Goal: Task Accomplishment & Management: Use online tool/utility

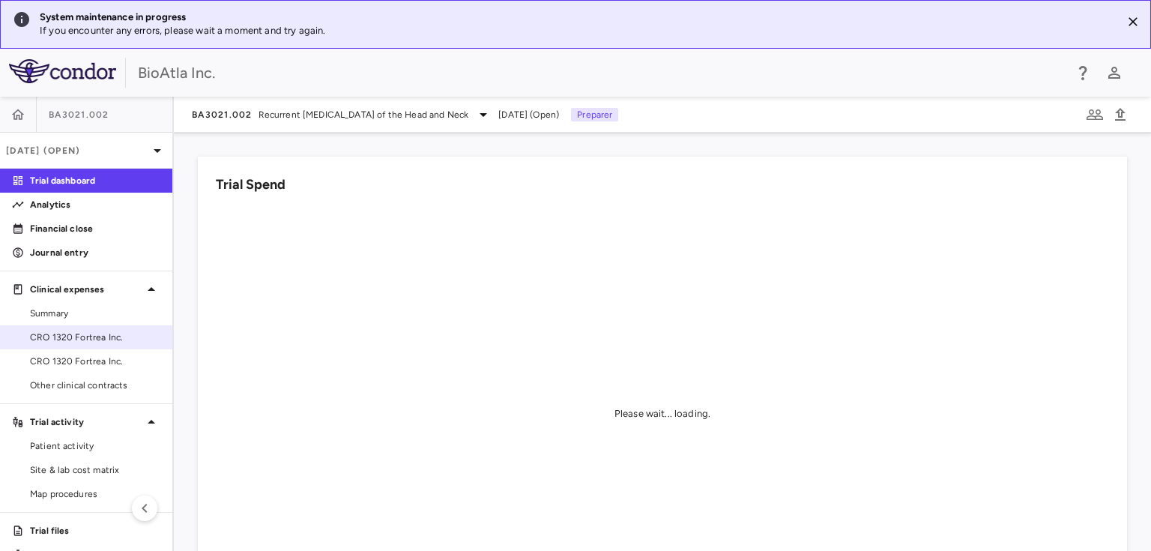
click at [93, 336] on span "CRO 1320 Fortrea Inc." at bounding box center [95, 336] width 130 height 13
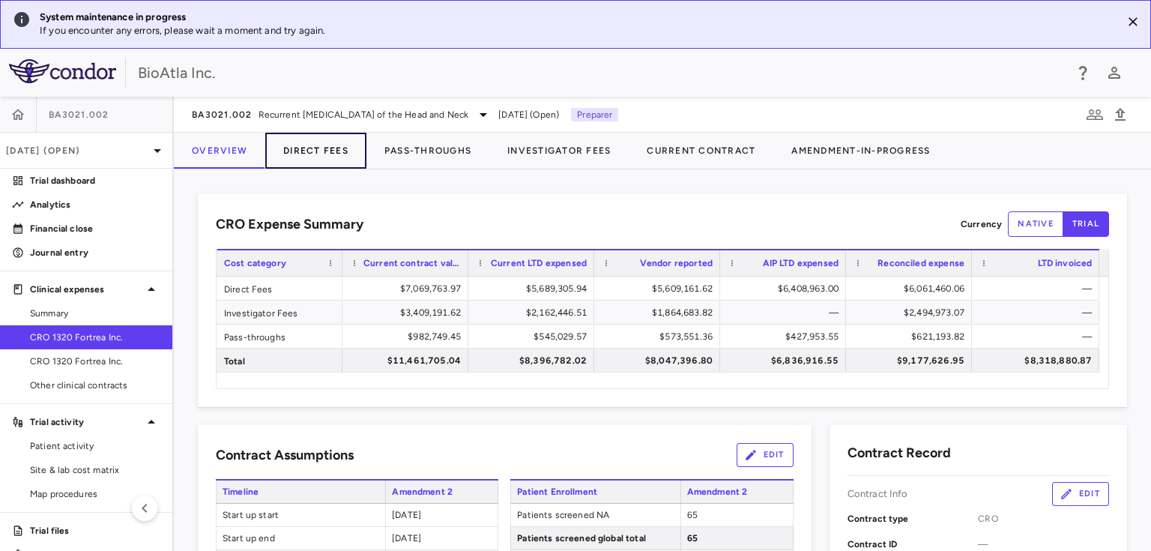
drag, startPoint x: 306, startPoint y: 144, endPoint x: 291, endPoint y: 162, distance: 23.9
click at [306, 144] on button "Direct Fees" at bounding box center [315, 151] width 101 height 36
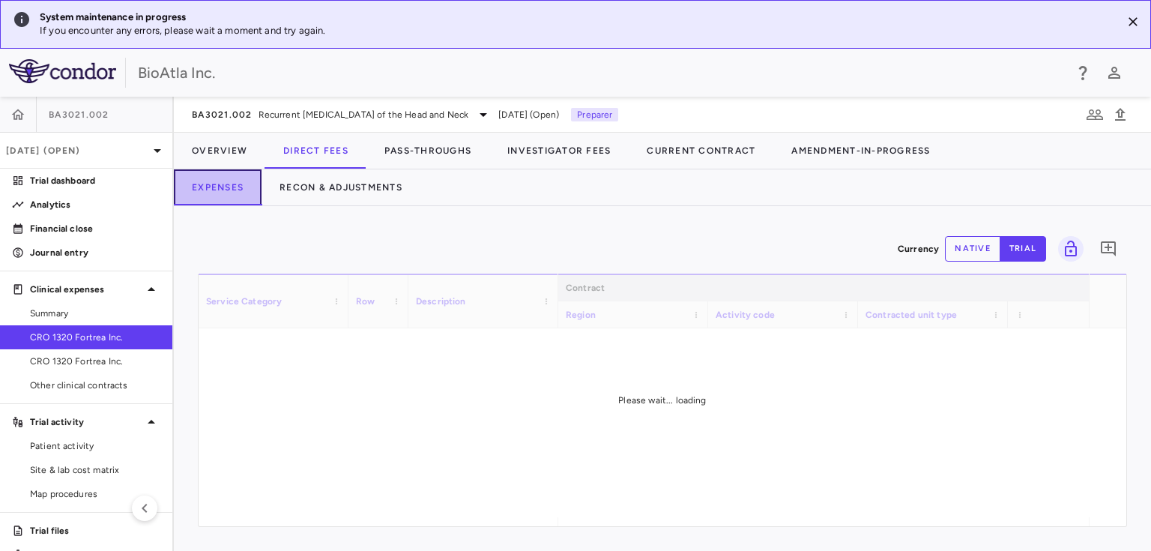
click at [229, 190] on button "Expenses" at bounding box center [218, 187] width 88 height 36
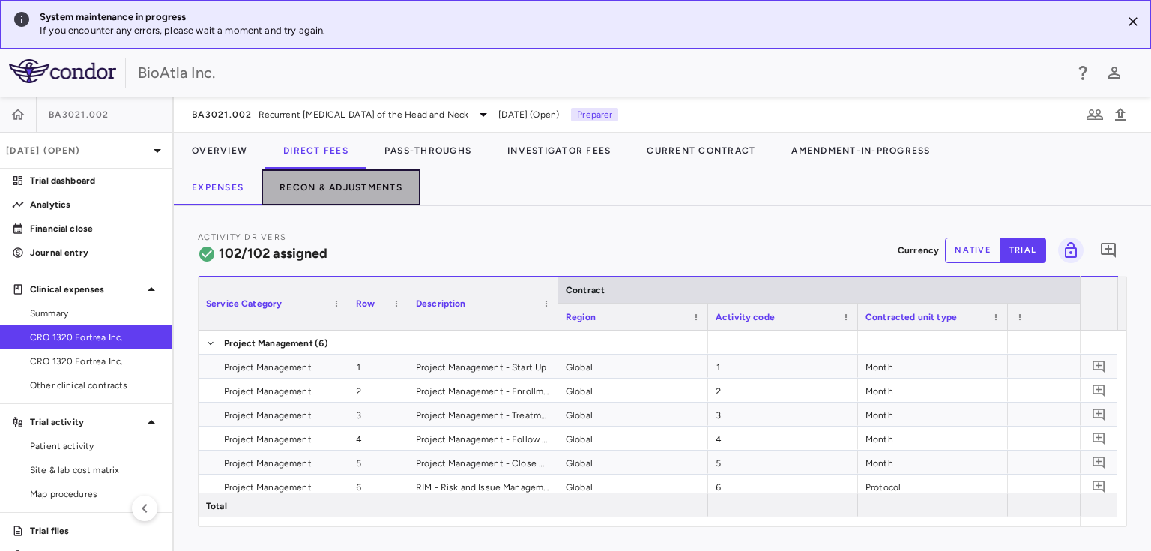
click at [333, 175] on button "Recon & Adjustments" at bounding box center [340, 187] width 159 height 36
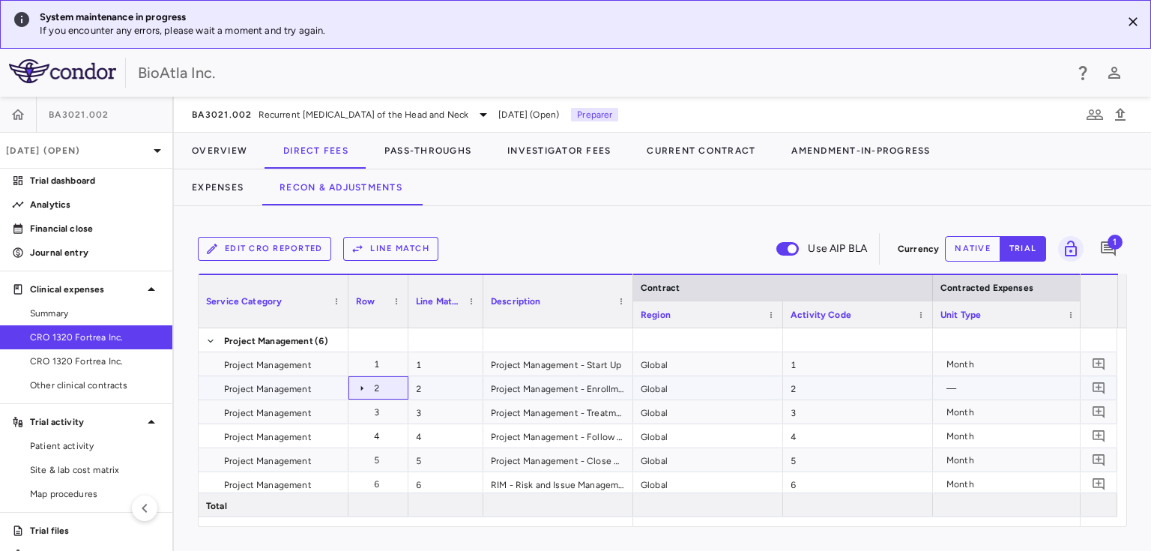
click at [360, 387] on icon at bounding box center [362, 388] width 12 height 12
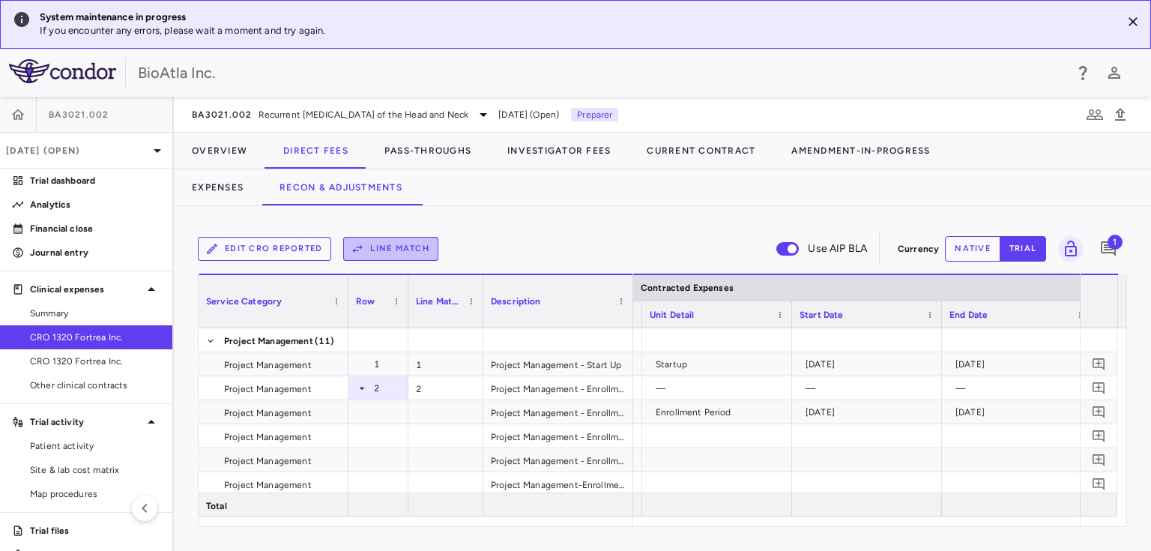
click at [393, 249] on button "Line Match" at bounding box center [390, 249] width 95 height 24
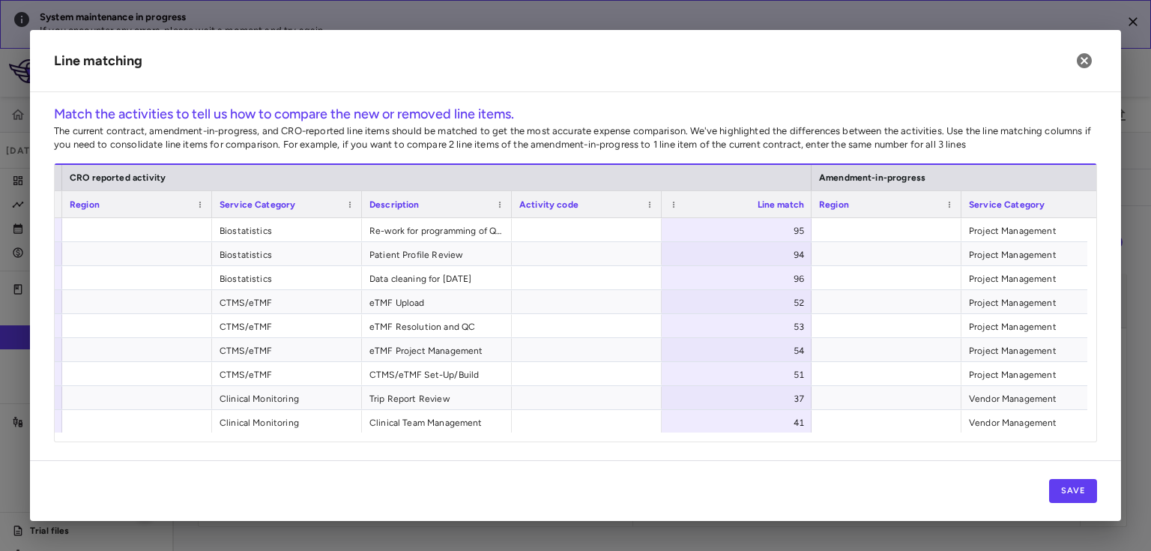
scroll to position [0, 787]
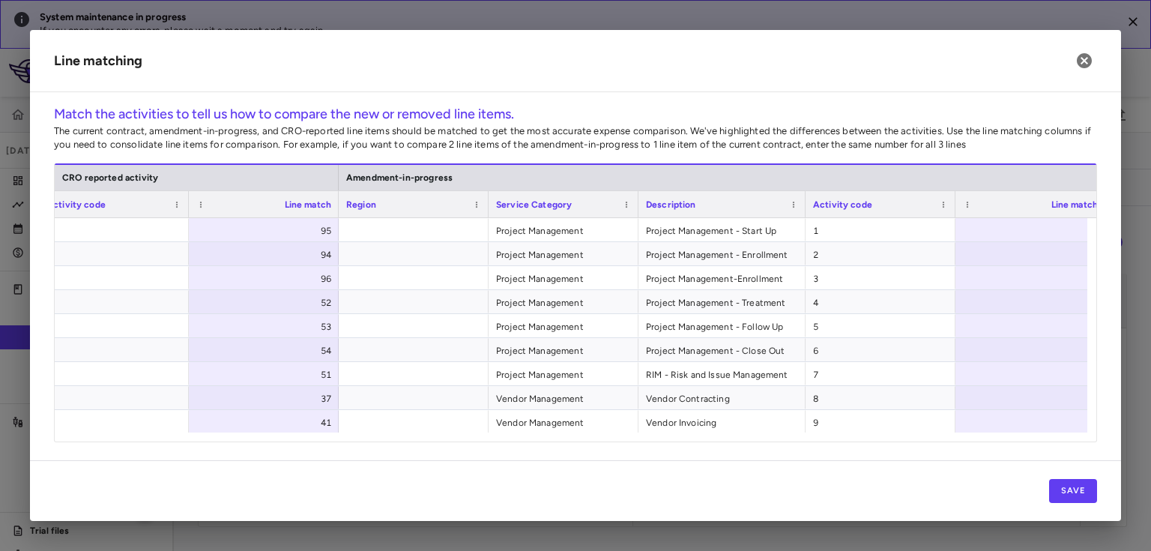
drag, startPoint x: 786, startPoint y: 198, endPoint x: 803, endPoint y: 199, distance: 17.2
click at [803, 199] on div at bounding box center [805, 204] width 6 height 26
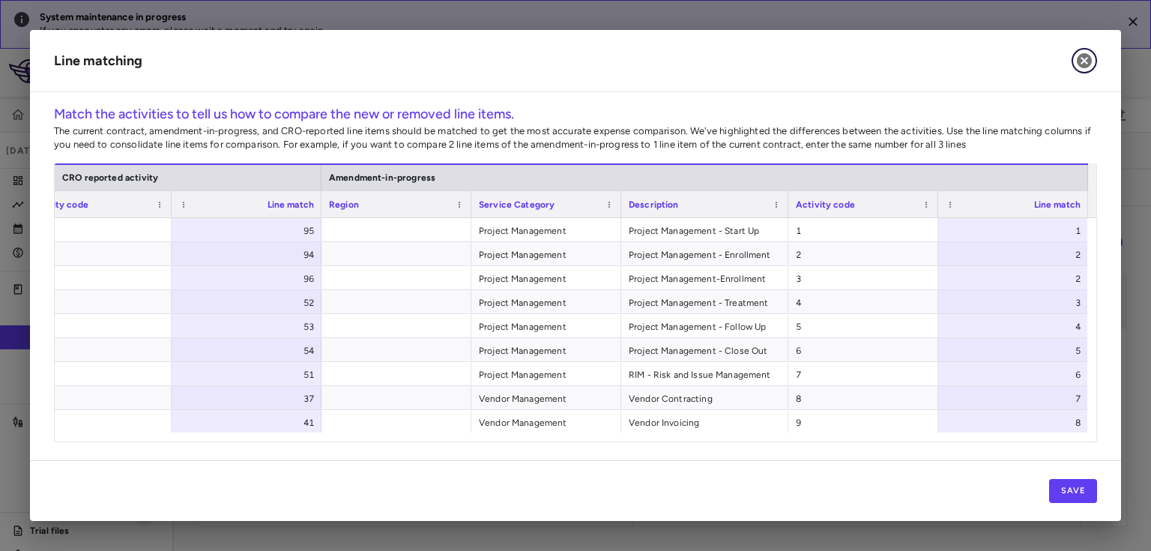
click at [1084, 57] on icon "button" at bounding box center [1084, 60] width 15 height 15
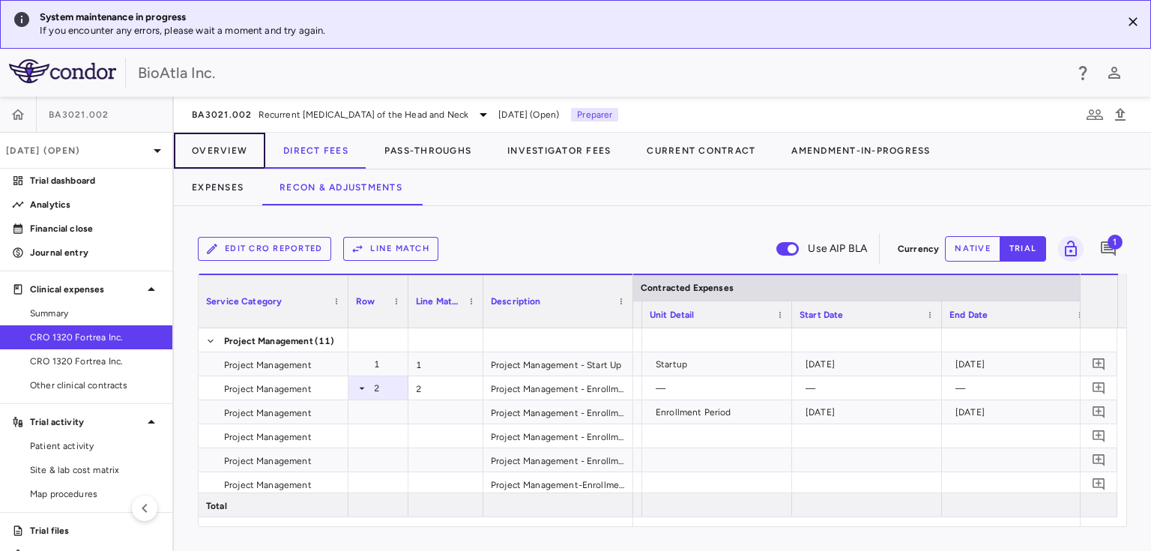
drag, startPoint x: 215, startPoint y: 145, endPoint x: 301, endPoint y: 146, distance: 86.2
click at [215, 144] on button "Overview" at bounding box center [219, 151] width 91 height 36
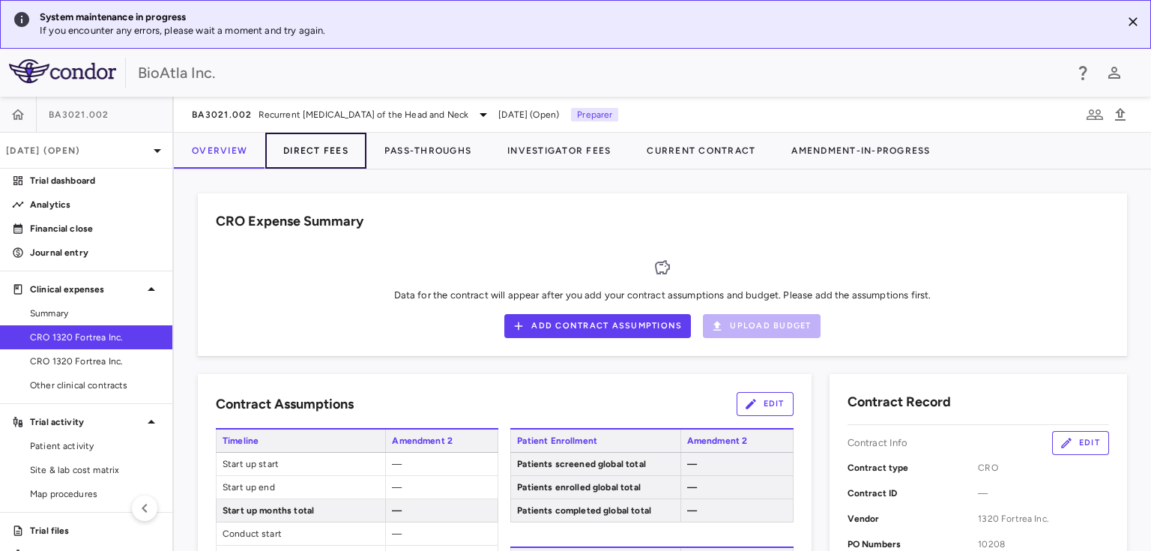
click at [330, 144] on button "Direct Fees" at bounding box center [315, 151] width 101 height 36
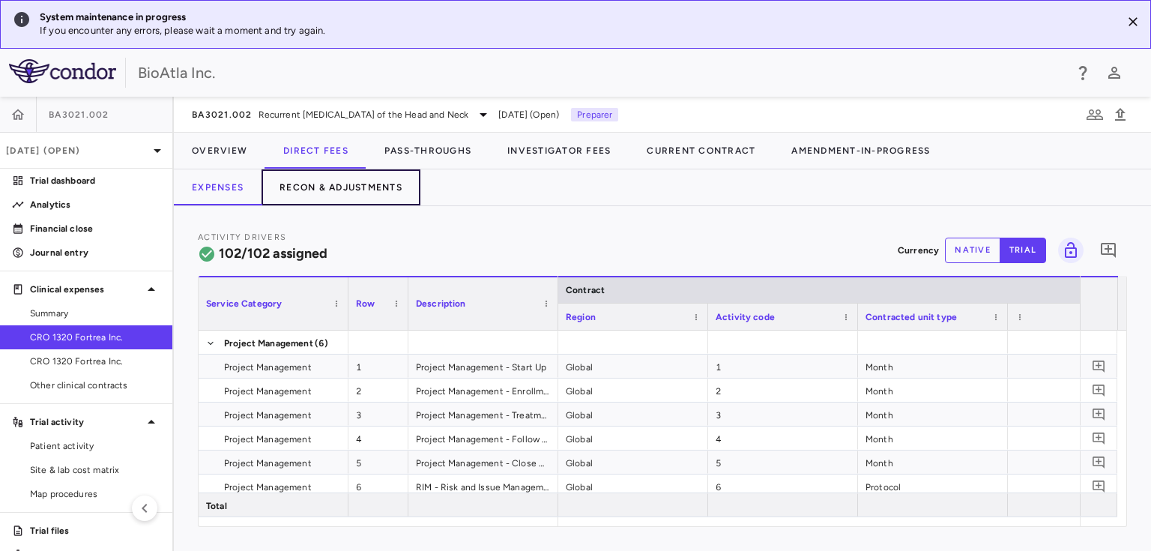
click at [354, 186] on button "Recon & Adjustments" at bounding box center [340, 187] width 159 height 36
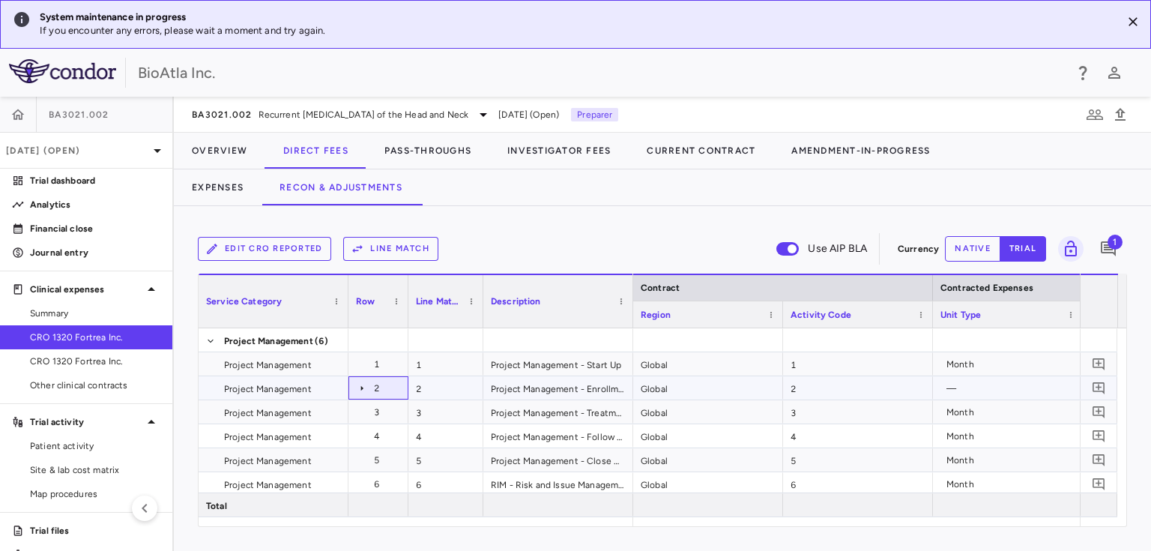
click at [360, 384] on icon at bounding box center [362, 388] width 12 height 12
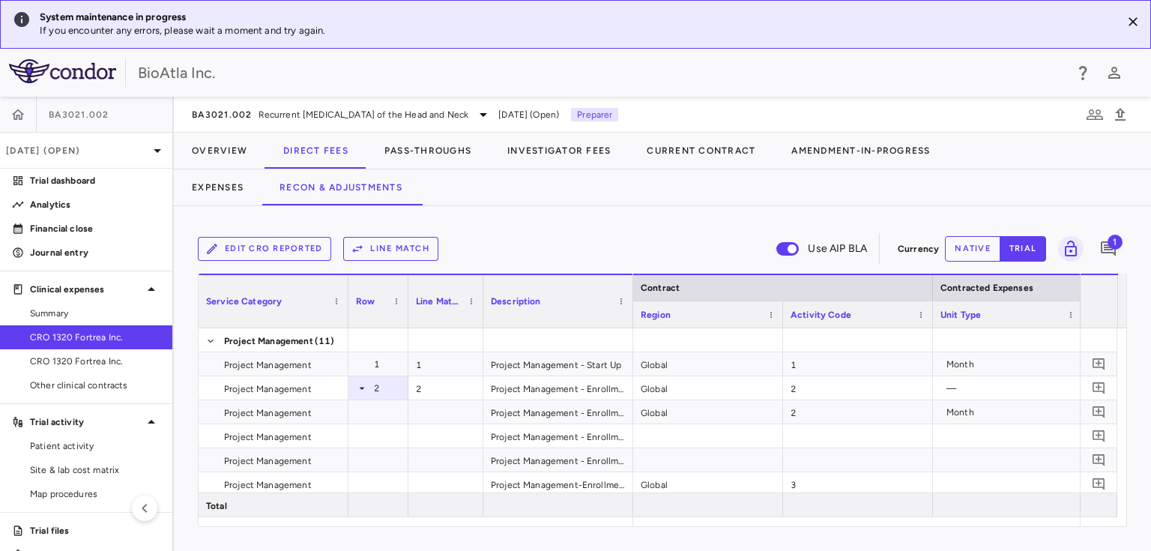
click at [632, 281] on div "Service Category Row Line Match" at bounding box center [416, 300] width 435 height 54
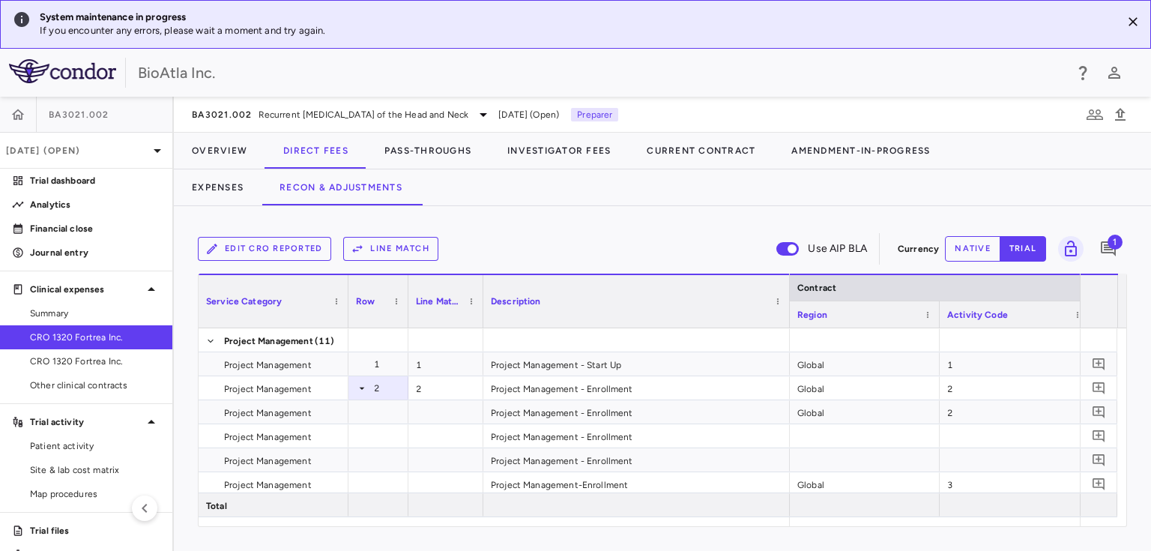
drag, startPoint x: 629, startPoint y: 282, endPoint x: 786, endPoint y: 283, distance: 156.6
click at [786, 283] on div at bounding box center [789, 301] width 6 height 52
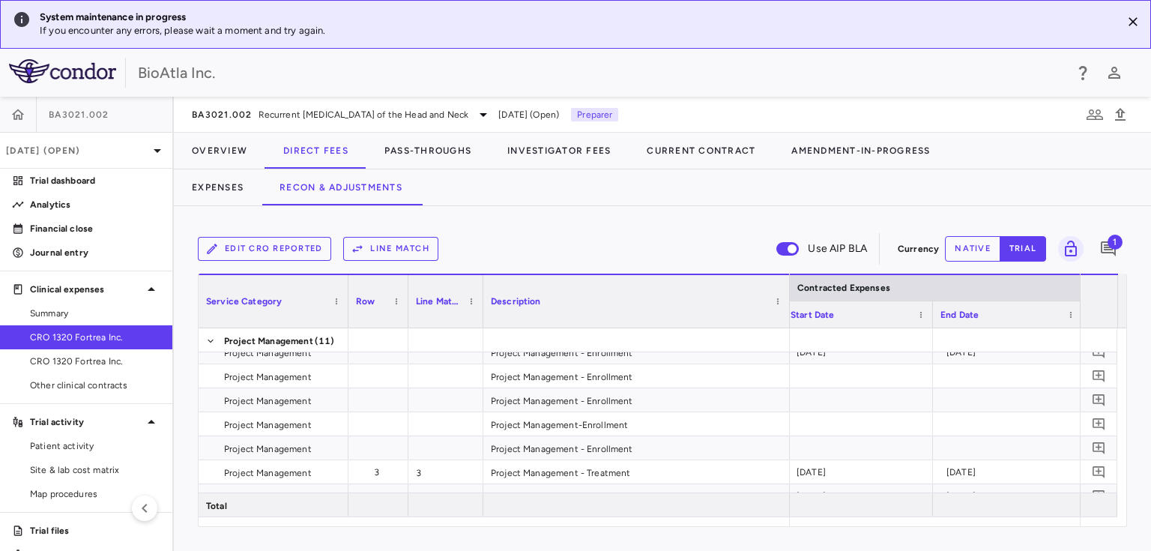
click at [390, 244] on button "Line Match" at bounding box center [390, 249] width 95 height 24
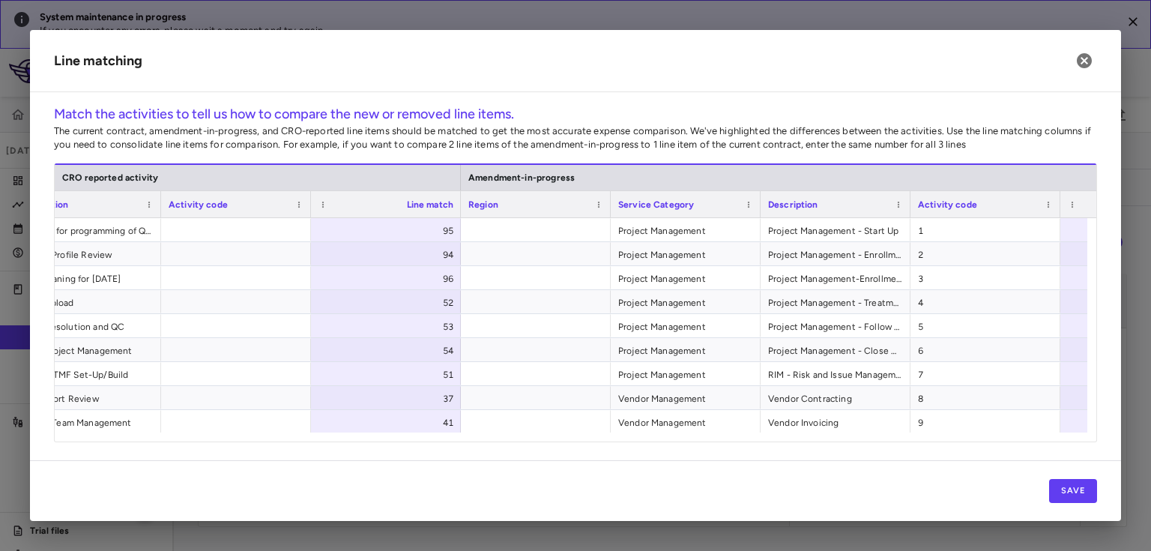
scroll to position [0, 1095]
click at [1088, 61] on icon "button" at bounding box center [1084, 60] width 15 height 15
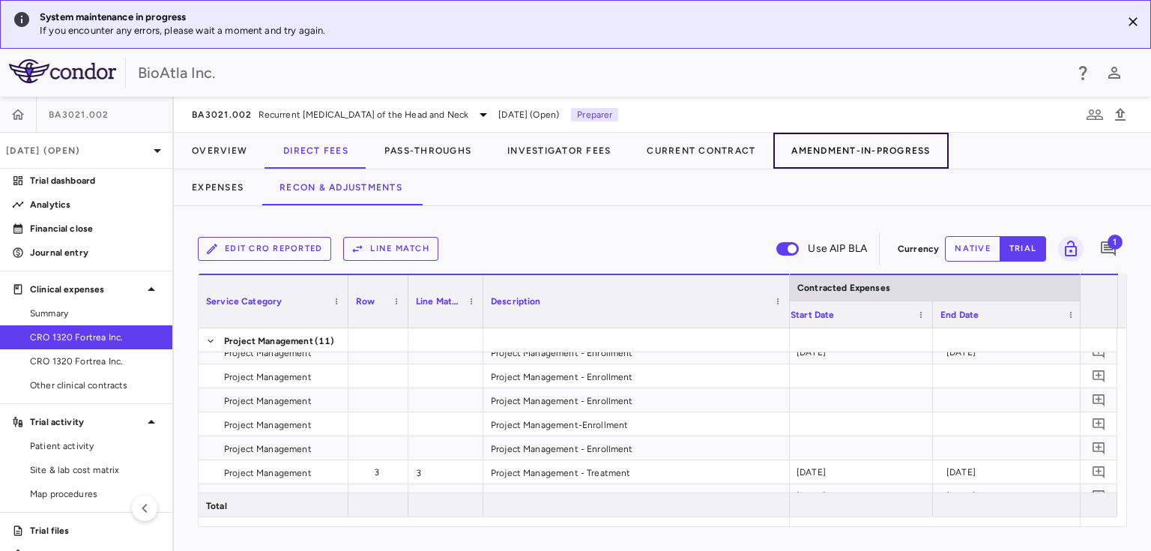
click at [843, 152] on button "Amendment-In-Progress" at bounding box center [860, 151] width 175 height 36
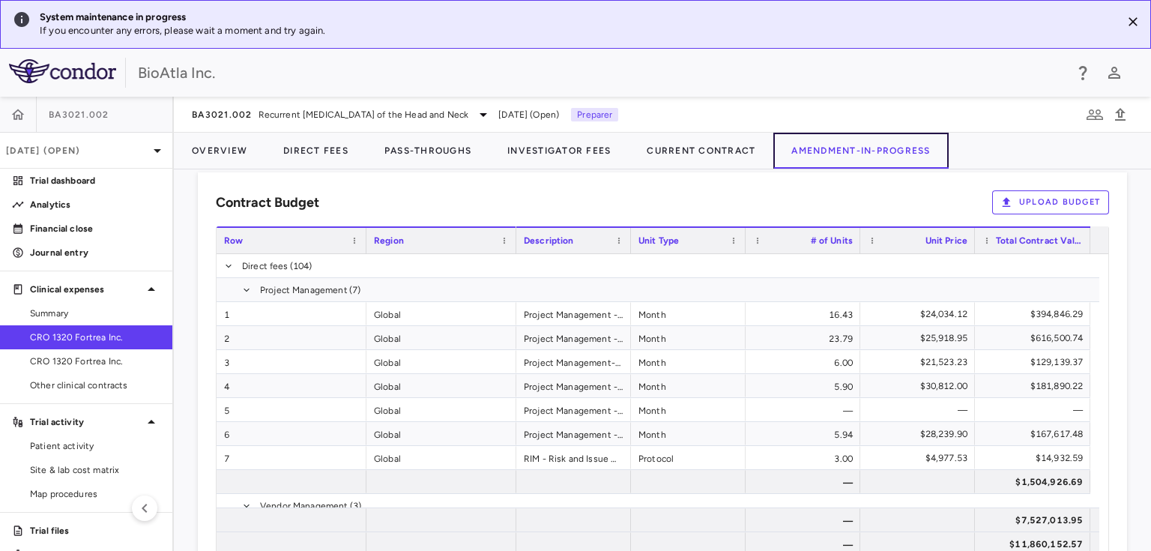
scroll to position [943, 0]
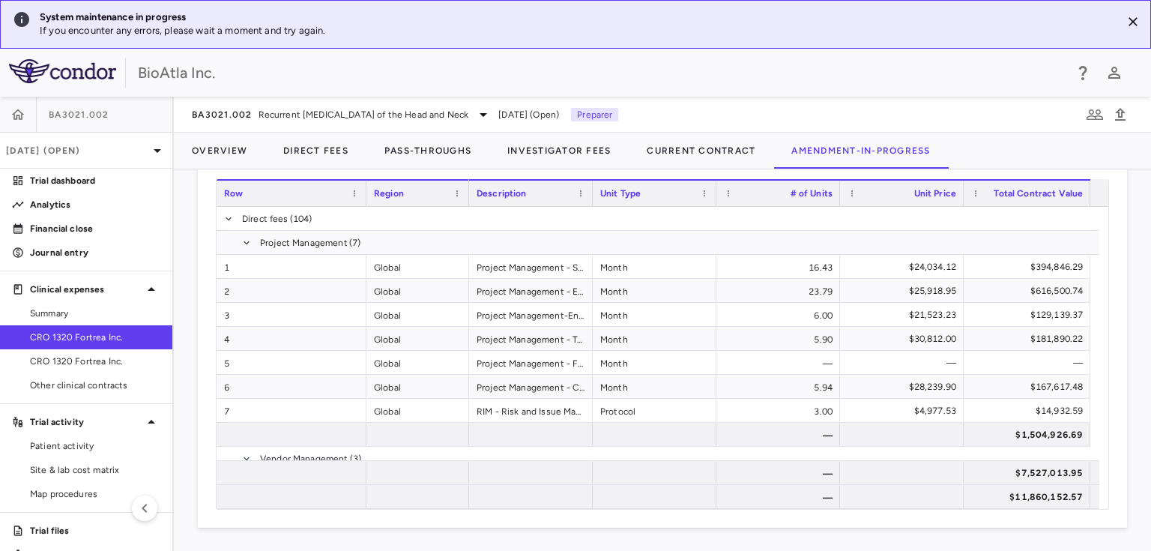
drag, startPoint x: 512, startPoint y: 193, endPoint x: 465, endPoint y: 207, distance: 49.1
click at [465, 207] on div "Row Region Description Unit Type 1" at bounding box center [663, 344] width 892 height 330
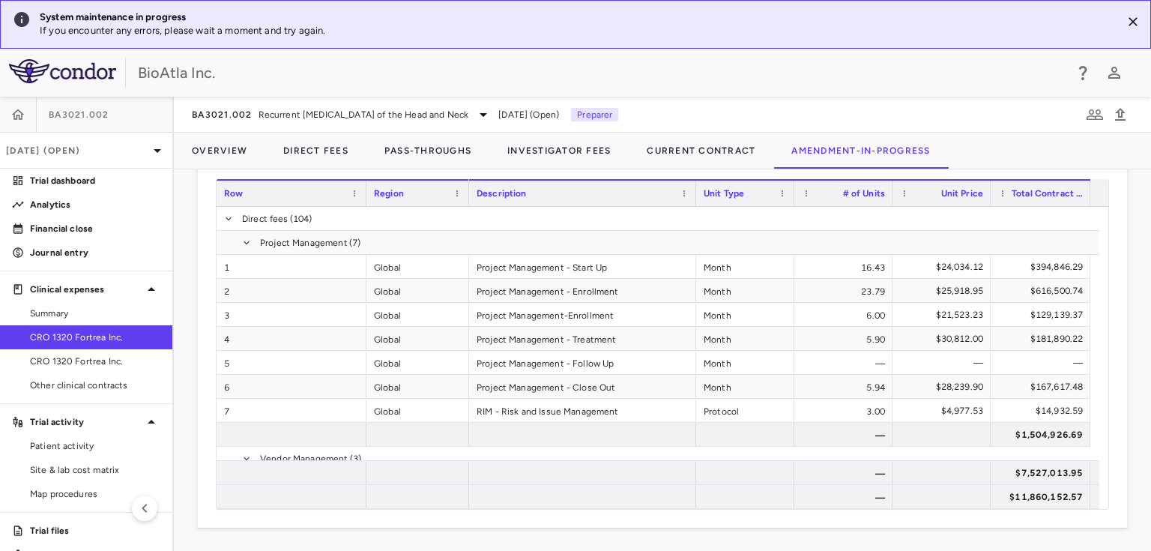
drag, startPoint x: 589, startPoint y: 189, endPoint x: 692, endPoint y: 192, distance: 103.4
click at [692, 192] on div at bounding box center [695, 193] width 6 height 25
click at [307, 147] on button "Direct Fees" at bounding box center [315, 151] width 101 height 36
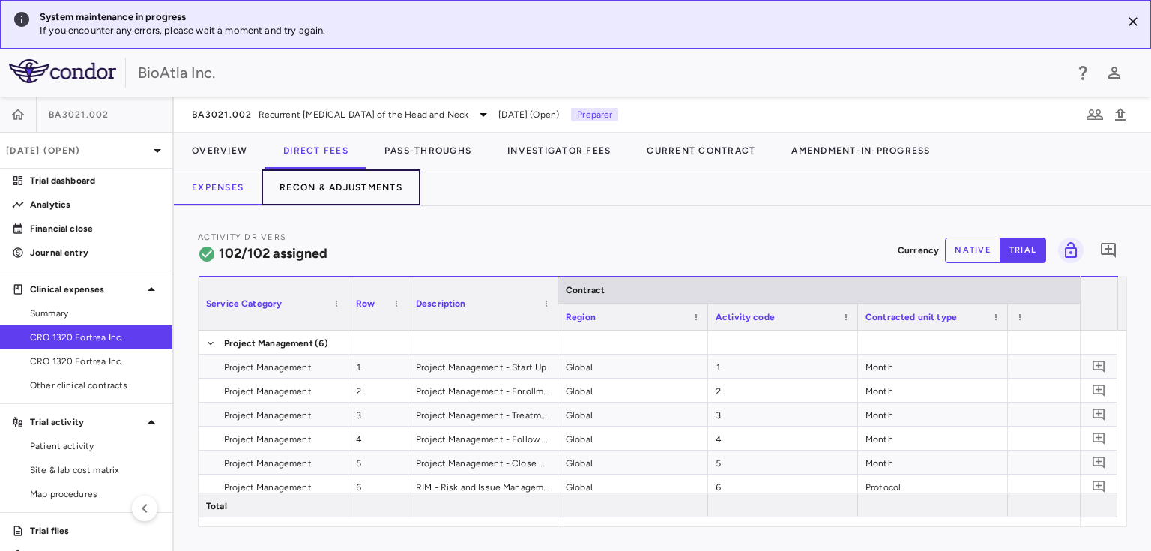
click at [357, 181] on button "Recon & Adjustments" at bounding box center [340, 187] width 159 height 36
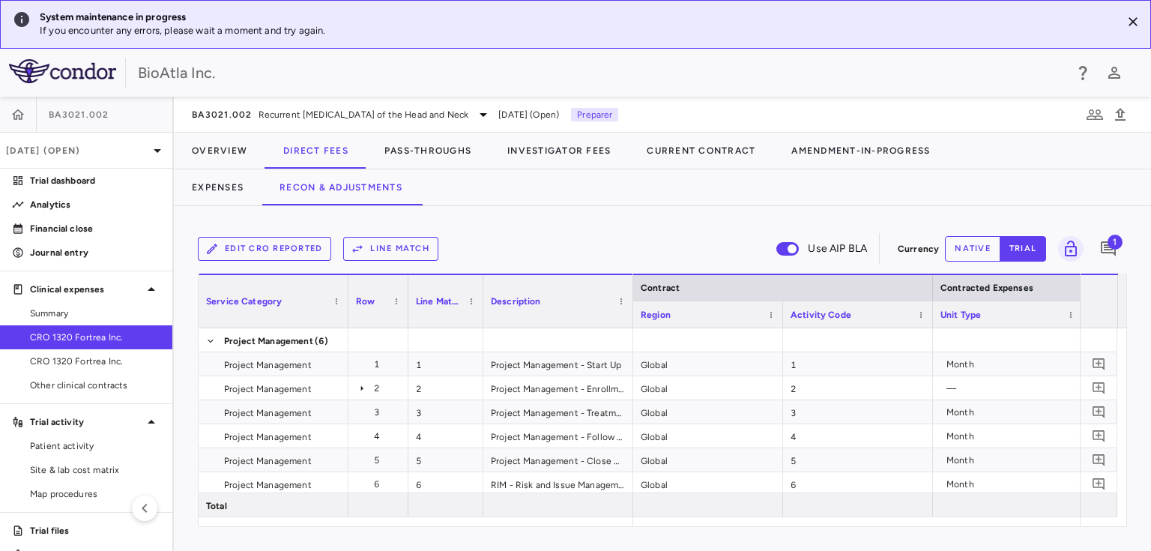
click at [403, 249] on button "Line Match" at bounding box center [390, 249] width 95 height 24
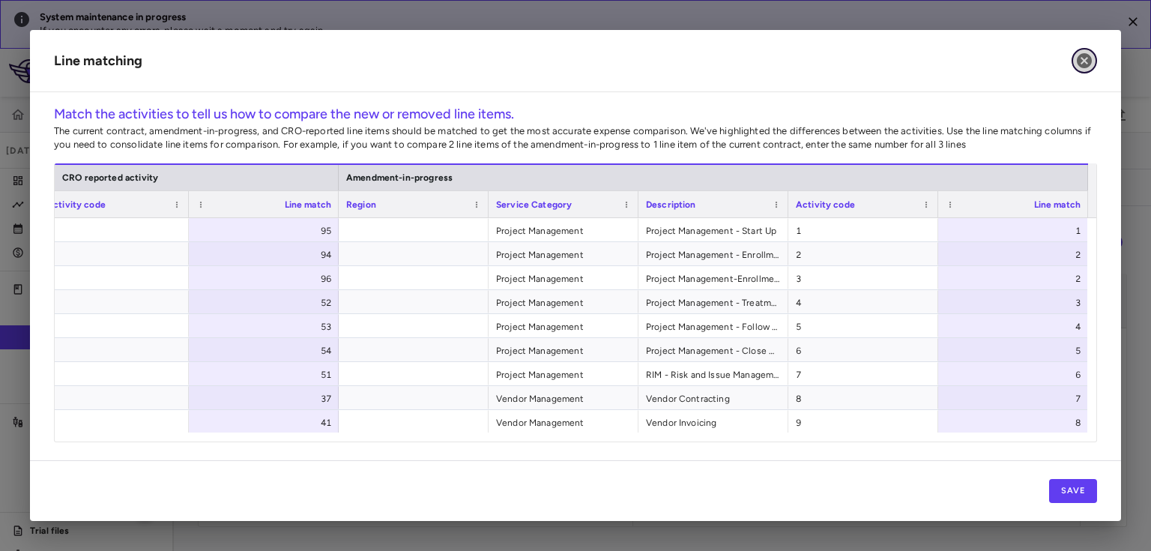
click at [1086, 59] on icon "button" at bounding box center [1084, 60] width 15 height 15
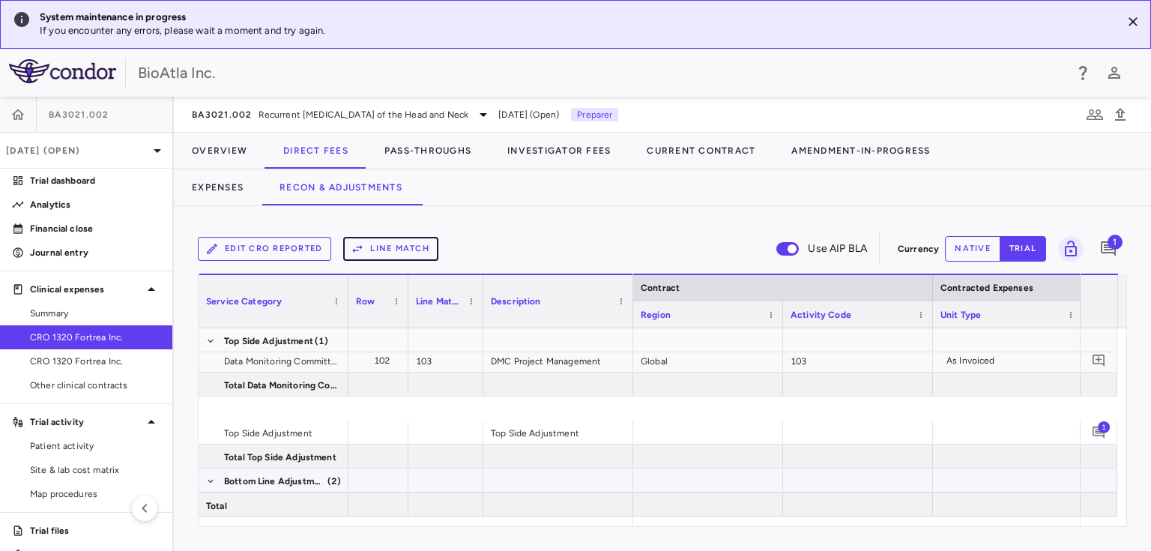
scroll to position [3046, 0]
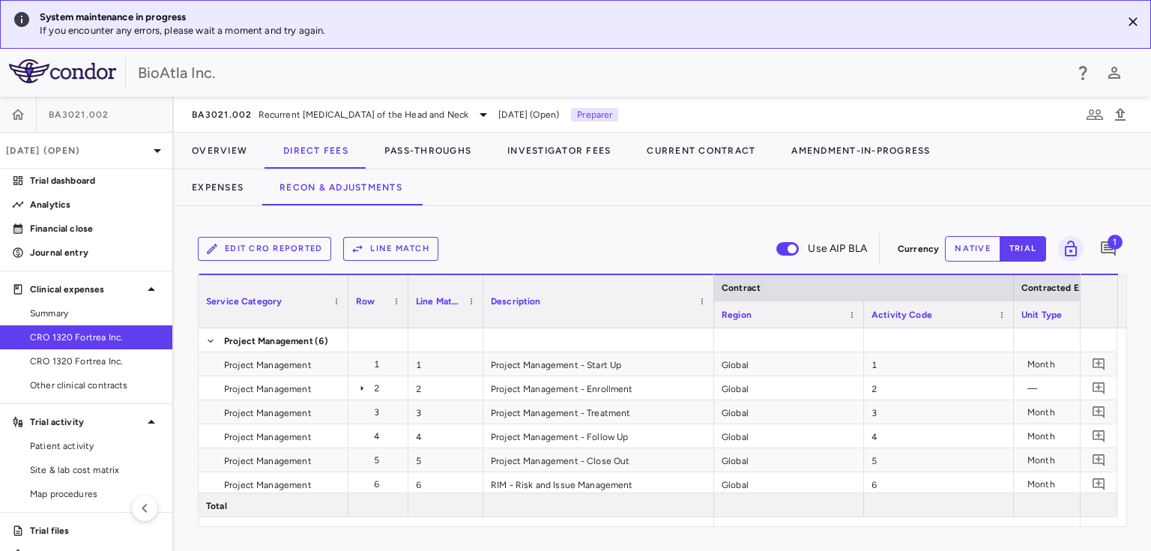
drag, startPoint x: 631, startPoint y: 284, endPoint x: 712, endPoint y: 287, distance: 81.0
click at [712, 287] on div at bounding box center [713, 301] width 6 height 52
click at [361, 389] on icon at bounding box center [362, 387] width 2 height 5
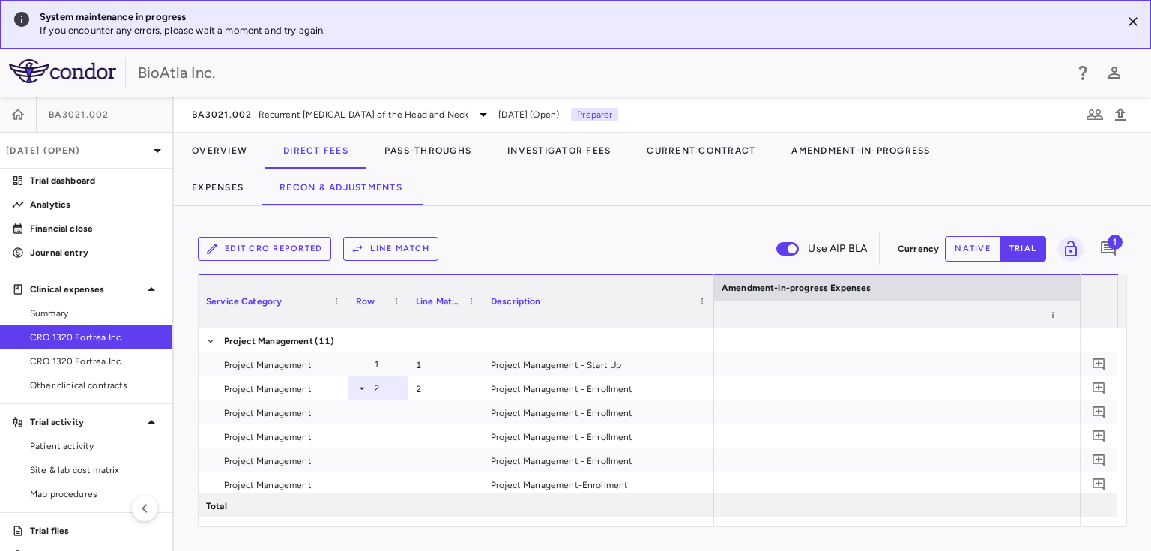
scroll to position [0, 3503]
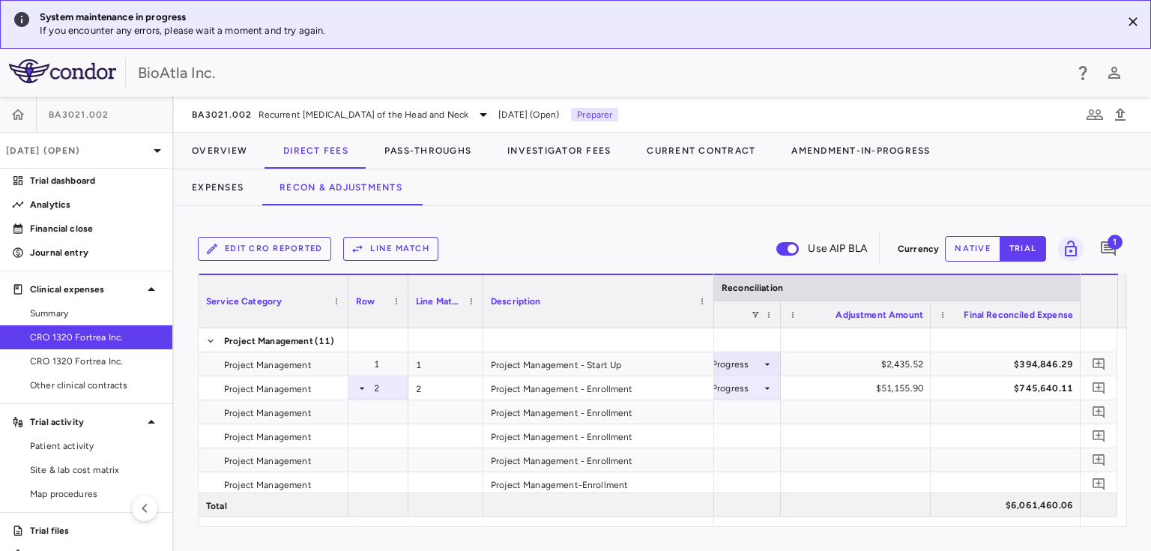
click at [405, 249] on button "Line Match" at bounding box center [390, 249] width 95 height 24
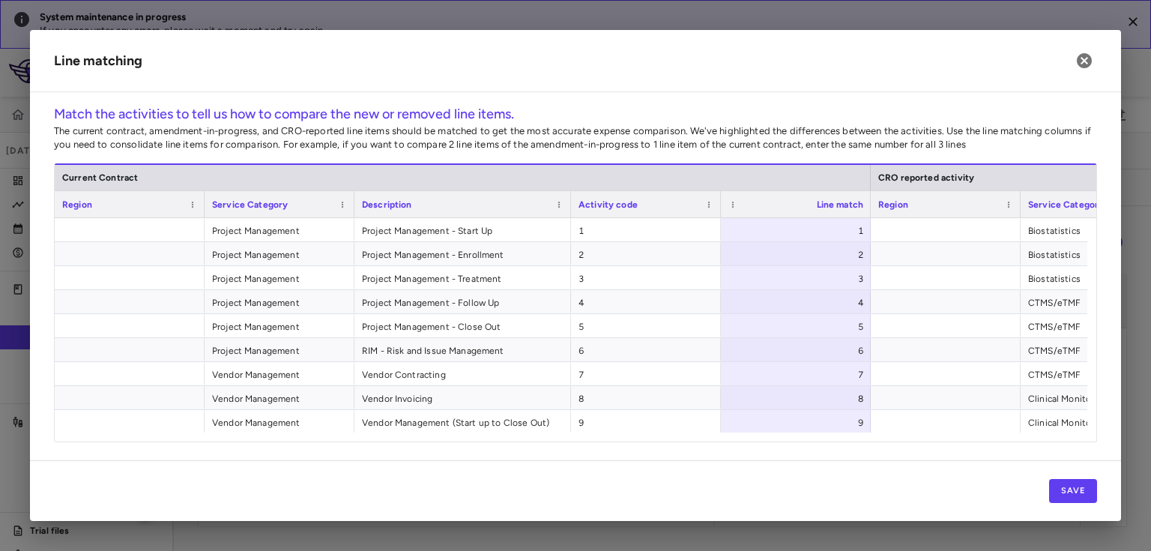
drag, startPoint x: 502, startPoint y: 203, endPoint x: 569, endPoint y: 201, distance: 66.7
click at [569, 201] on div at bounding box center [570, 204] width 6 height 26
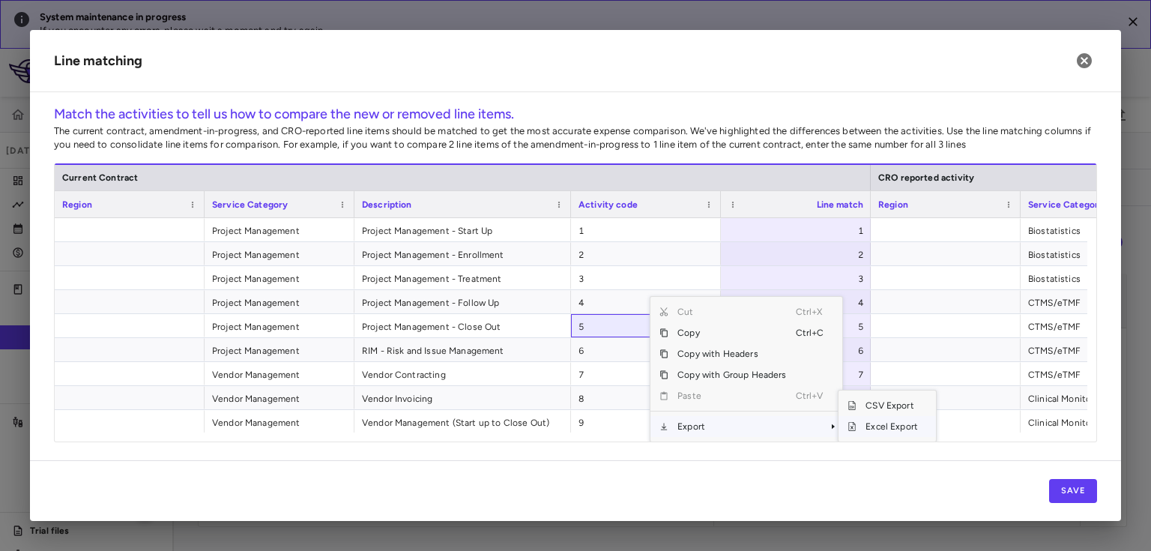
click at [894, 429] on span "Excel Export" at bounding box center [891, 426] width 70 height 21
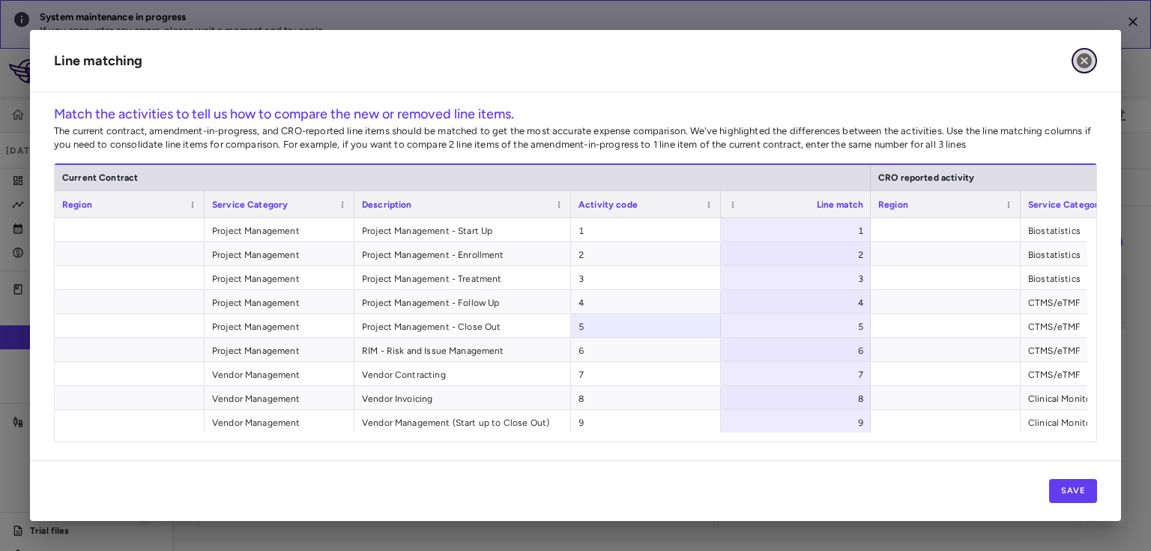
click at [1082, 62] on icon "button" at bounding box center [1084, 61] width 18 height 18
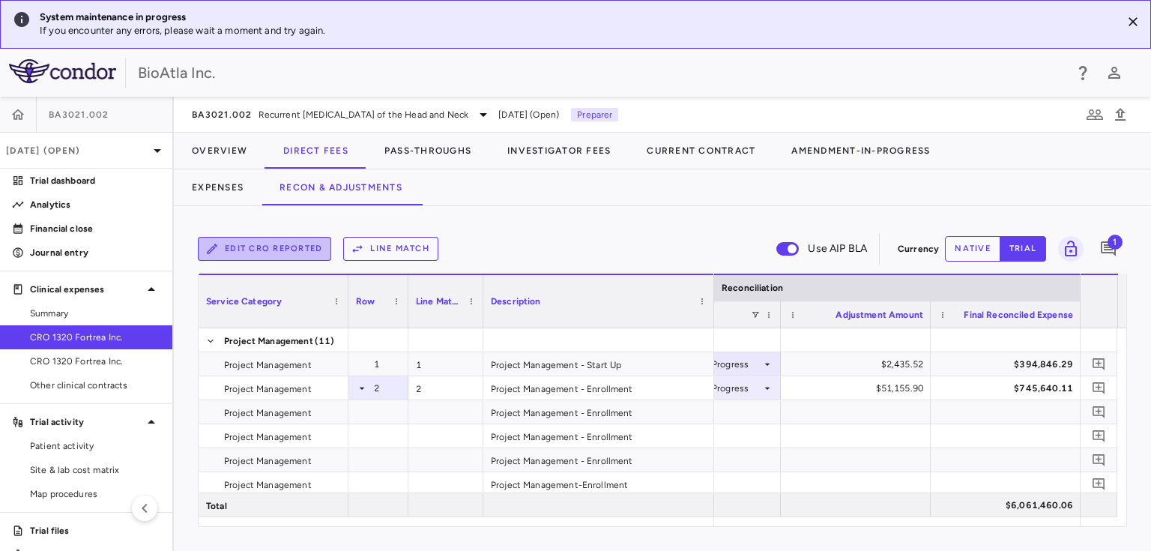
click at [246, 255] on button "Edit CRO reported" at bounding box center [264, 249] width 133 height 24
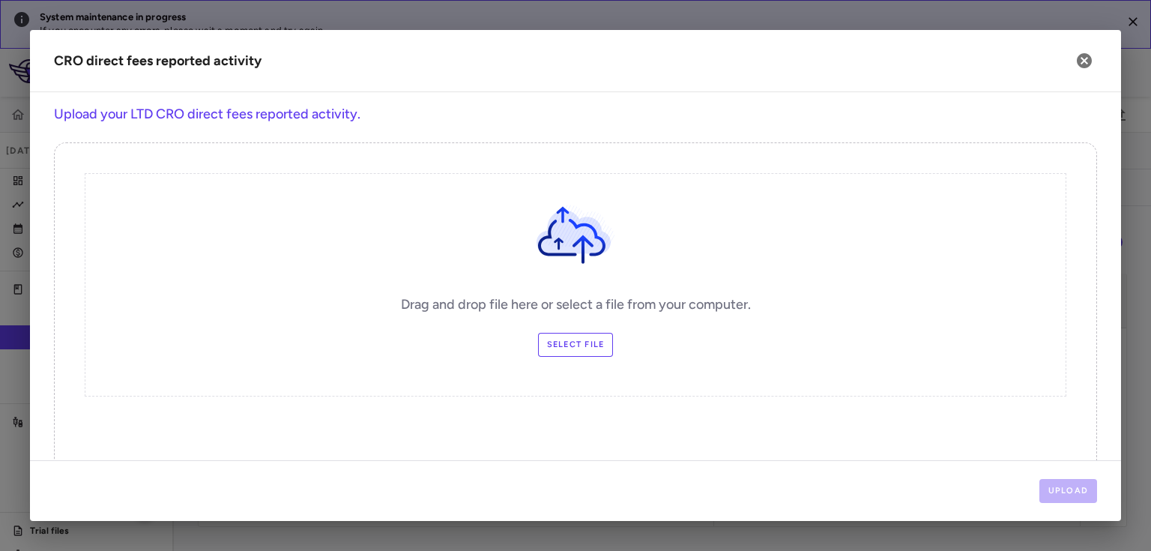
click at [588, 339] on label "Select file" at bounding box center [576, 345] width 76 height 24
click at [0, 0] on input "Select file" at bounding box center [0, 0] width 0 height 0
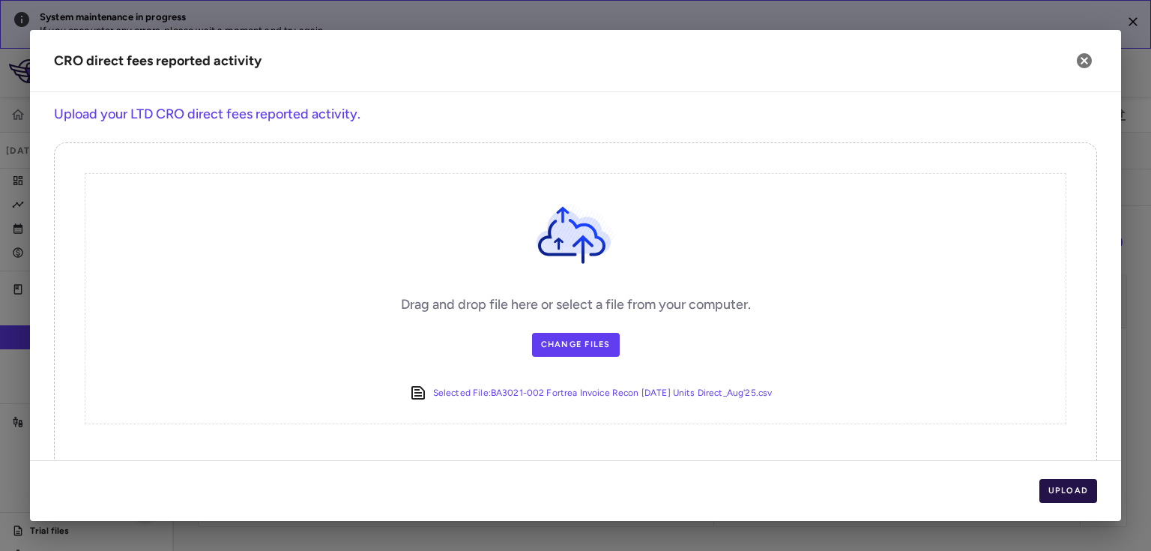
click at [1055, 490] on button "Upload" at bounding box center [1068, 491] width 58 height 24
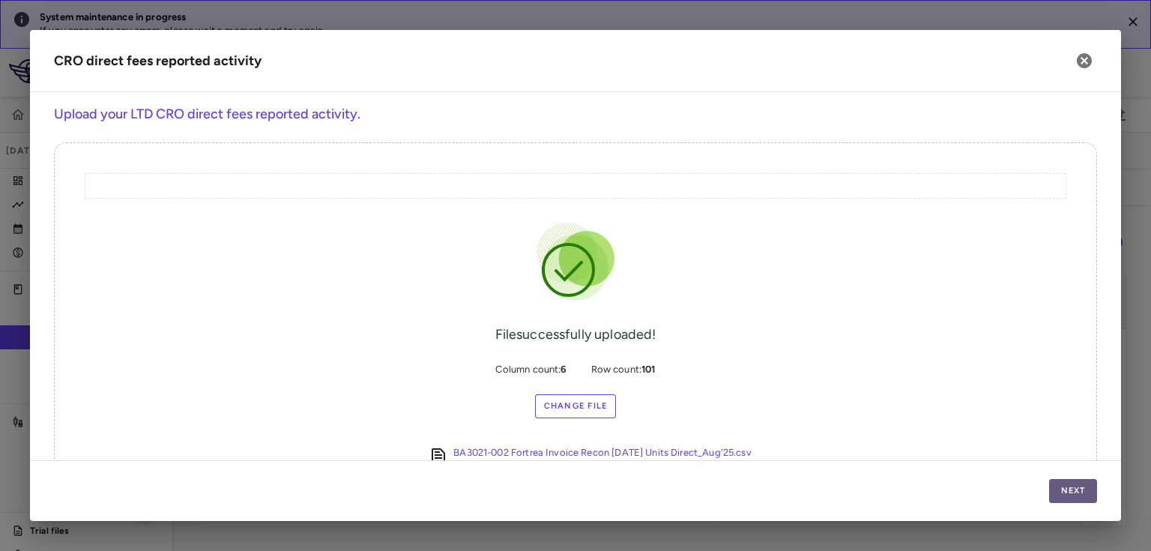
click at [1055, 490] on button "Next" at bounding box center [1073, 491] width 48 height 24
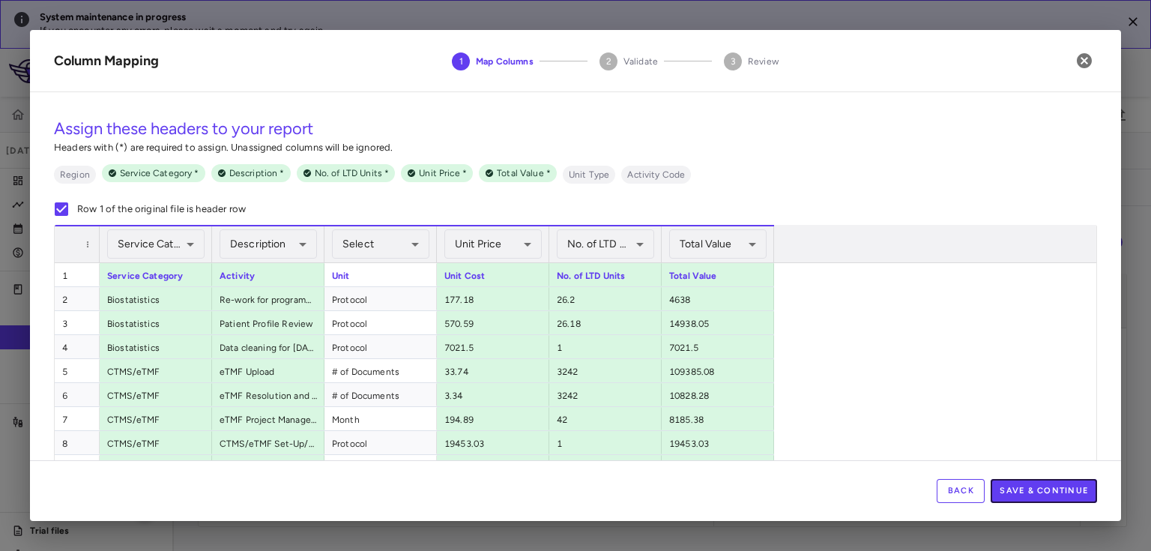
click at [1055, 490] on button "Save & Continue" at bounding box center [1043, 491] width 106 height 24
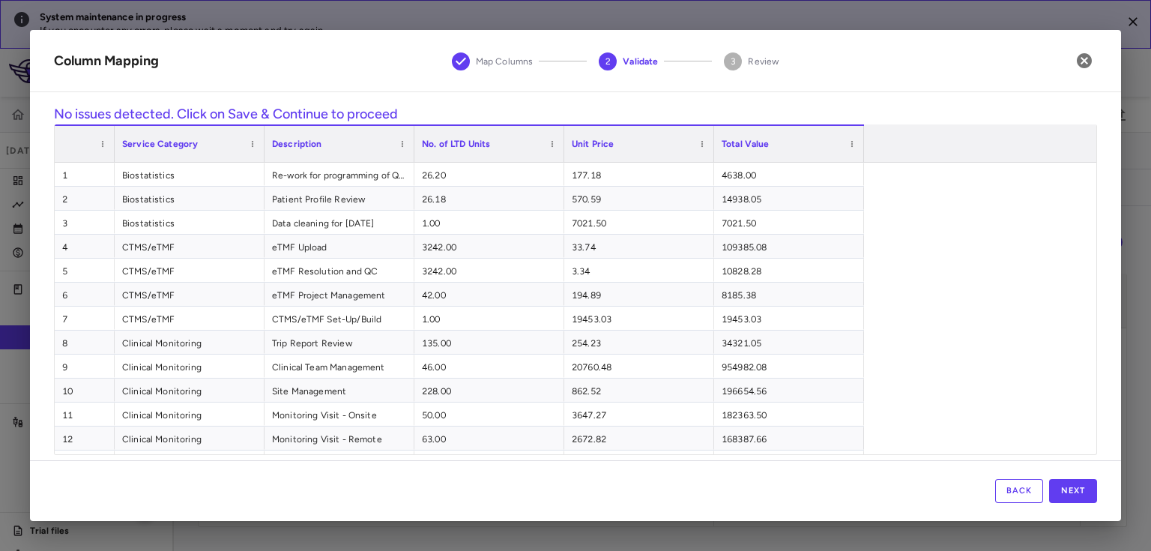
scroll to position [0, 3455]
click at [1055, 490] on button "Next" at bounding box center [1073, 491] width 48 height 24
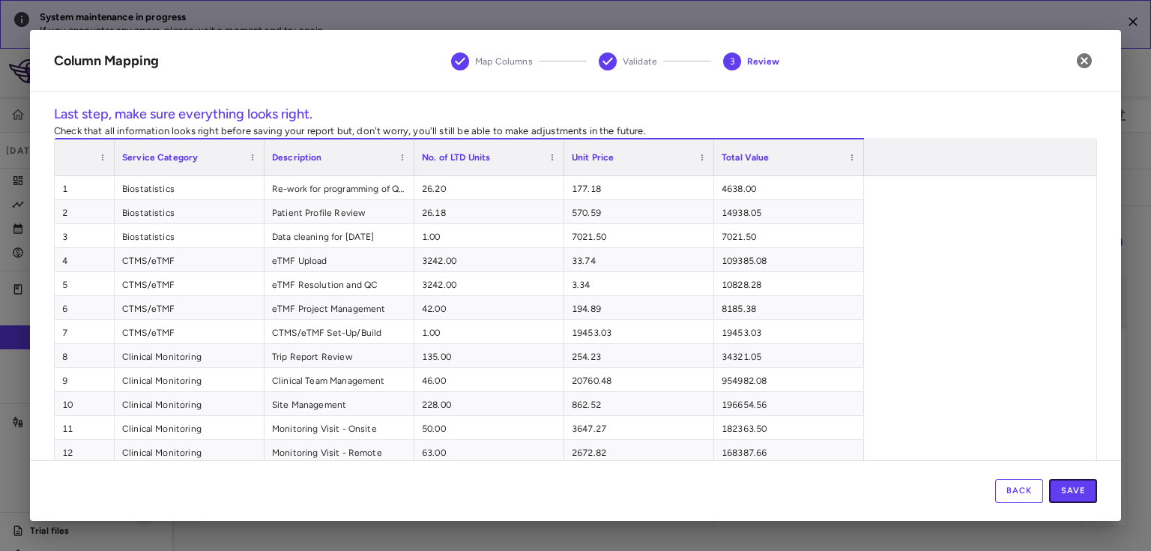
click at [1055, 490] on button "Save" at bounding box center [1073, 491] width 48 height 24
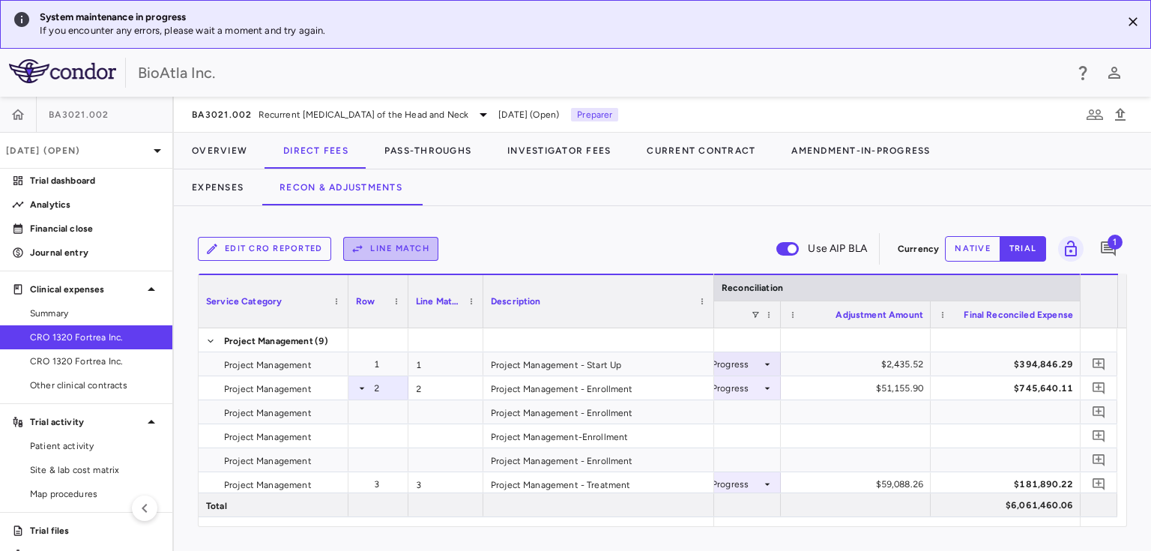
click at [387, 246] on button "Line Match" at bounding box center [390, 249] width 95 height 24
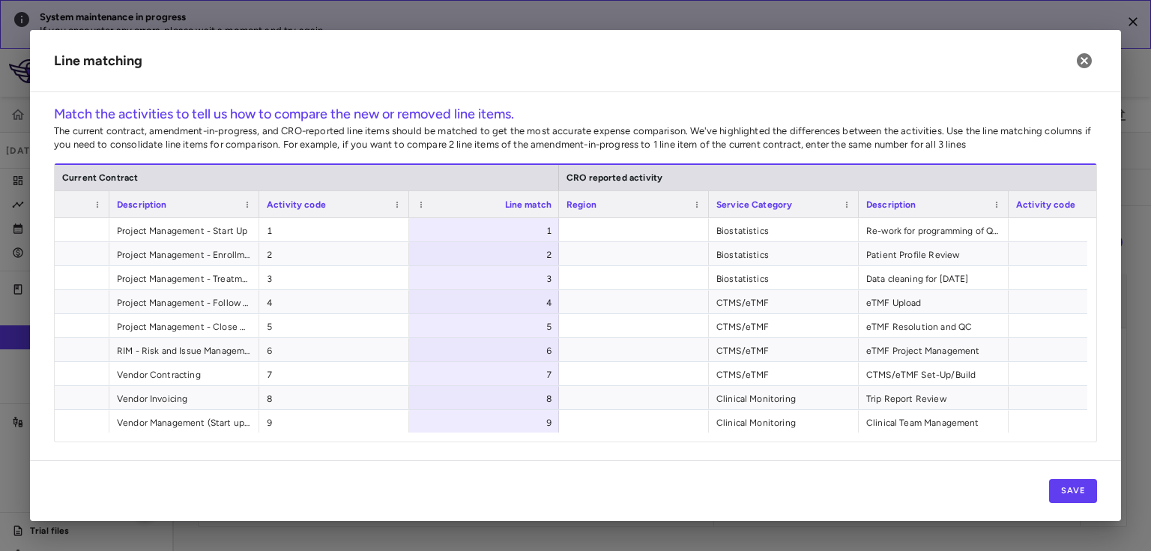
scroll to position [0, 363]
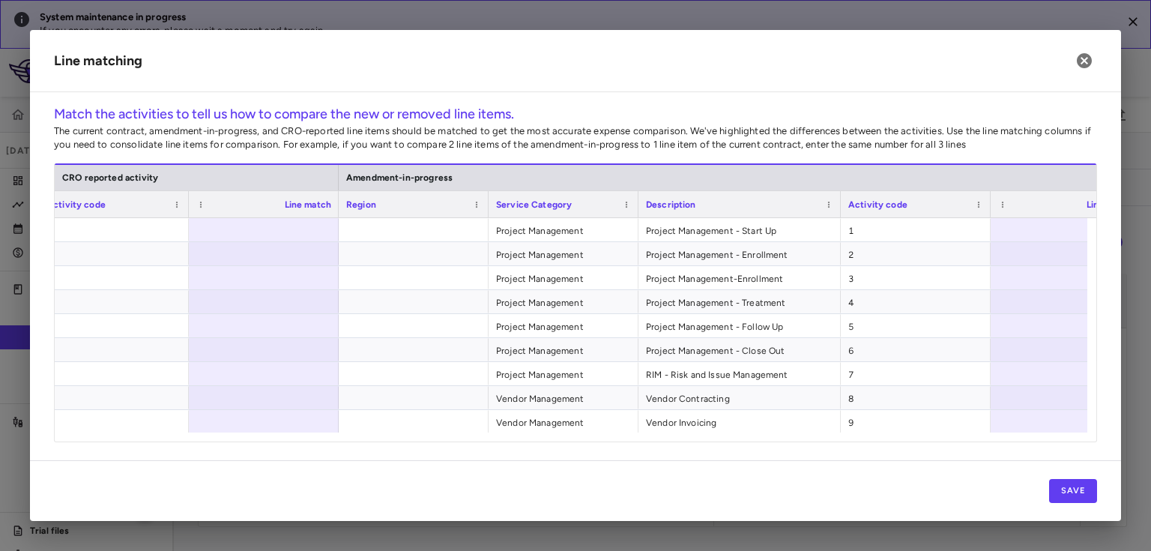
drag, startPoint x: 784, startPoint y: 201, endPoint x: 836, endPoint y: 211, distance: 53.5
click at [837, 211] on div at bounding box center [840, 204] width 6 height 26
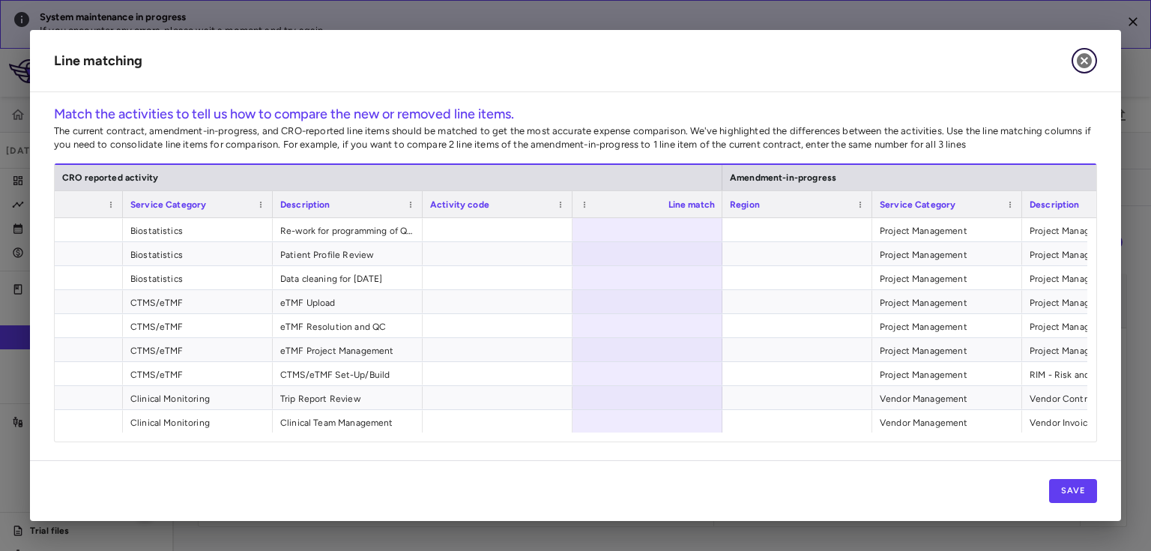
click at [1083, 57] on icon "button" at bounding box center [1084, 60] width 15 height 15
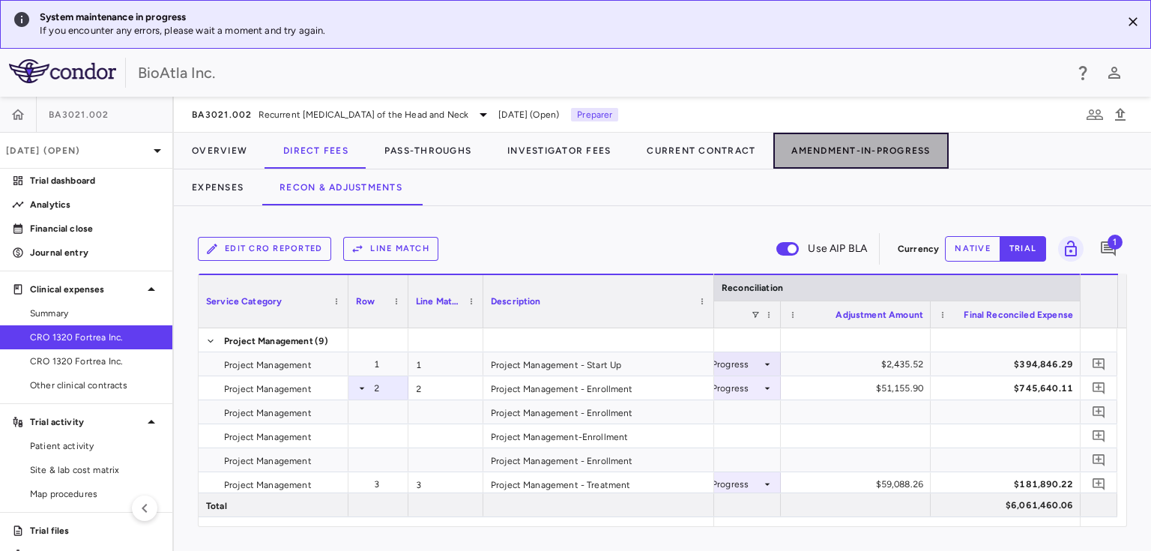
click at [887, 148] on button "Amendment-In-Progress" at bounding box center [860, 151] width 175 height 36
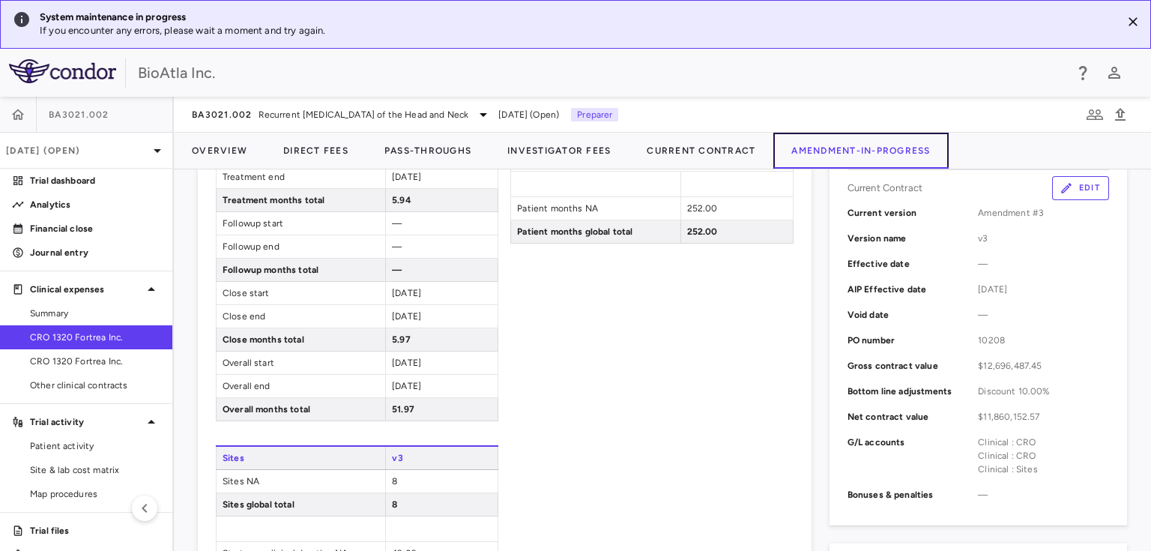
scroll to position [375, 0]
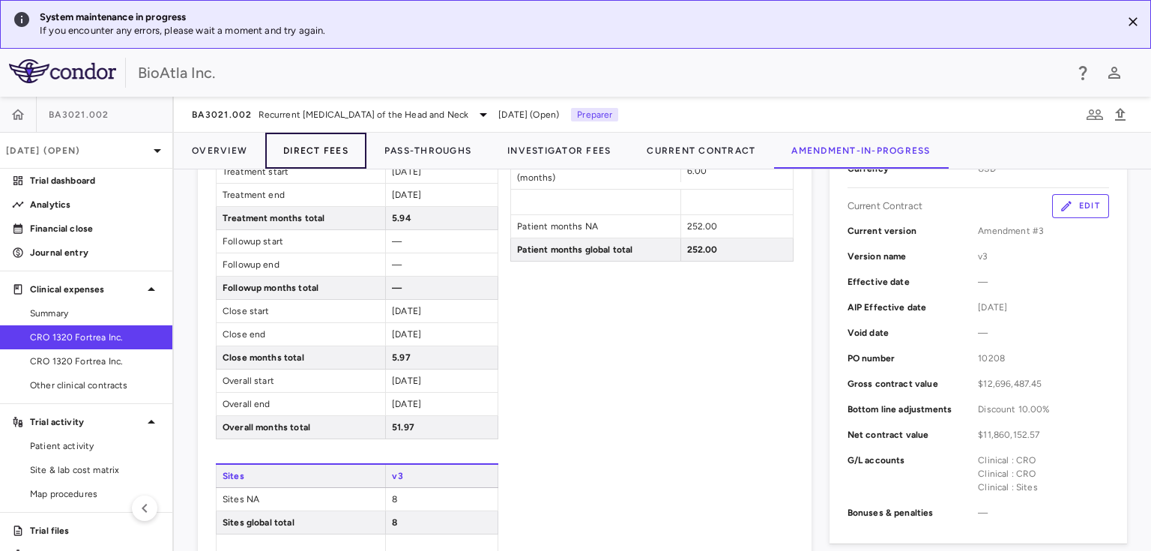
click at [306, 147] on button "Direct Fees" at bounding box center [315, 151] width 101 height 36
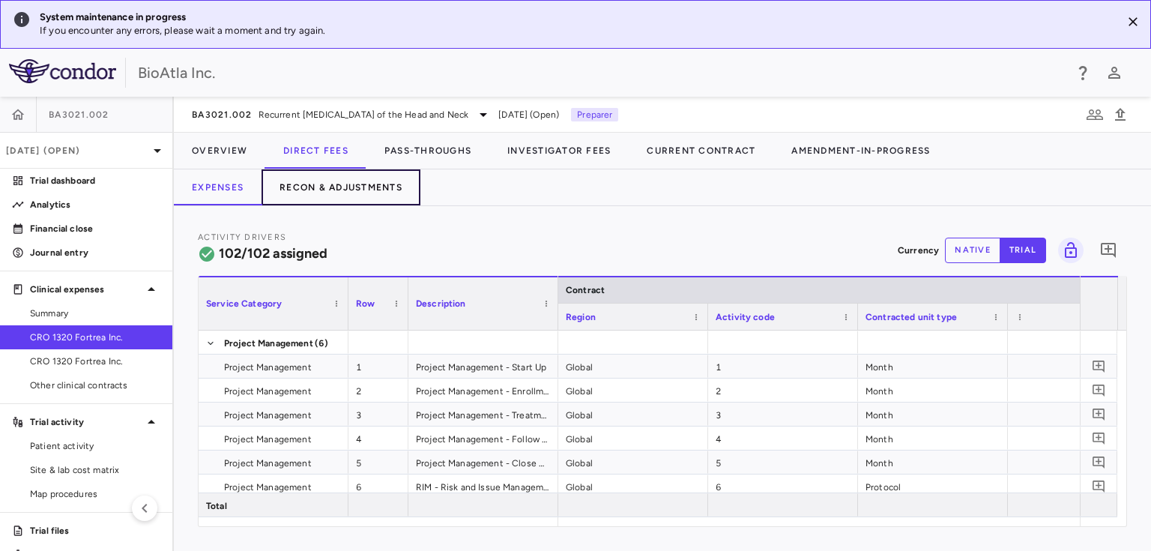
click at [355, 188] on button "Recon & Adjustments" at bounding box center [340, 187] width 159 height 36
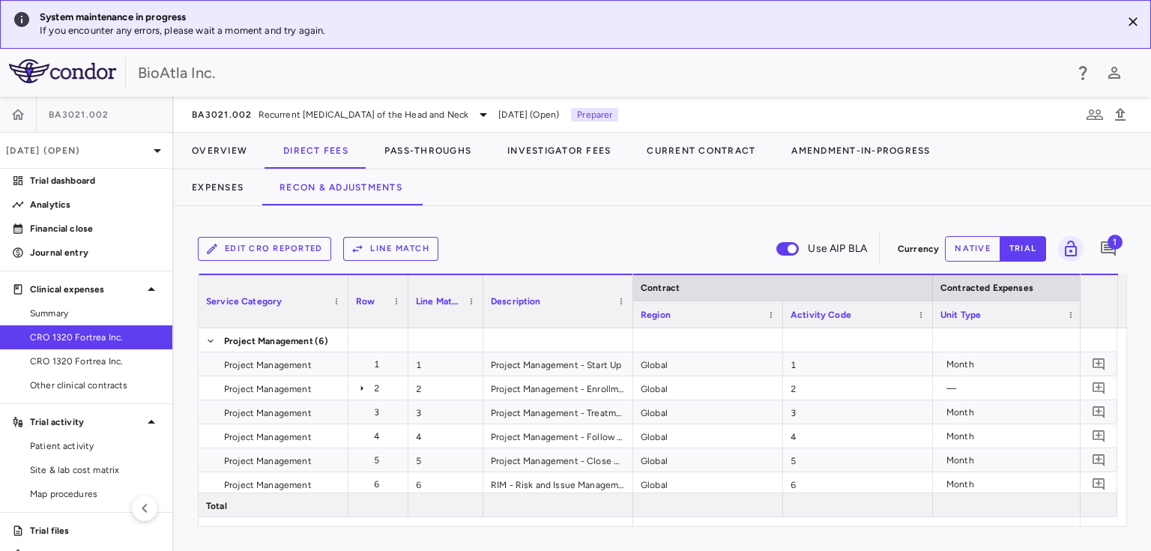
click at [399, 246] on button "Line Match" at bounding box center [390, 249] width 95 height 24
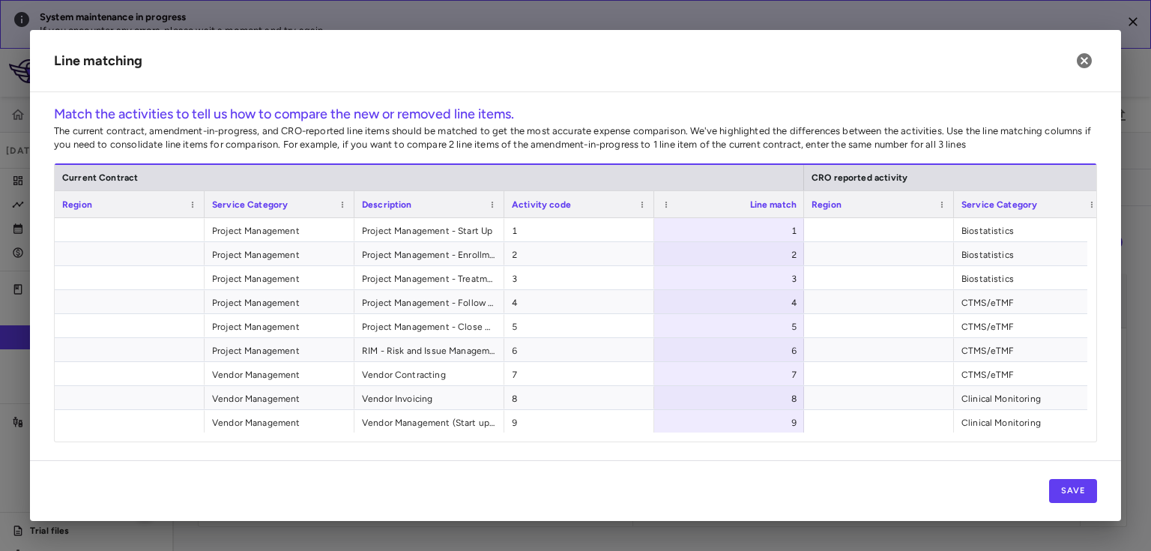
scroll to position [0, 72]
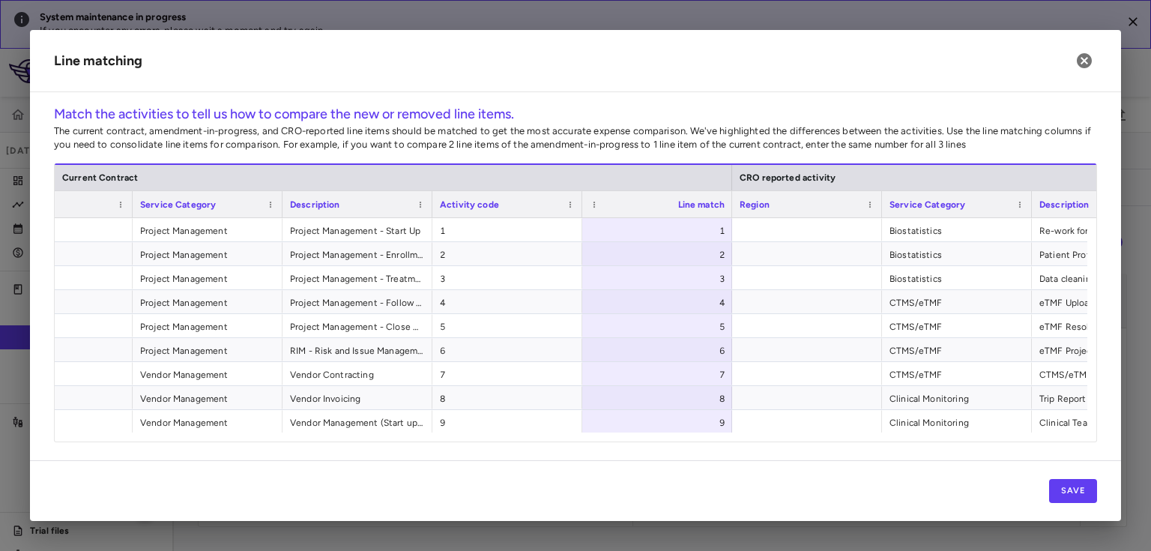
drag, startPoint x: 465, startPoint y: 444, endPoint x: 569, endPoint y: 444, distance: 104.1
click at [569, 444] on div "Match the activities to tell us how to compare the new or removed line items. T…" at bounding box center [575, 282] width 1091 height 356
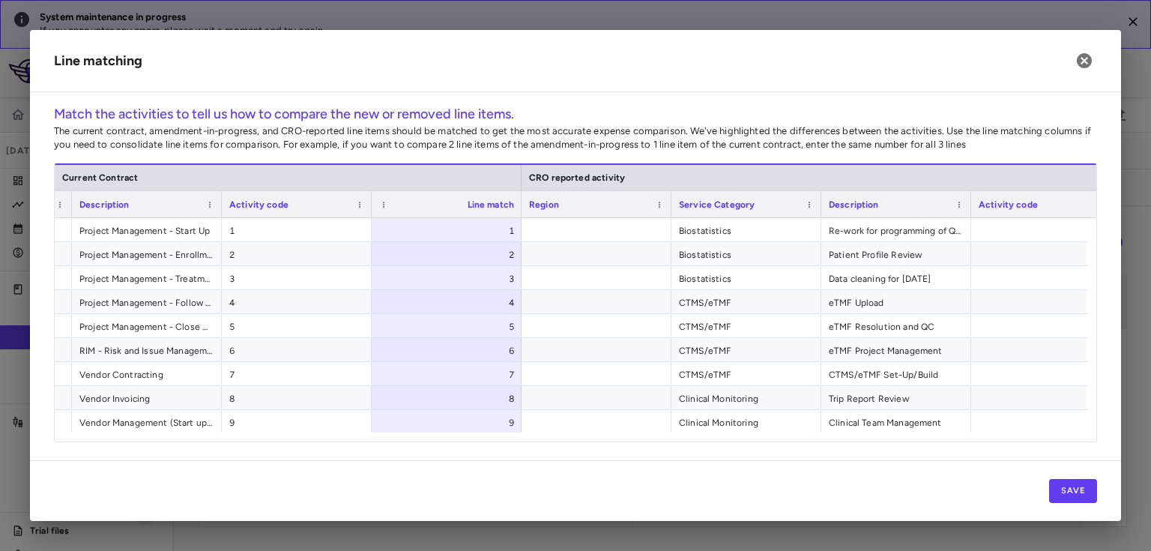
scroll to position [0, 473]
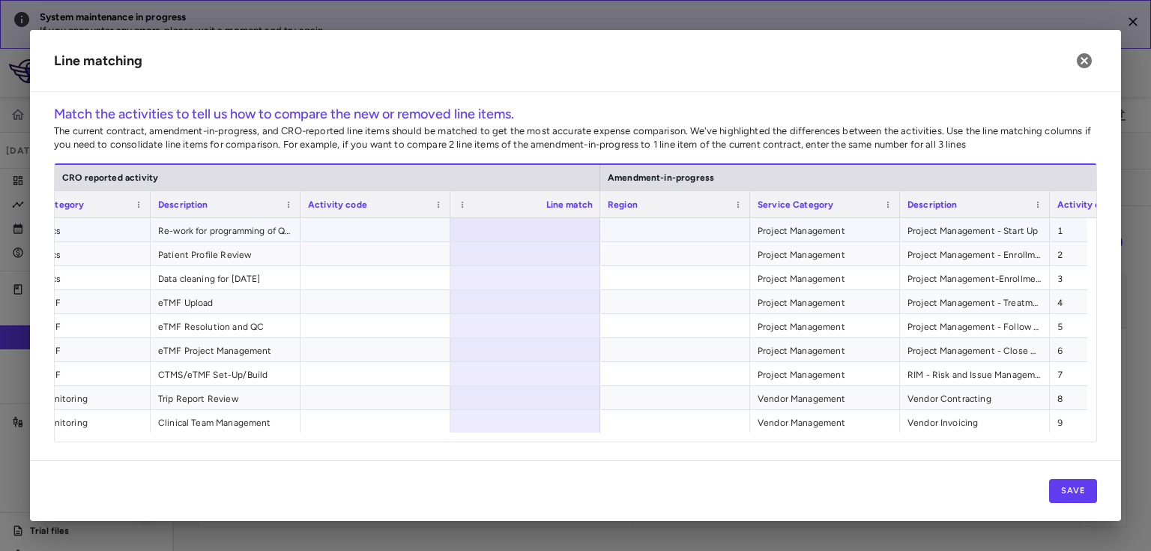
click at [570, 223] on div at bounding box center [525, 229] width 150 height 23
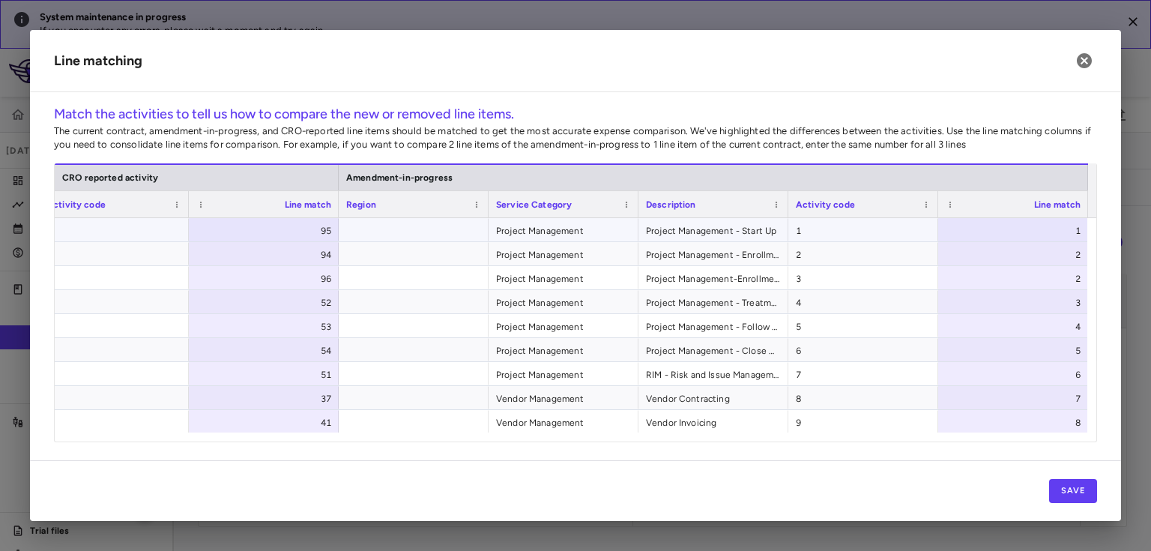
click at [1056, 226] on div "1" at bounding box center [1016, 231] width 129 height 24
drag, startPoint x: 783, startPoint y: 202, endPoint x: 795, endPoint y: 201, distance: 12.0
click at [796, 201] on div at bounding box center [799, 204] width 6 height 26
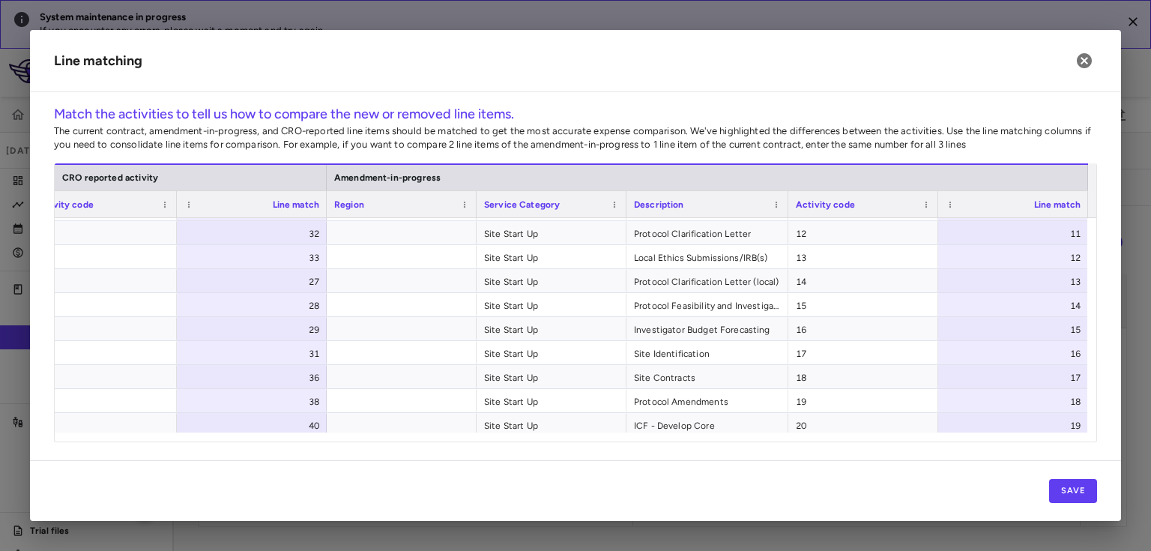
scroll to position [337, 0]
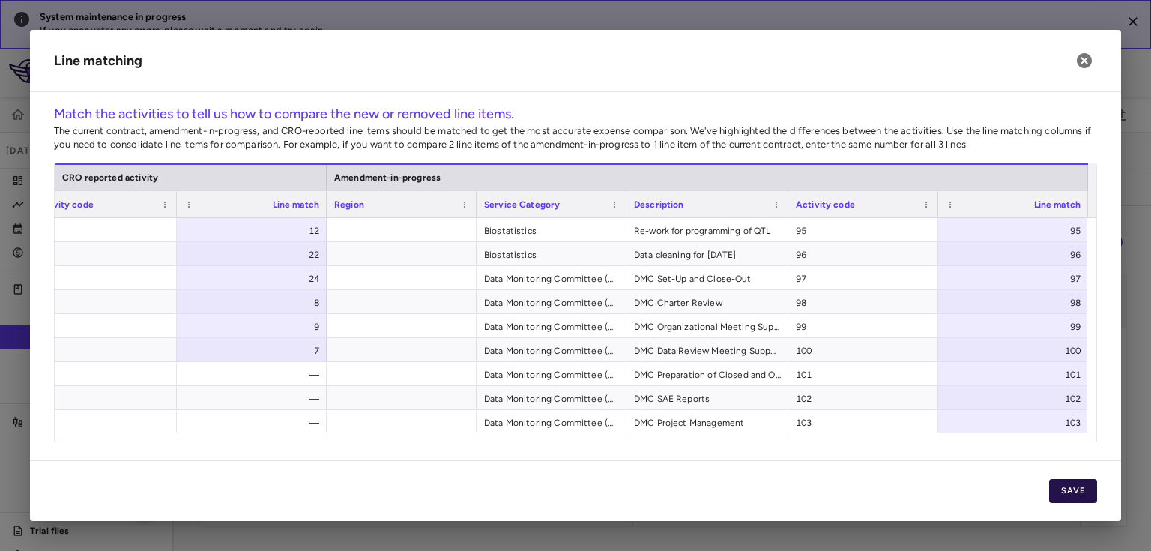
click at [1070, 495] on button "Save" at bounding box center [1073, 491] width 48 height 24
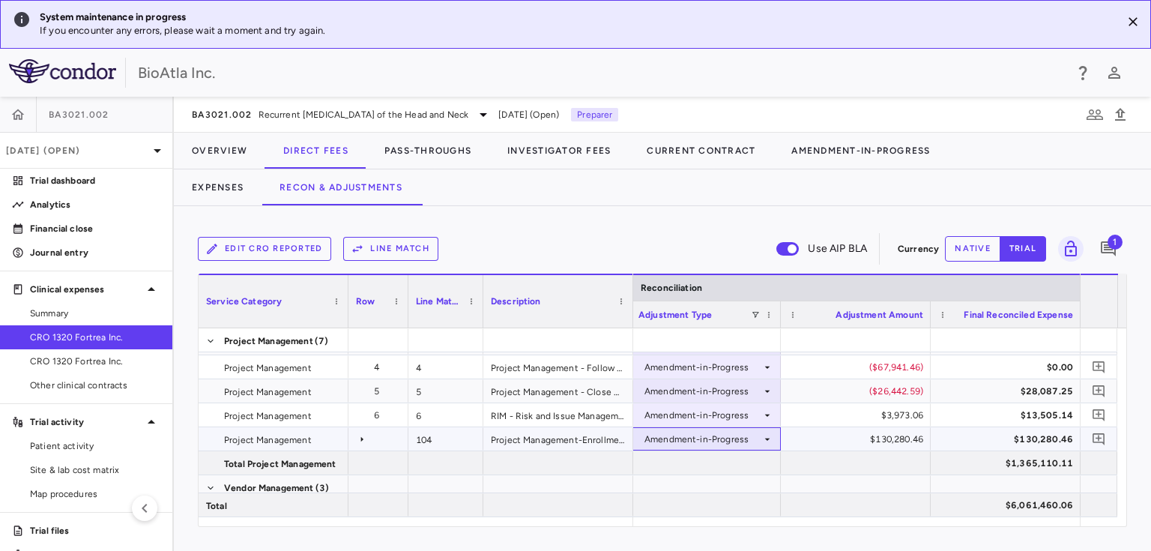
click at [766, 435] on icon at bounding box center [767, 439] width 12 height 12
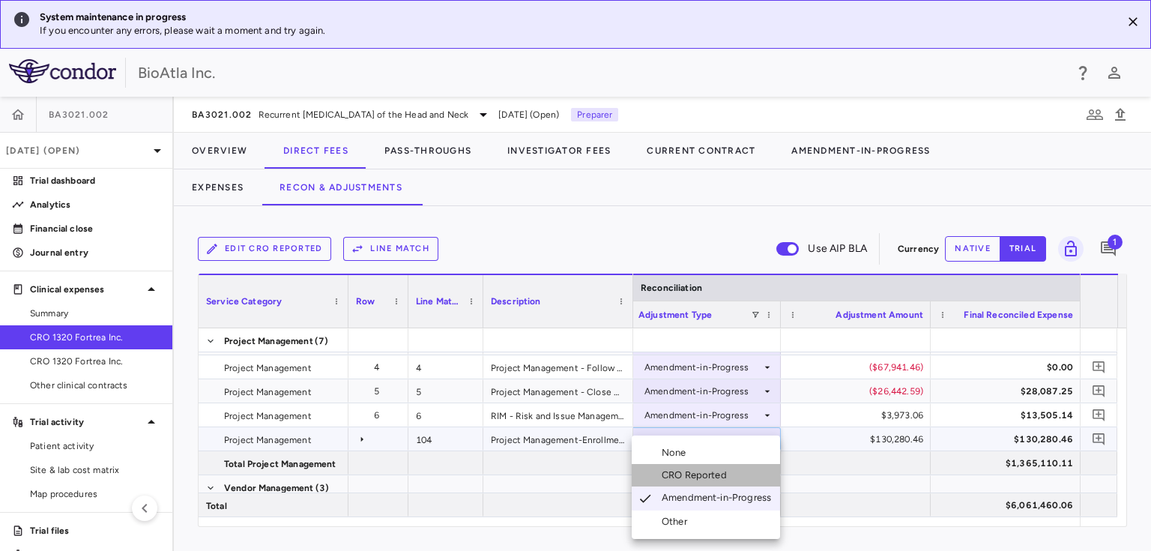
click at [707, 471] on div "CRO Reported" at bounding box center [697, 474] width 71 height 13
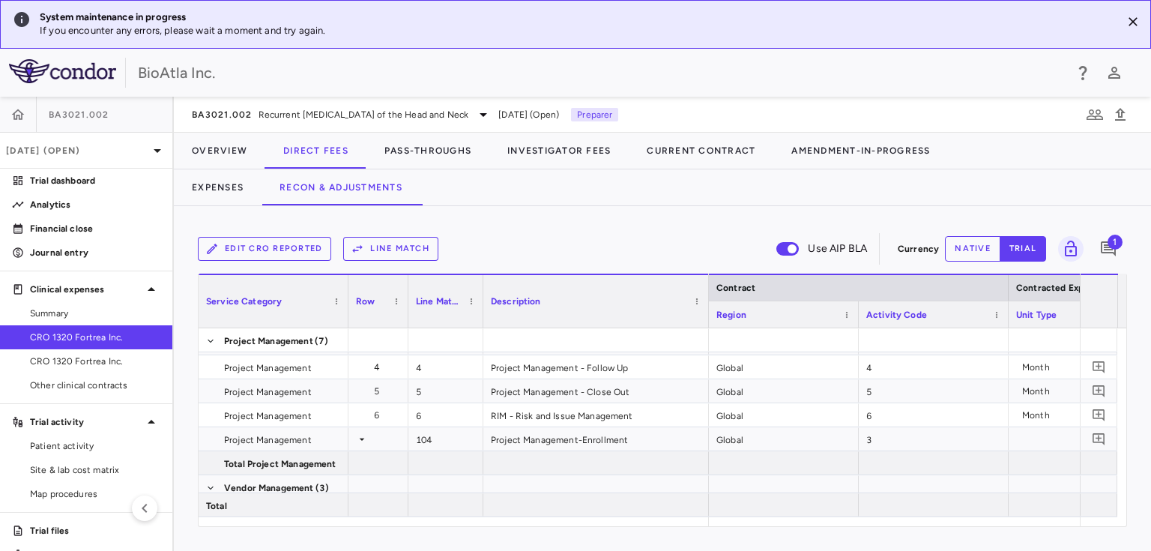
drag, startPoint x: 629, startPoint y: 285, endPoint x: 705, endPoint y: 288, distance: 75.7
click at [705, 288] on div at bounding box center [708, 301] width 6 height 52
click at [361, 438] on icon at bounding box center [362, 439] width 5 height 2
click at [361, 438] on icon at bounding box center [362, 438] width 2 height 5
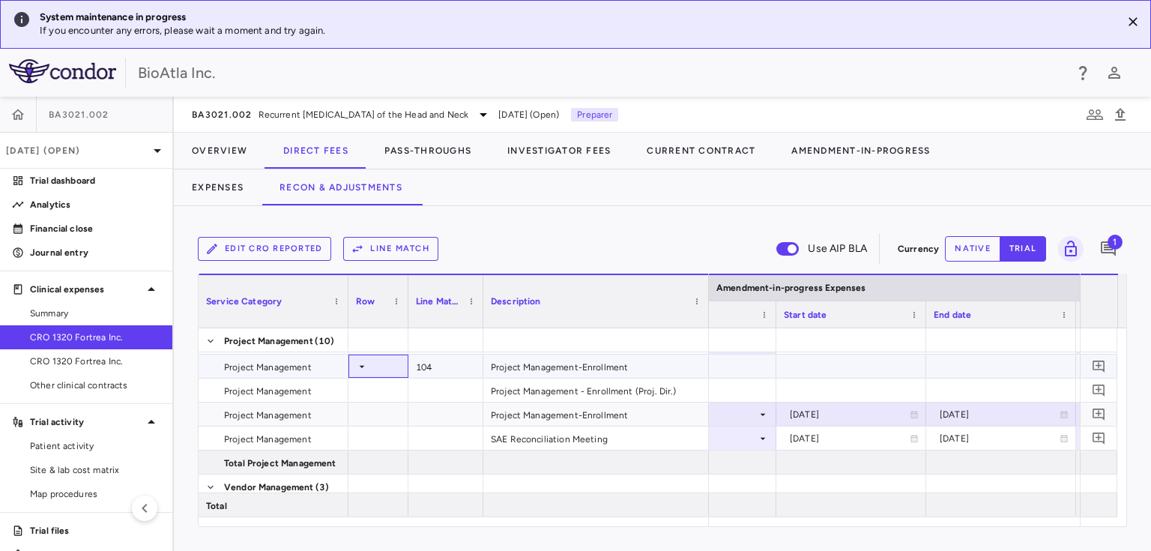
click at [361, 366] on icon at bounding box center [362, 366] width 5 height 2
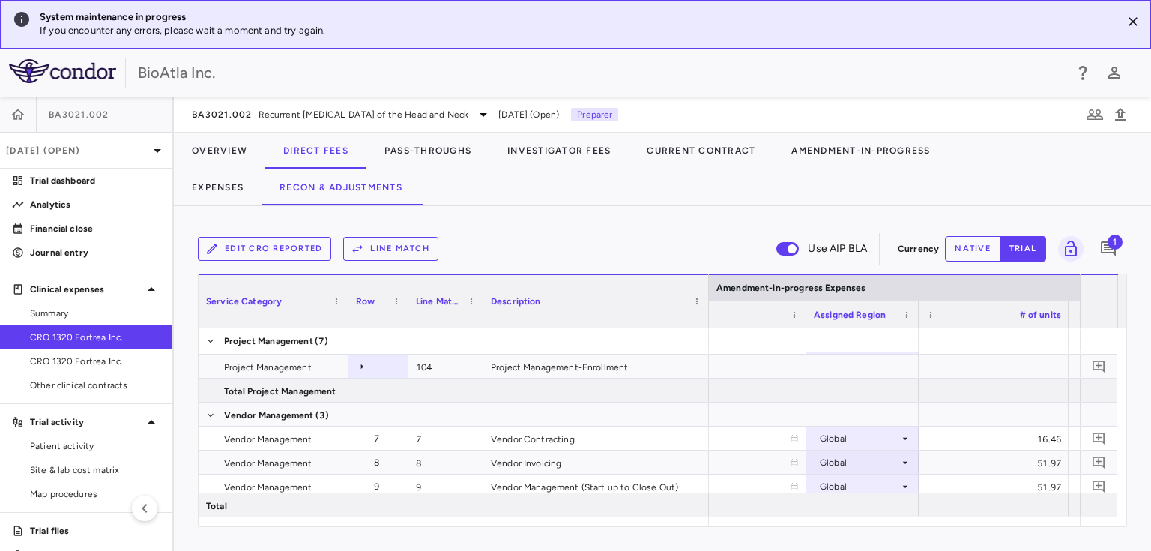
scroll to position [0, 2839]
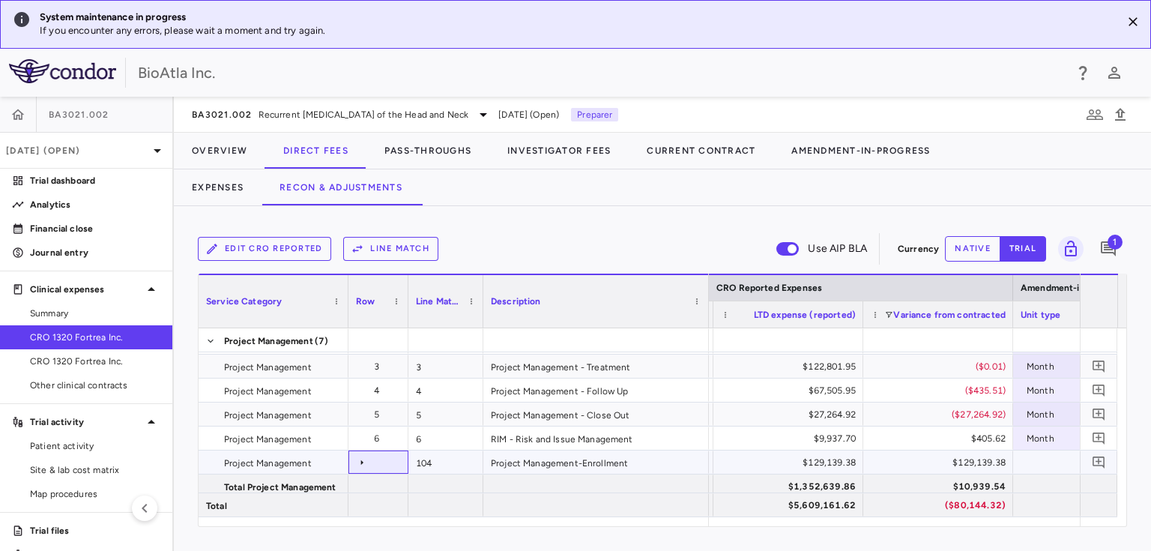
click at [361, 462] on icon at bounding box center [362, 461] width 2 height 5
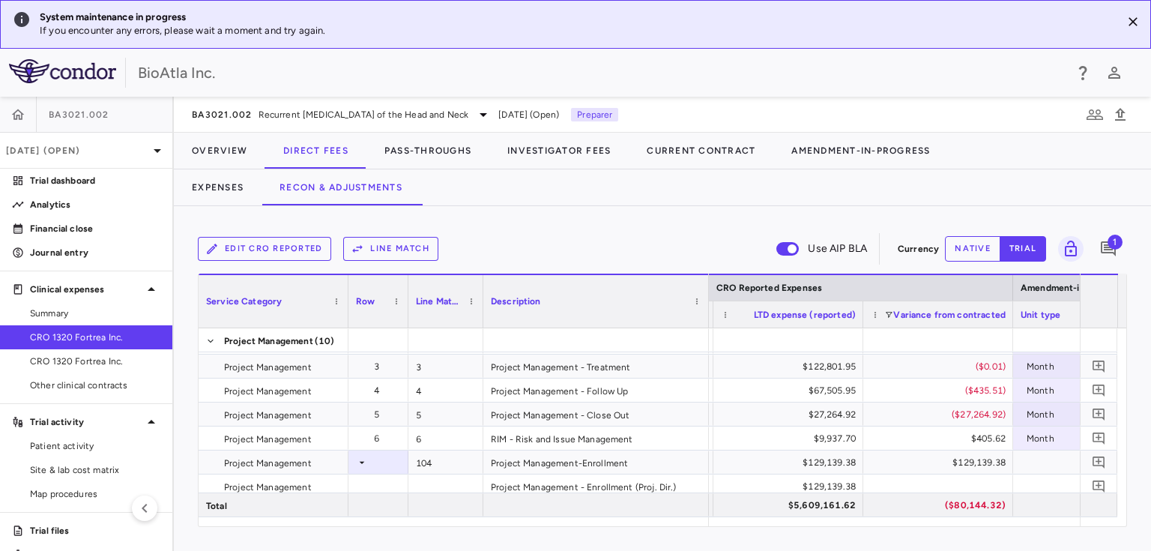
click at [279, 250] on button "Edit CRO reported" at bounding box center [264, 249] width 133 height 24
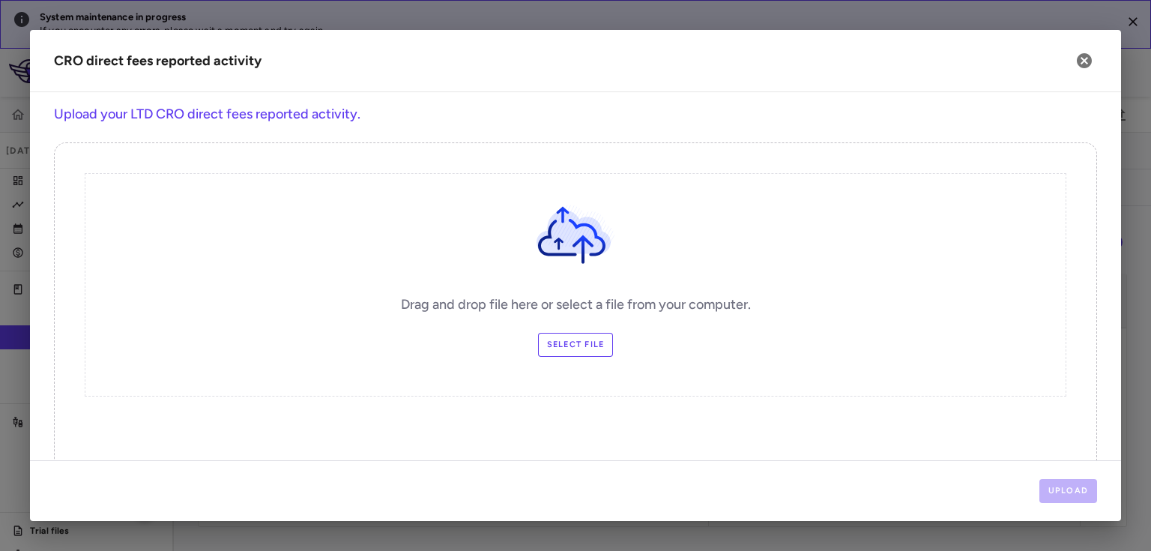
click at [564, 339] on label "Select file" at bounding box center [576, 345] width 76 height 24
click at [0, 0] on input "Select file" at bounding box center [0, 0] width 0 height 0
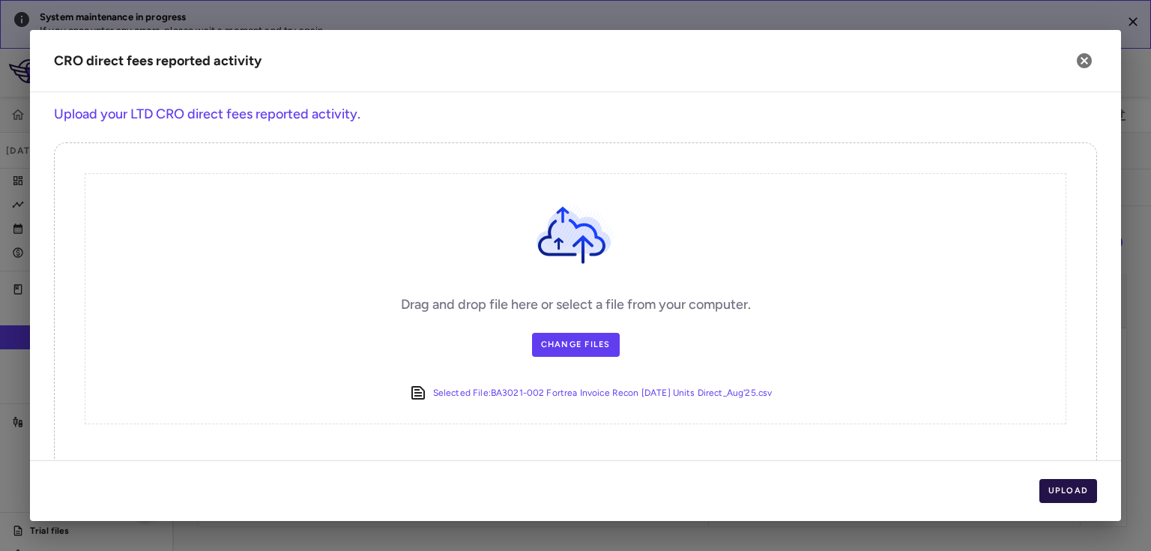
click at [1067, 488] on button "Upload" at bounding box center [1068, 491] width 58 height 24
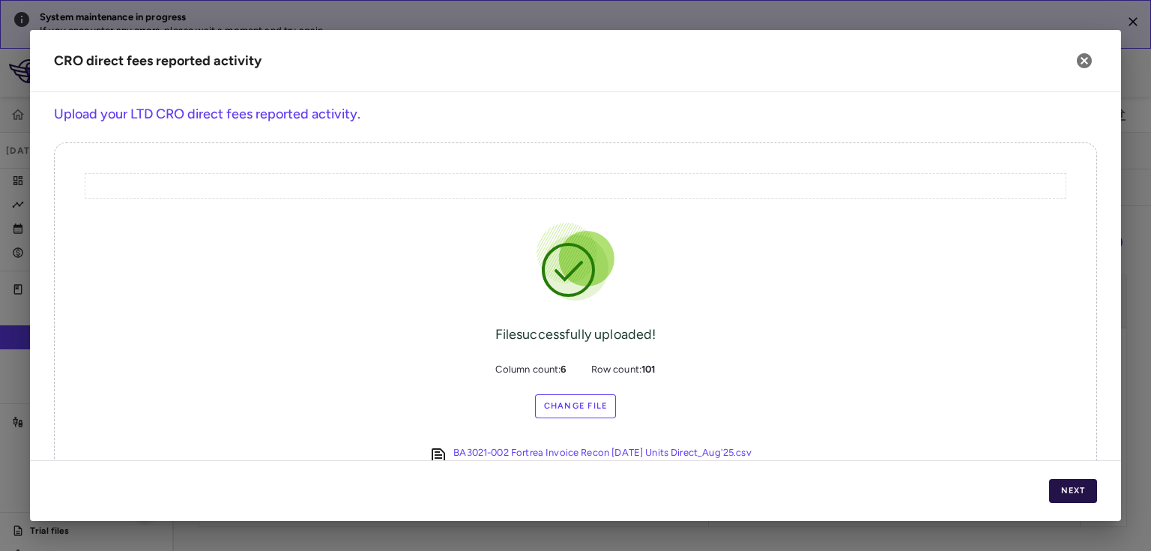
click at [1067, 488] on button "Next" at bounding box center [1073, 491] width 48 height 24
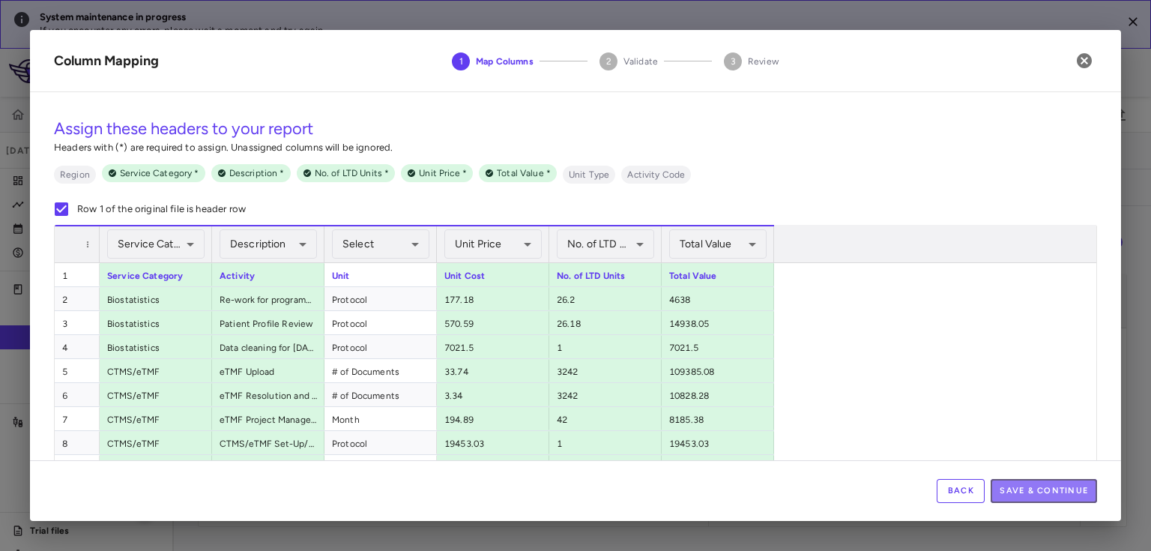
click at [1067, 488] on button "Save & Continue" at bounding box center [1043, 491] width 106 height 24
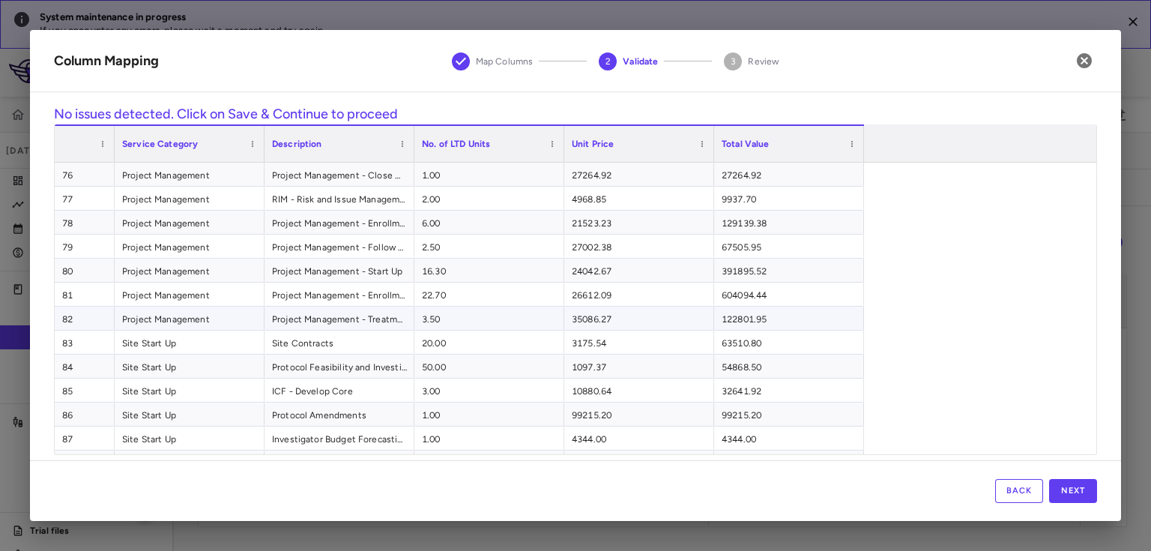
scroll to position [1798, 0]
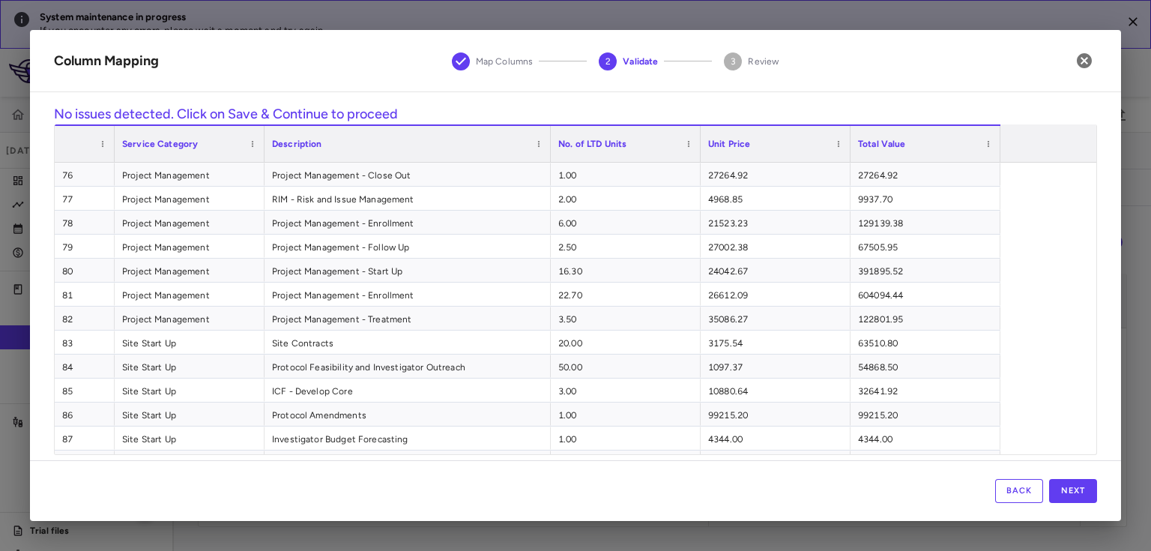
drag, startPoint x: 412, startPoint y: 136, endPoint x: 548, endPoint y: 133, distance: 136.4
click at [548, 133] on div at bounding box center [550, 144] width 6 height 36
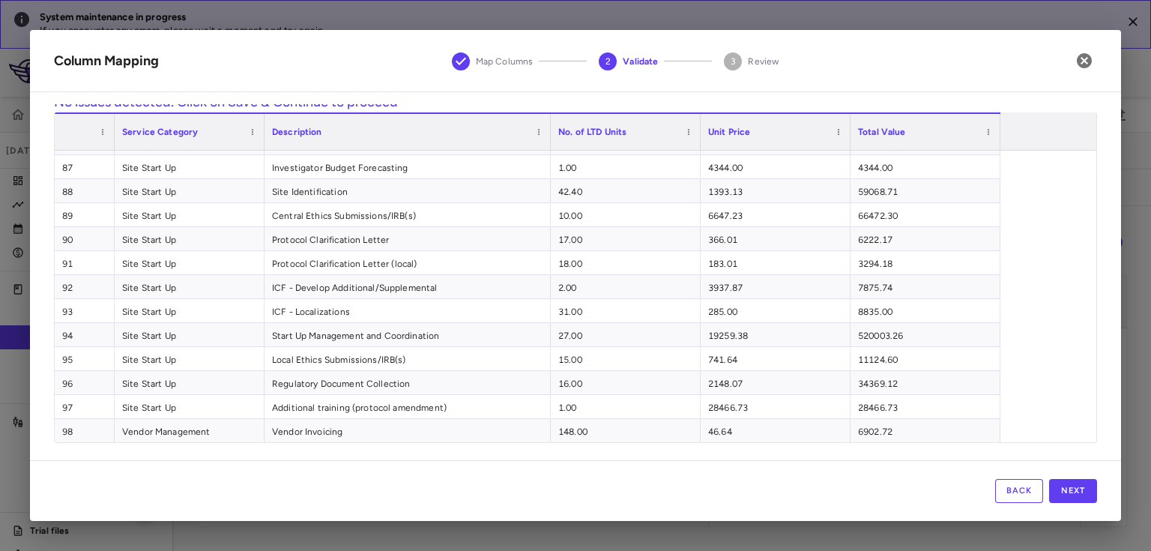
scroll to position [2105, 0]
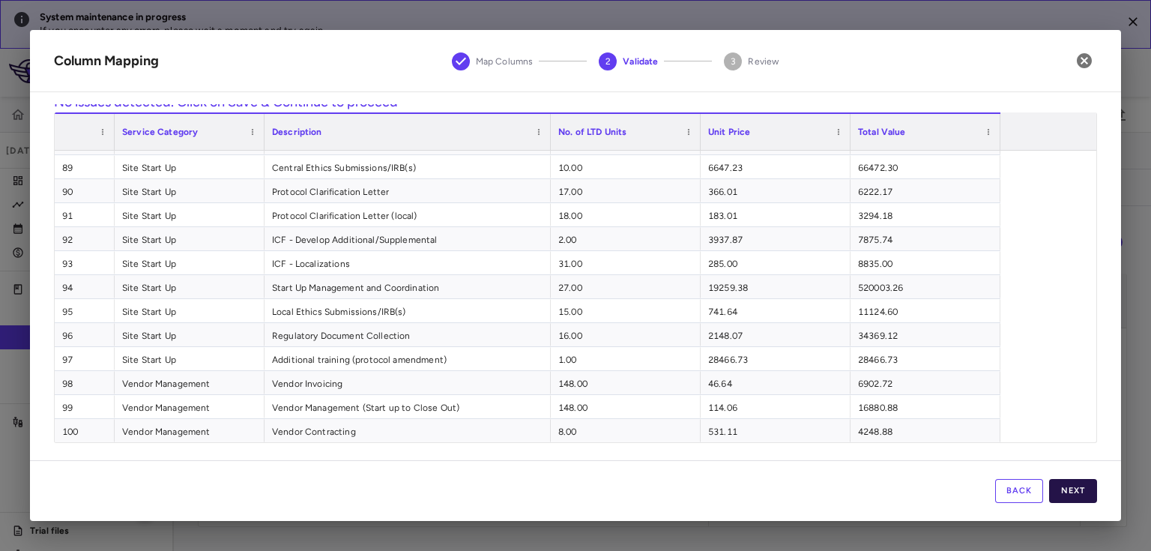
click at [1075, 492] on button "Next" at bounding box center [1073, 491] width 48 height 24
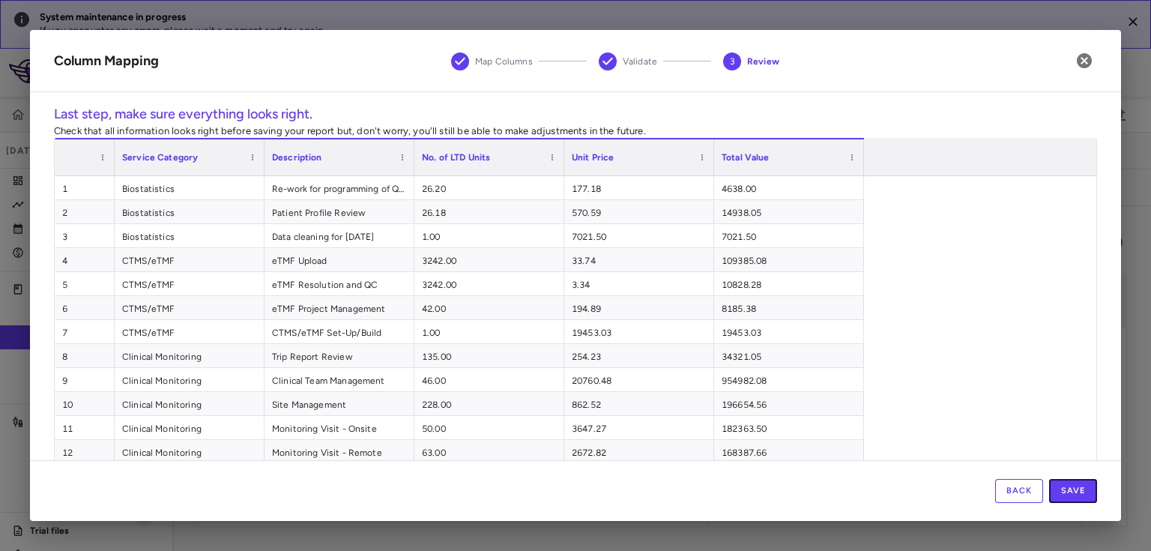
click at [1075, 493] on button "Save" at bounding box center [1073, 491] width 48 height 24
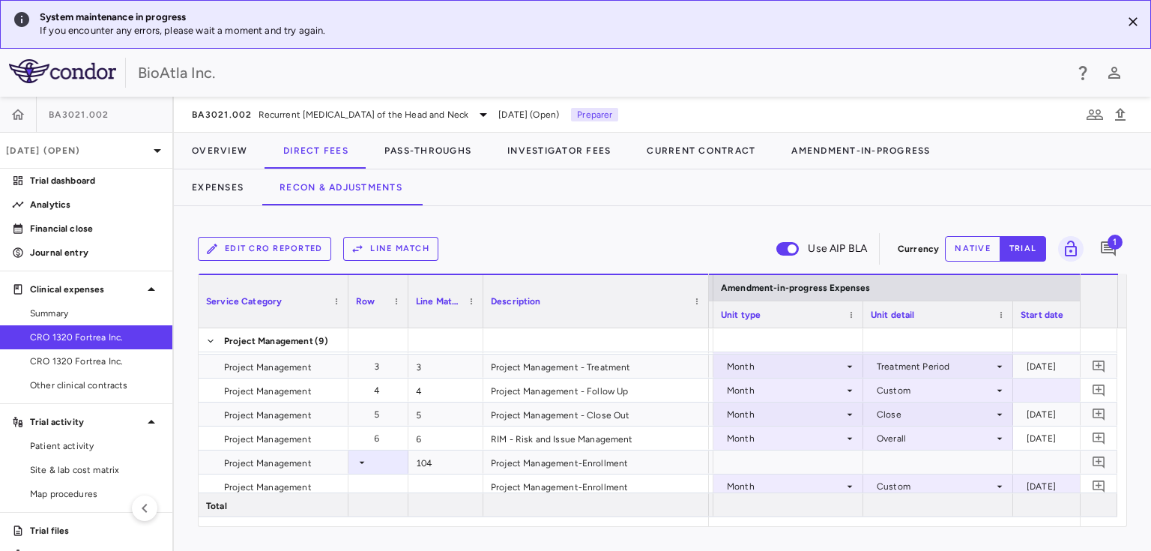
click at [409, 248] on button "Line Match" at bounding box center [390, 249] width 95 height 24
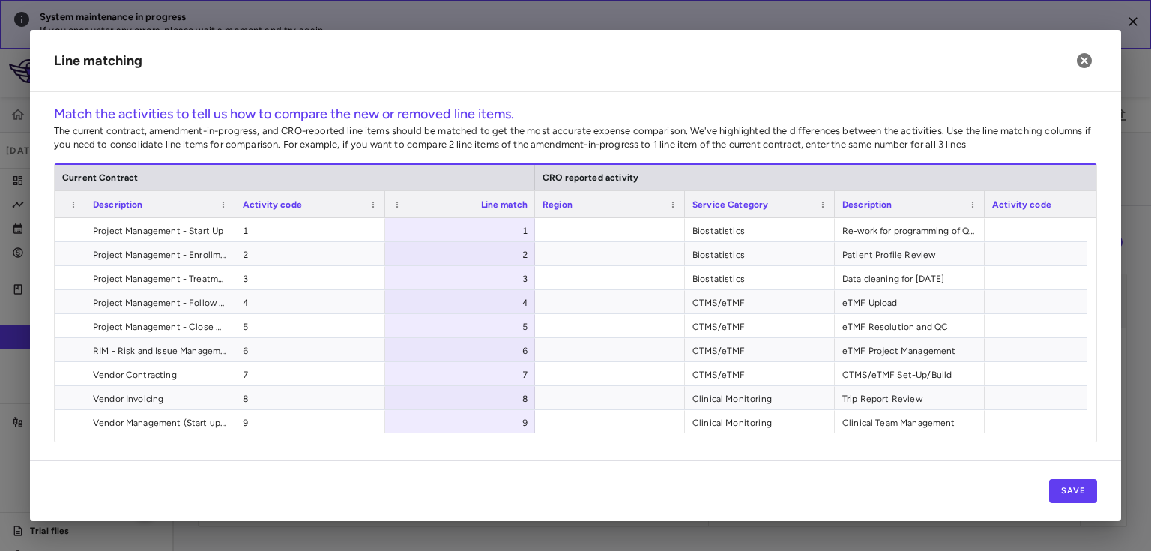
scroll to position [0, 458]
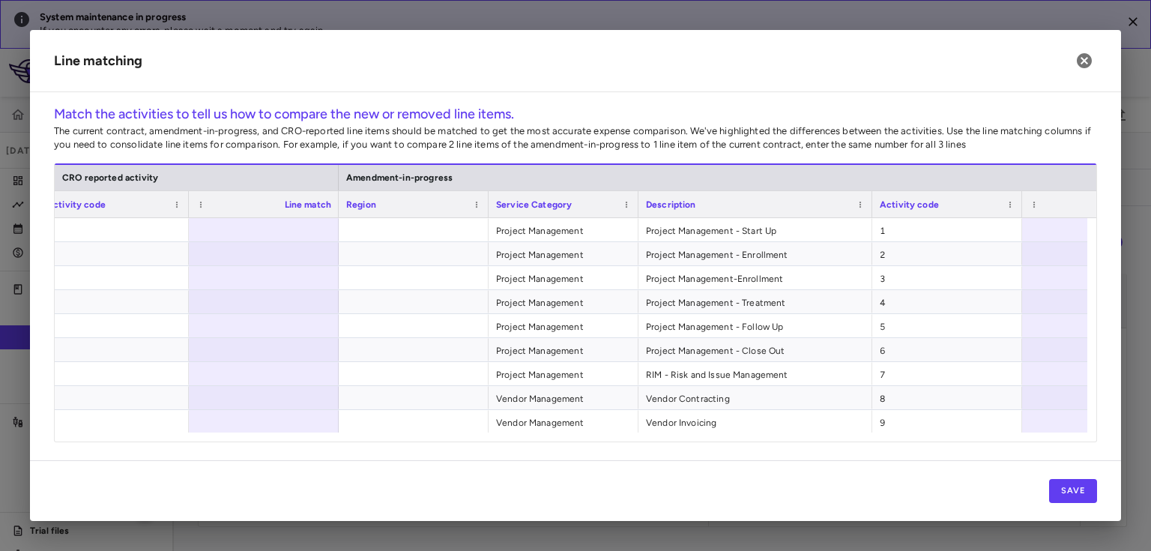
drag, startPoint x: 785, startPoint y: 204, endPoint x: 869, endPoint y: 190, distance: 85.1
click at [869, 190] on div "Description" at bounding box center [755, 203] width 234 height 27
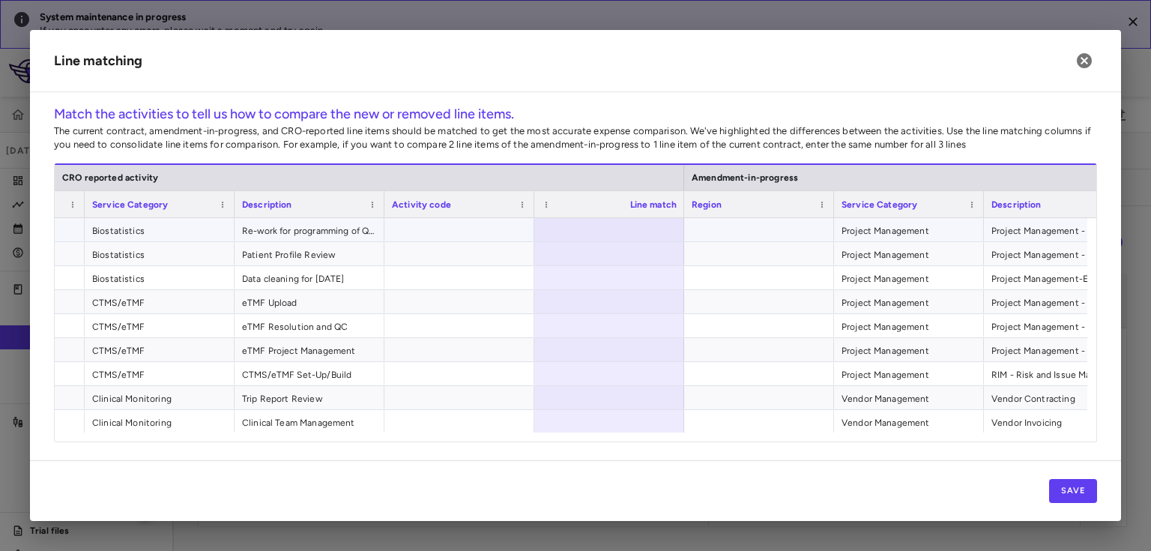
click at [644, 218] on div at bounding box center [609, 229] width 150 height 23
click at [644, 228] on div at bounding box center [609, 229] width 150 height 23
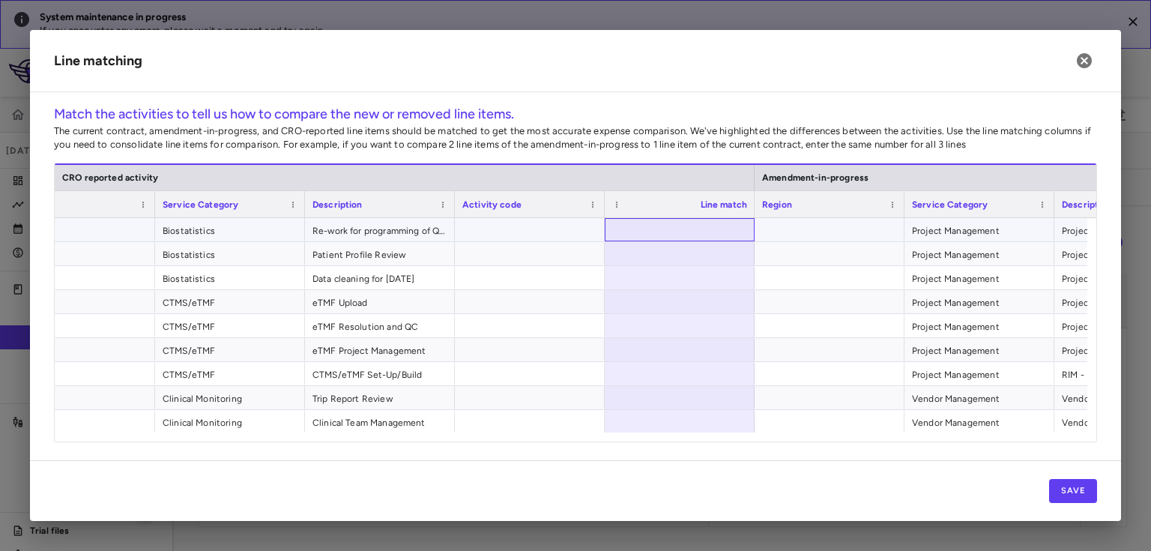
click at [737, 224] on div at bounding box center [680, 229] width 150 height 23
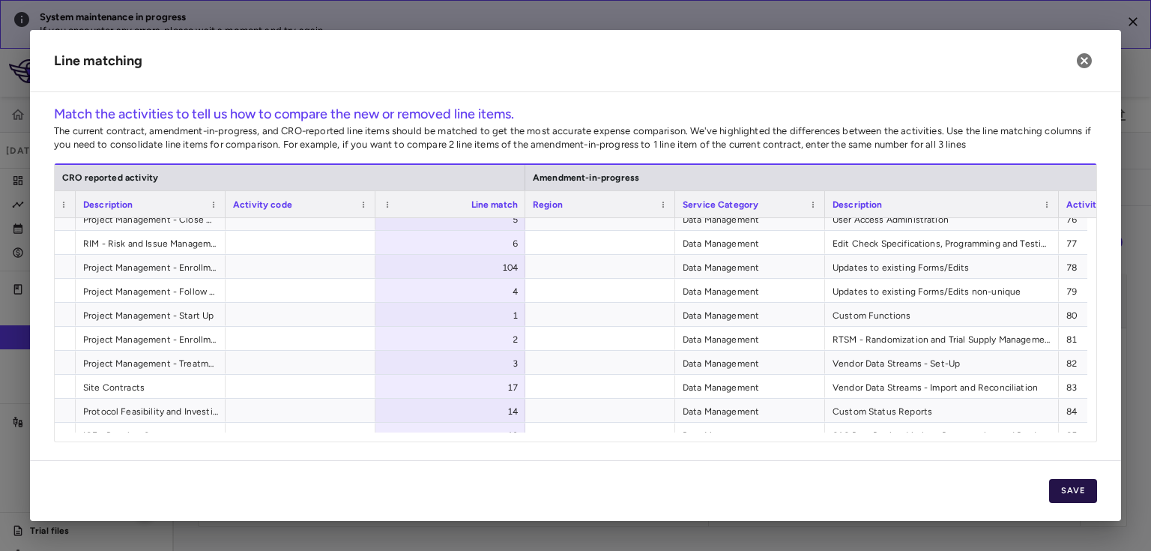
click at [1068, 488] on button "Save" at bounding box center [1073, 491] width 48 height 24
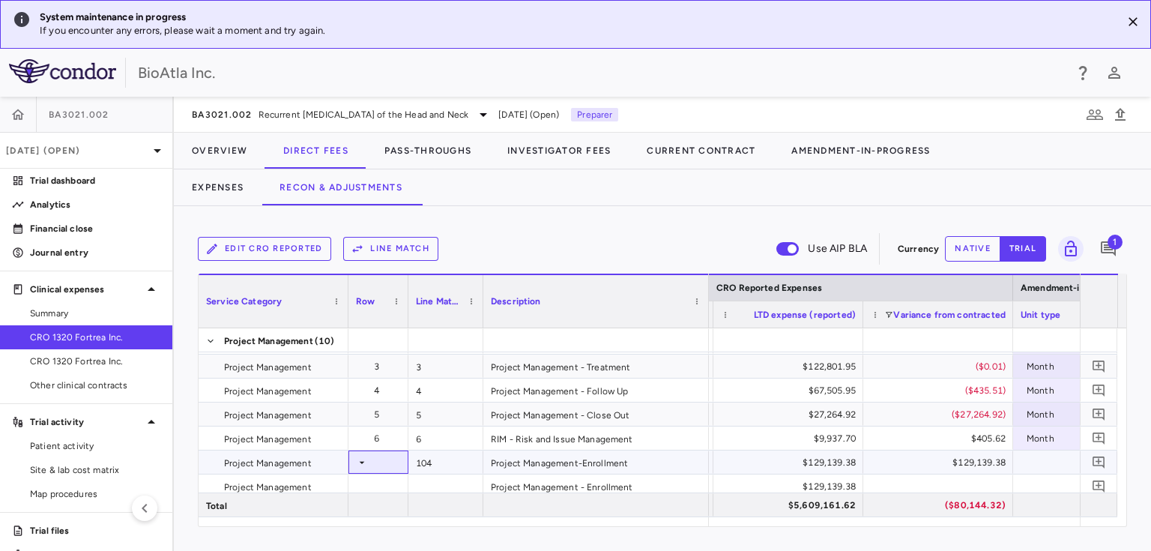
click at [362, 462] on icon at bounding box center [362, 462] width 12 height 12
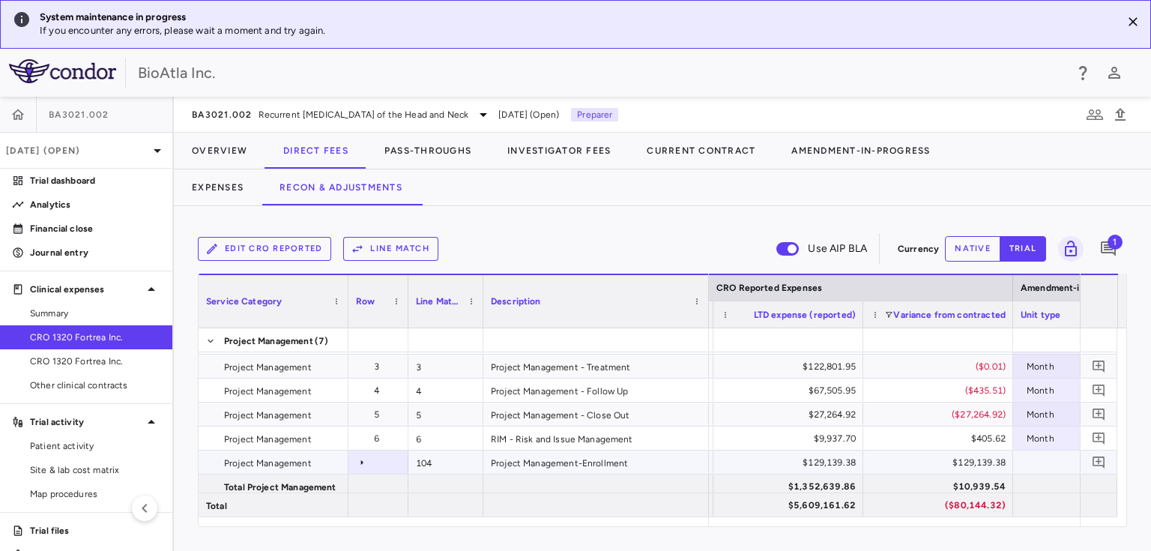
click at [362, 462] on icon at bounding box center [362, 462] width 12 height 12
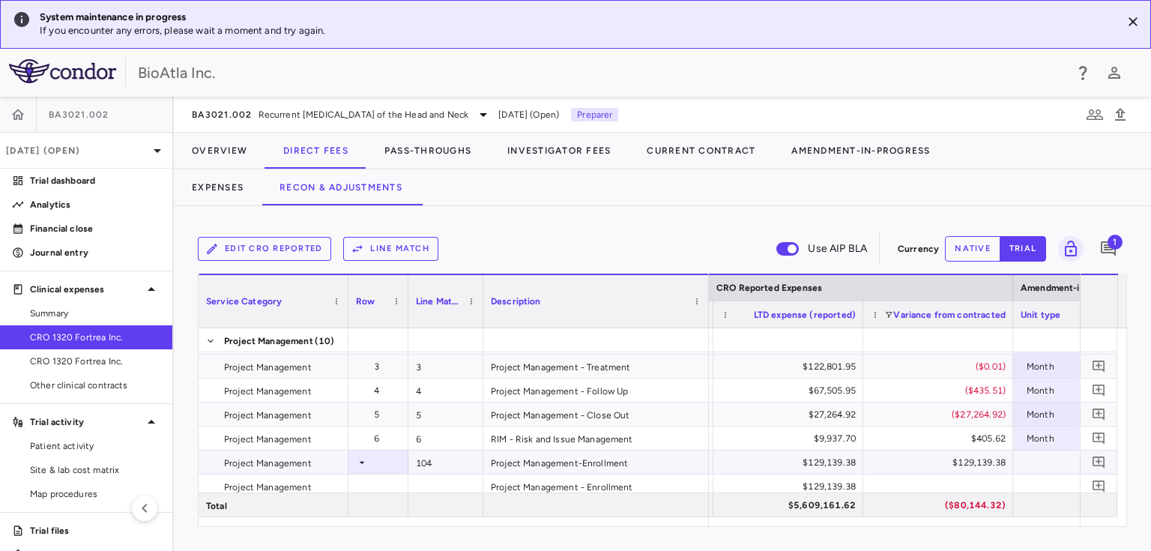
click at [362, 462] on icon at bounding box center [362, 462] width 12 height 12
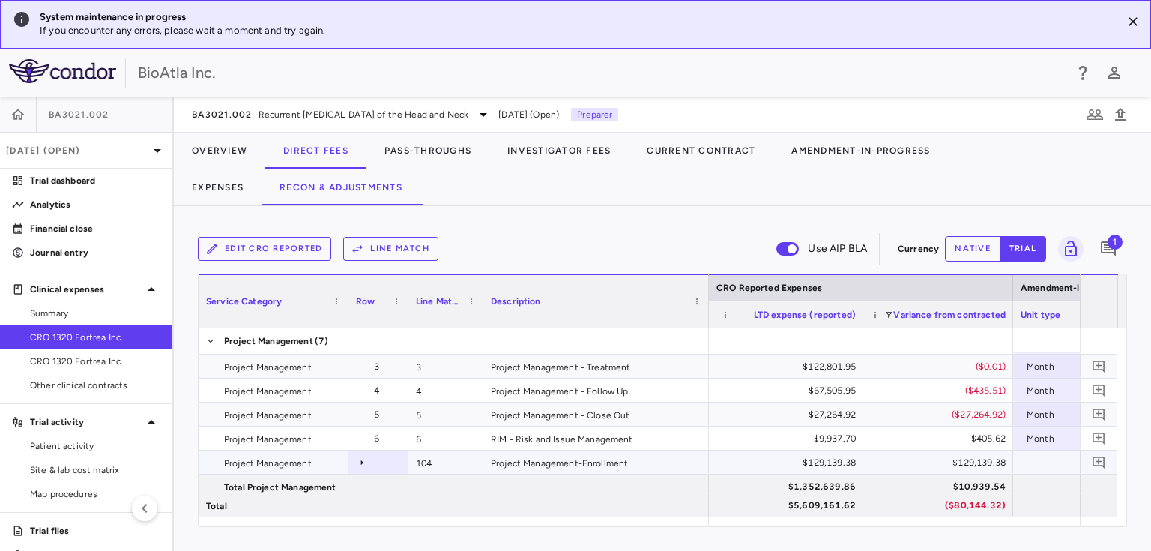
click at [362, 462] on icon at bounding box center [362, 462] width 12 height 12
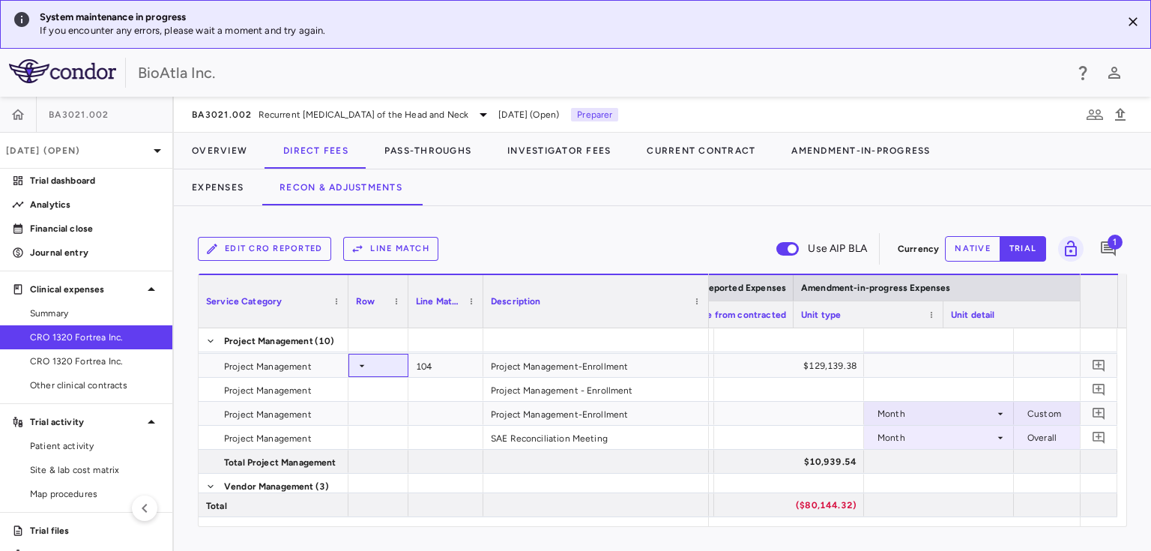
scroll to position [0, 2126]
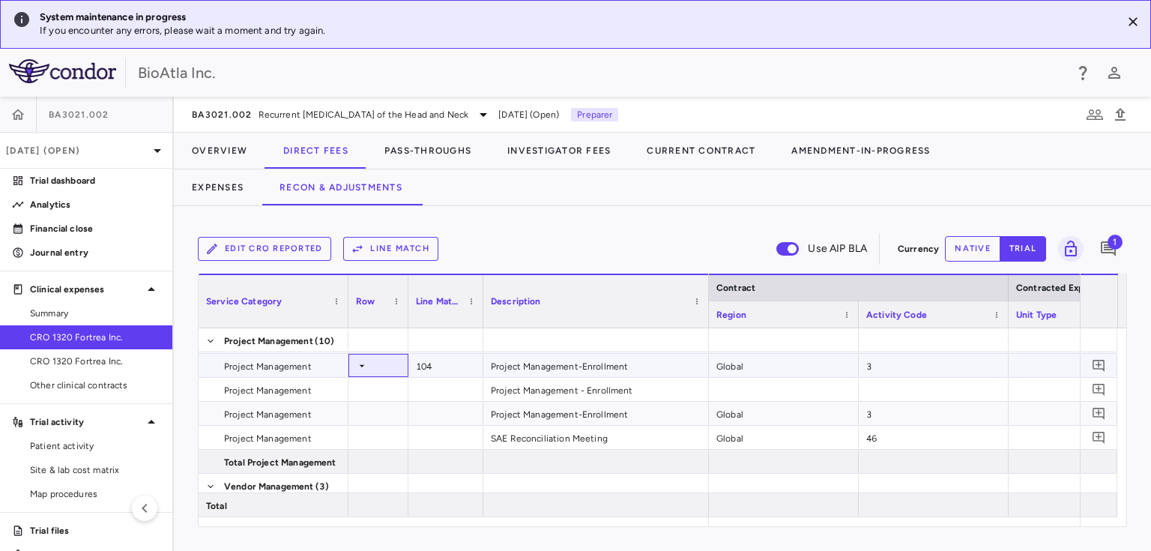
click at [360, 365] on icon at bounding box center [362, 366] width 12 height 12
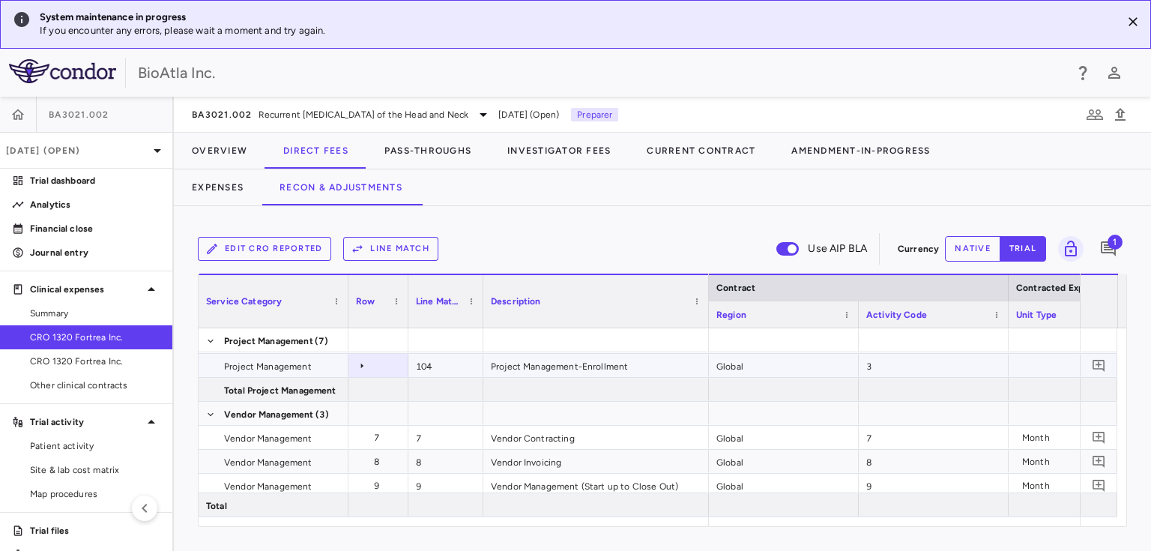
click at [361, 364] on icon at bounding box center [362, 365] width 2 height 5
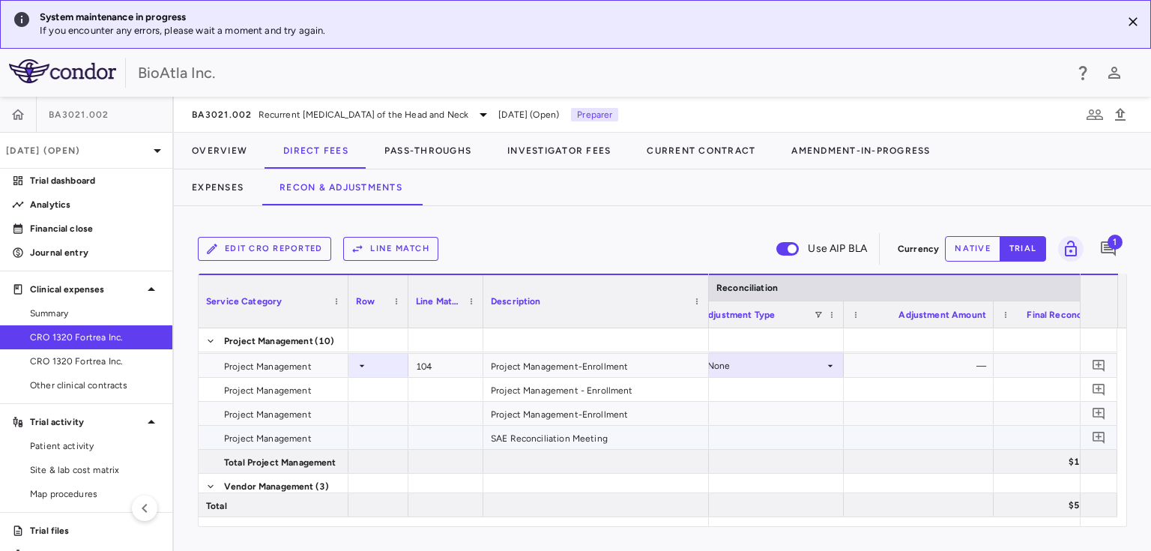
click at [784, 441] on div at bounding box center [769, 437] width 150 height 23
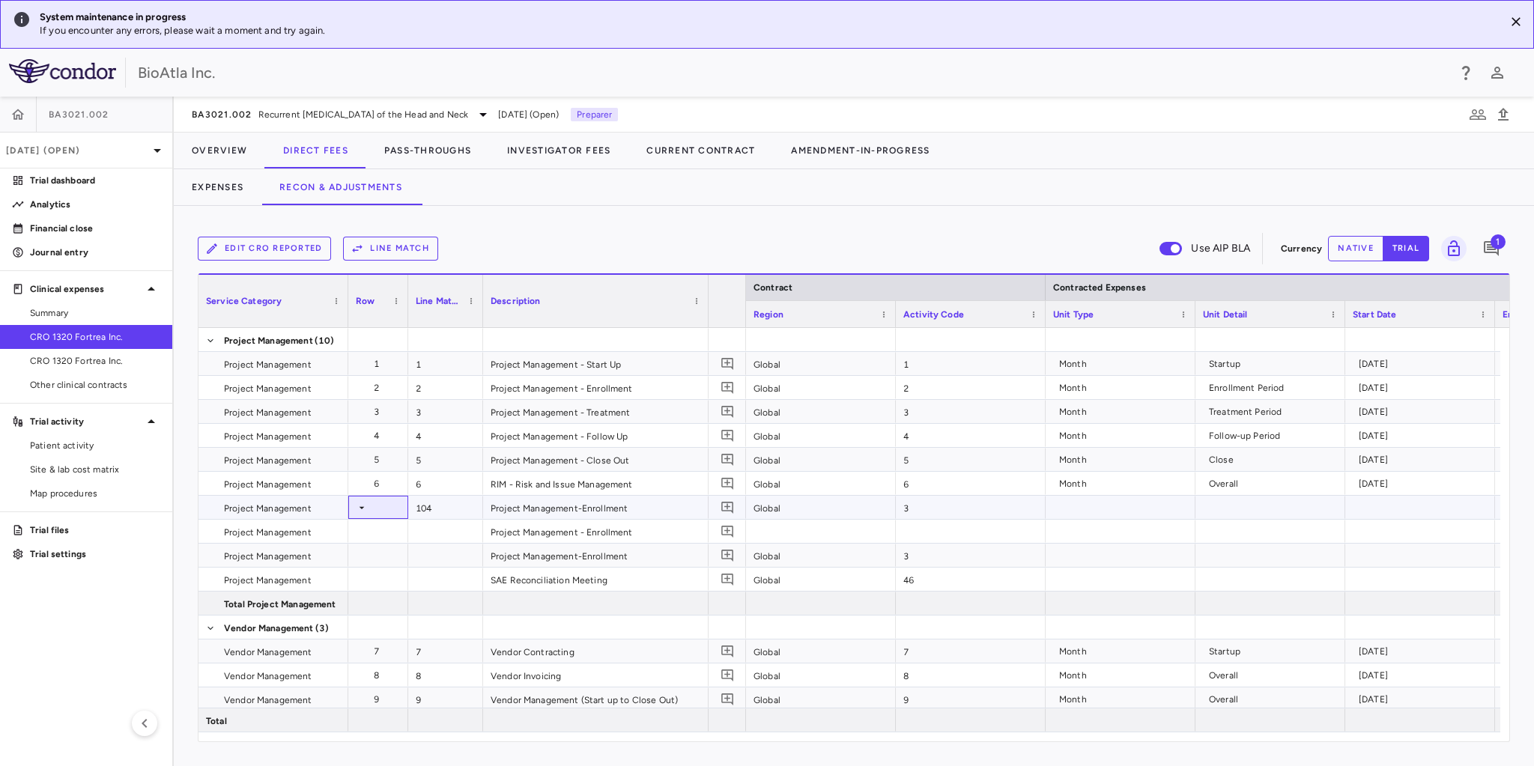
click at [363, 508] on icon at bounding box center [362, 508] width 12 height 12
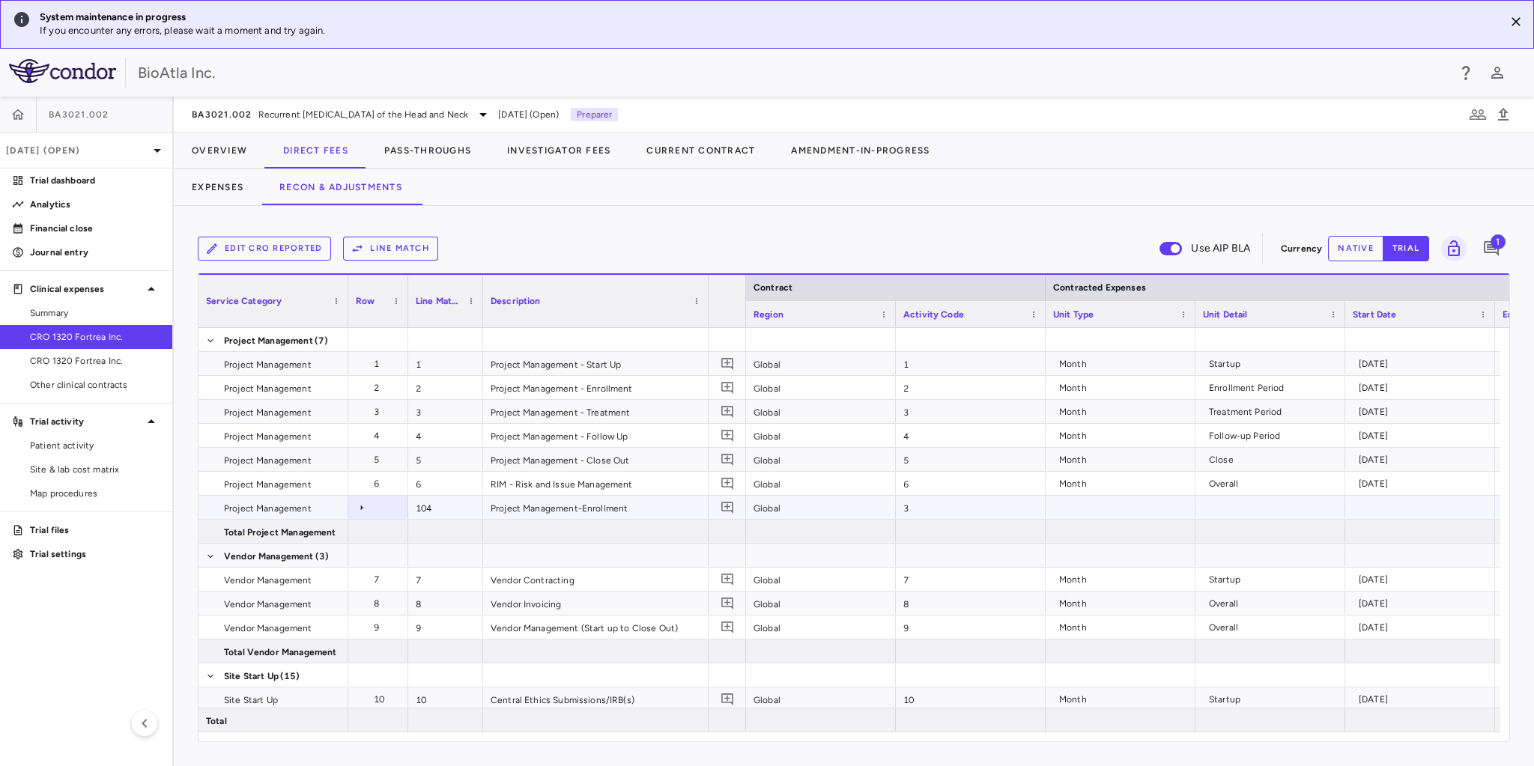
click at [363, 508] on icon at bounding box center [362, 508] width 12 height 12
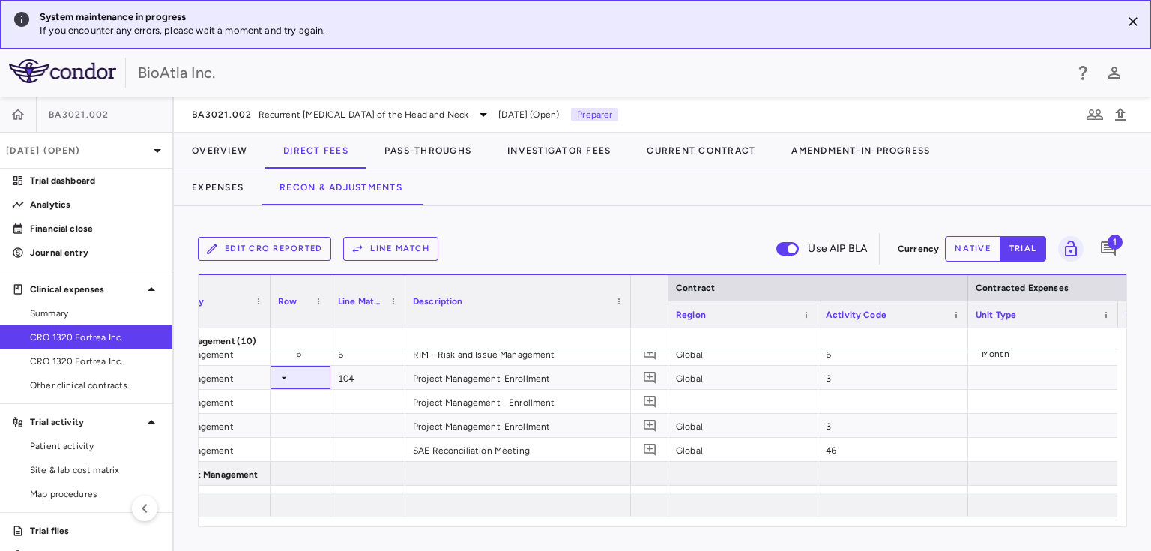
scroll to position [0, 93]
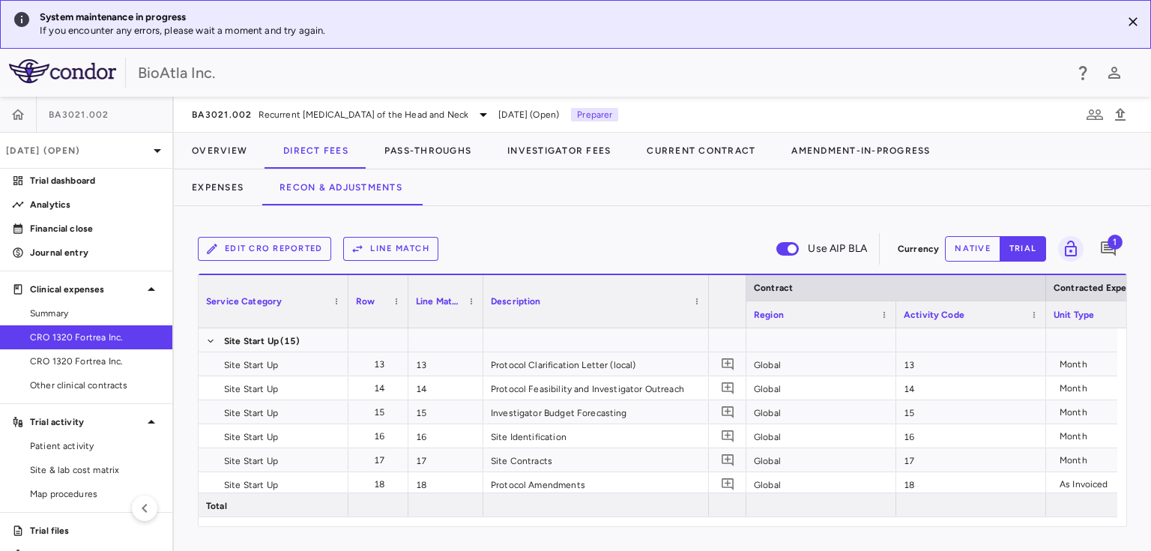
click at [902, 206] on div "Edit CRO reported Line Match Use AIP BLA Currency native trial 1 Press SPACE to…" at bounding box center [662, 378] width 977 height 345
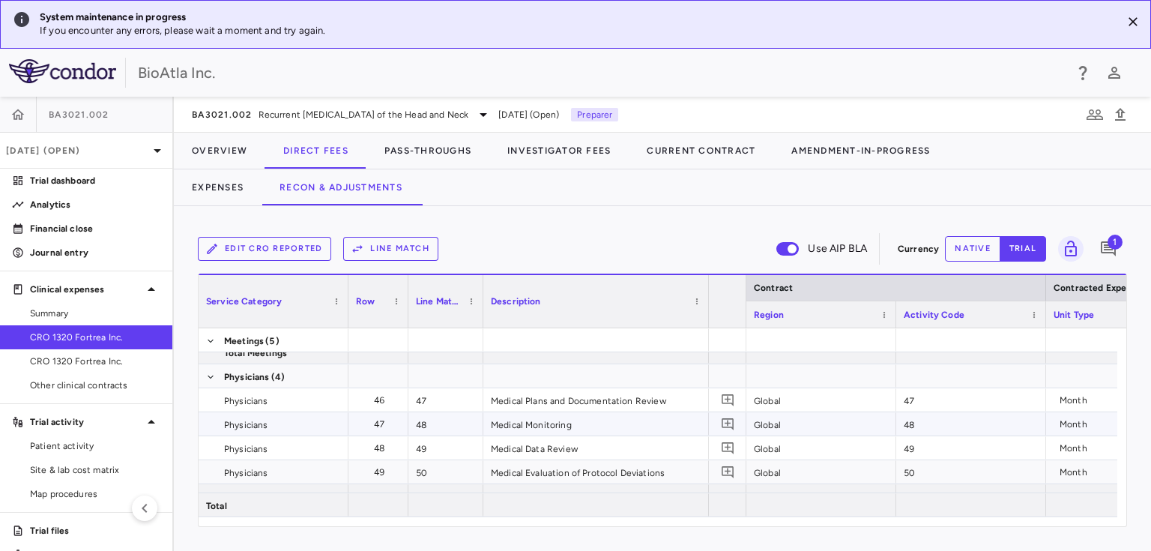
scroll to position [1690, 0]
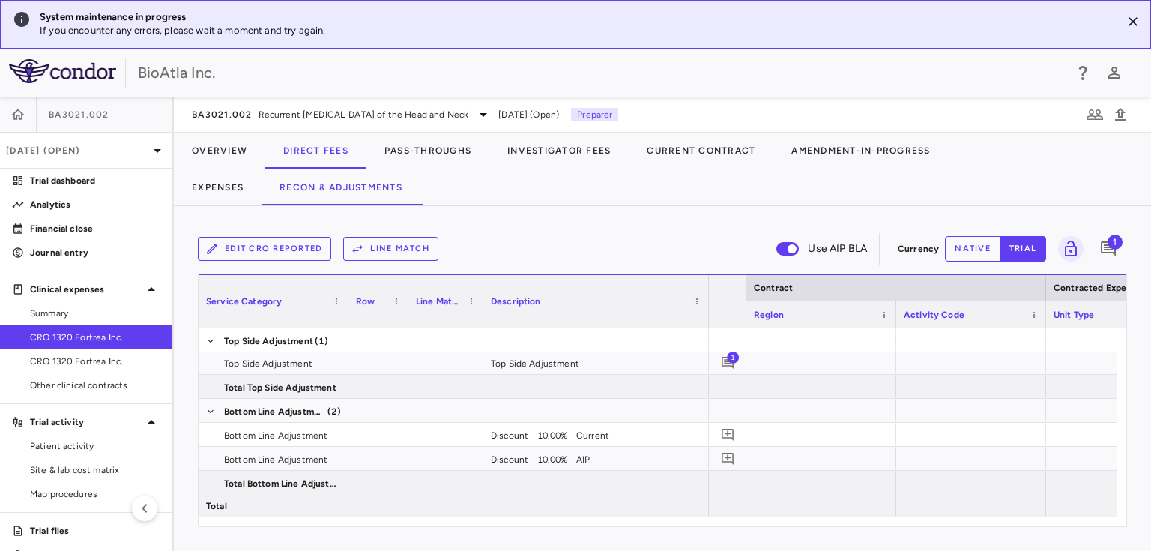
click at [393, 246] on button "Line Match" at bounding box center [390, 249] width 95 height 24
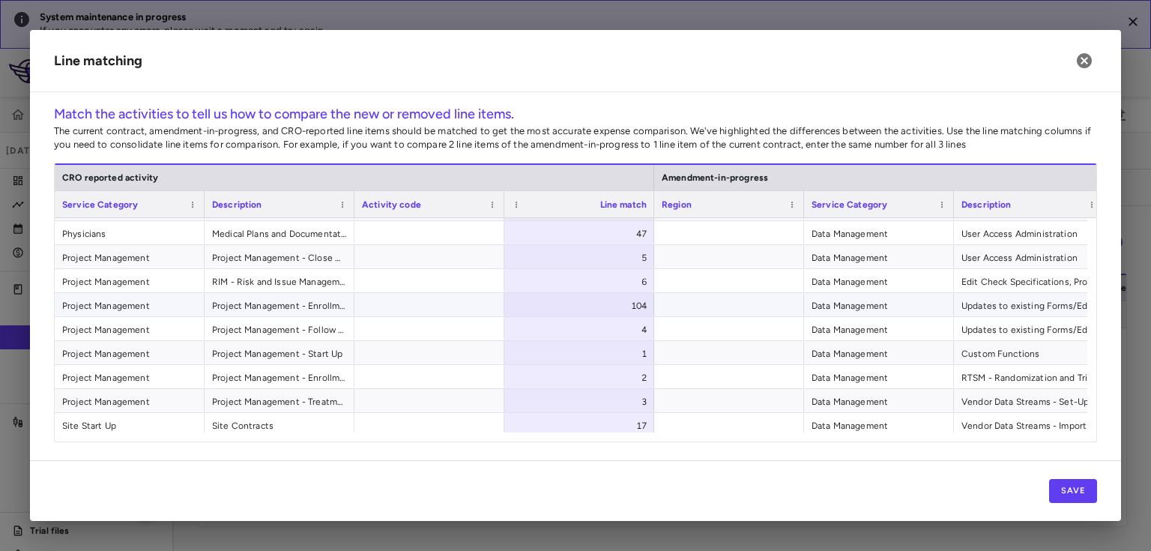
click at [638, 303] on div "104" at bounding box center [582, 306] width 129 height 24
type input "***"
click at [704, 281] on div at bounding box center [729, 280] width 150 height 23
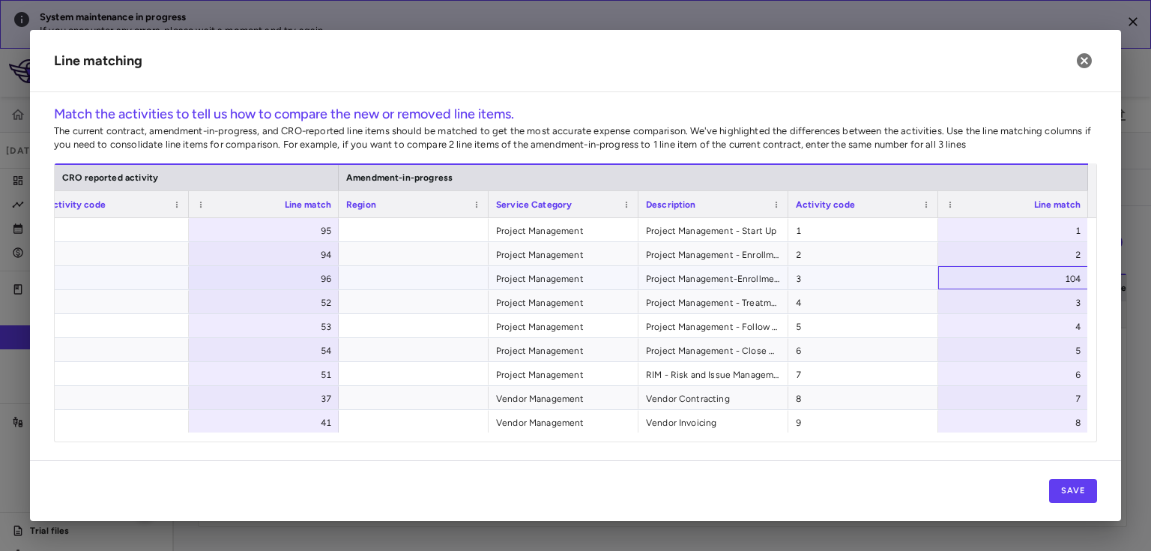
click at [1069, 279] on div "104" at bounding box center [1016, 279] width 129 height 24
type input "***"
click at [996, 345] on div "5" at bounding box center [1016, 351] width 129 height 24
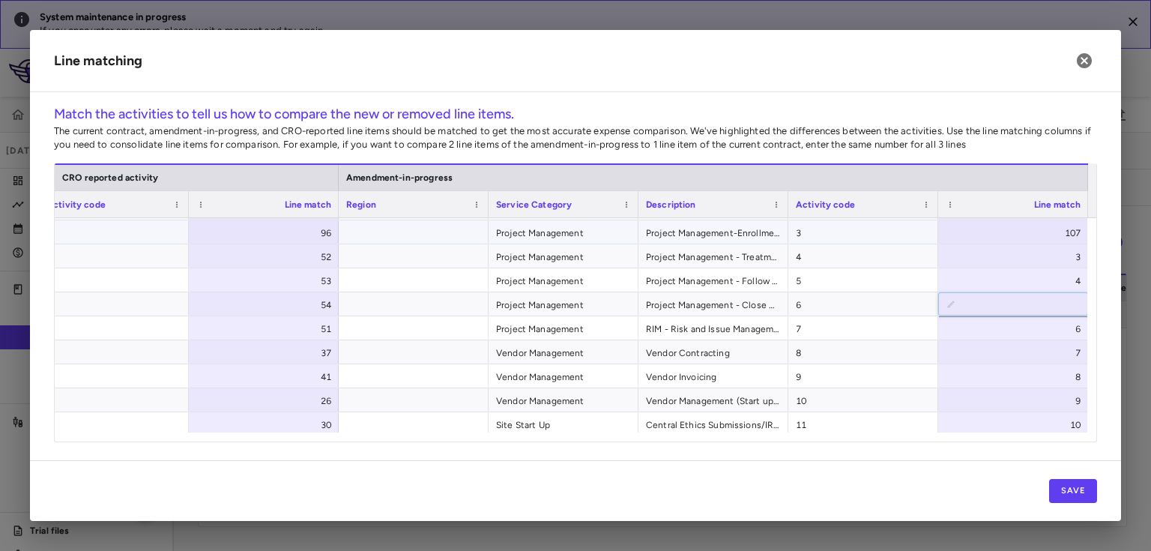
click at [822, 225] on span "3" at bounding box center [863, 233] width 135 height 24
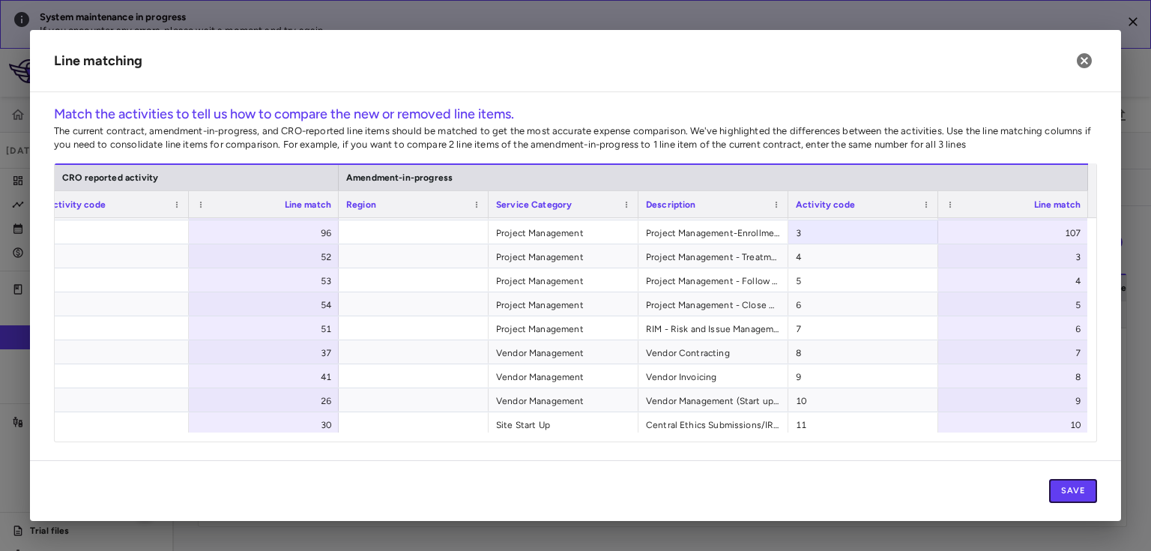
click at [1074, 488] on button "Save" at bounding box center [1073, 491] width 48 height 24
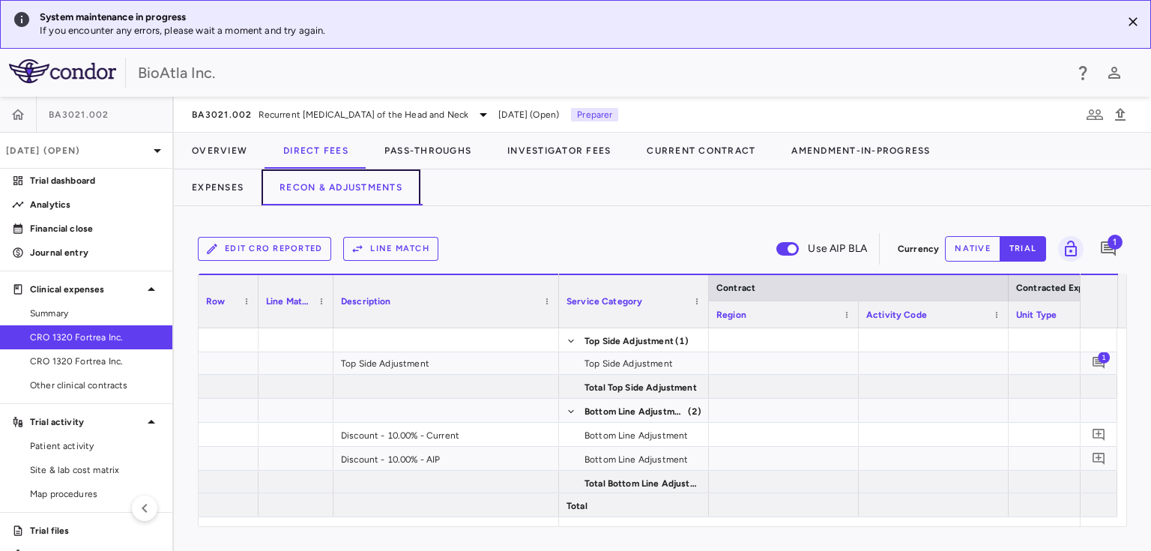
click at [357, 188] on button "Recon & Adjustments" at bounding box center [340, 187] width 159 height 36
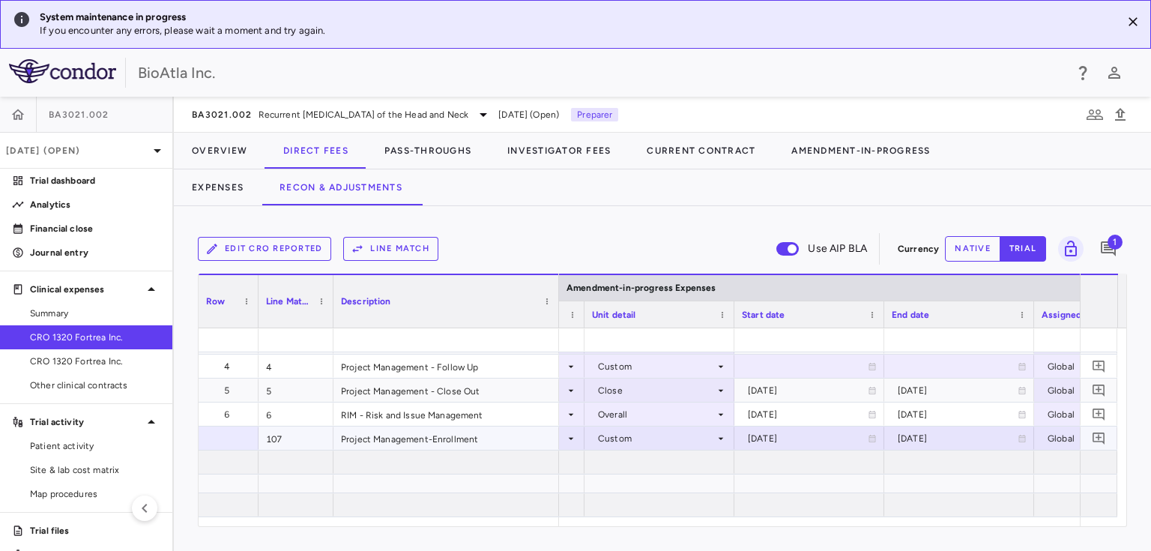
click at [766, 441] on div "[DATE]" at bounding box center [808, 438] width 120 height 24
click at [808, 435] on input "**********" at bounding box center [795, 439] width 121 height 25
type input "**********"
click at [937, 429] on div "[DATE]" at bounding box center [958, 438] width 120 height 24
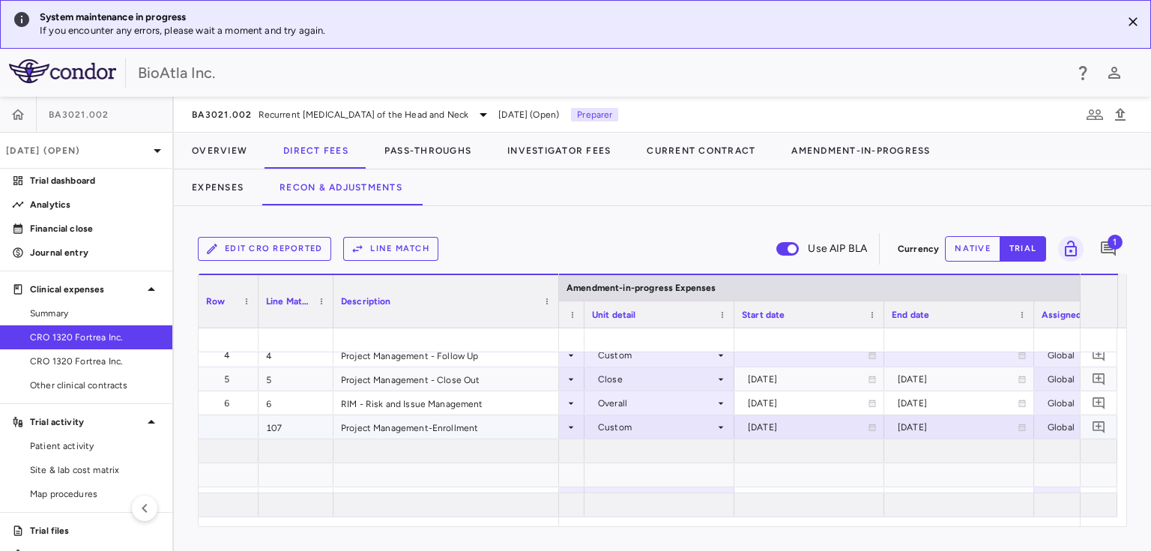
click at [911, 426] on div "[DATE]" at bounding box center [958, 427] width 120 height 24
click at [955, 426] on input "**********" at bounding box center [945, 428] width 121 height 25
type input "**********"
click at [1053, 431] on div "Global" at bounding box center [1086, 427] width 79 height 24
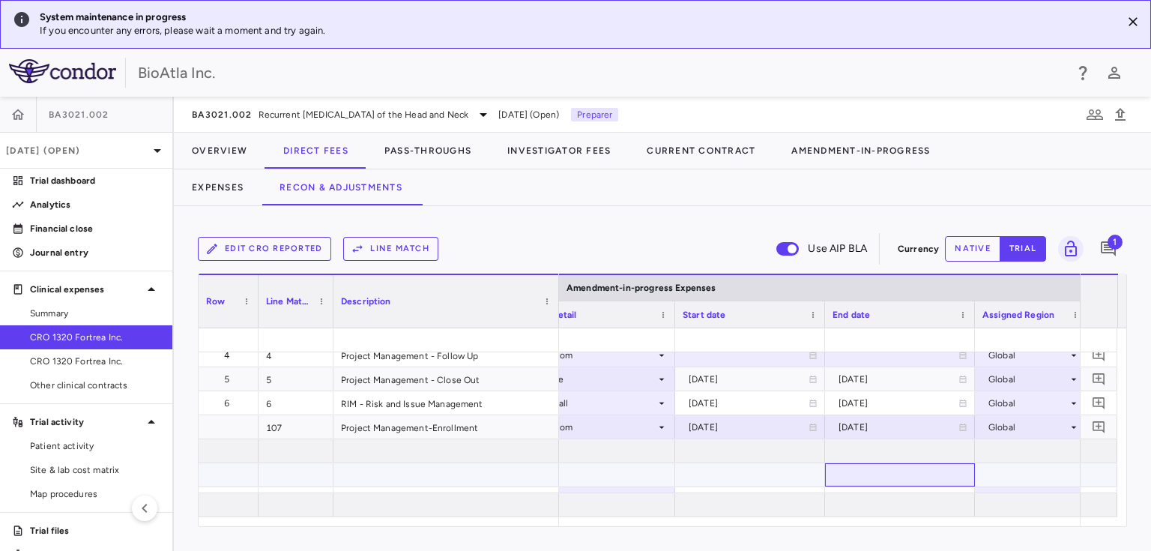
click at [947, 464] on div at bounding box center [900, 474] width 150 height 23
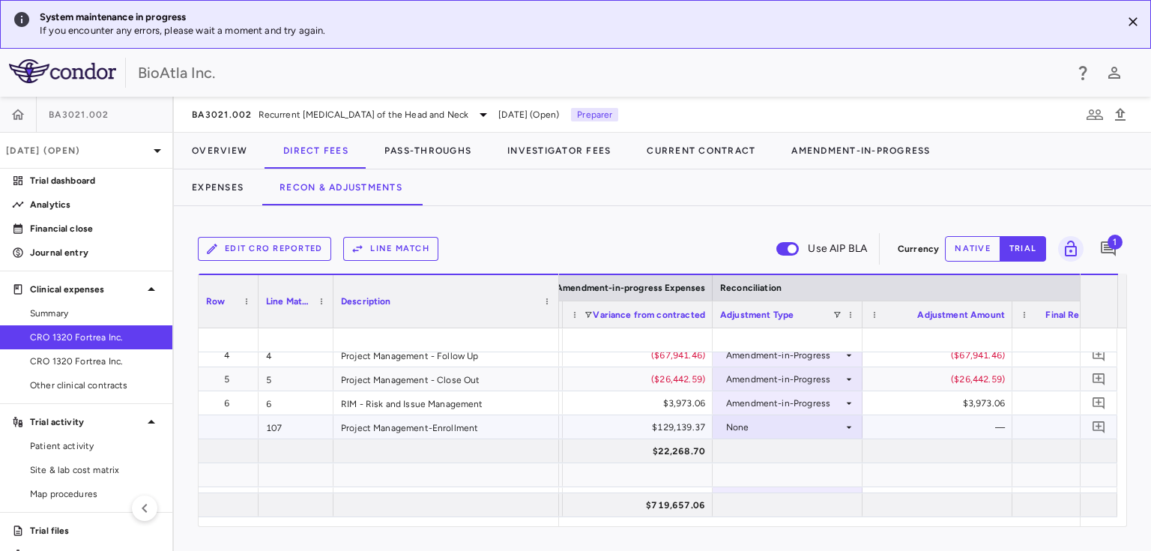
click at [845, 423] on icon at bounding box center [849, 427] width 12 height 12
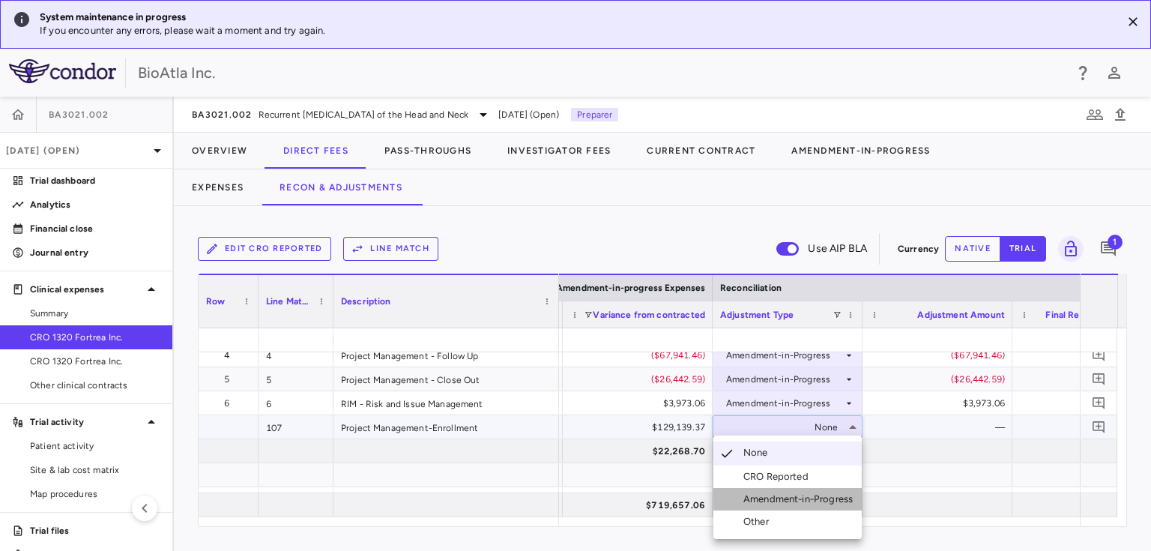
click at [793, 497] on div "Amendment-in-Progress" at bounding box center [800, 498] width 115 height 13
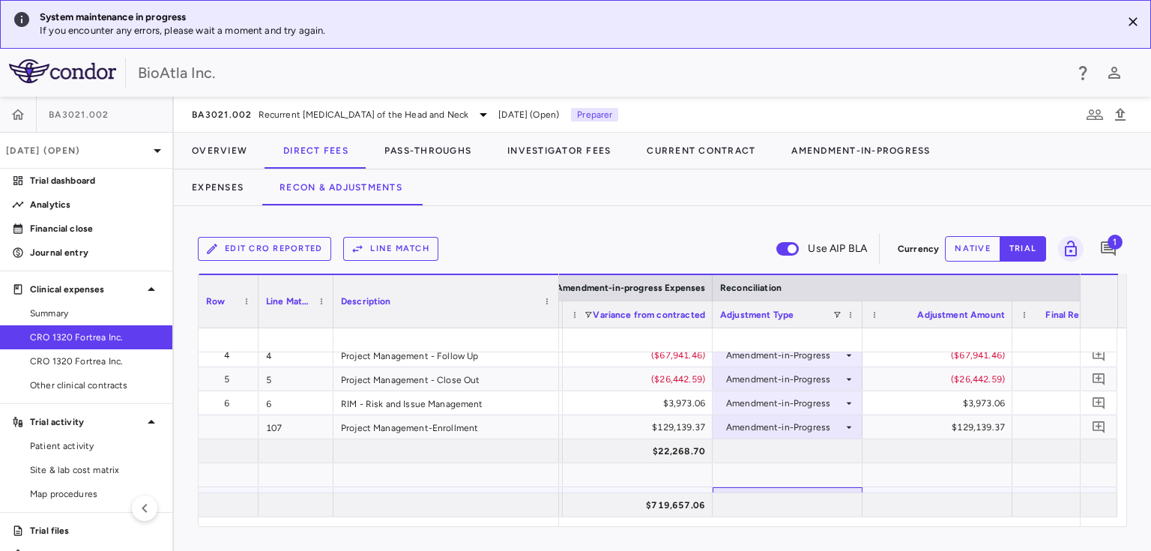
drag, startPoint x: 800, startPoint y: 488, endPoint x: 871, endPoint y: 491, distance: 70.5
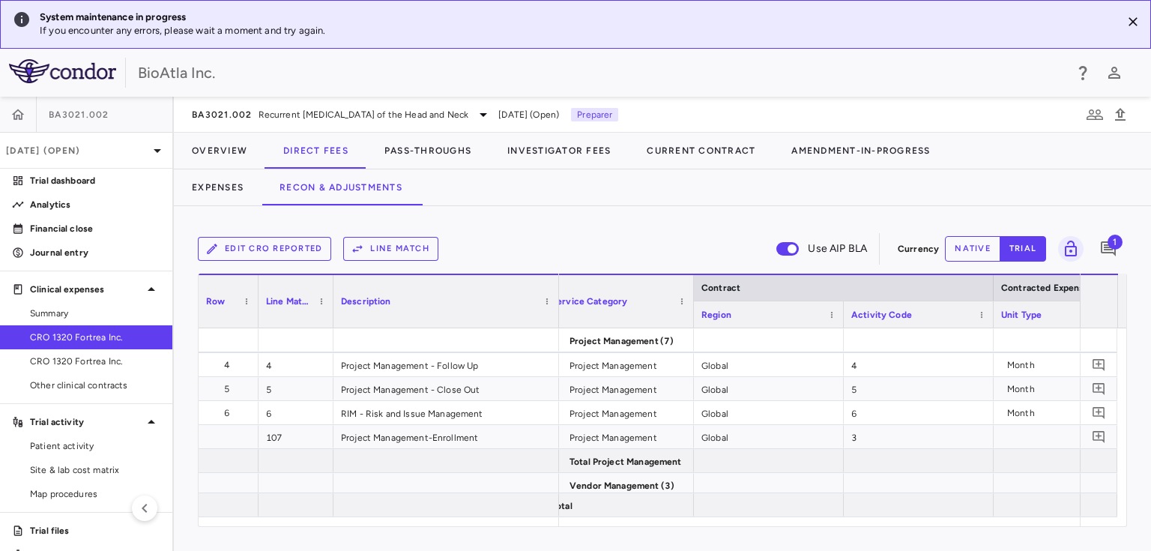
scroll to position [0, 24]
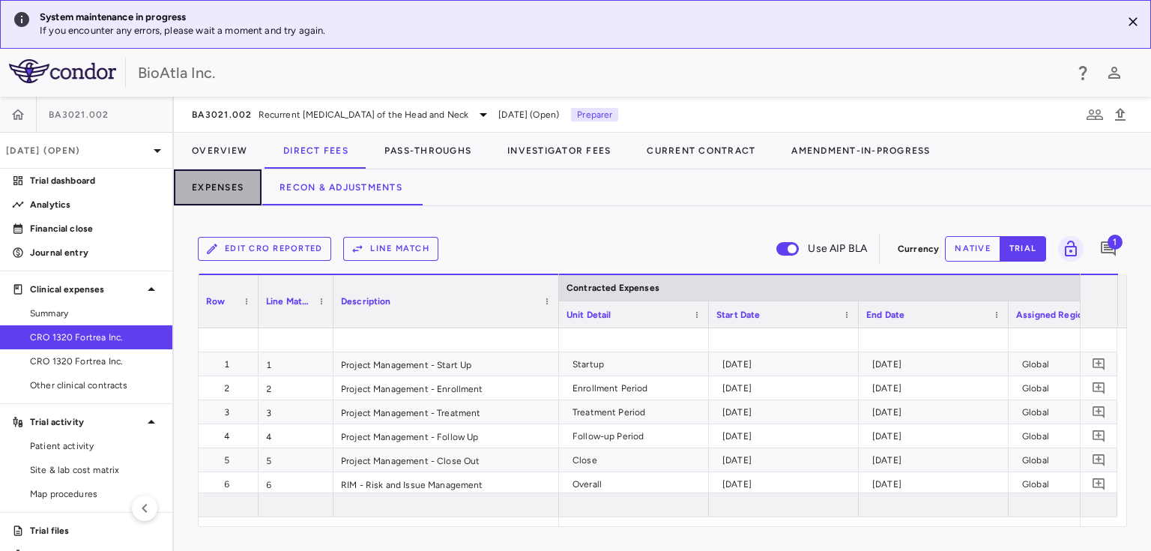
click at [217, 179] on button "Expenses" at bounding box center [218, 187] width 88 height 36
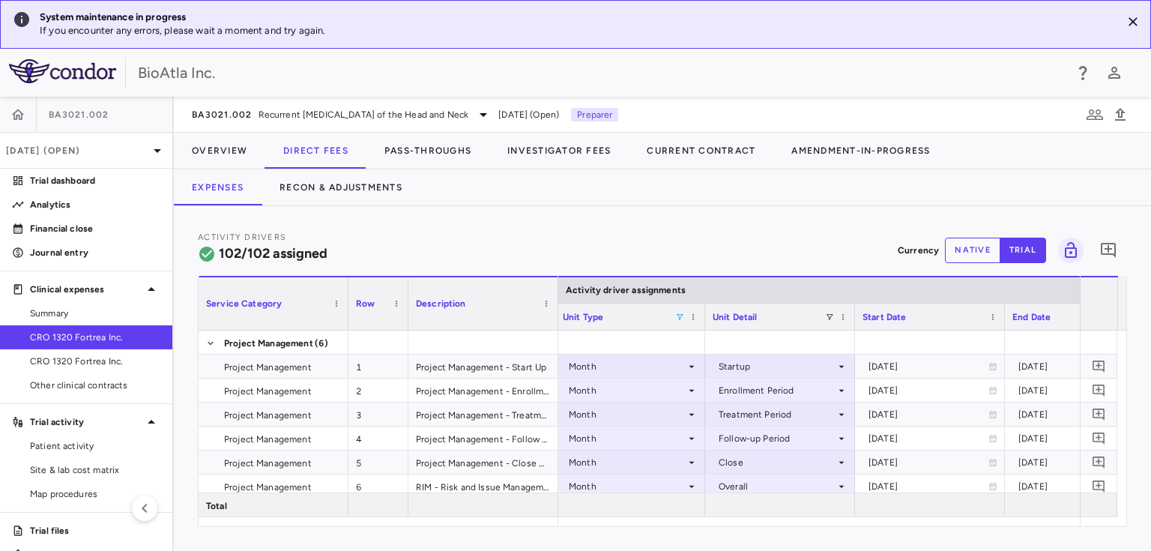
click at [678, 312] on span at bounding box center [679, 316] width 9 height 9
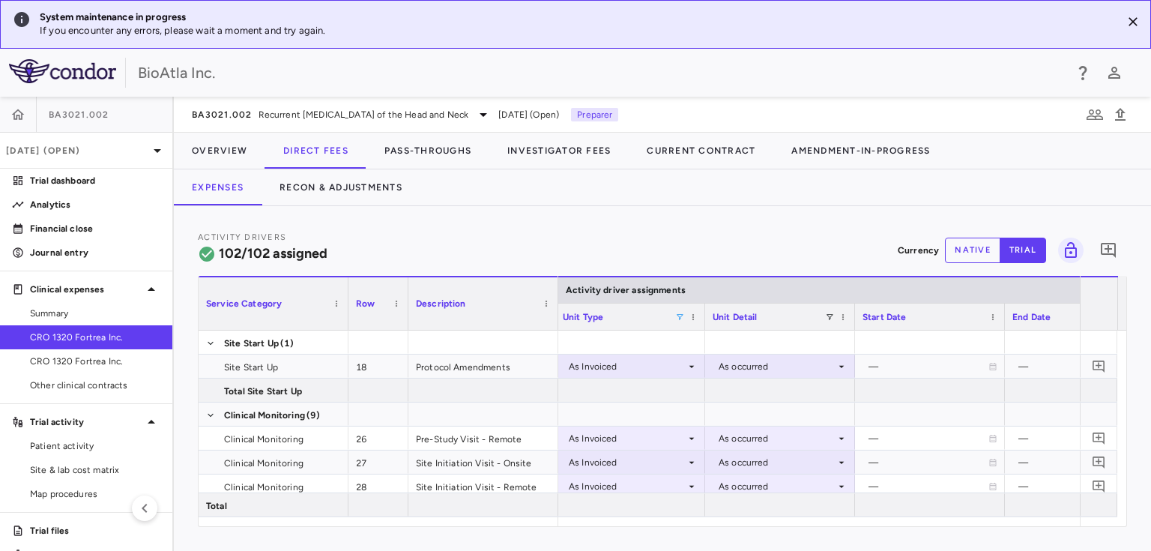
click at [749, 199] on div "Expenses Recon & Adjustments" at bounding box center [662, 187] width 977 height 36
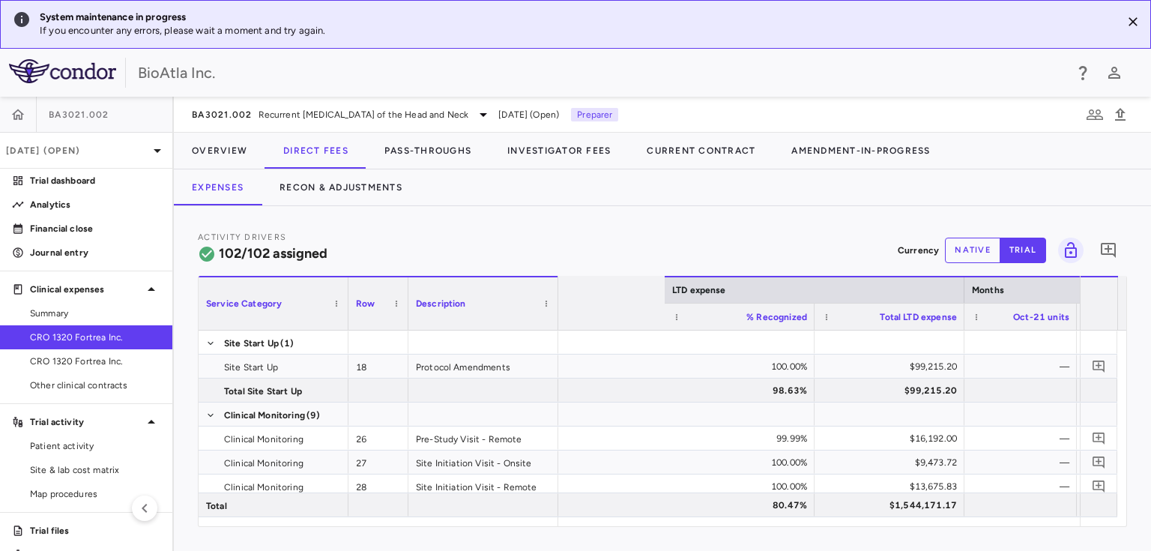
scroll to position [0, 2661]
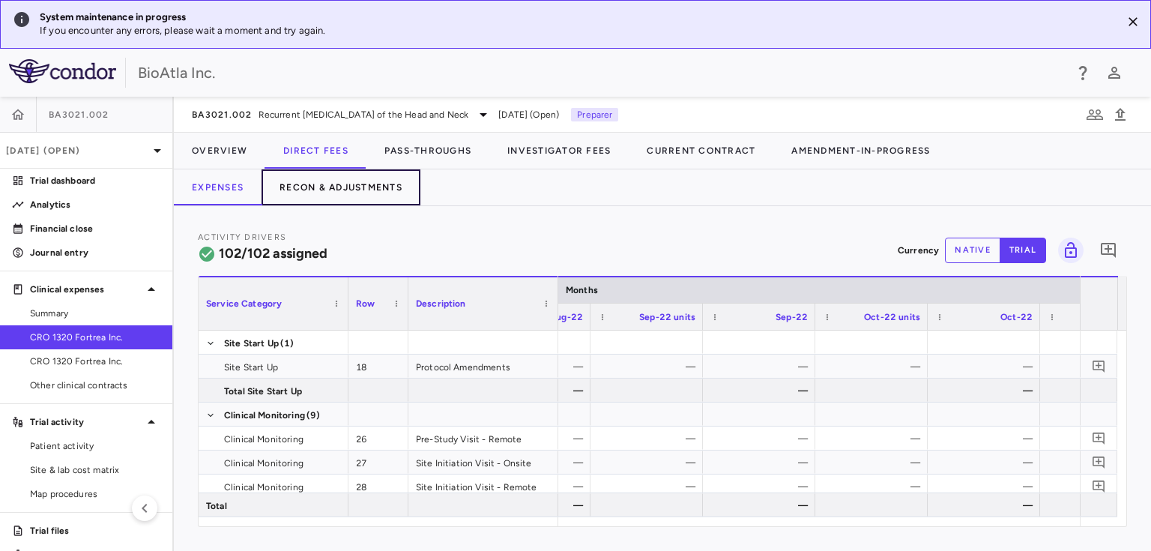
click at [383, 184] on button "Recon & Adjustments" at bounding box center [340, 187] width 159 height 36
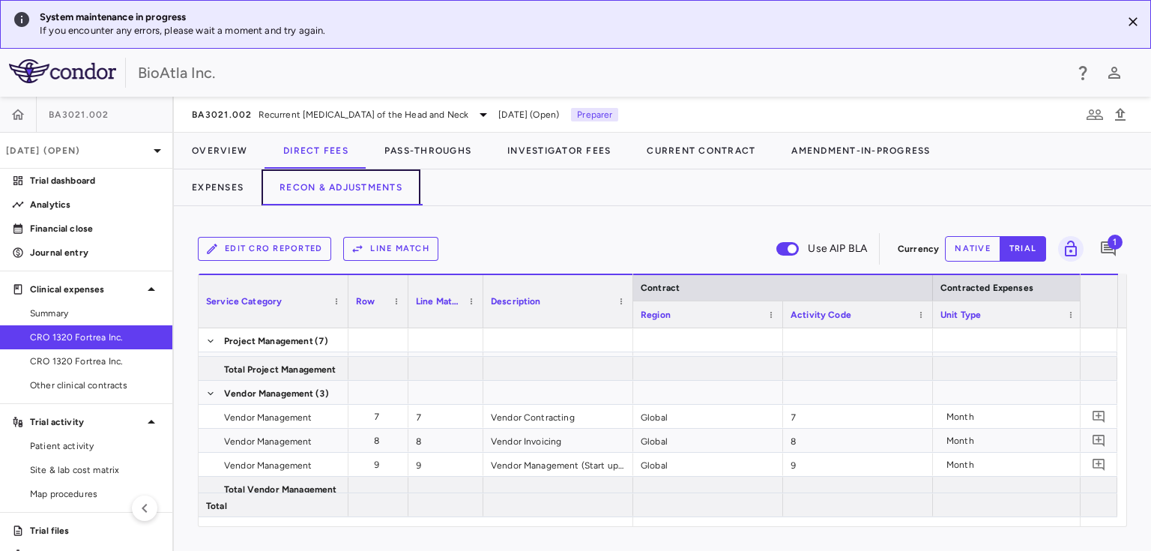
scroll to position [175, 0]
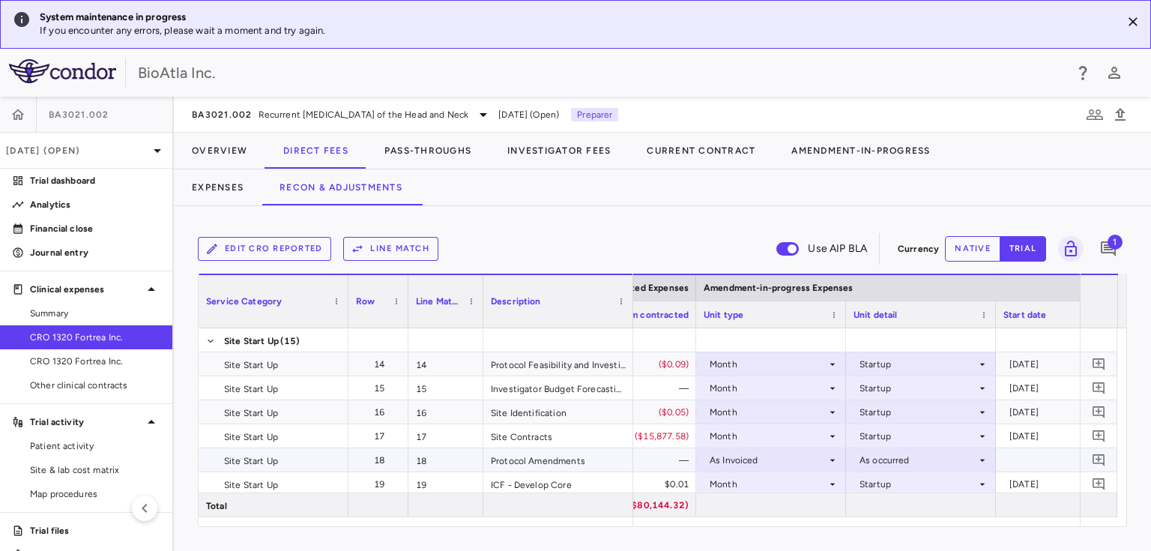
click at [826, 458] on icon at bounding box center [832, 460] width 12 height 12
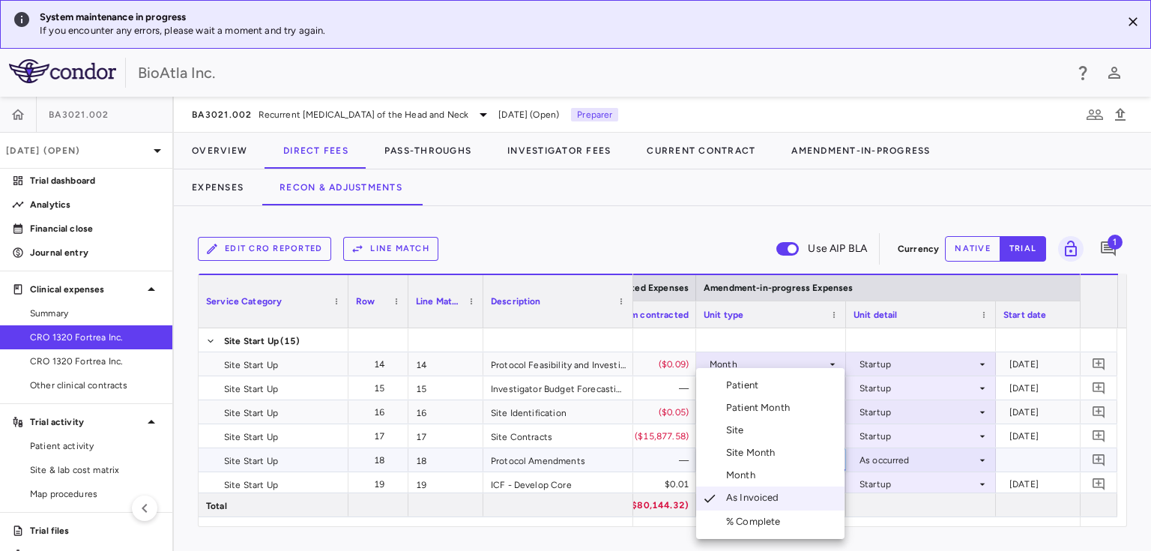
click at [743, 478] on div "Month" at bounding box center [743, 474] width 35 height 13
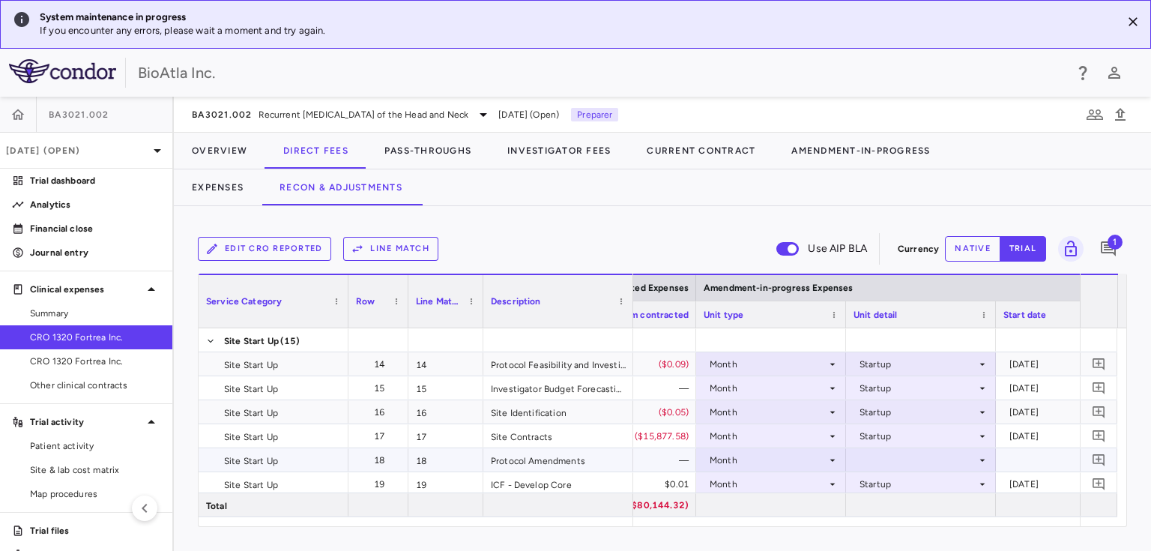
click at [982, 457] on icon at bounding box center [982, 460] width 12 height 12
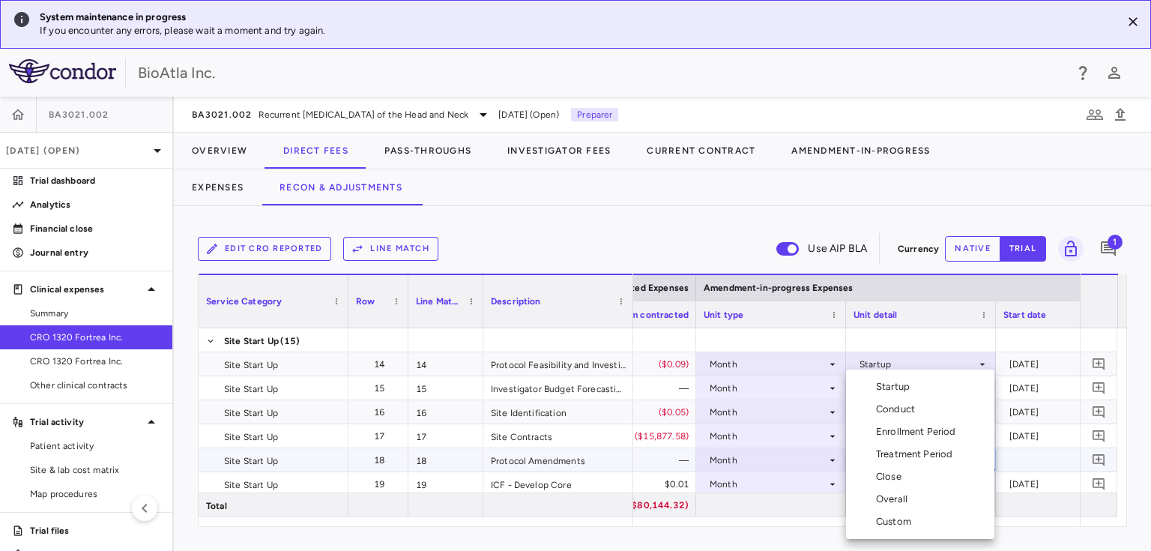
click at [889, 385] on div "Startup" at bounding box center [896, 386] width 40 height 13
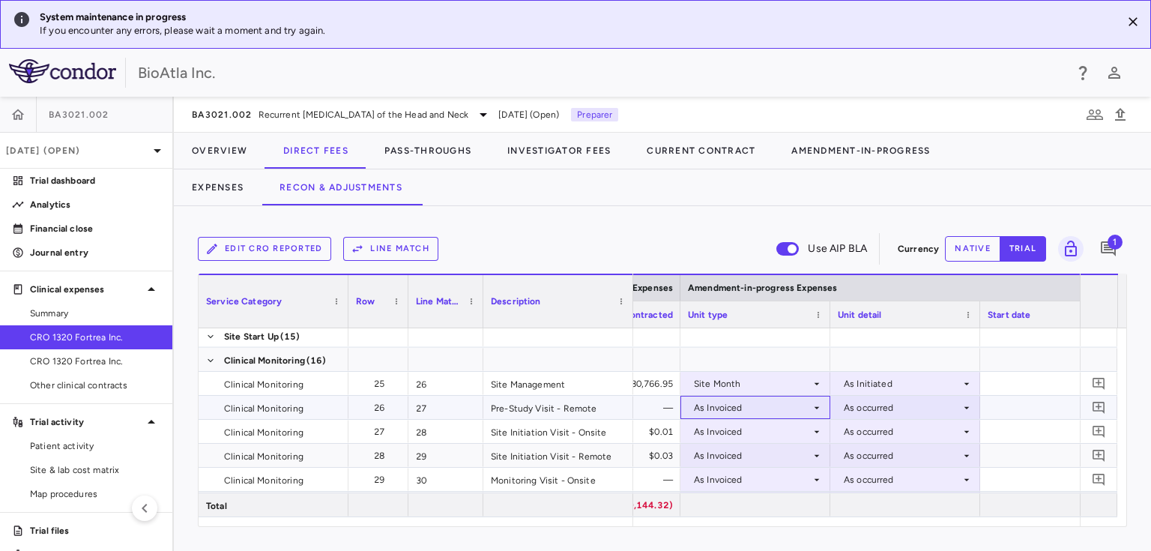
click at [785, 402] on div "As Invoiced" at bounding box center [752, 408] width 117 height 24
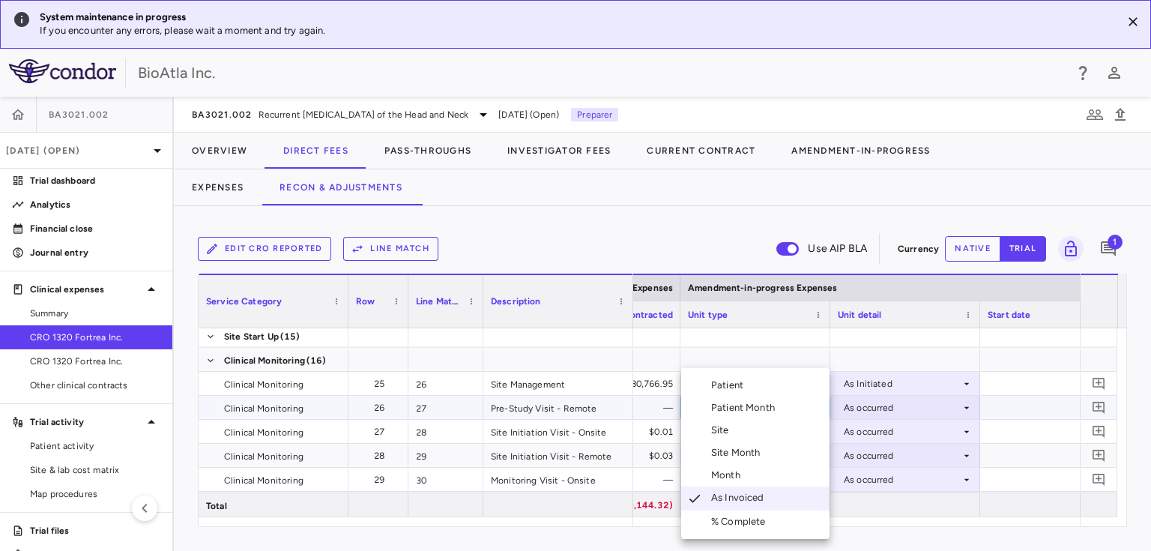
click at [727, 474] on div "Month" at bounding box center [728, 474] width 35 height 13
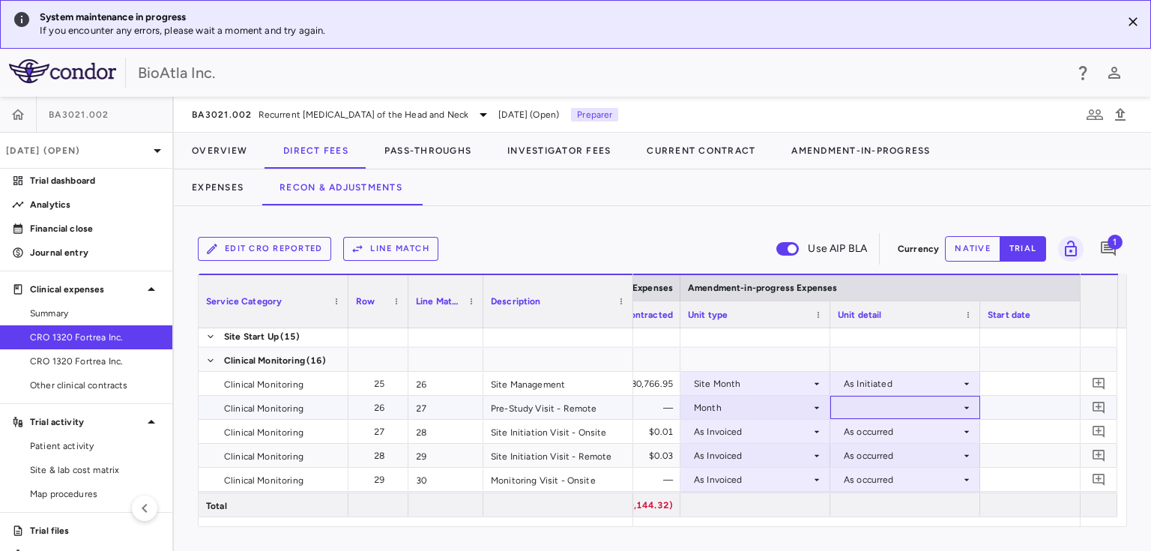
click at [962, 402] on icon at bounding box center [967, 408] width 12 height 12
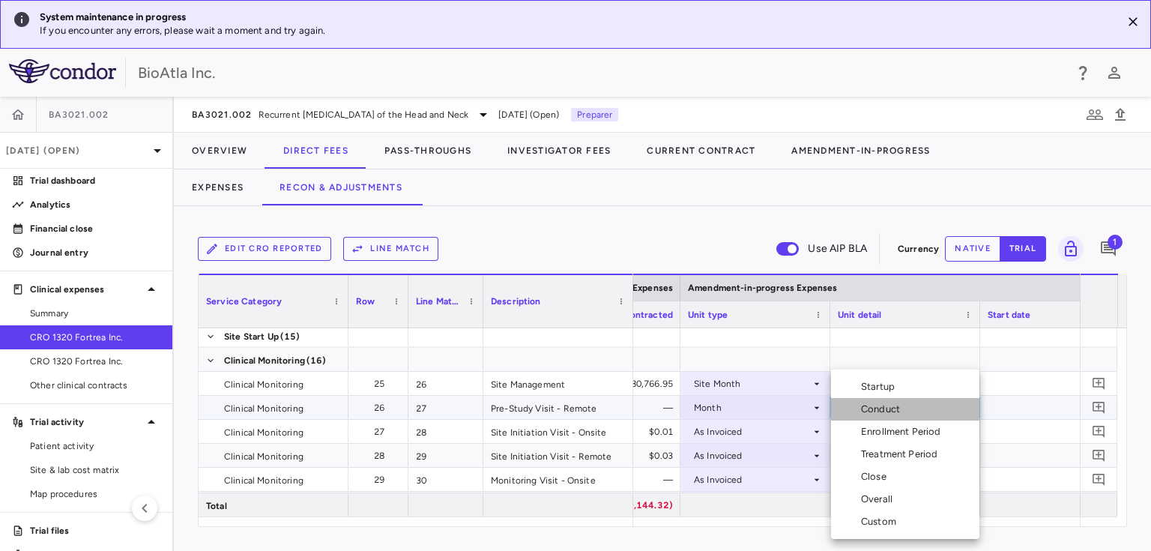
click at [881, 405] on div "Conduct" at bounding box center [883, 408] width 45 height 13
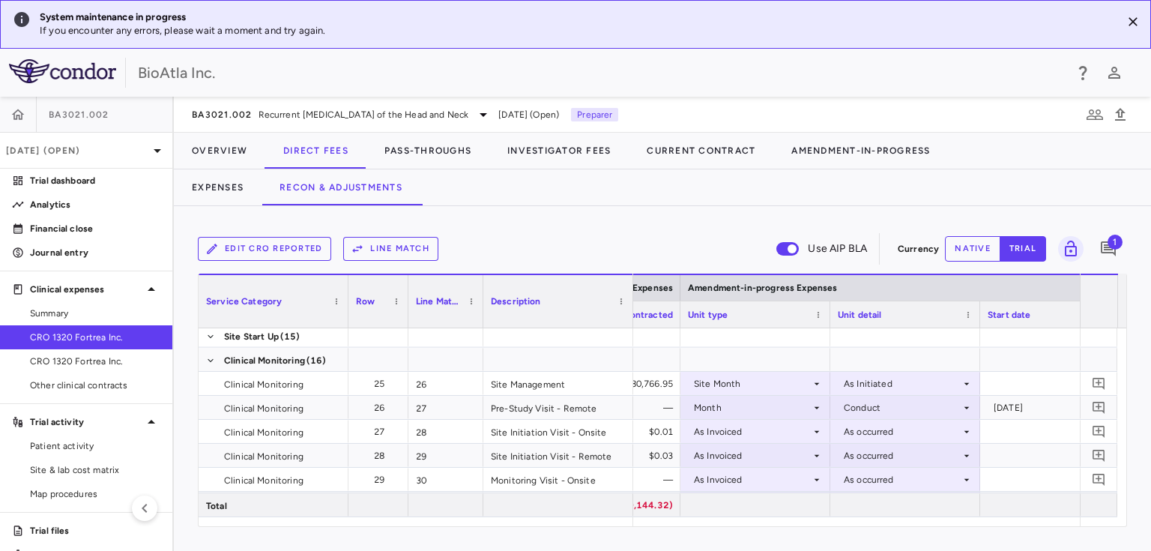
drag, startPoint x: 897, startPoint y: 530, endPoint x: 992, endPoint y: 524, distance: 95.3
click at [992, 524] on div "Edit CRO reported Line Match Use AIP BLA Currency native trial 1 Service Catego…" at bounding box center [662, 378] width 977 height 345
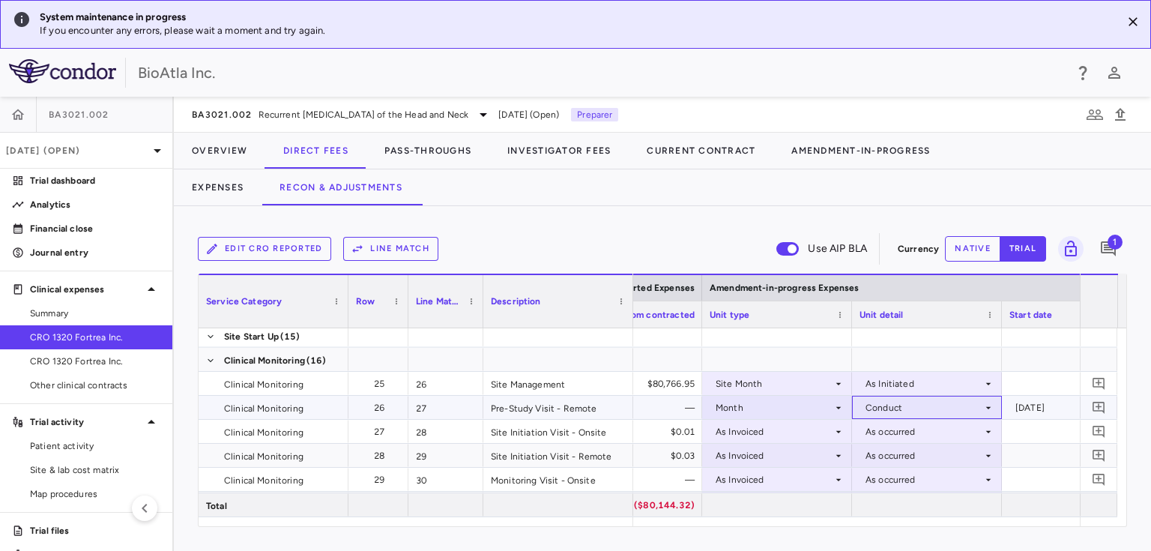
click at [989, 404] on icon at bounding box center [988, 408] width 12 height 12
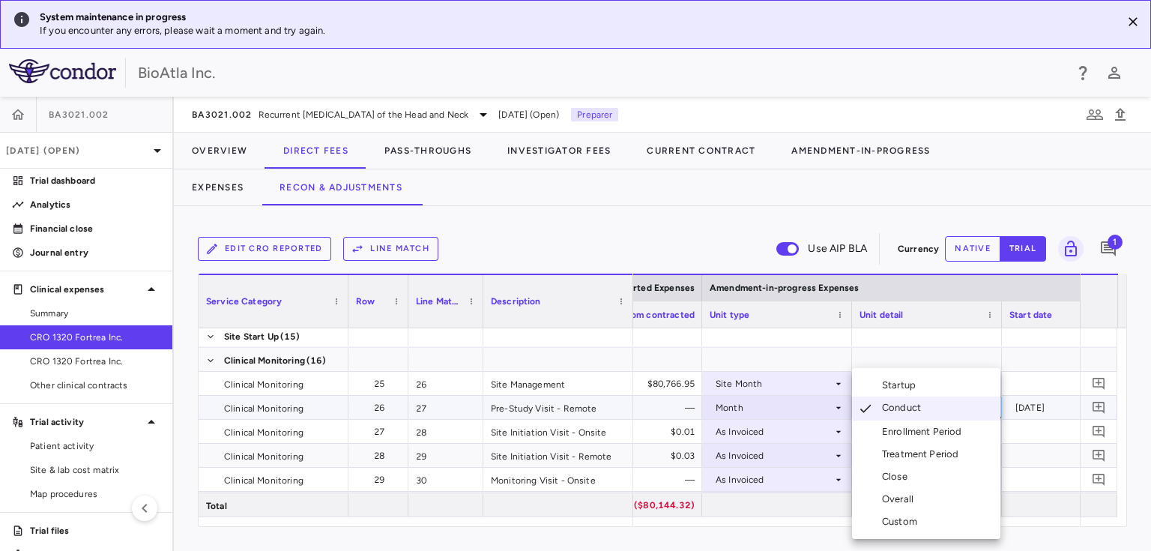
click at [904, 382] on div "Startup" at bounding box center [902, 384] width 40 height 13
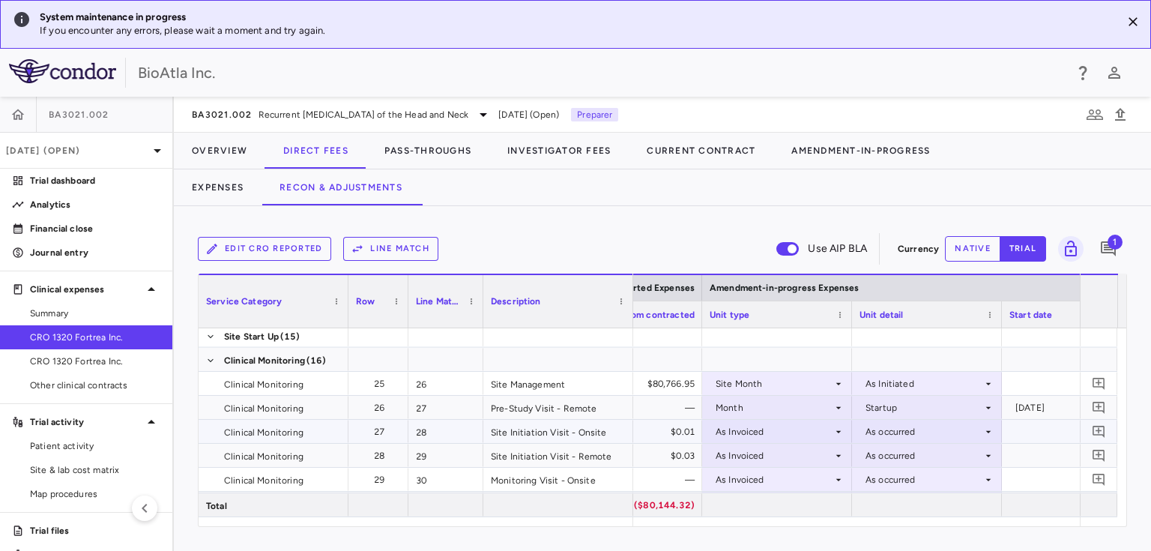
click at [838, 429] on icon at bounding box center [838, 432] width 12 height 12
click at [792, 432] on div "As Invoiced" at bounding box center [774, 432] width 117 height 24
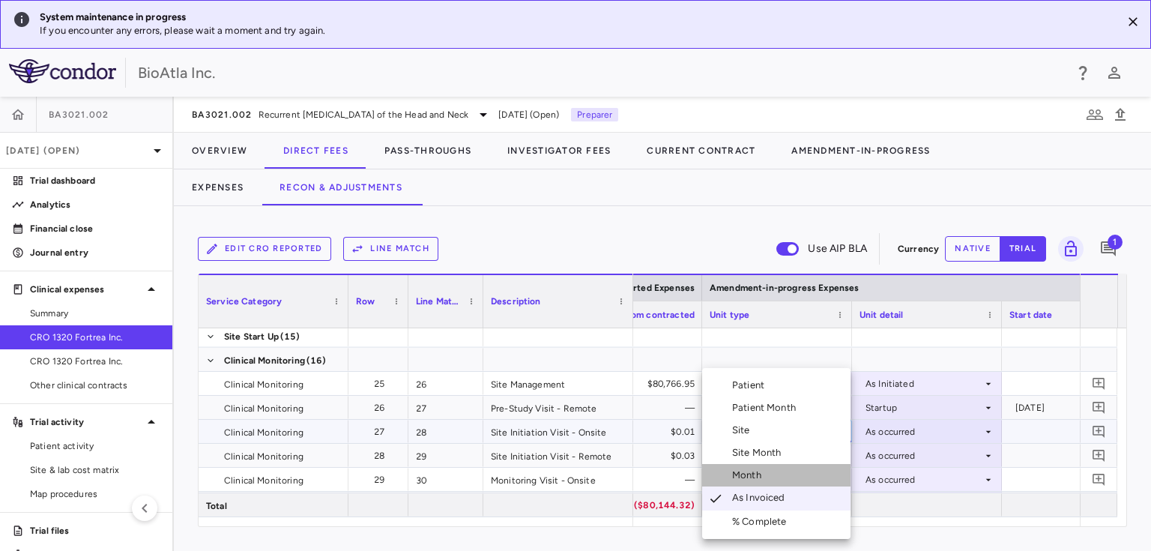
click at [757, 477] on div "Month" at bounding box center [749, 474] width 35 height 13
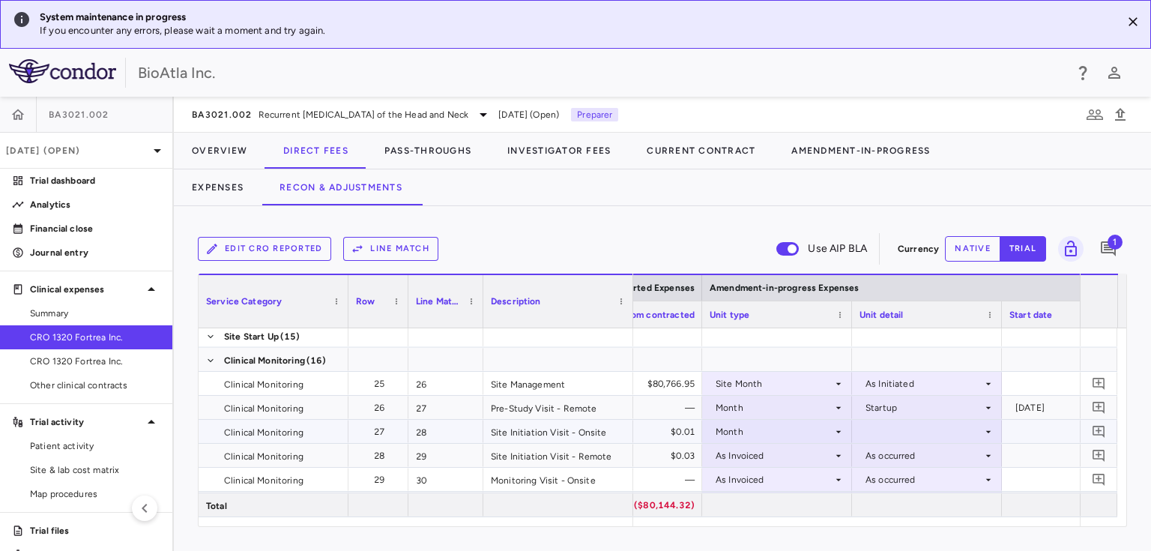
click at [937, 429] on div at bounding box center [926, 431] width 135 height 22
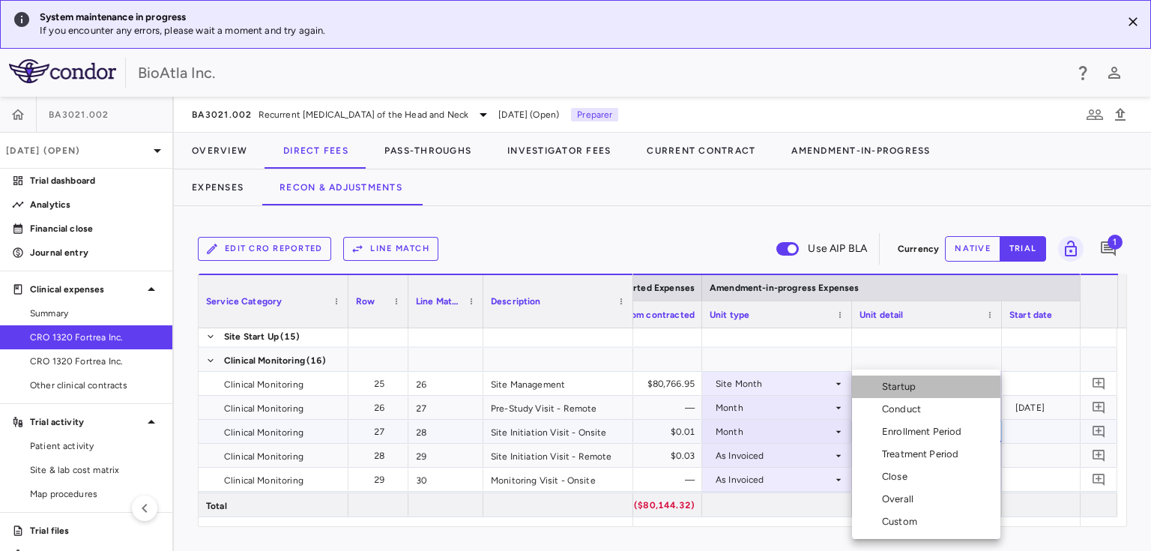
click at [902, 389] on div "Startup" at bounding box center [902, 386] width 40 height 13
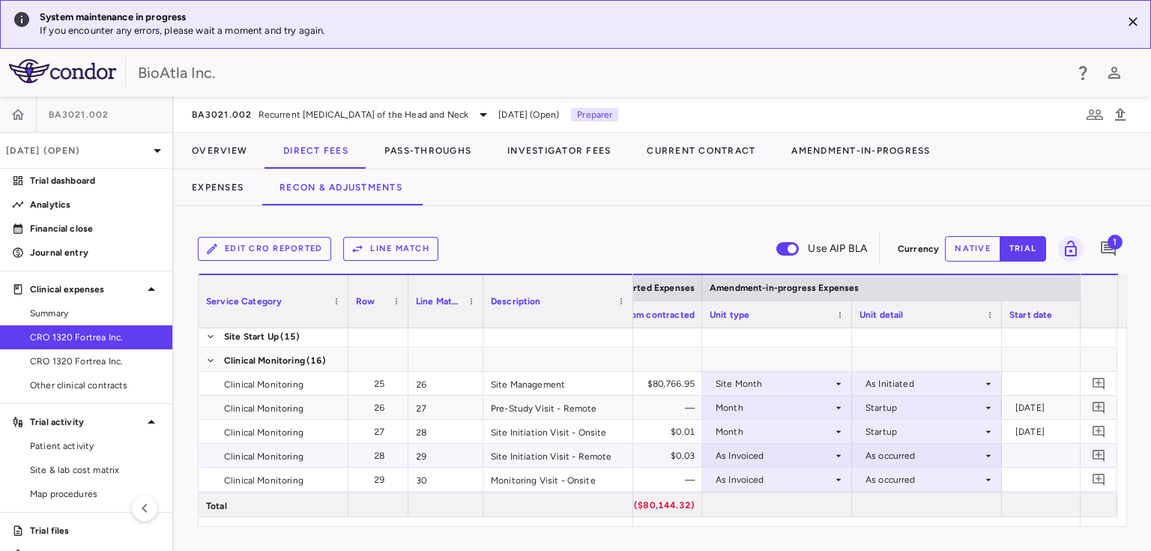
click at [820, 450] on div "As Invoiced" at bounding box center [774, 456] width 117 height 24
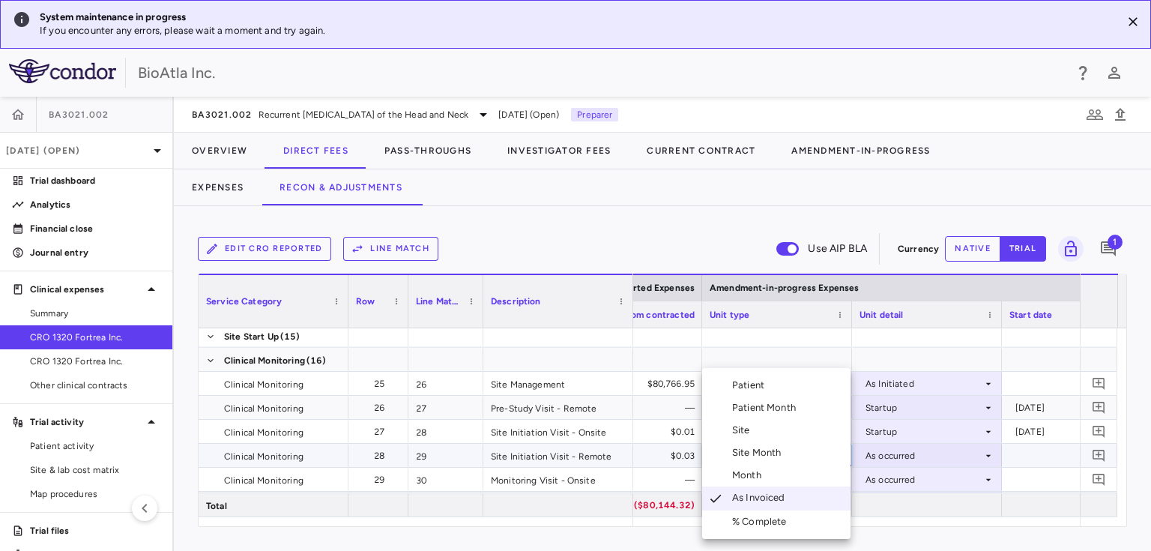
click at [754, 471] on div "Month" at bounding box center [749, 474] width 35 height 13
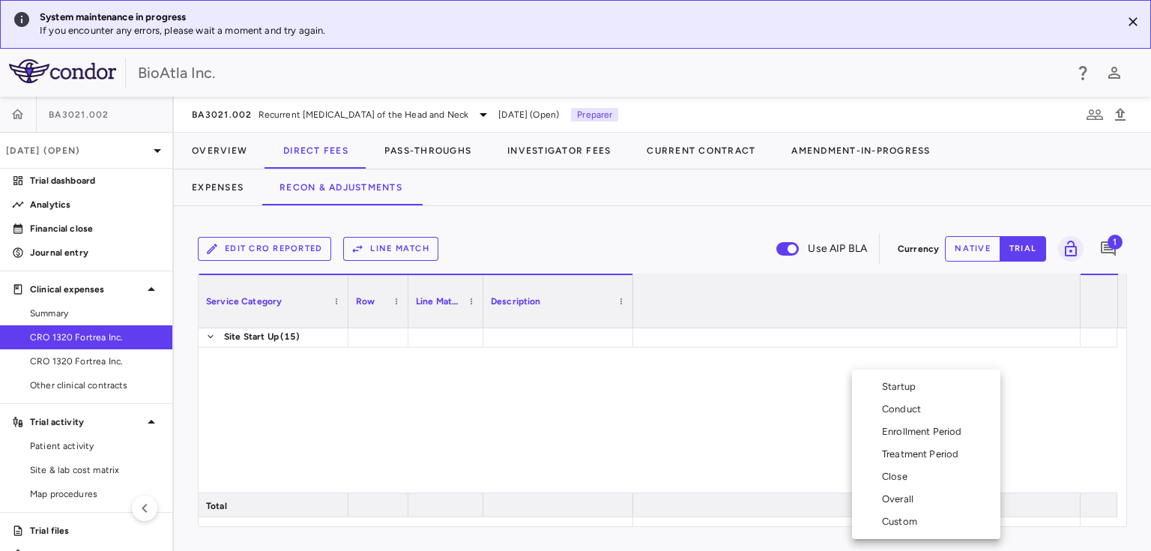
scroll to position [0, 2141]
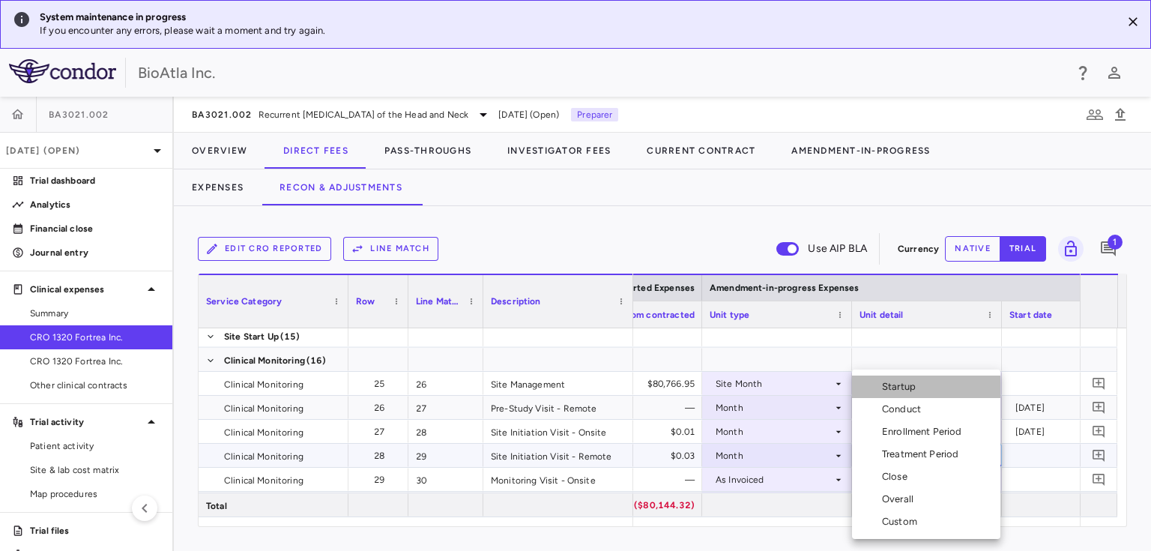
click at [905, 383] on div "Startup" at bounding box center [902, 386] width 40 height 13
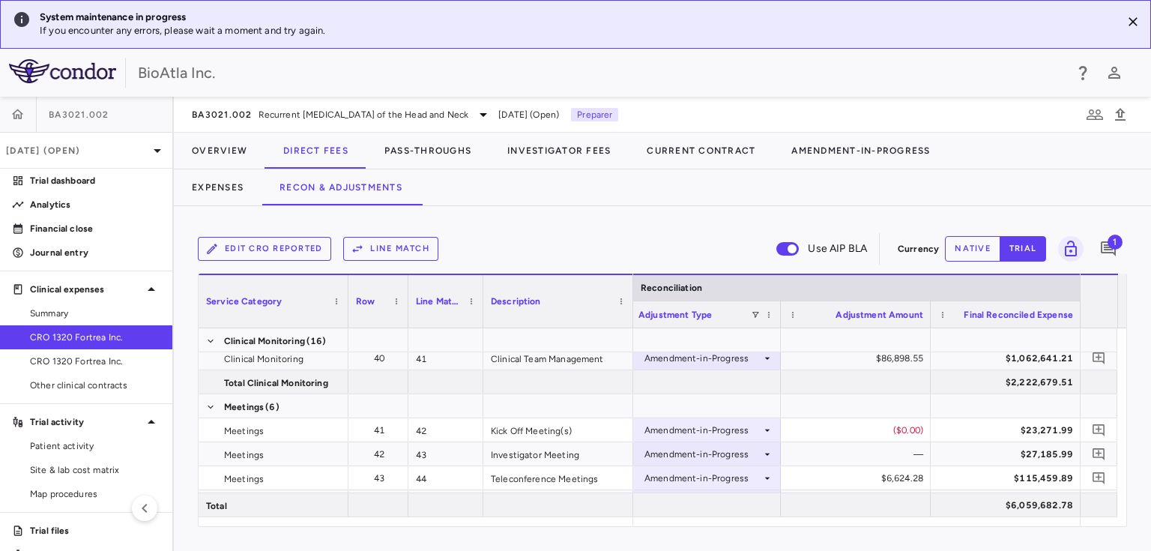
scroll to position [0, 3587]
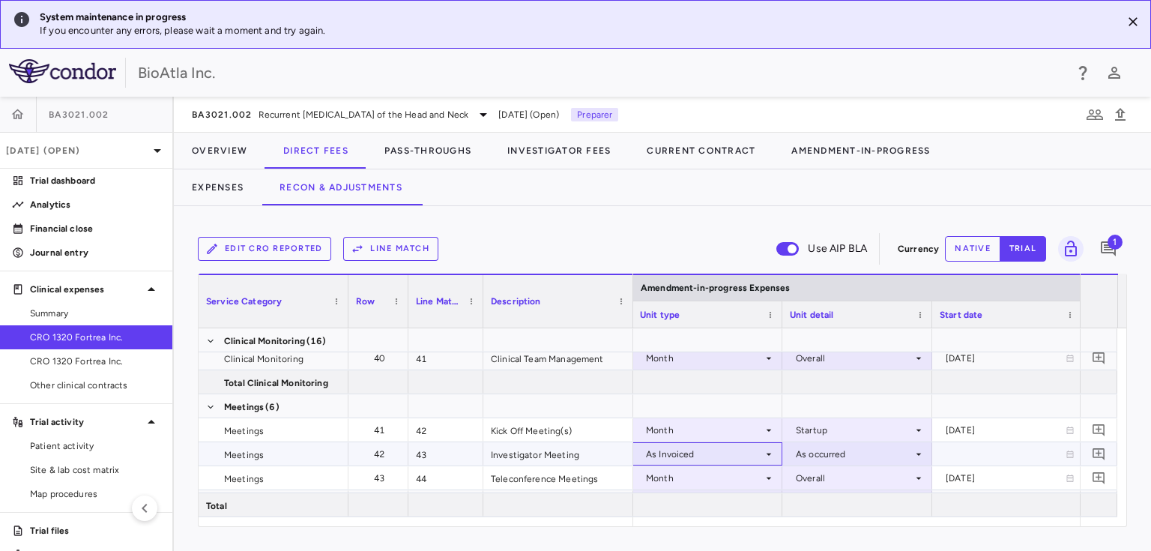
click at [763, 450] on icon at bounding box center [769, 454] width 12 height 12
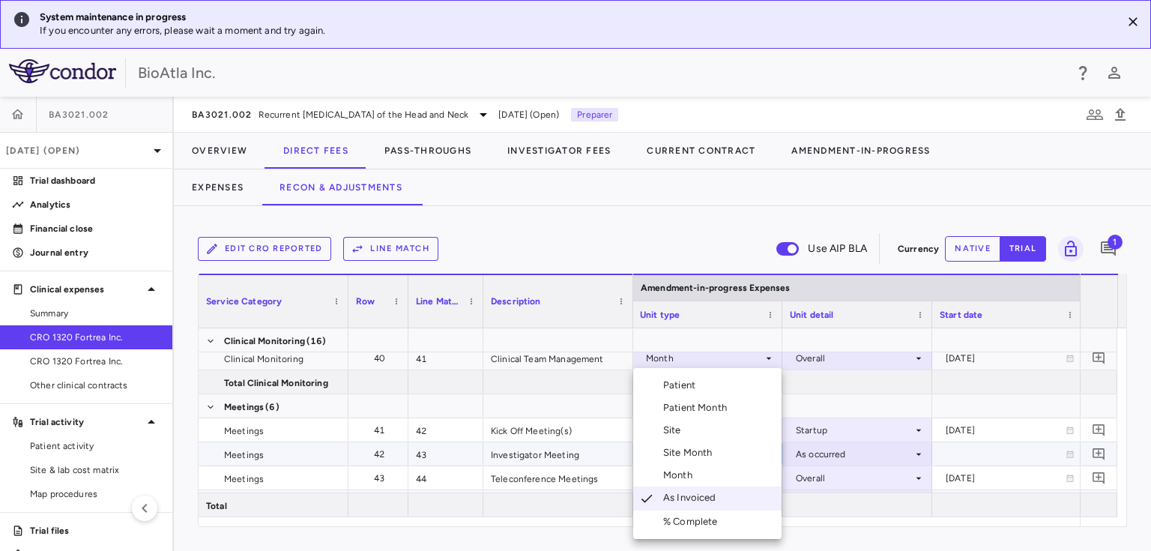
click at [683, 476] on div "Month" at bounding box center [680, 474] width 35 height 13
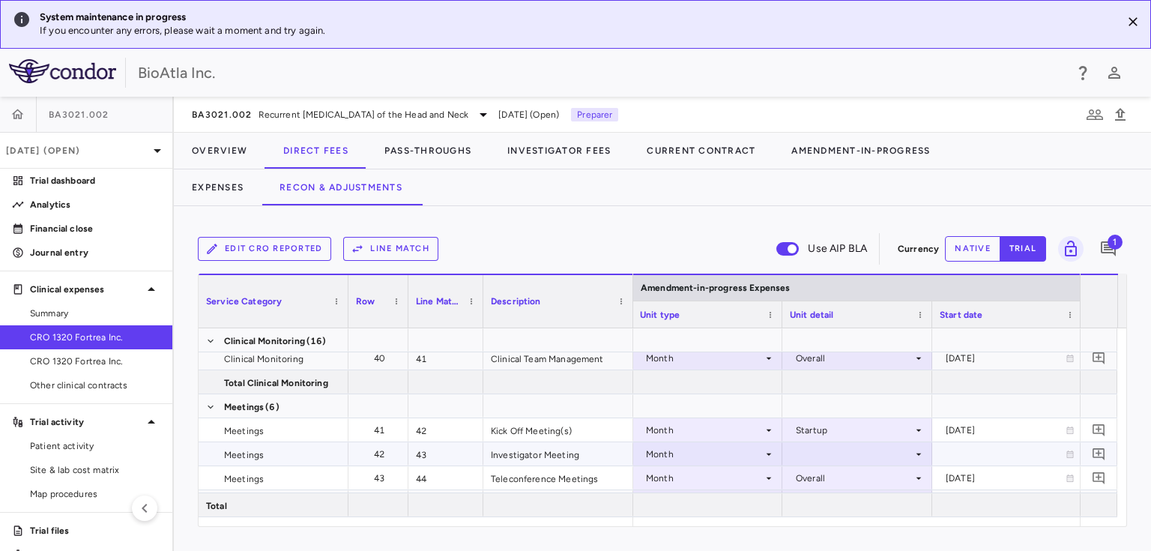
click at [921, 452] on icon at bounding box center [919, 454] width 12 height 12
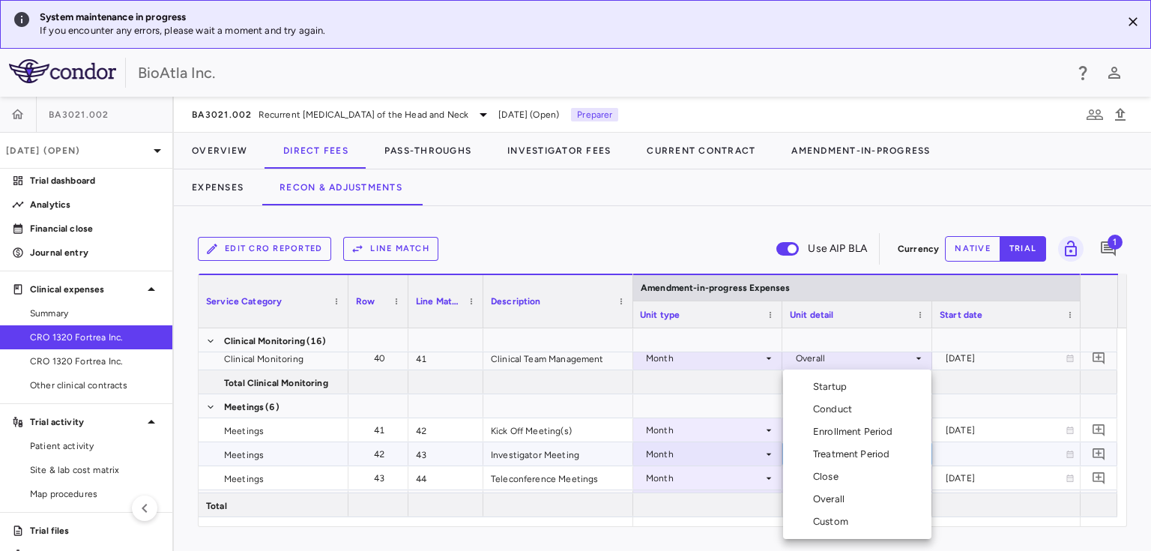
click at [836, 384] on div "Startup" at bounding box center [833, 386] width 40 height 13
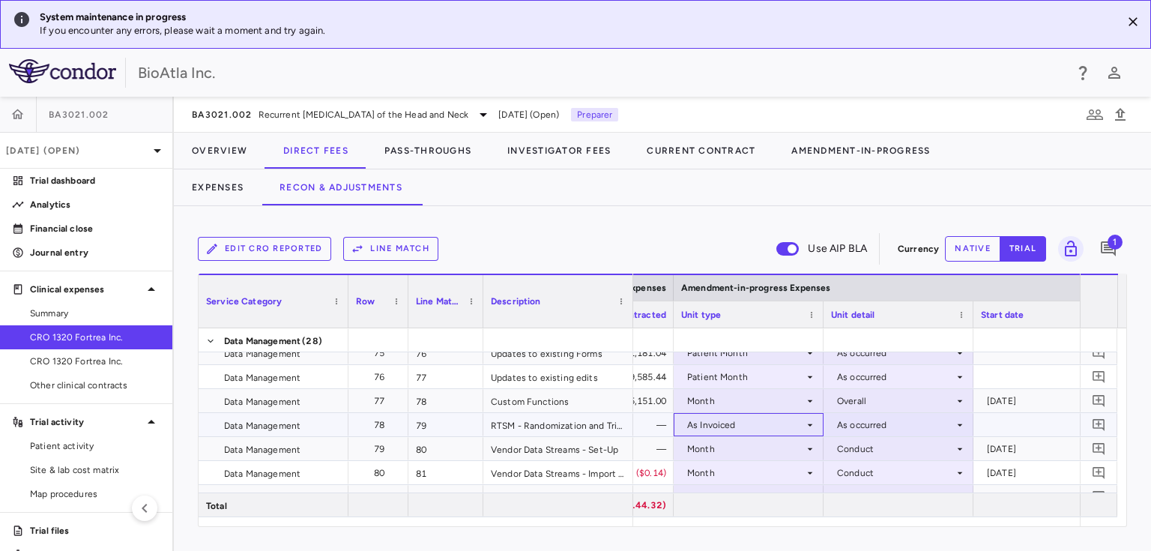
click at [810, 421] on icon at bounding box center [810, 425] width 12 height 12
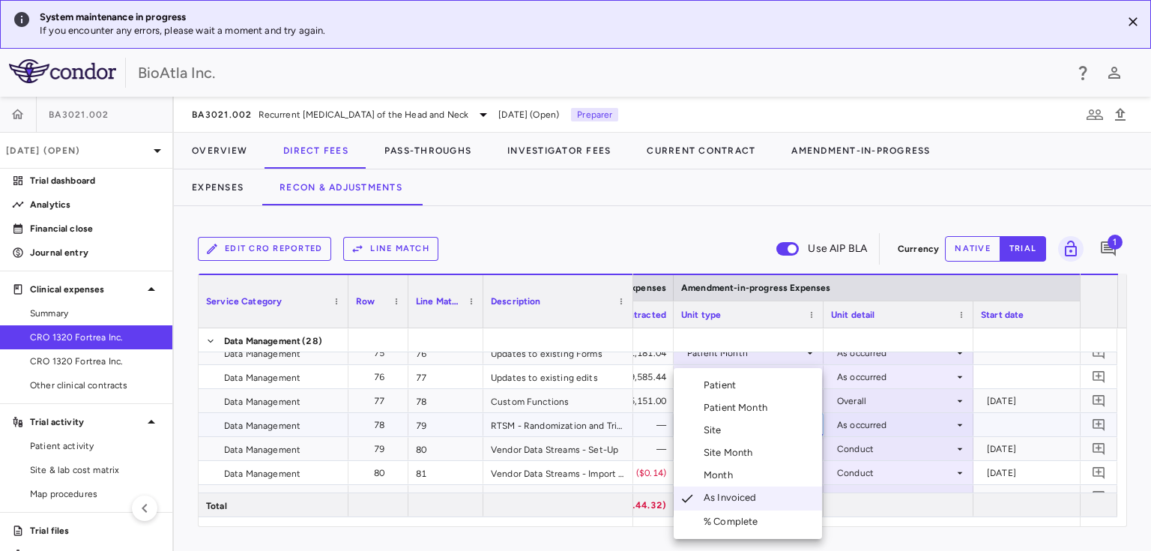
click at [723, 477] on div "Month" at bounding box center [721, 474] width 35 height 13
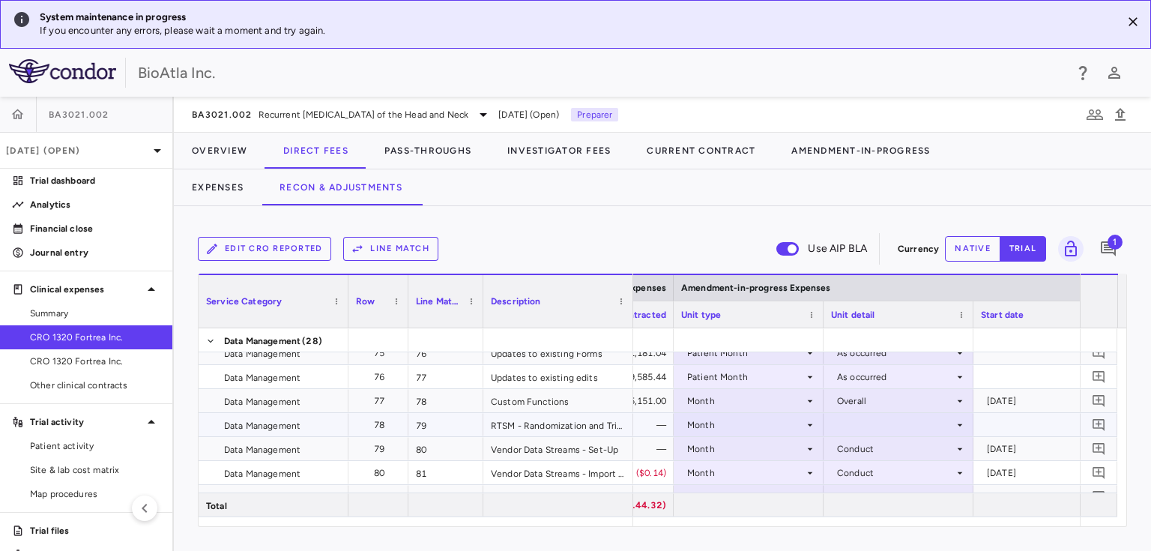
click at [958, 423] on icon at bounding box center [960, 424] width 5 height 2
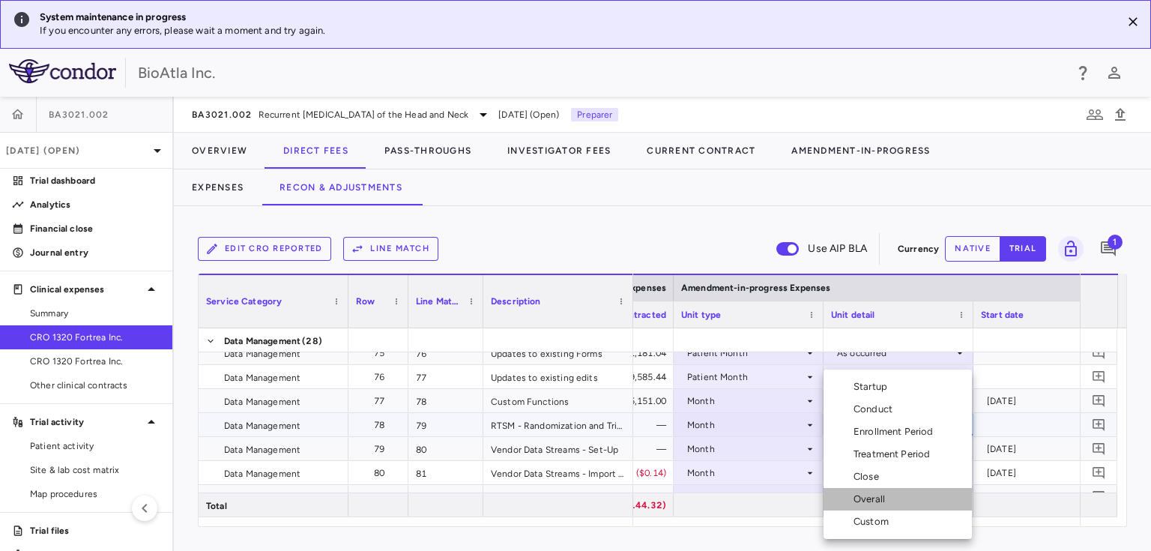
click at [868, 500] on div "Overall" at bounding box center [871, 498] width 37 height 13
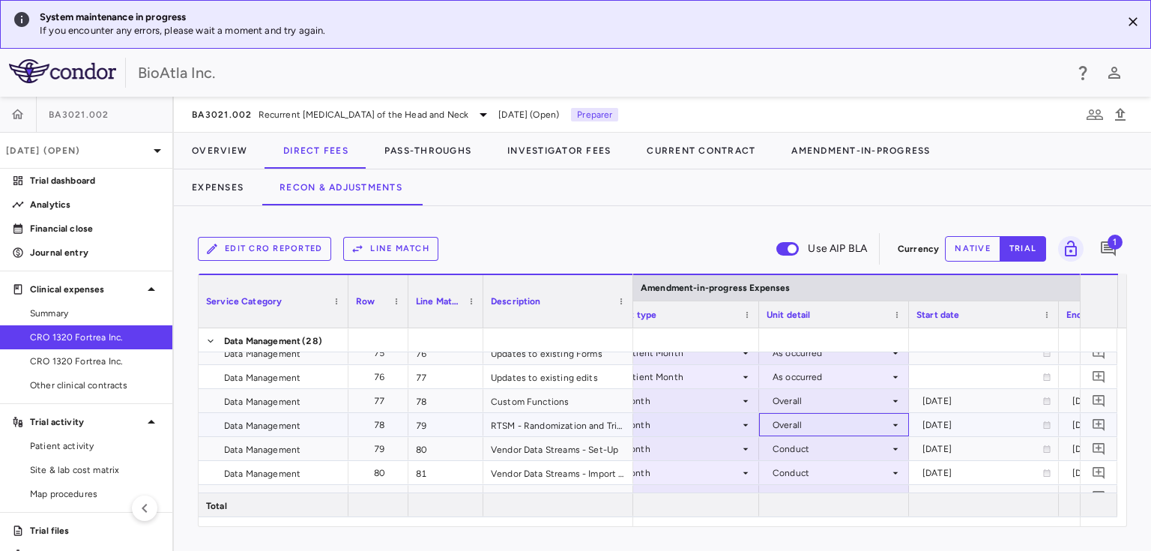
click at [846, 424] on div "Overall" at bounding box center [830, 425] width 117 height 24
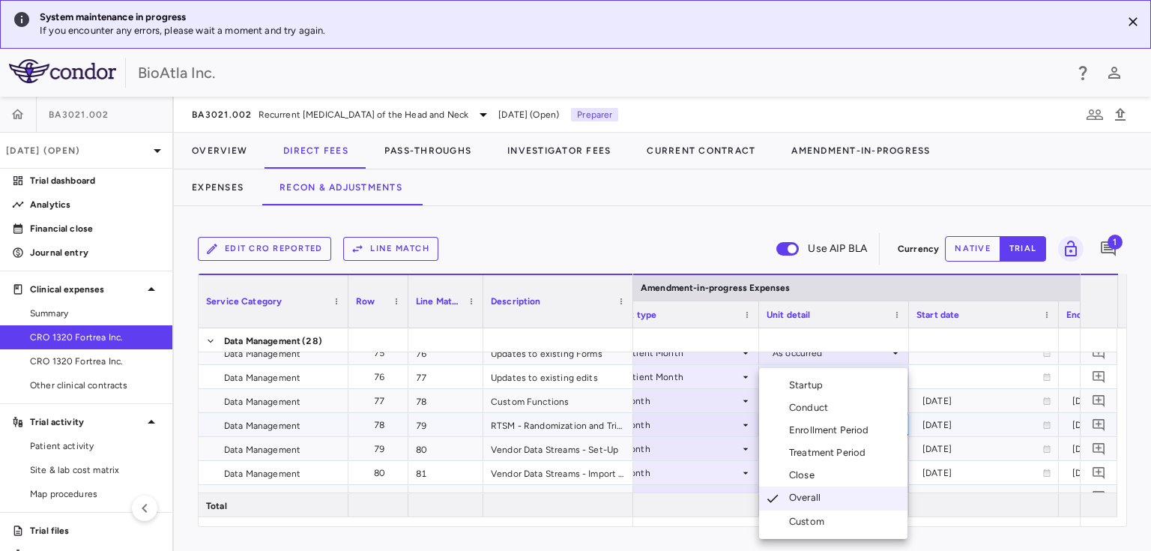
click at [814, 408] on div "Conduct" at bounding box center [811, 407] width 45 height 13
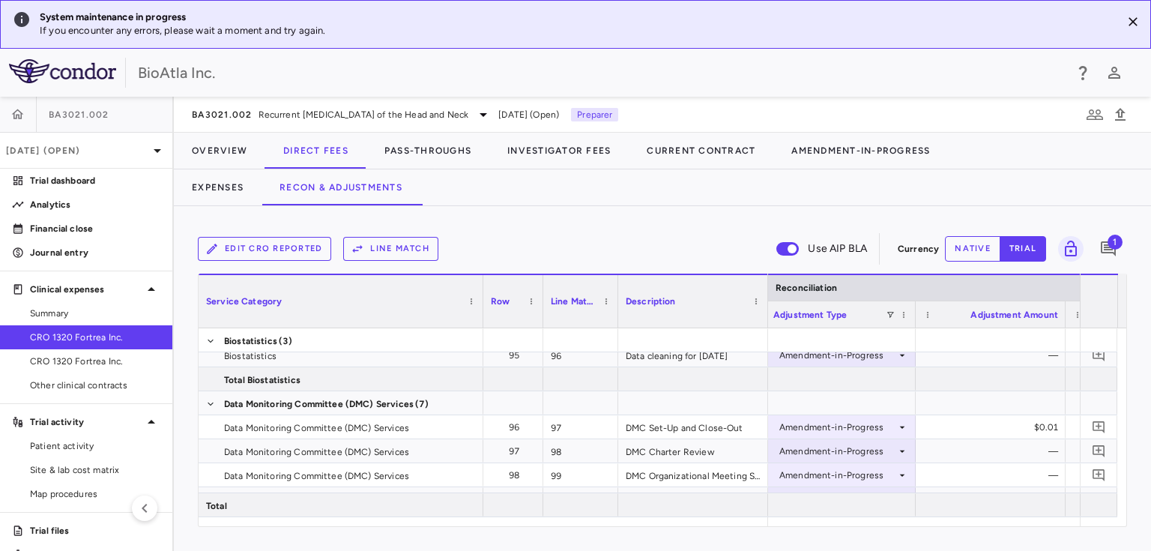
drag, startPoint x: 346, startPoint y: 286, endPoint x: 483, endPoint y: 295, distance: 136.7
click at [482, 294] on div at bounding box center [483, 301] width 6 height 52
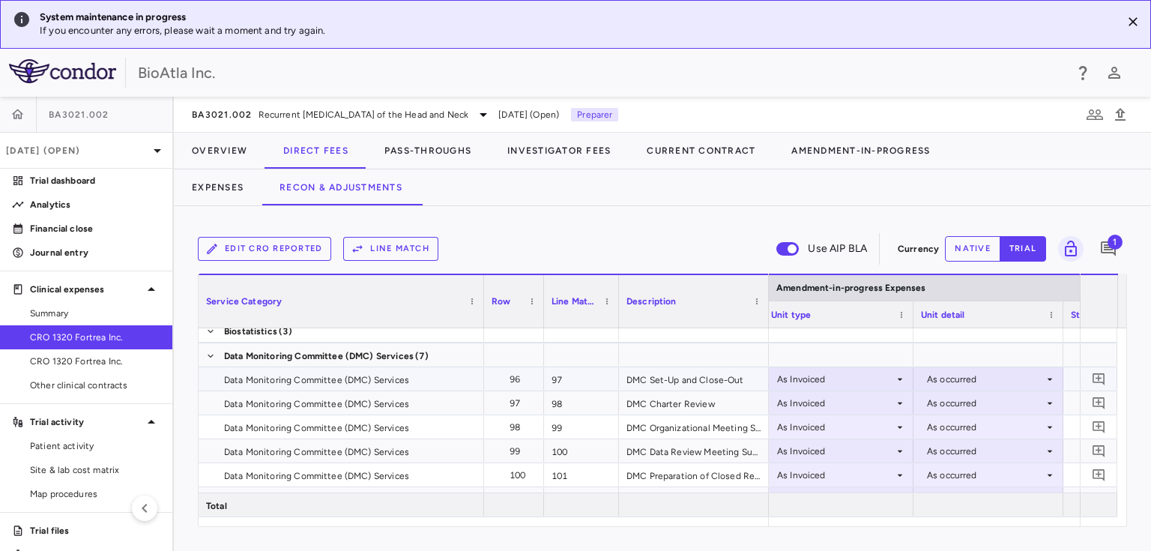
click at [898, 376] on icon at bounding box center [900, 379] width 12 height 12
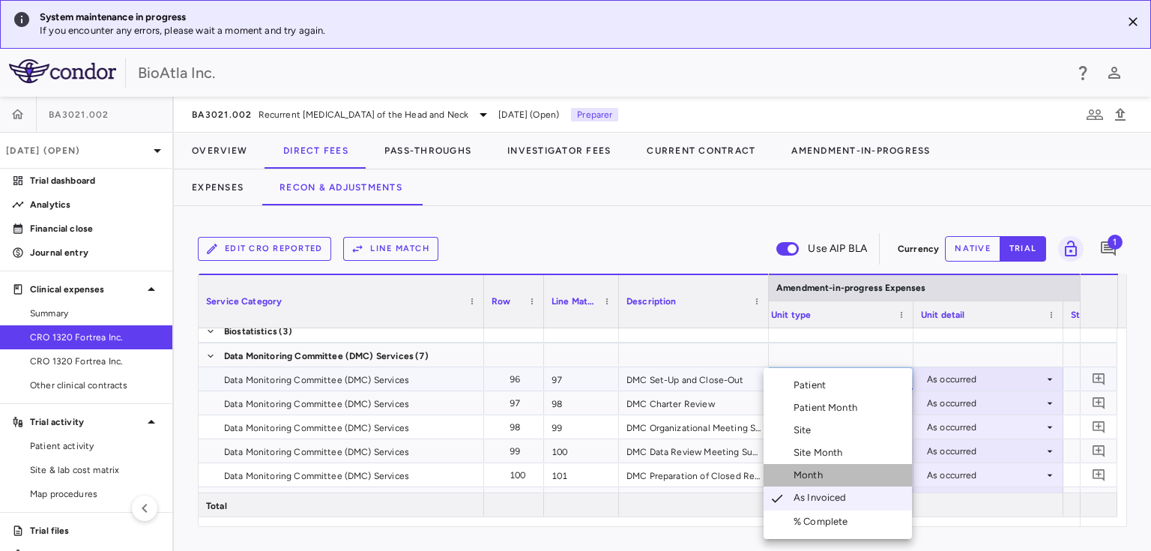
click at [810, 471] on div "Month" at bounding box center [810, 474] width 35 height 13
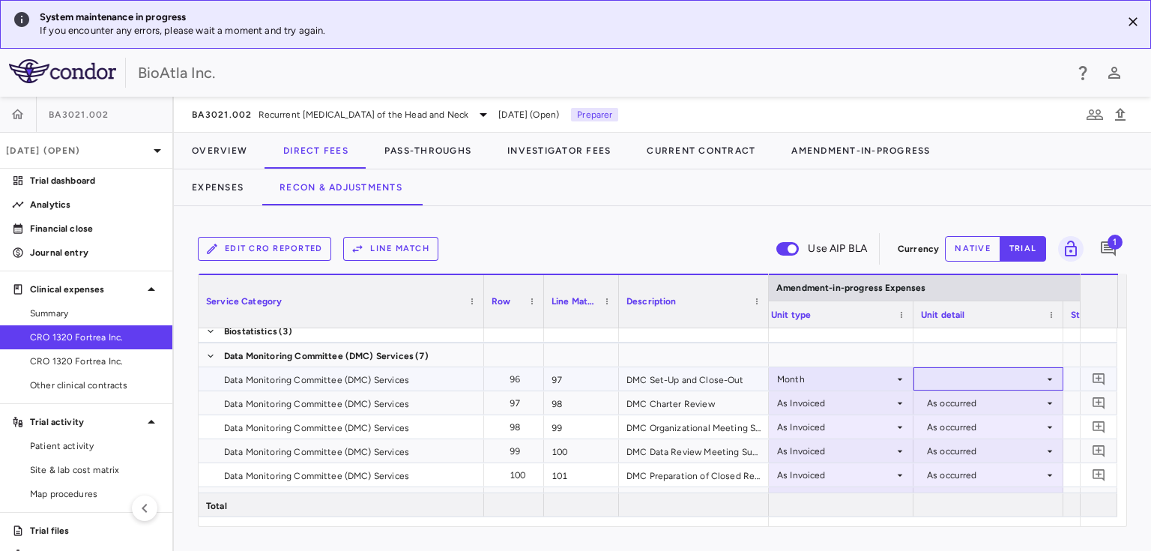
click at [1050, 378] on icon at bounding box center [1049, 379] width 5 height 2
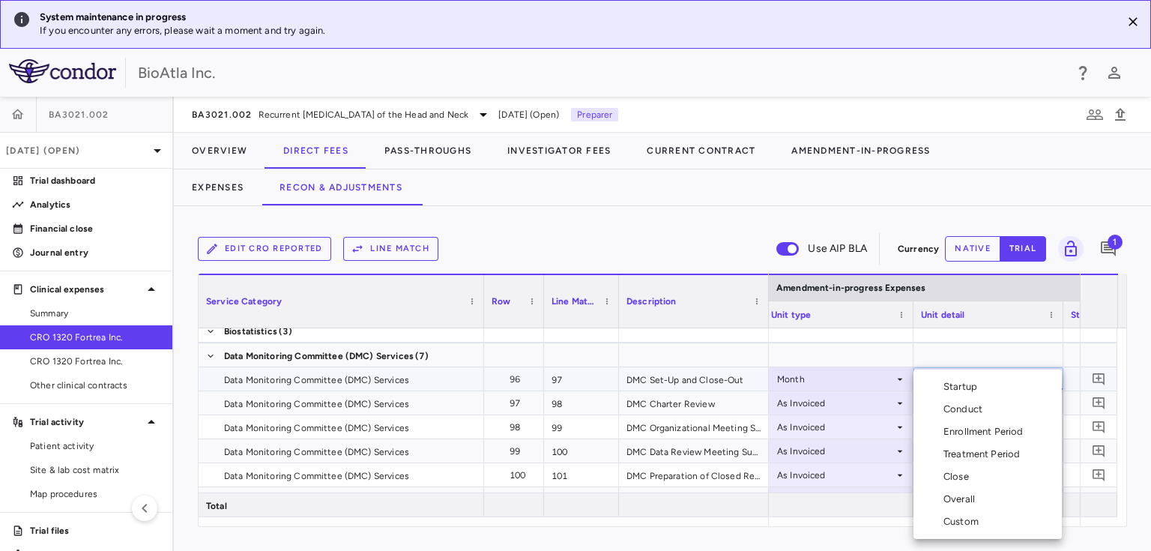
click at [969, 406] on div "Conduct" at bounding box center [965, 408] width 45 height 13
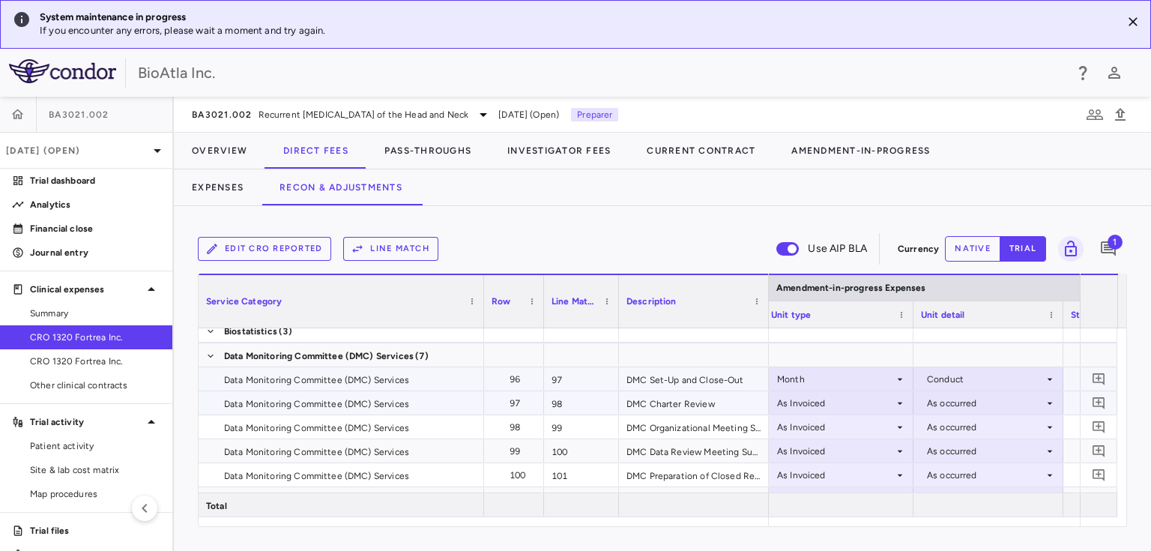
click at [889, 396] on div "As Invoiced" at bounding box center [835, 403] width 117 height 24
click at [844, 398] on div "As Invoiced" at bounding box center [835, 403] width 117 height 24
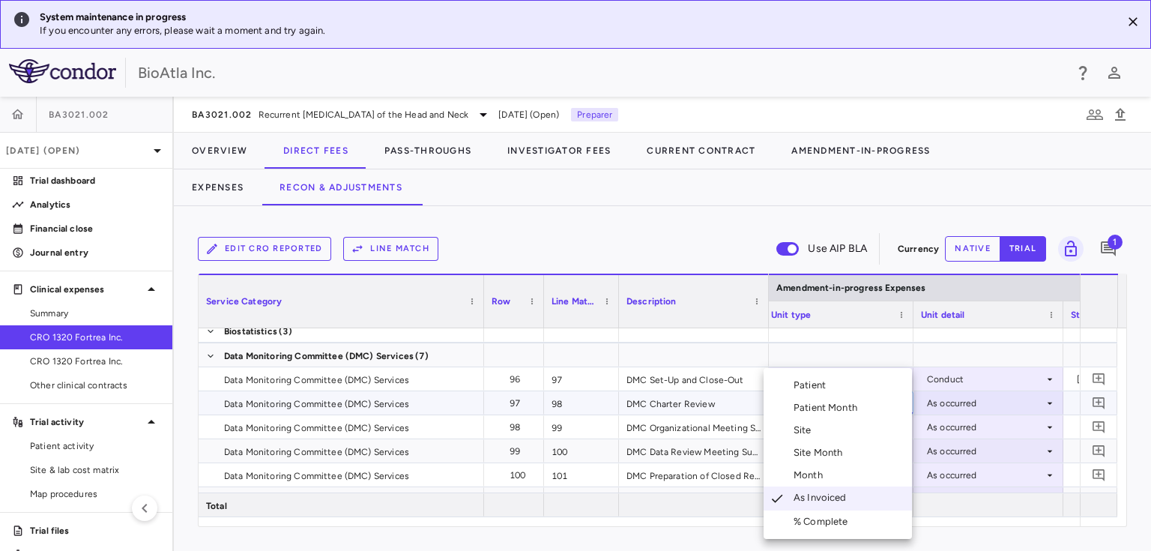
click at [808, 474] on div "Month" at bounding box center [810, 474] width 35 height 13
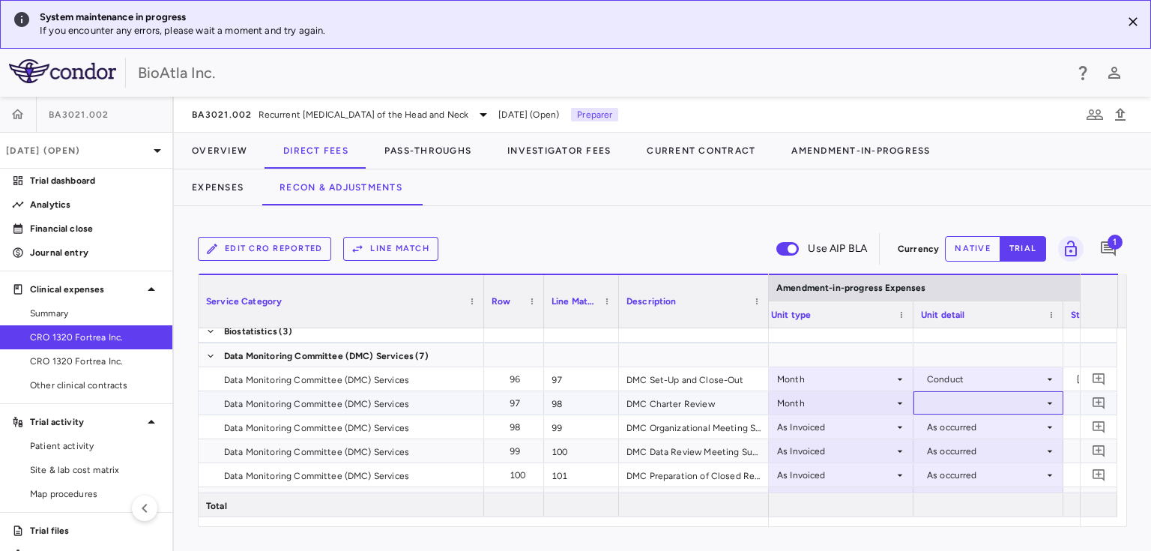
click at [1048, 397] on icon at bounding box center [1050, 403] width 12 height 12
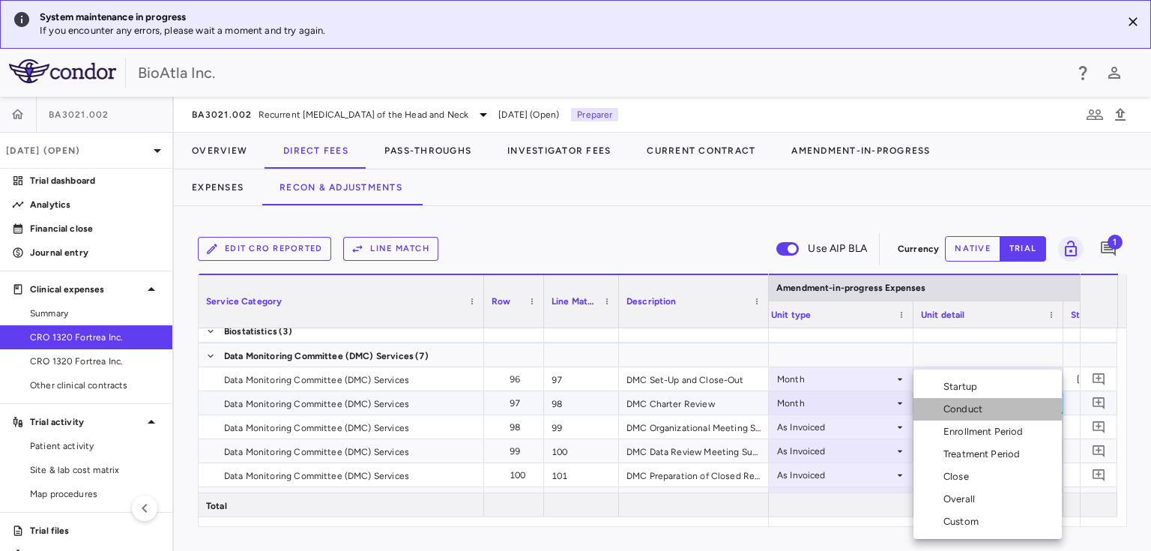
click at [976, 409] on div "Conduct" at bounding box center [965, 408] width 45 height 13
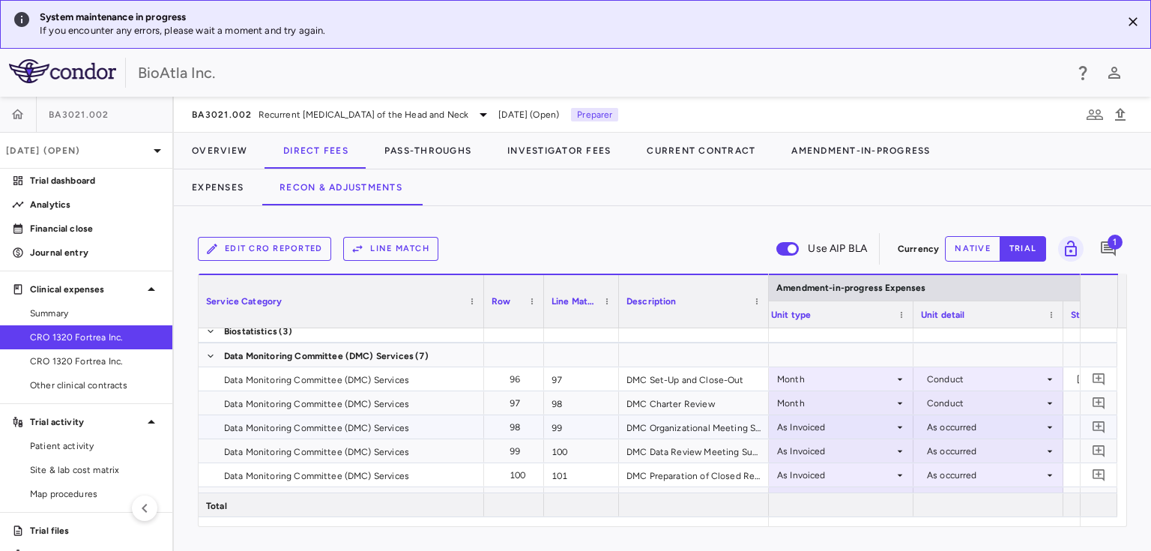
click at [888, 417] on div "As Invoiced" at bounding box center [835, 427] width 117 height 24
click at [886, 423] on div "As Invoiced" at bounding box center [835, 427] width 117 height 24
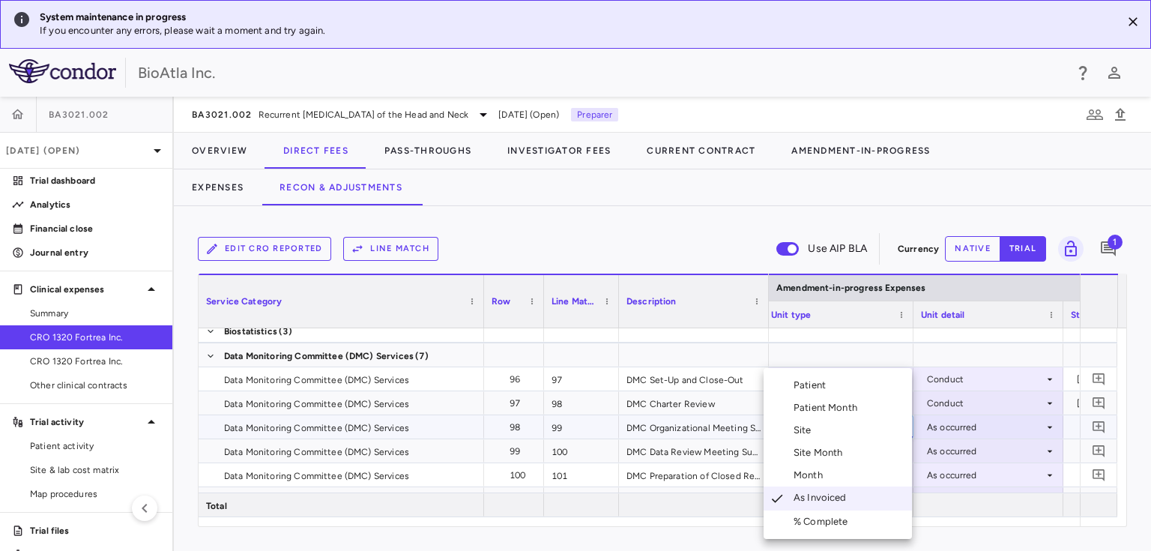
click at [837, 472] on li "Month" at bounding box center [837, 475] width 148 height 22
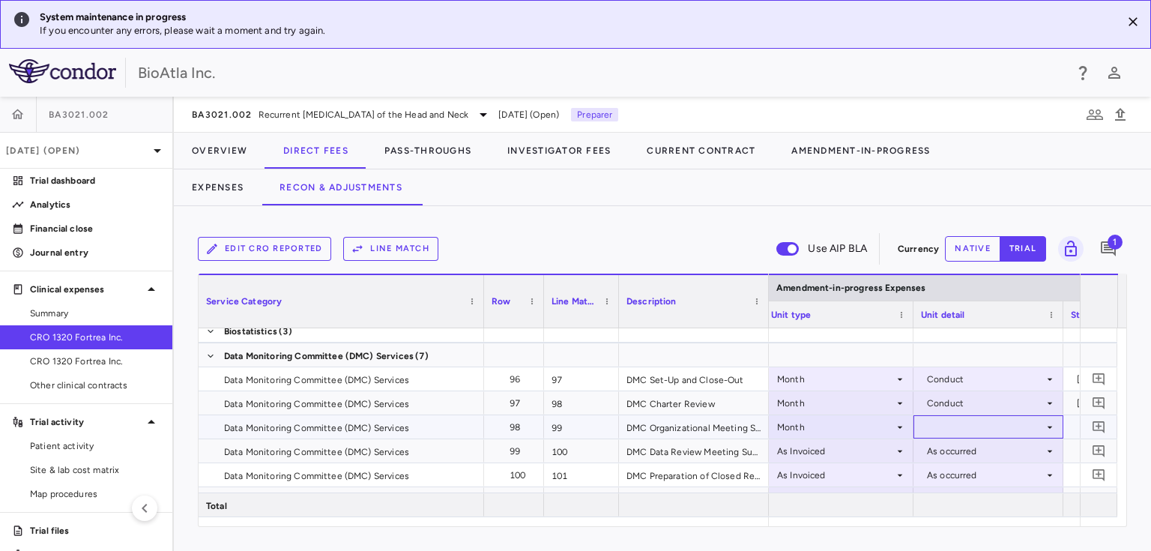
click at [1046, 421] on icon at bounding box center [1050, 427] width 12 height 12
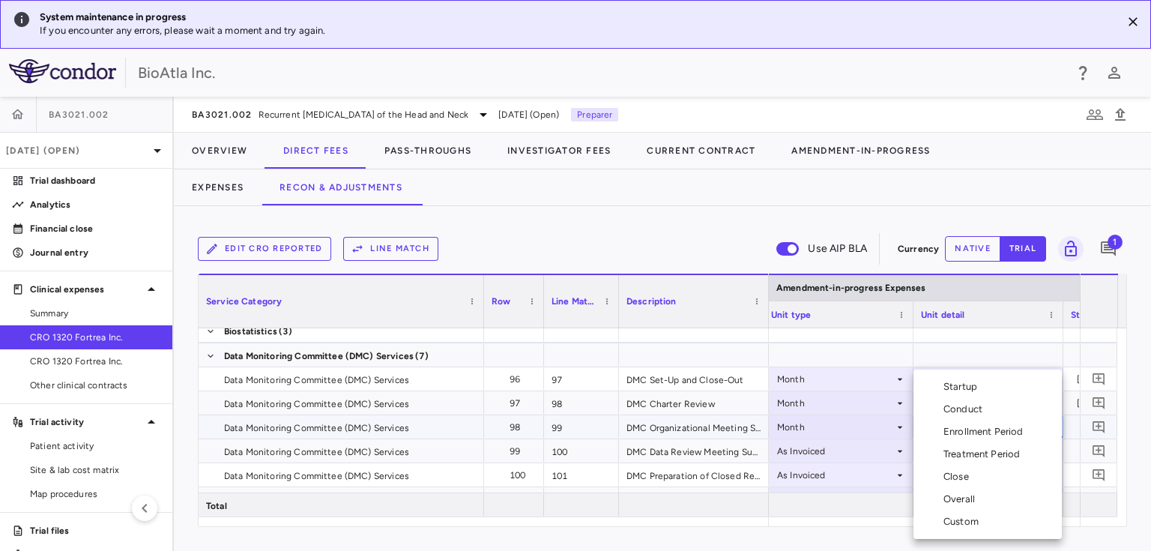
click at [958, 408] on div "Conduct" at bounding box center [965, 408] width 45 height 13
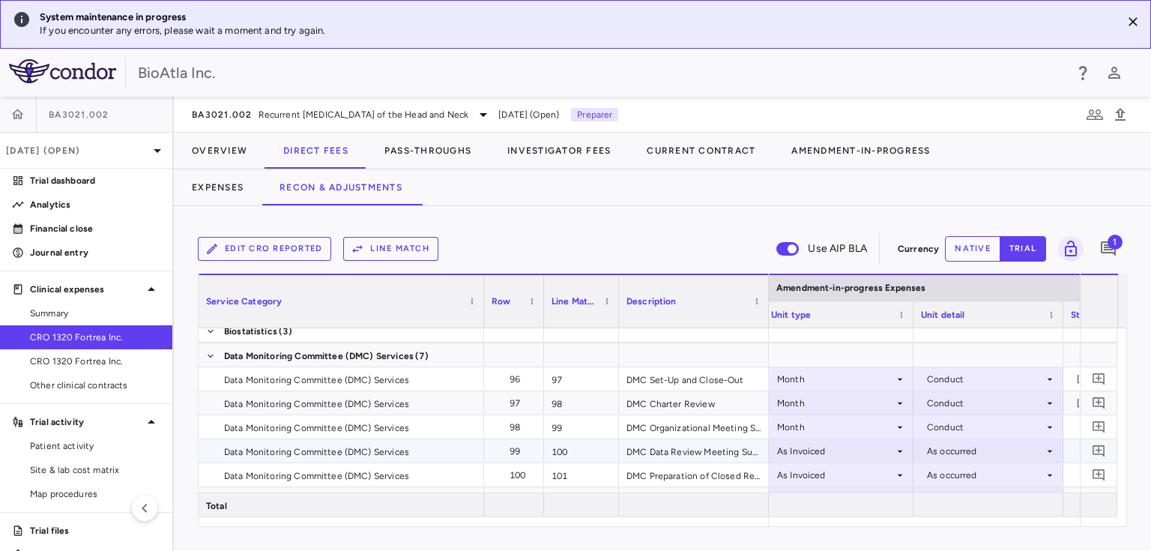
click at [855, 447] on div "As Invoiced" at bounding box center [835, 451] width 117 height 24
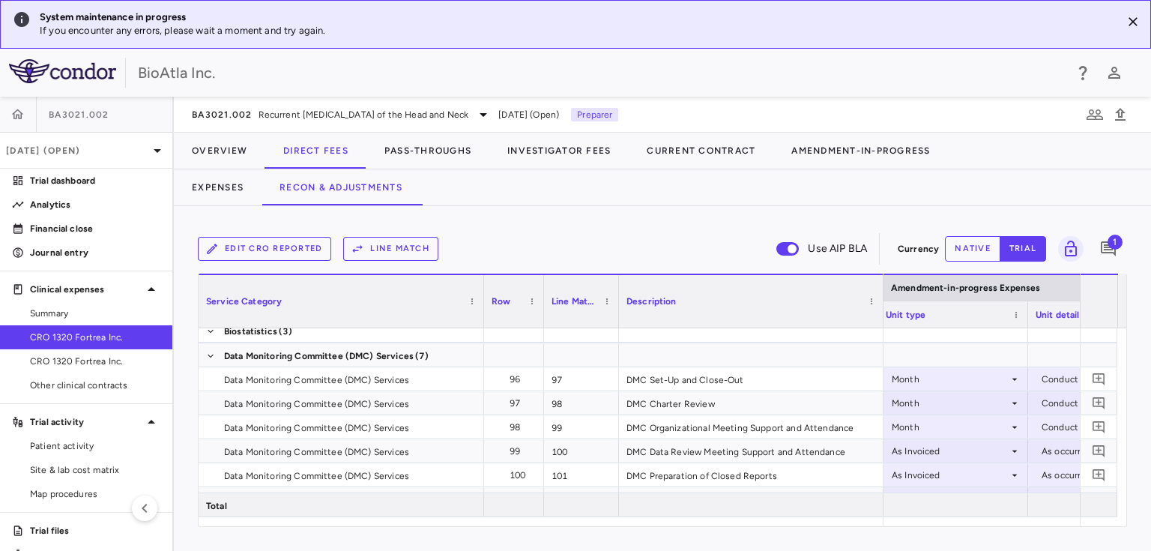
drag, startPoint x: 765, startPoint y: 282, endPoint x: 880, endPoint y: 280, distance: 114.7
click at [880, 280] on div at bounding box center [883, 301] width 6 height 52
click at [928, 451] on div "As Invoiced" at bounding box center [950, 451] width 117 height 24
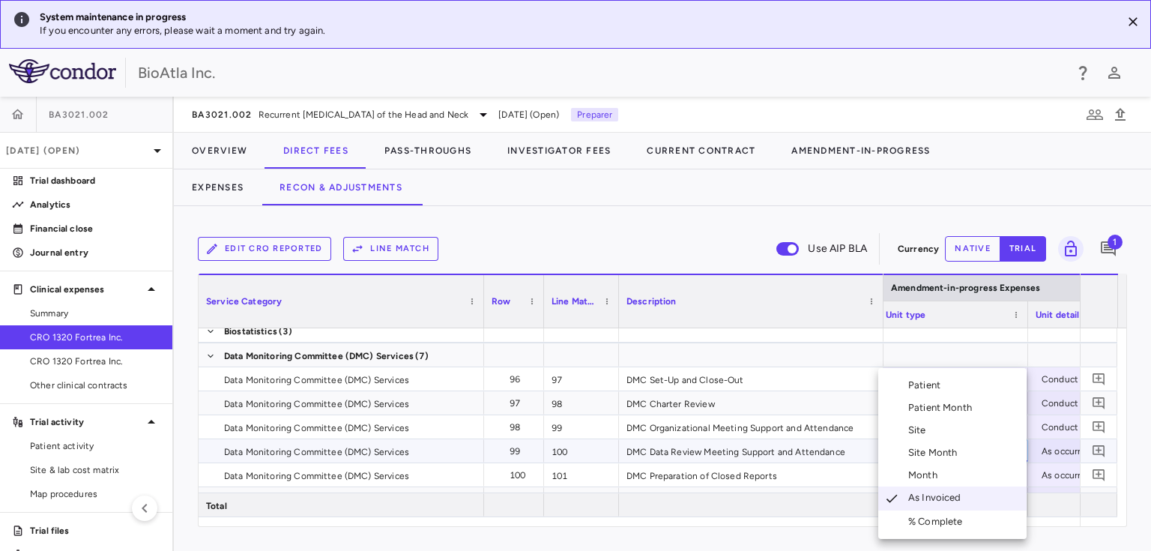
click at [925, 480] on div "Month" at bounding box center [925, 474] width 35 height 13
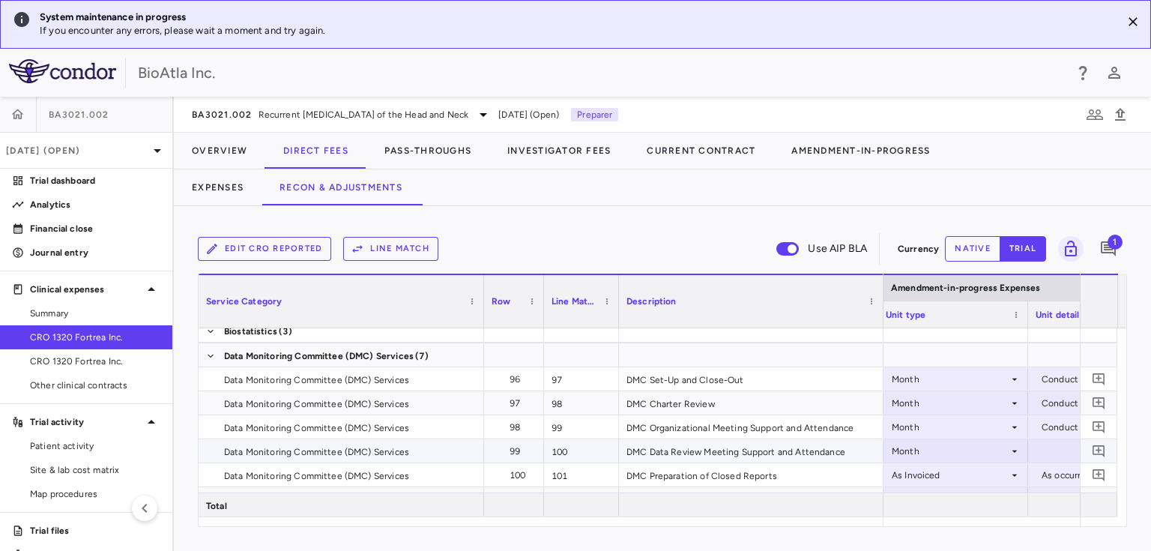
click at [1057, 454] on div at bounding box center [1102, 451] width 135 height 22
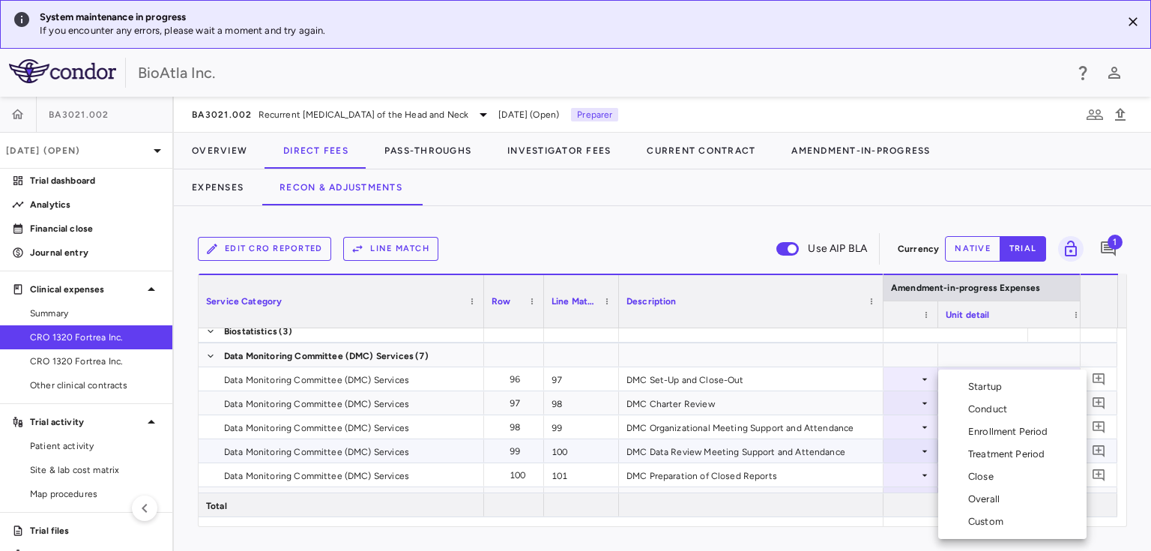
scroll to position [0, 2305]
click at [987, 403] on div "Conduct" at bounding box center [990, 408] width 45 height 13
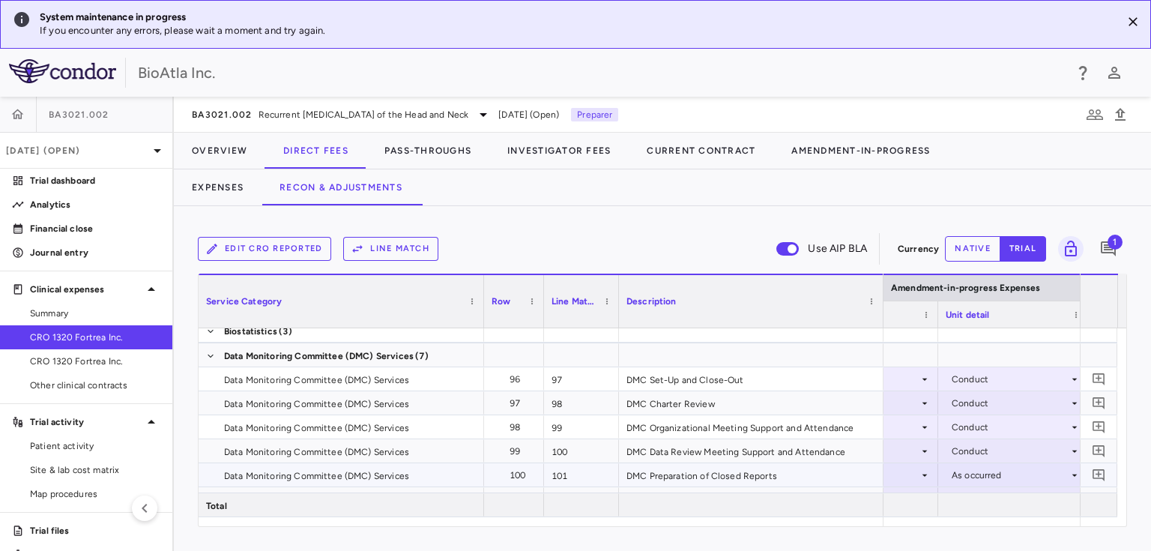
click at [1052, 474] on div "As occurred" at bounding box center [1010, 475] width 117 height 24
click at [884, 523] on div at bounding box center [575, 275] width 1151 height 551
click at [1016, 474] on icon at bounding box center [1020, 475] width 12 height 12
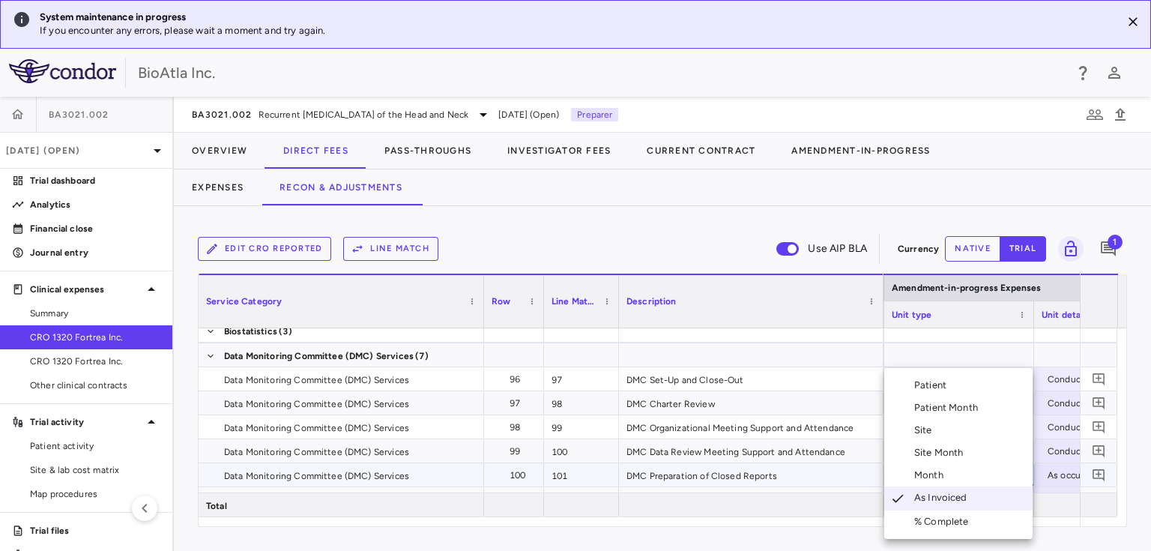
click at [938, 471] on div "Month" at bounding box center [931, 474] width 35 height 13
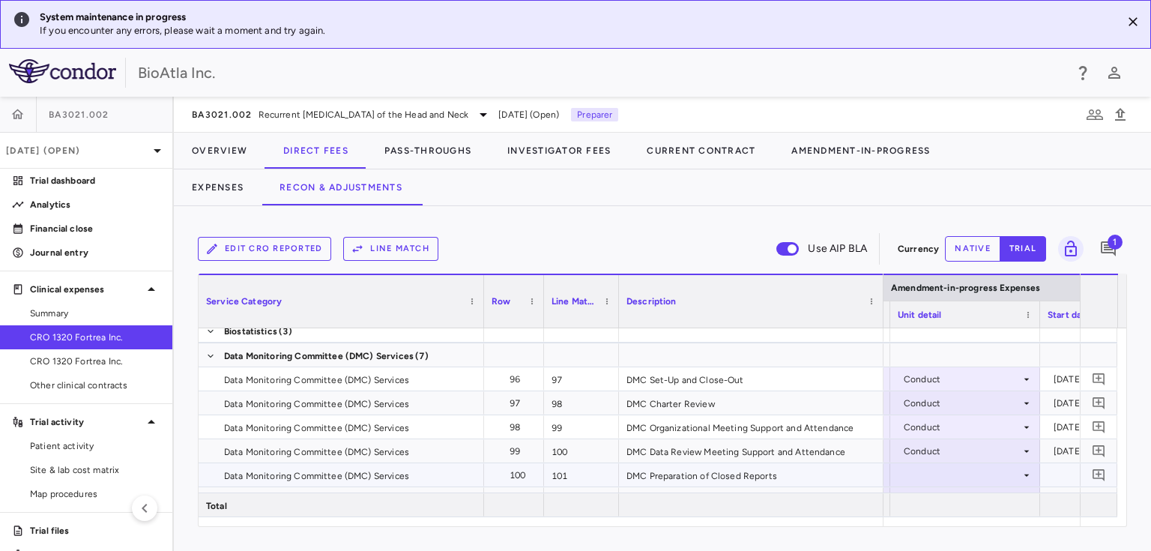
click at [1025, 472] on icon at bounding box center [1026, 475] width 12 height 12
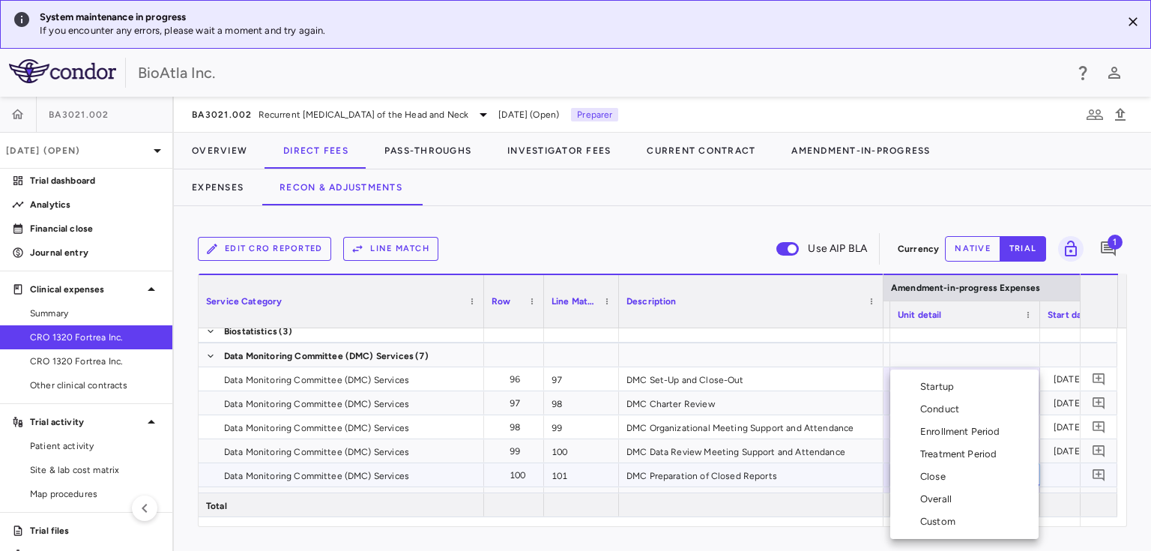
click at [935, 403] on div "Conduct" at bounding box center [942, 408] width 45 height 13
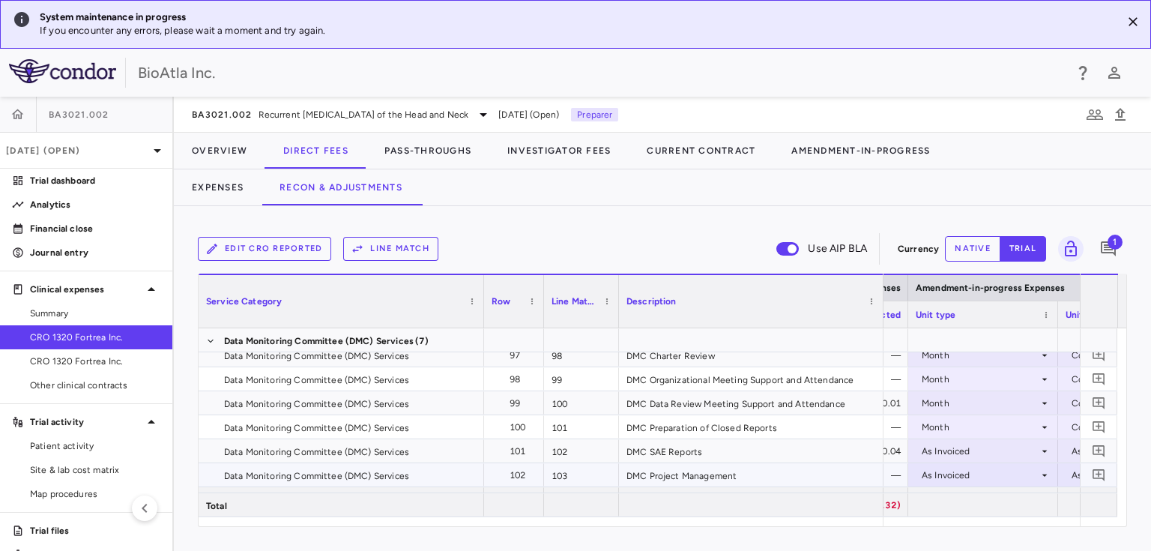
click at [1040, 471] on icon at bounding box center [1044, 475] width 12 height 12
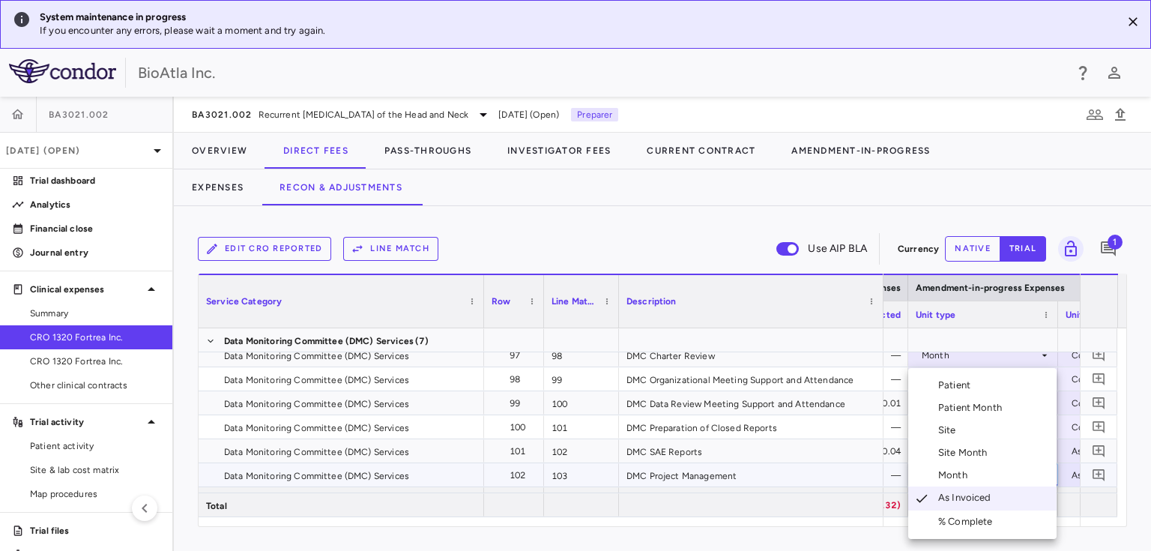
click at [954, 471] on div "Month" at bounding box center [955, 474] width 35 height 13
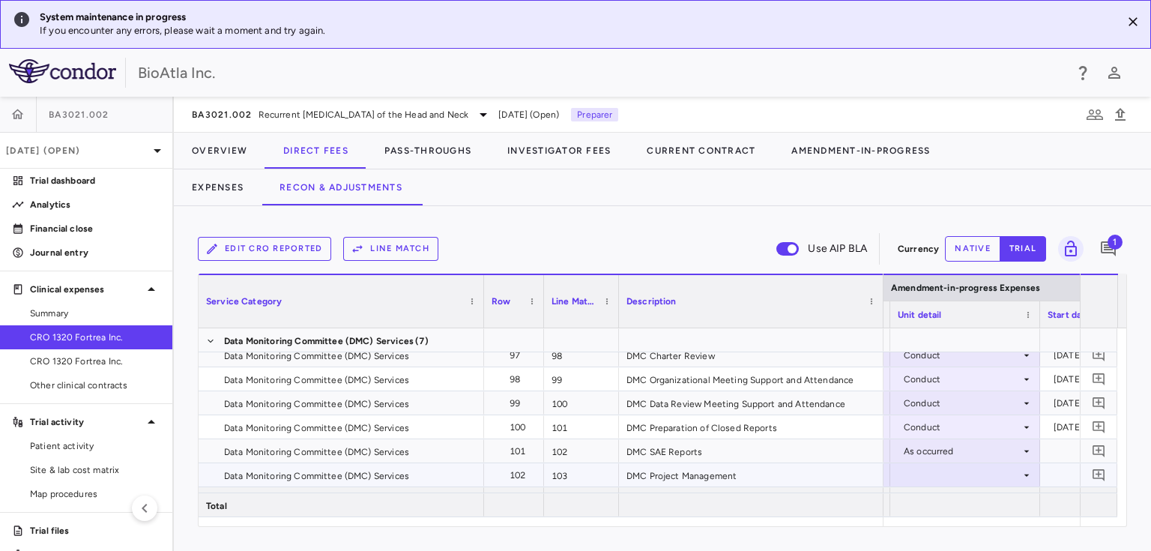
click at [1022, 470] on icon at bounding box center [1026, 475] width 12 height 12
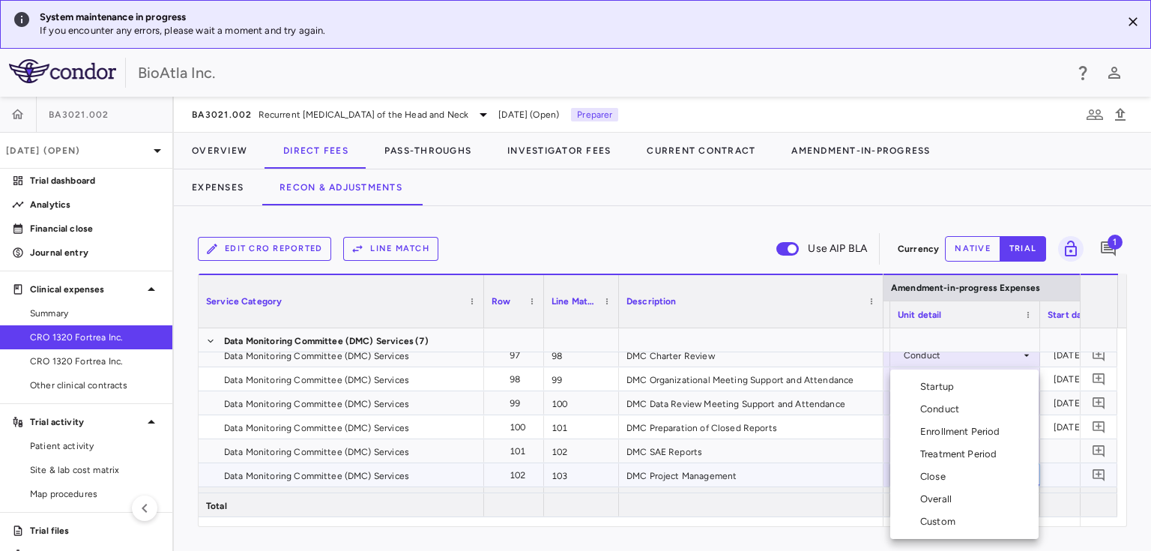
click at [929, 408] on div "Conduct" at bounding box center [942, 408] width 45 height 13
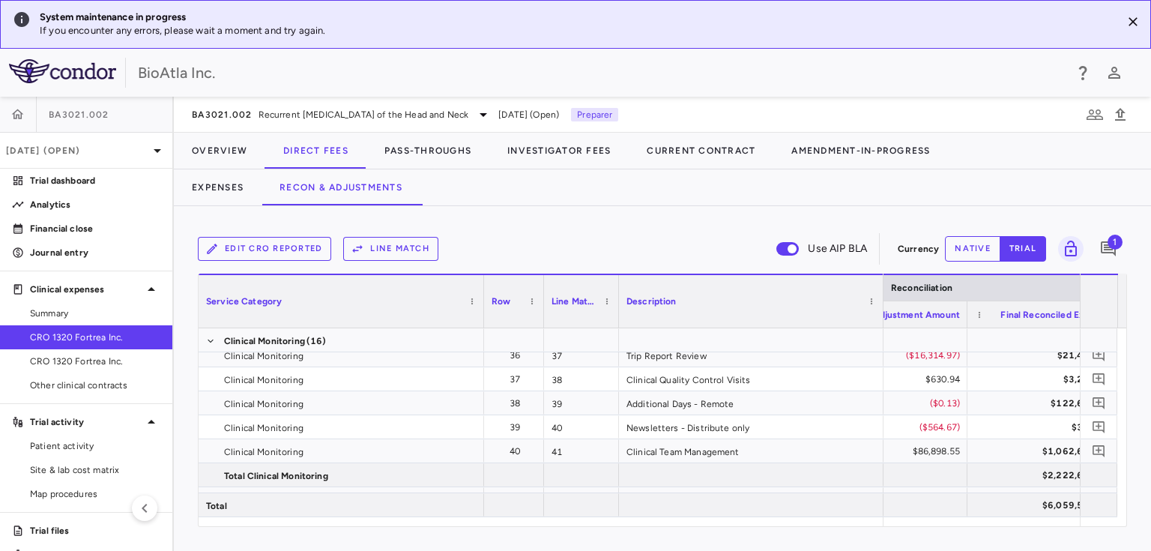
scroll to position [0, 3876]
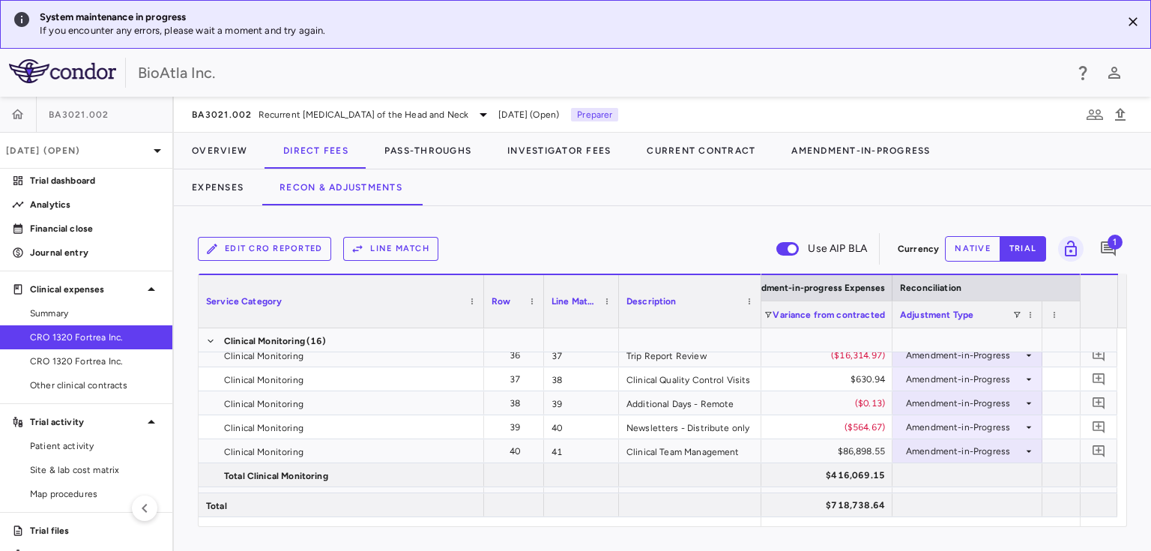
drag, startPoint x: 880, startPoint y: 285, endPoint x: 758, endPoint y: 317, distance: 126.1
click at [758, 317] on div at bounding box center [760, 301] width 6 height 52
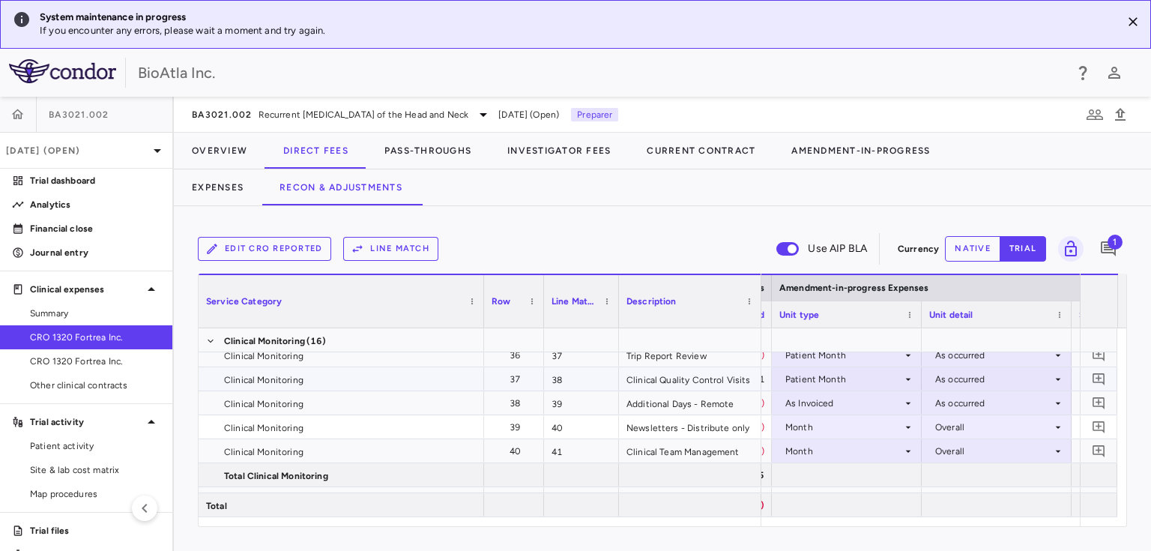
click at [909, 375] on icon at bounding box center [908, 379] width 12 height 12
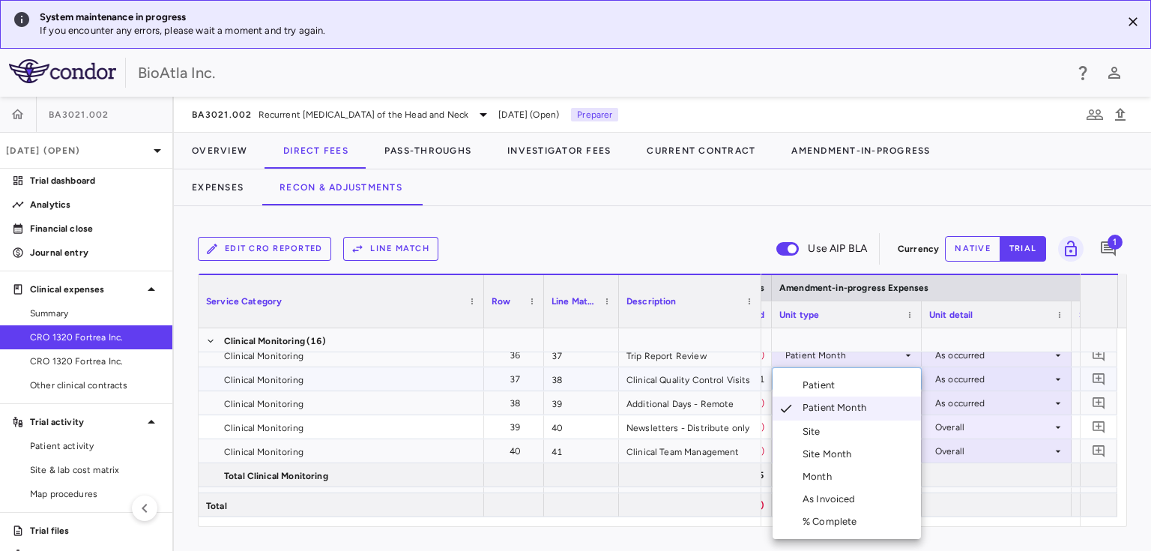
click at [830, 478] on div "Month" at bounding box center [819, 476] width 35 height 13
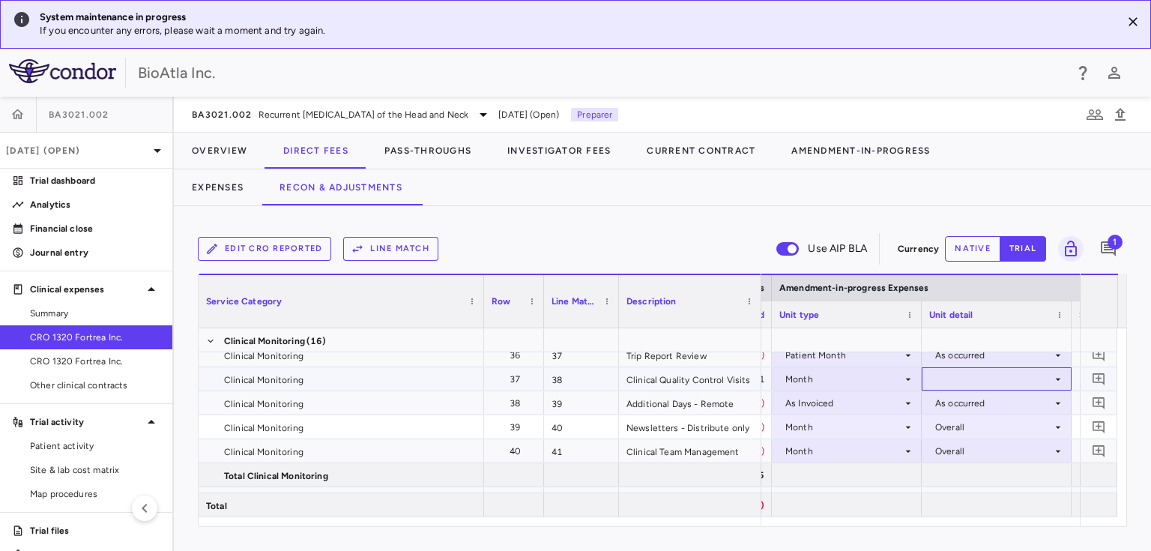
click at [1020, 374] on div at bounding box center [996, 379] width 135 height 22
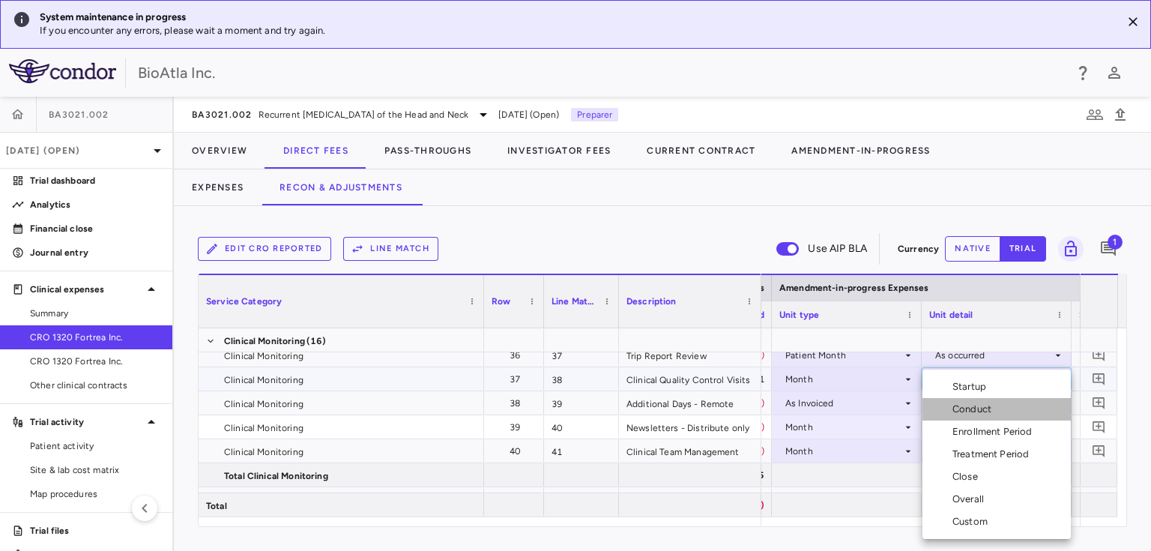
click at [990, 409] on div "Conduct" at bounding box center [974, 408] width 45 height 13
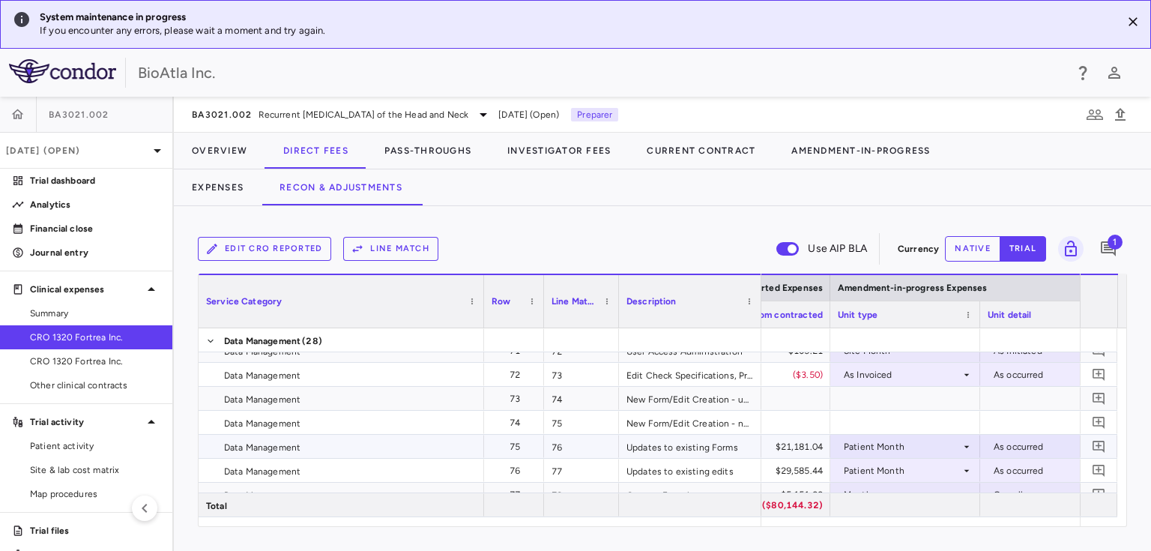
click at [961, 445] on icon at bounding box center [967, 447] width 12 height 12
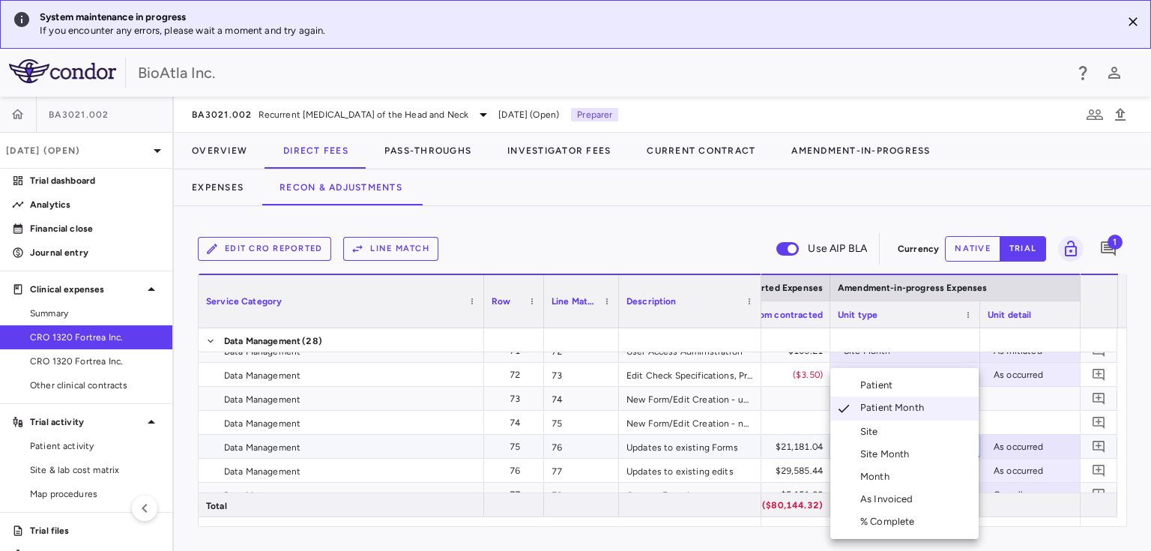
click at [893, 477] on div "Month" at bounding box center [877, 476] width 35 height 13
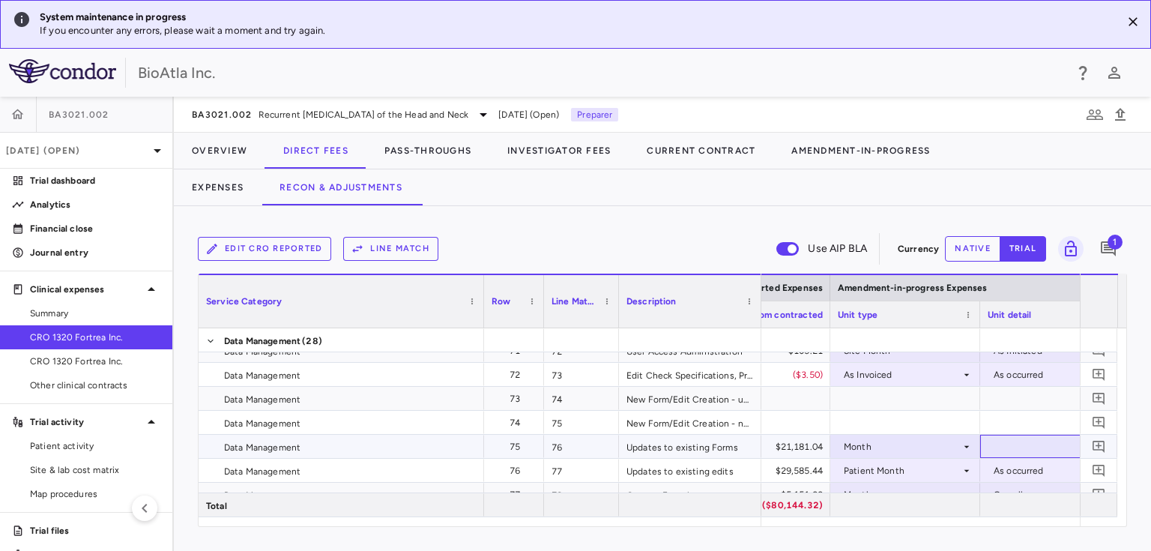
click at [1031, 447] on div at bounding box center [1054, 446] width 135 height 22
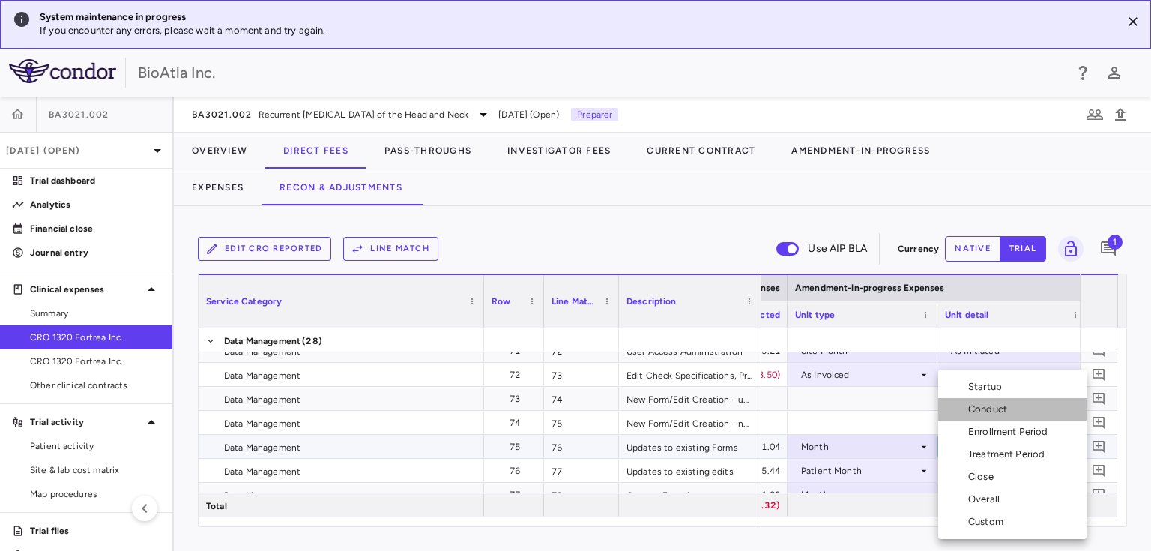
click at [984, 411] on div "Conduct" at bounding box center [990, 408] width 45 height 13
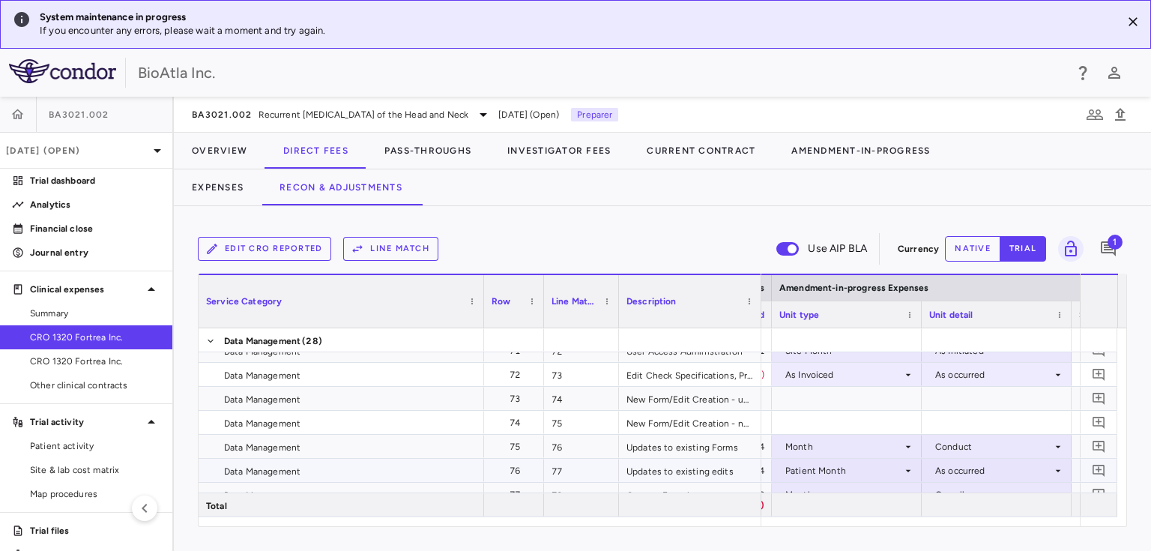
click at [900, 465] on div "Patient Month" at bounding box center [843, 471] width 117 height 24
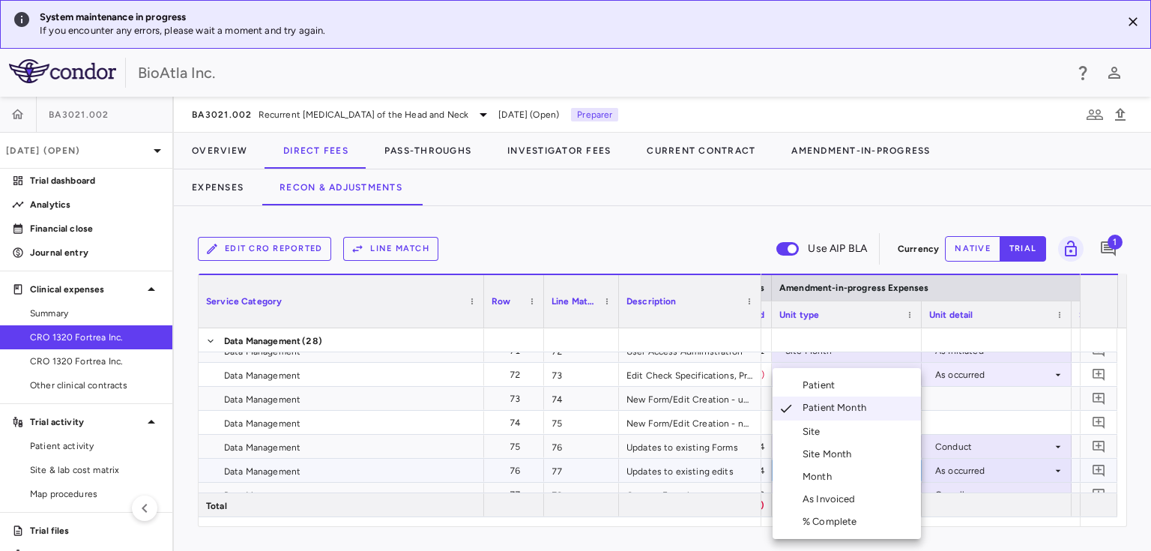
click at [817, 468] on li "Month" at bounding box center [846, 476] width 148 height 22
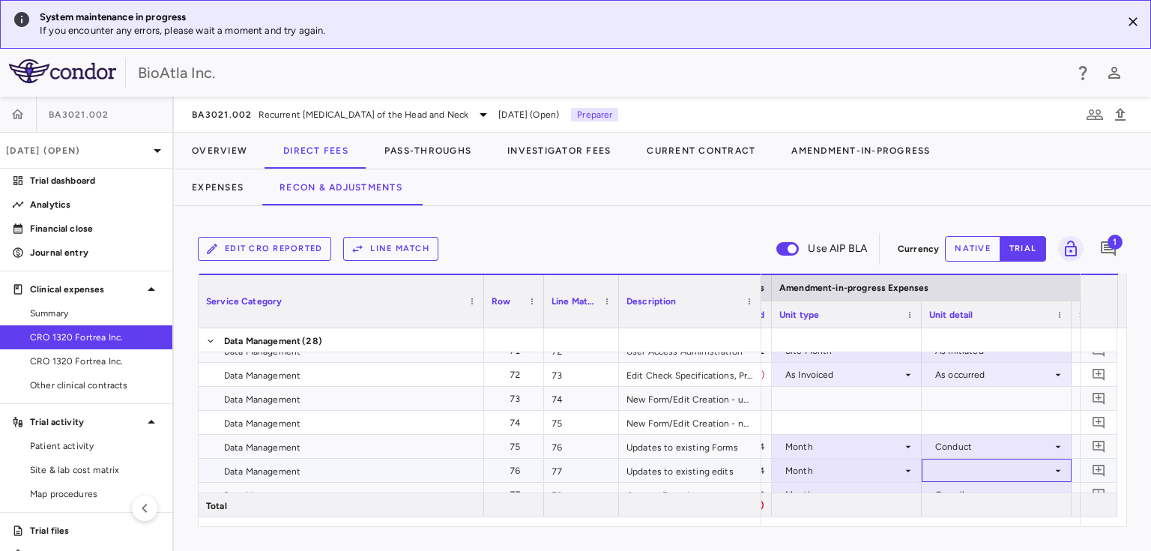
click at [995, 465] on div at bounding box center [996, 470] width 135 height 22
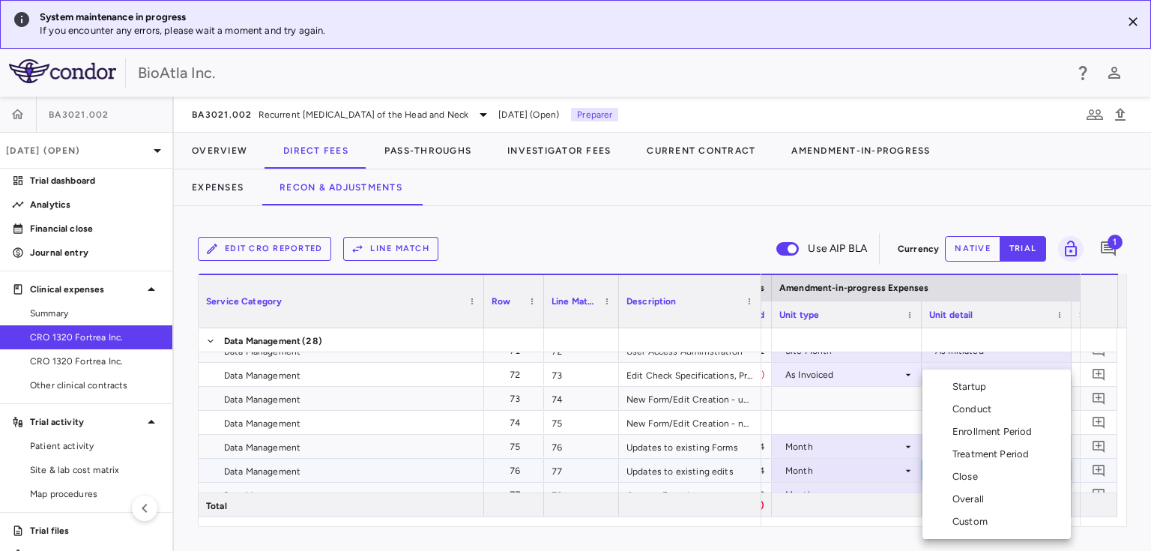
click at [969, 408] on div "Conduct" at bounding box center [974, 408] width 45 height 13
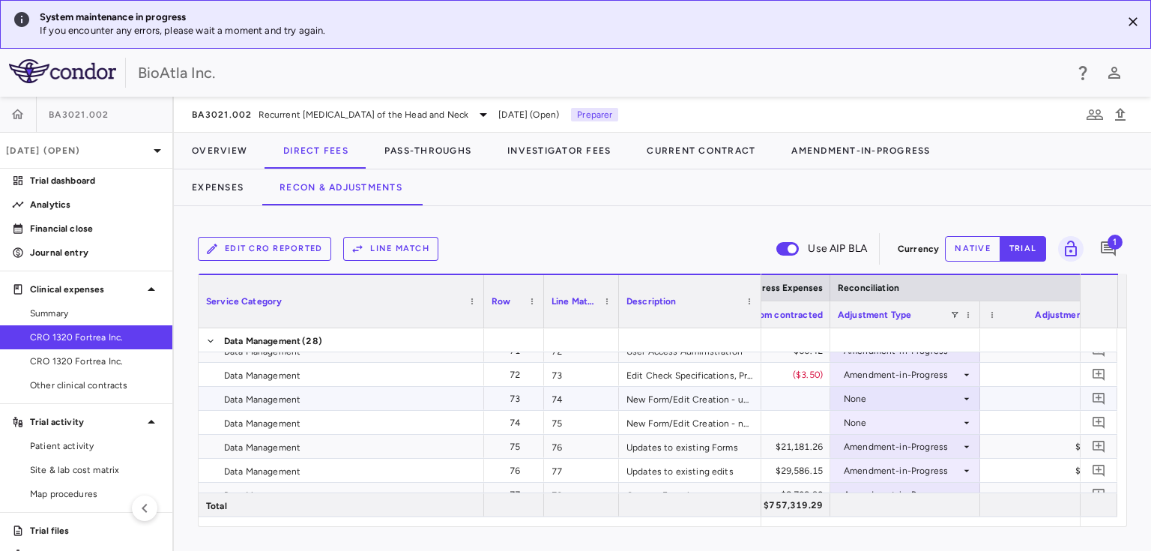
click at [961, 390] on div "None" at bounding box center [905, 398] width 135 height 22
drag, startPoint x: 1046, startPoint y: 524, endPoint x: 1025, endPoint y: 524, distance: 21.0
click at [1025, 524] on div at bounding box center [575, 275] width 1151 height 551
click at [892, 405] on div "None" at bounding box center [902, 399] width 117 height 24
click at [1049, 415] on div at bounding box center [575, 275] width 1151 height 551
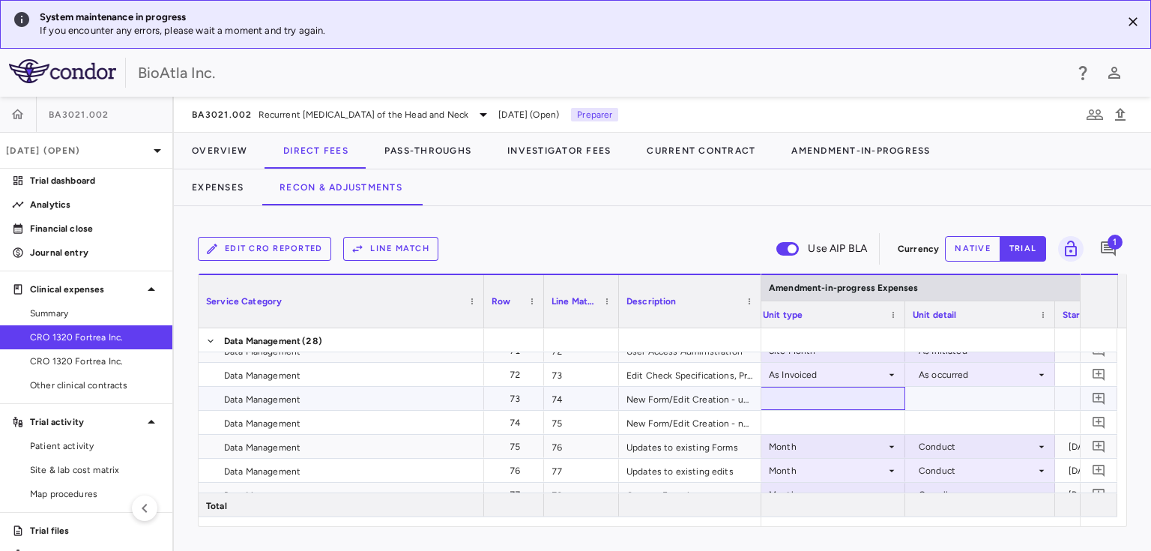
click at [874, 396] on div at bounding box center [830, 398] width 150 height 23
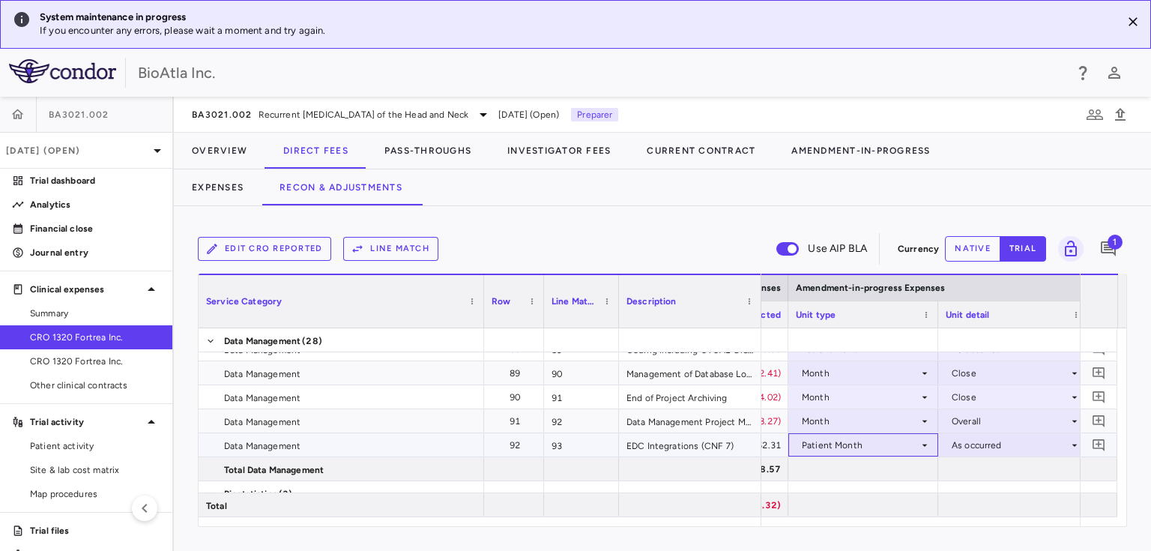
click at [928, 441] on icon at bounding box center [925, 445] width 12 height 12
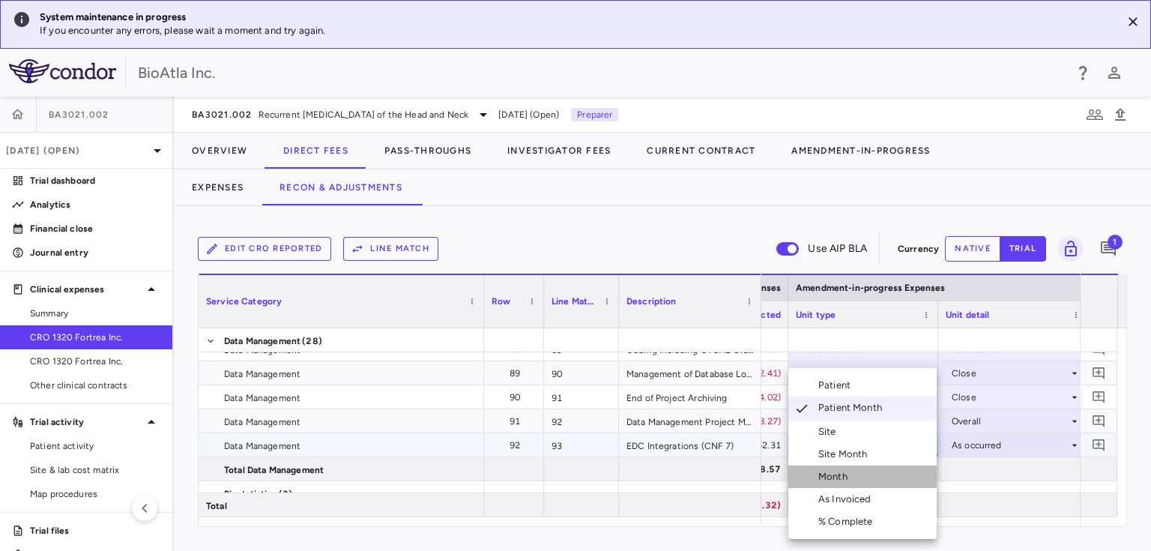
click at [841, 477] on div "Month" at bounding box center [835, 476] width 35 height 13
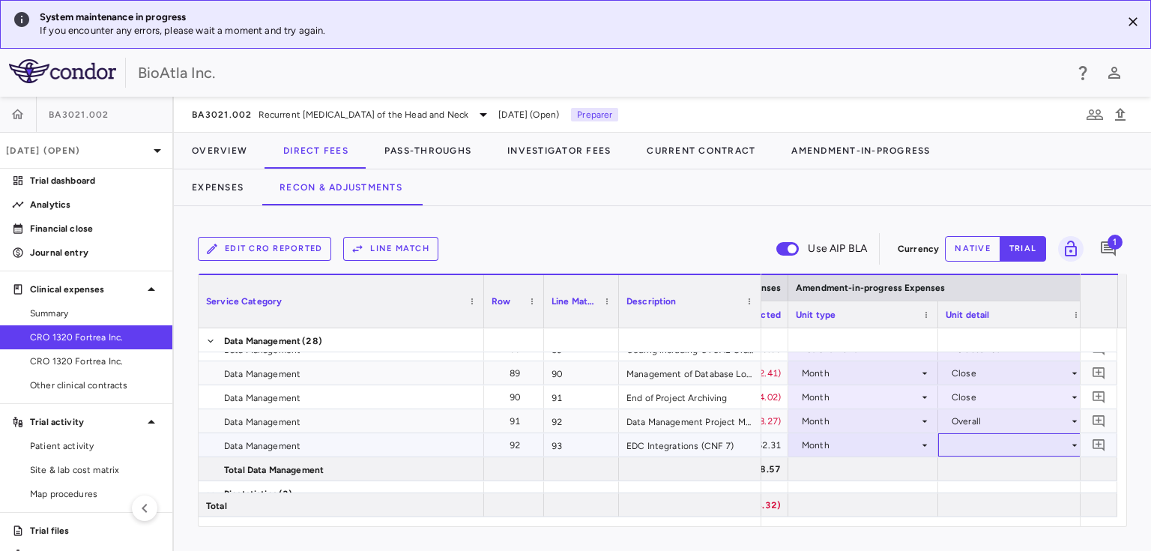
click at [1038, 441] on div at bounding box center [1013, 445] width 135 height 22
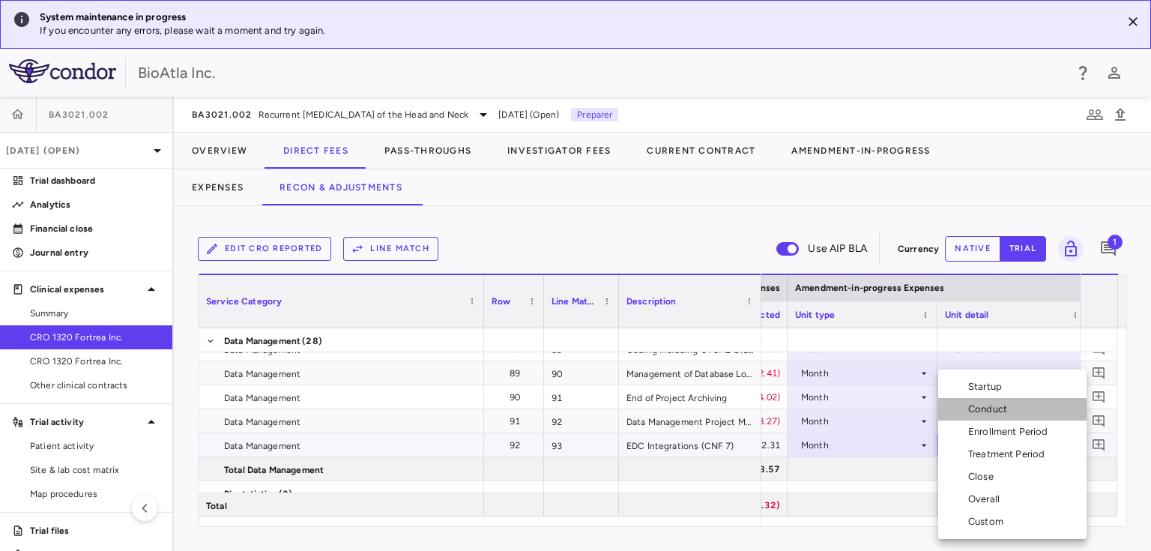
click at [974, 409] on div "Conduct" at bounding box center [990, 408] width 45 height 13
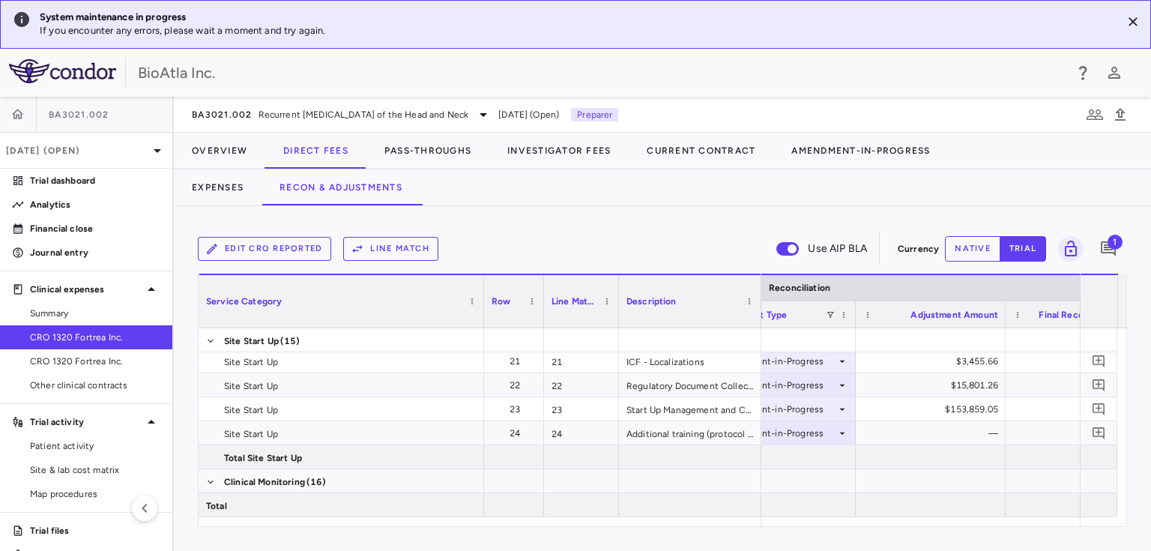
scroll to position [0, 3635]
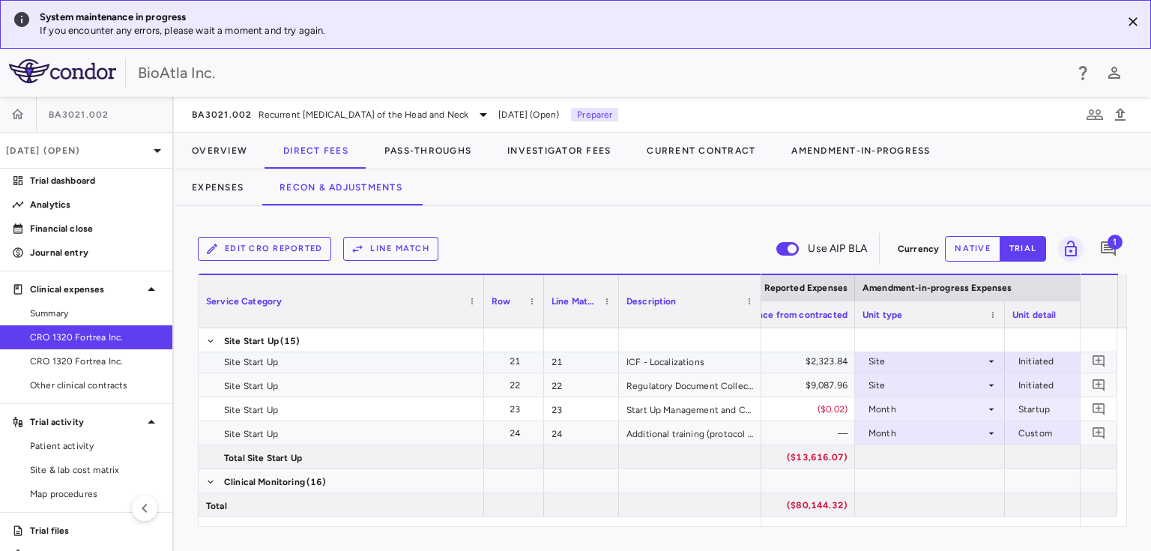
click at [993, 360] on icon at bounding box center [991, 361] width 12 height 12
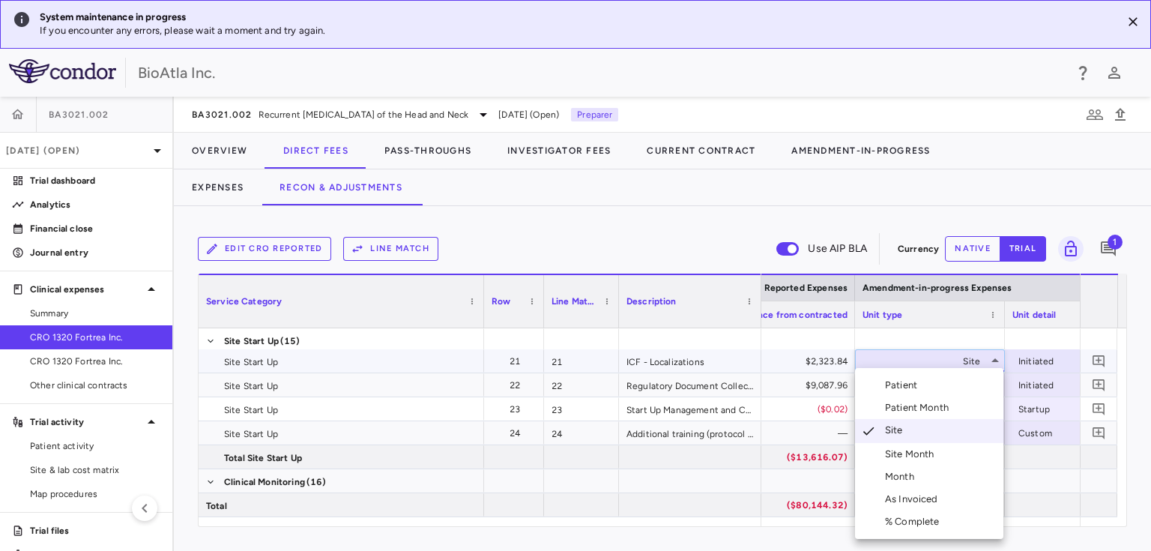
click at [898, 473] on div "Month" at bounding box center [902, 476] width 35 height 13
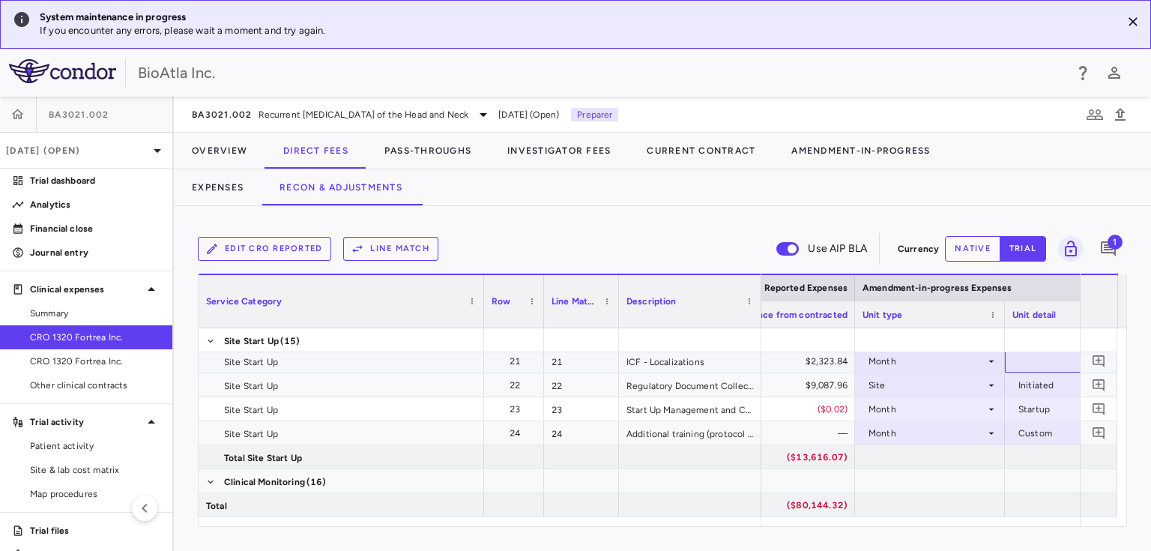
click at [1050, 358] on div at bounding box center [1079, 361] width 135 height 22
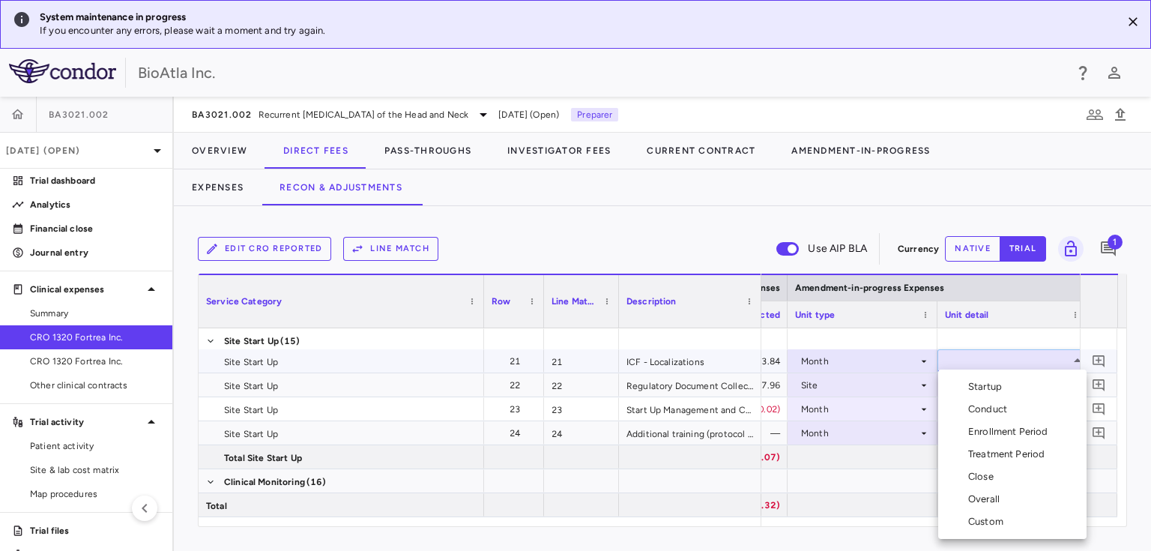
click at [992, 386] on div "Startup" at bounding box center [988, 386] width 40 height 13
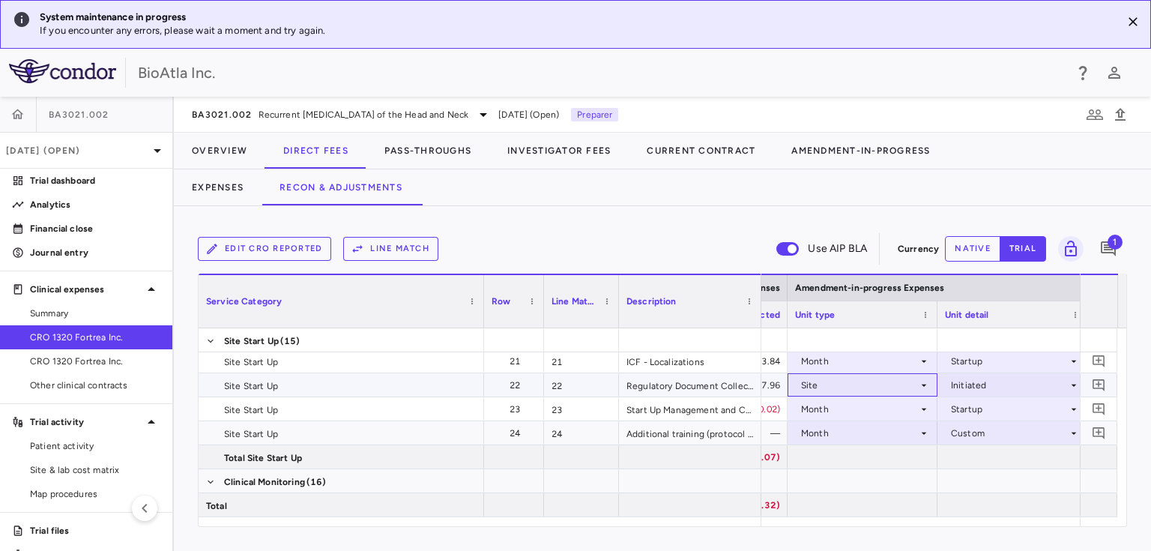
click at [907, 378] on div "Site" at bounding box center [859, 385] width 117 height 24
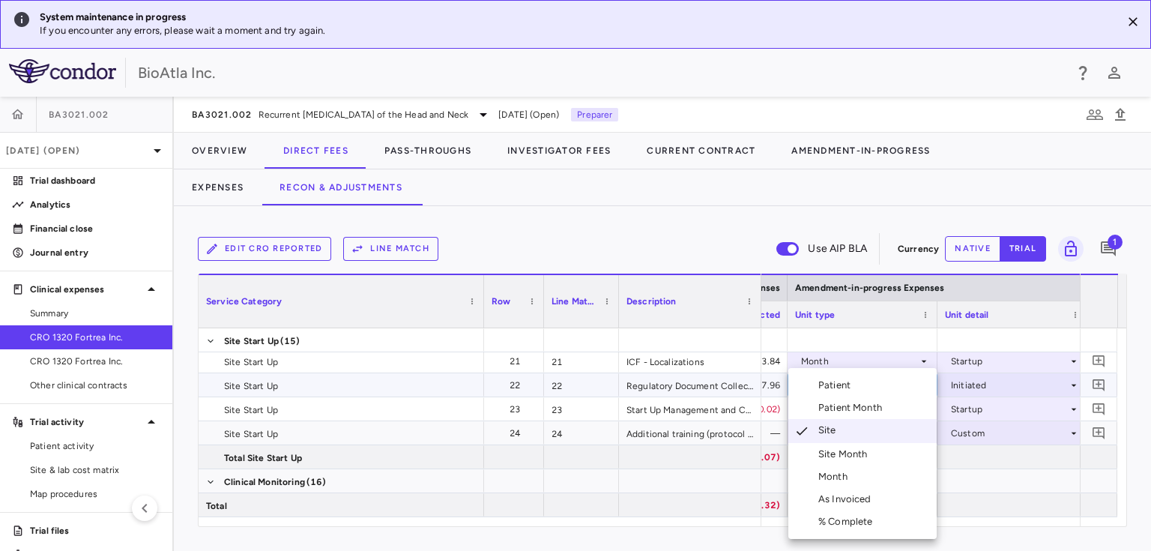
click at [836, 472] on div "Month" at bounding box center [835, 476] width 35 height 13
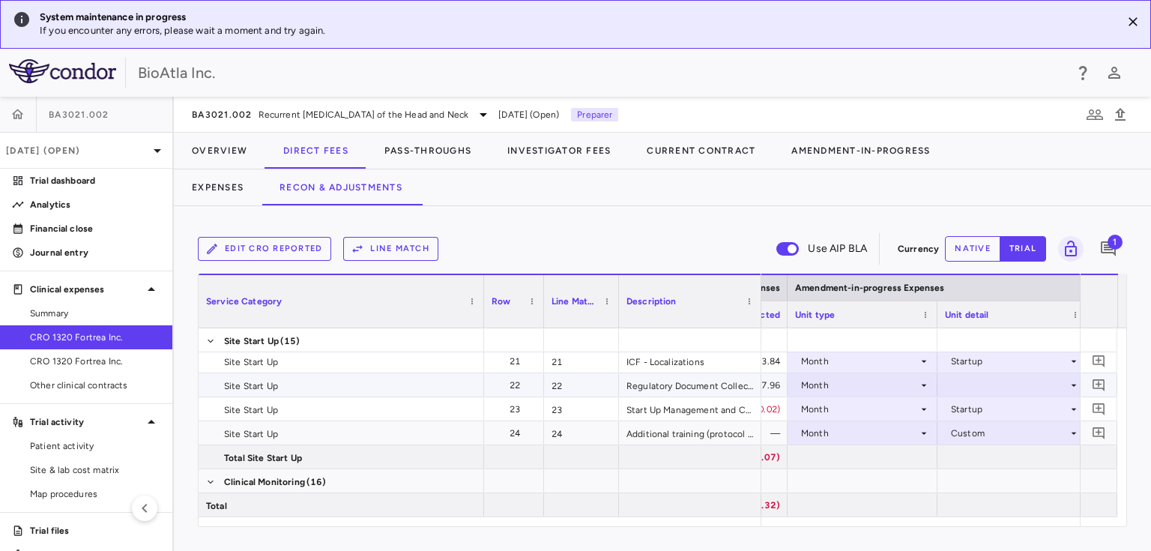
click at [1037, 387] on div at bounding box center [1012, 385] width 135 height 22
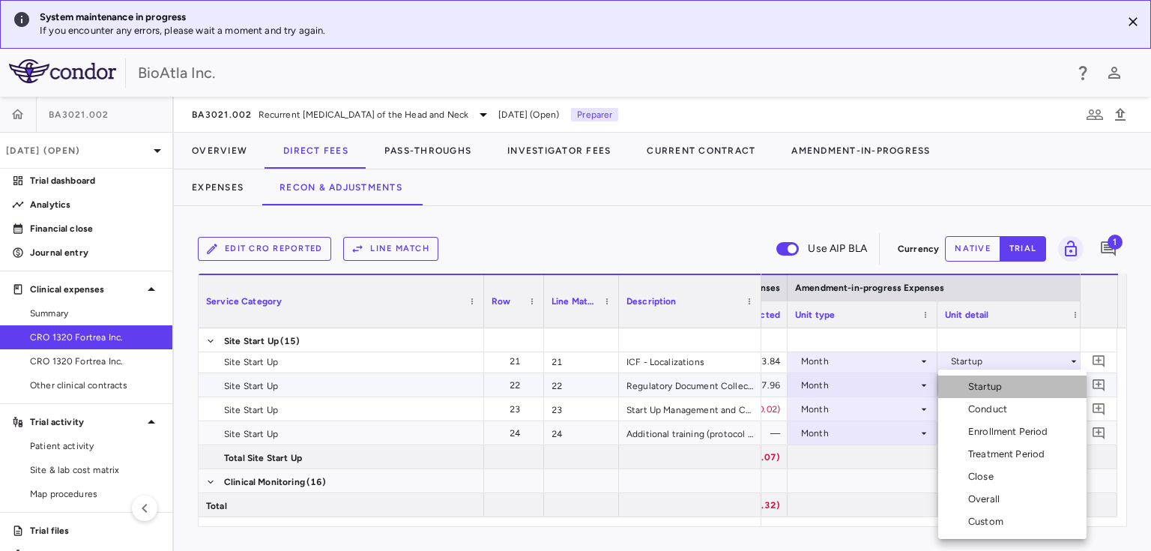
click at [1002, 385] on div "Startup" at bounding box center [988, 386] width 40 height 13
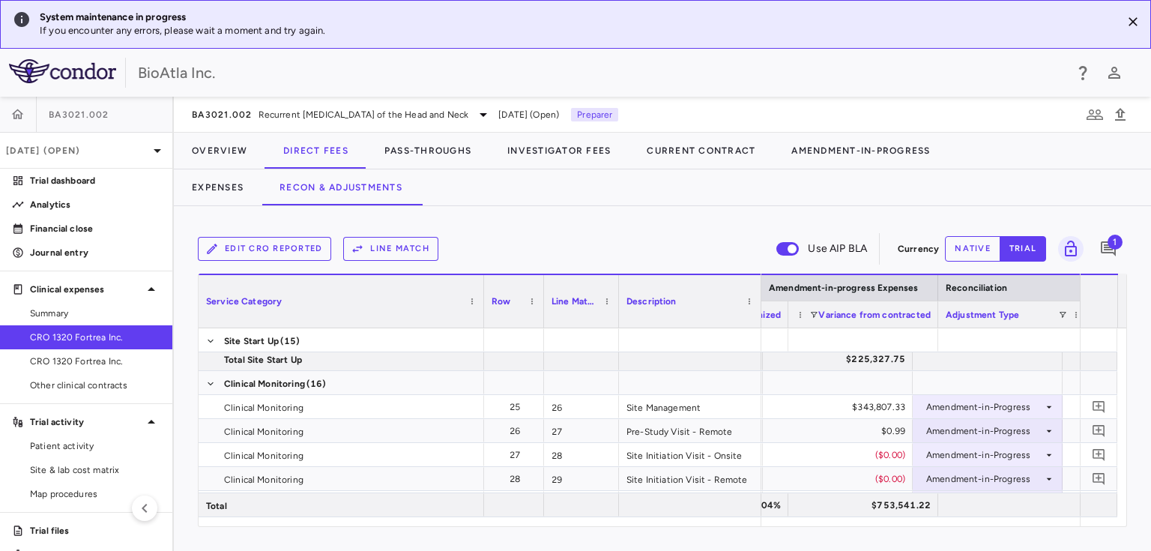
scroll to position [0, 3494]
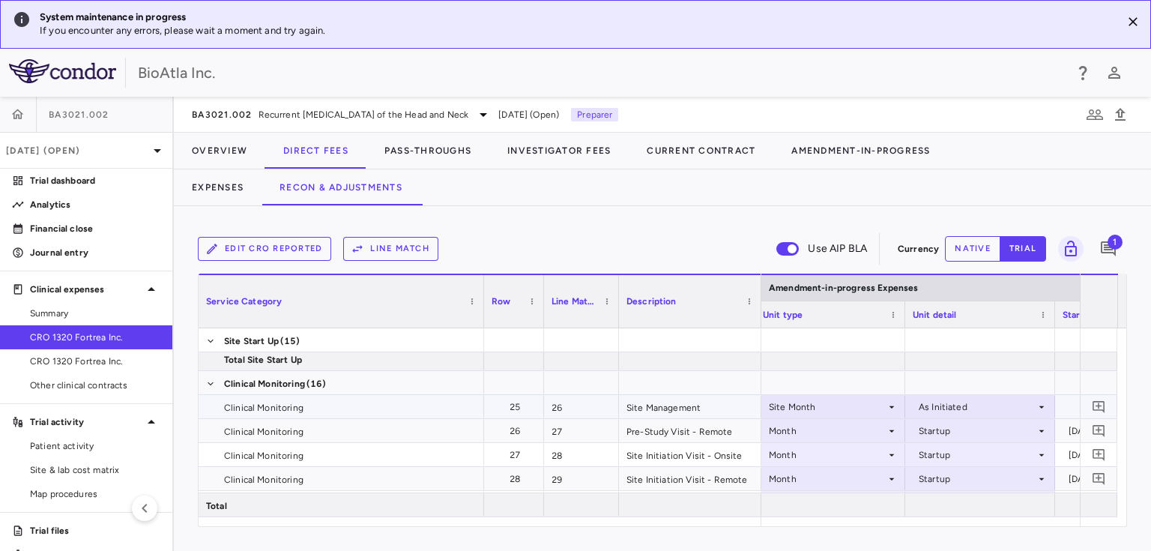
click at [891, 407] on icon at bounding box center [891, 406] width 5 height 2
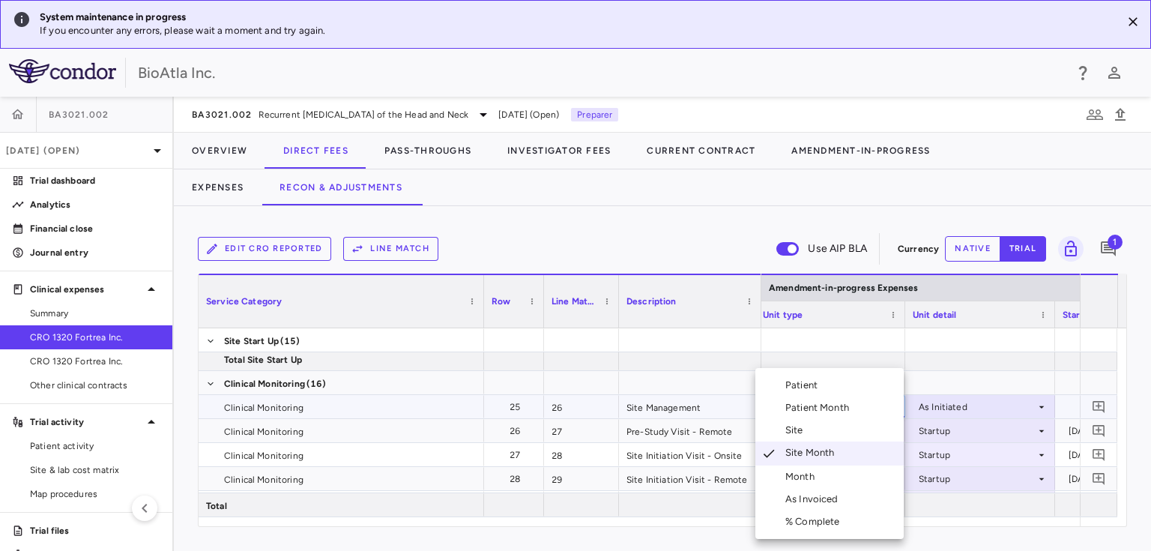
click at [796, 477] on div "Month" at bounding box center [802, 476] width 35 height 13
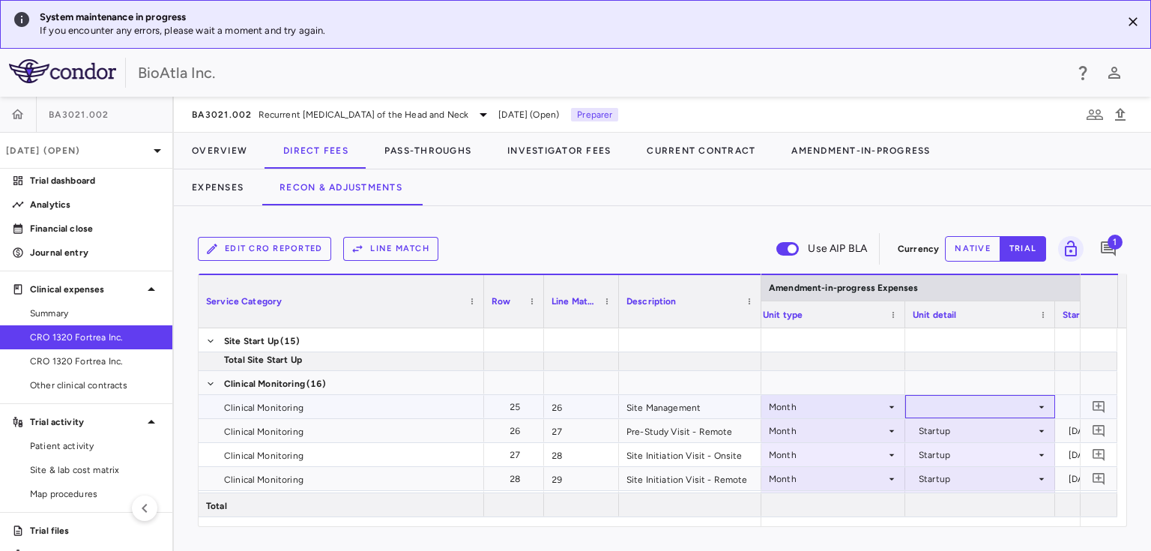
click at [1039, 405] on icon at bounding box center [1041, 407] width 12 height 12
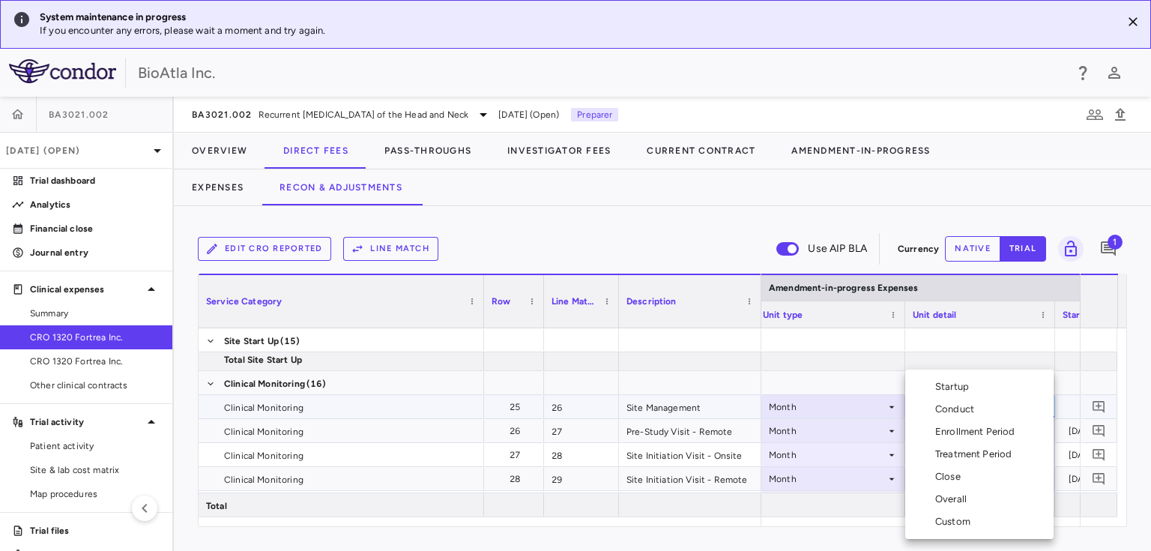
click at [956, 501] on div "Overall" at bounding box center [953, 498] width 37 height 13
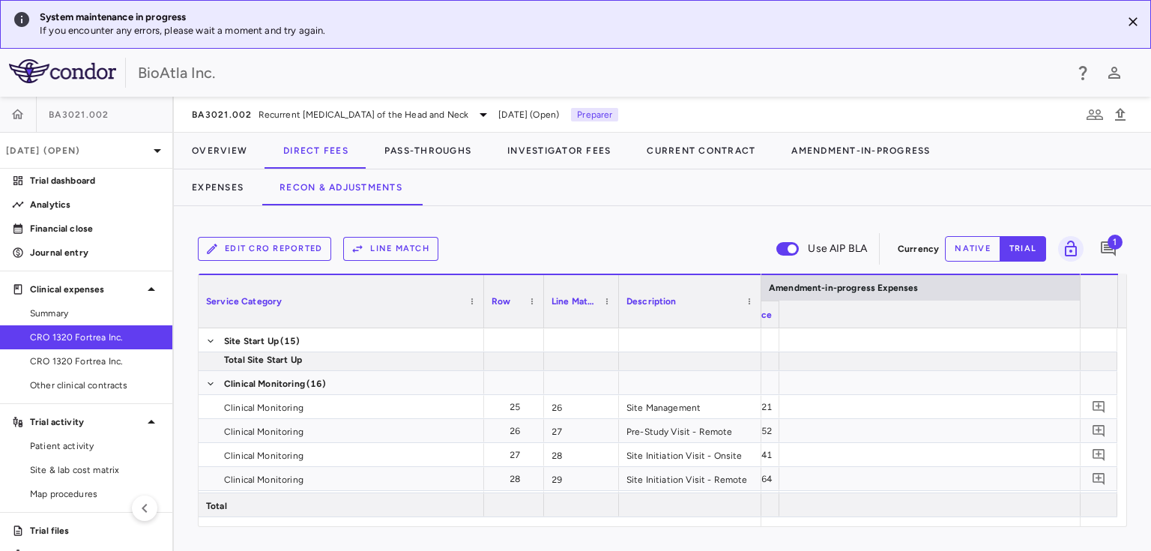
scroll to position [0, 2308]
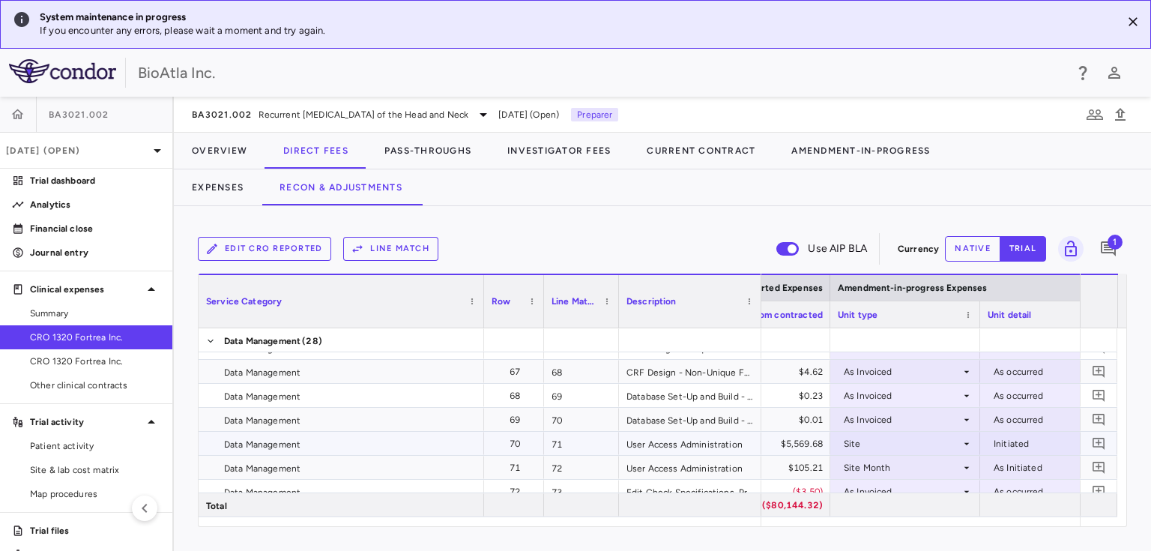
click at [962, 440] on icon at bounding box center [967, 444] width 12 height 12
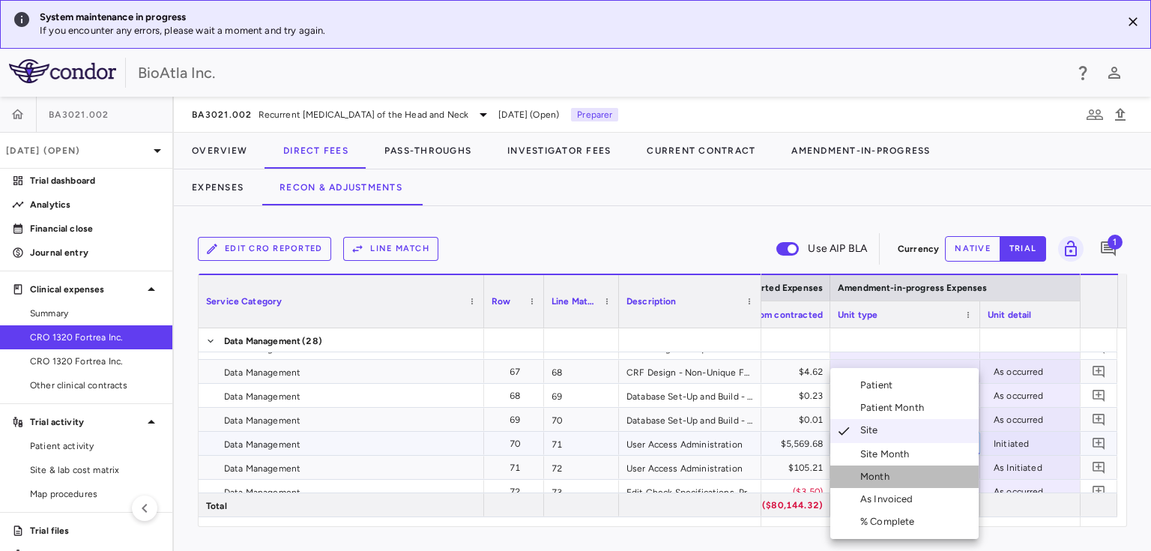
click at [871, 471] on div "Month" at bounding box center [877, 476] width 35 height 13
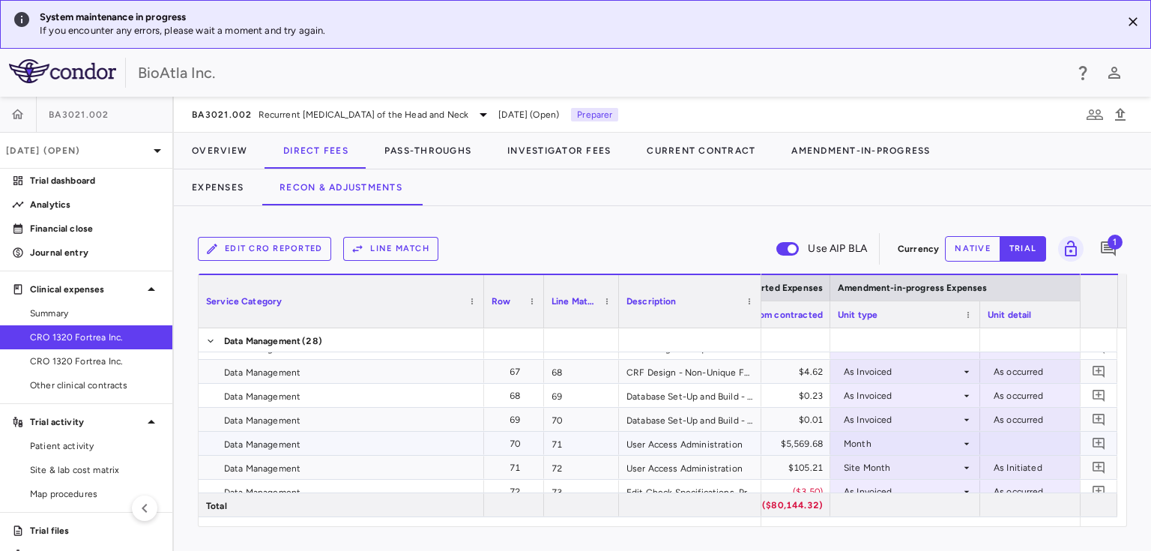
click at [1009, 438] on div at bounding box center [1054, 443] width 135 height 22
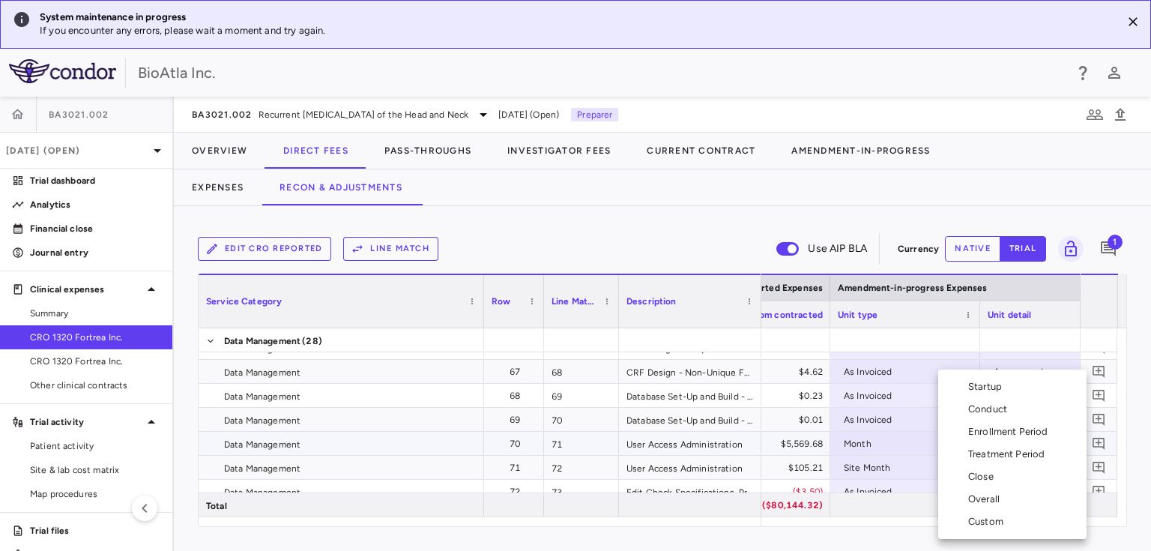
scroll to position [0, 2184]
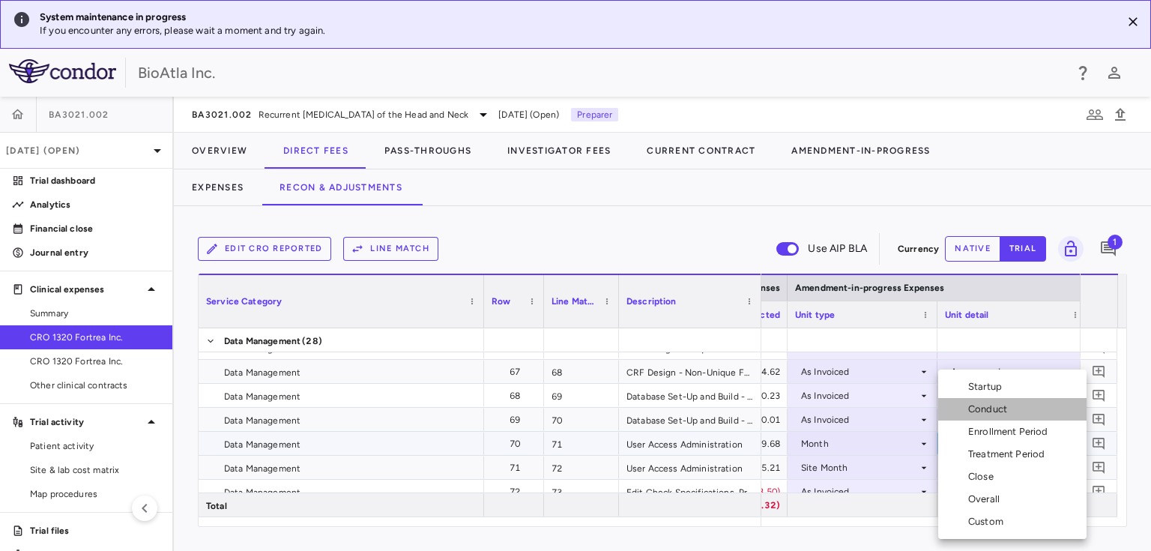
click at [986, 403] on div "Conduct" at bounding box center [990, 408] width 45 height 13
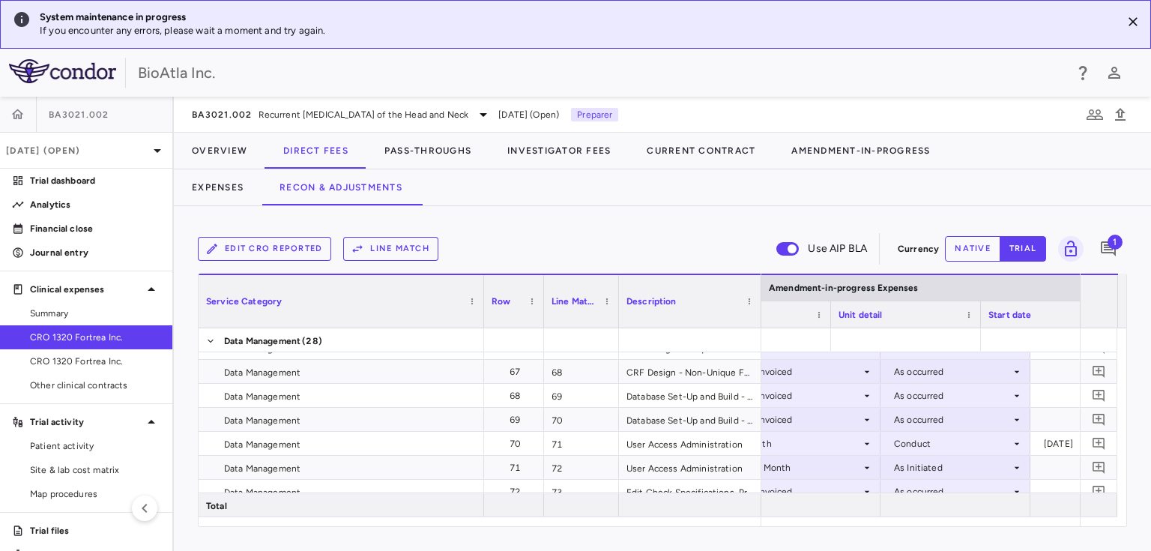
scroll to position [0, 2290]
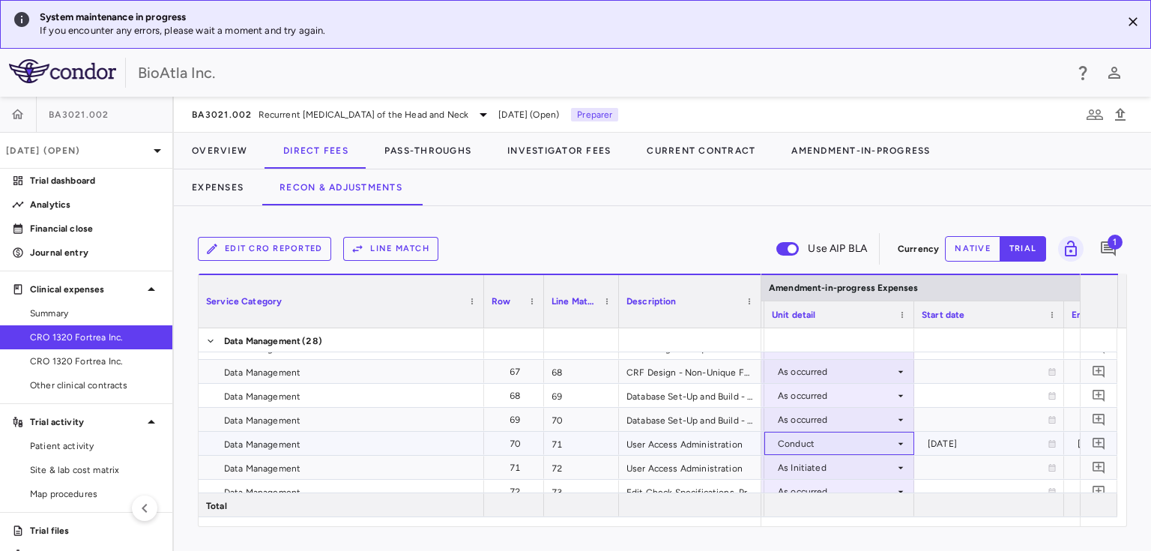
click at [898, 444] on icon at bounding box center [901, 444] width 12 height 12
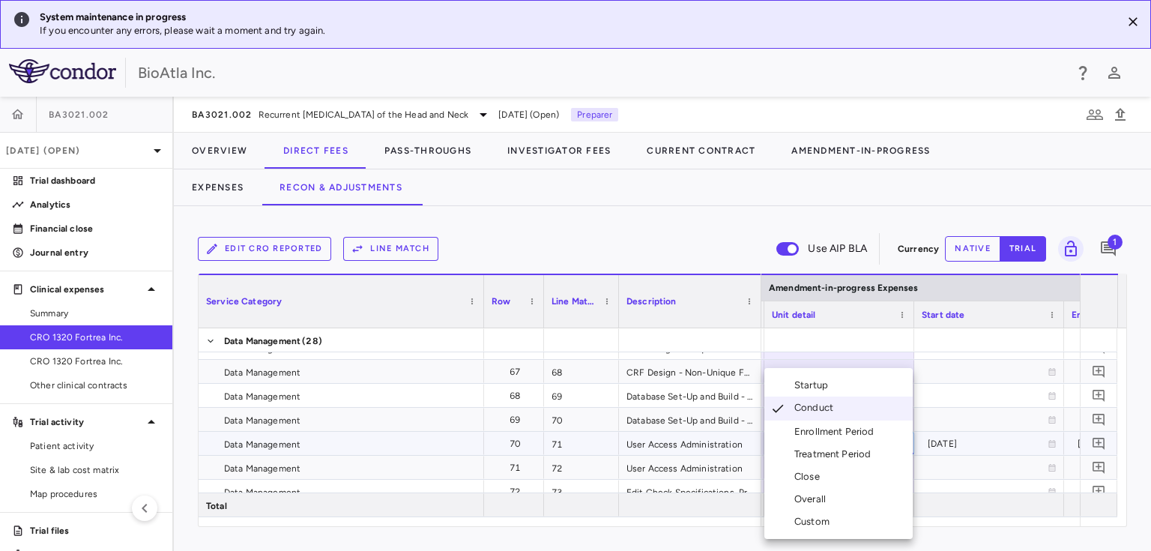
click at [816, 503] on div "Overall" at bounding box center [812, 498] width 37 height 13
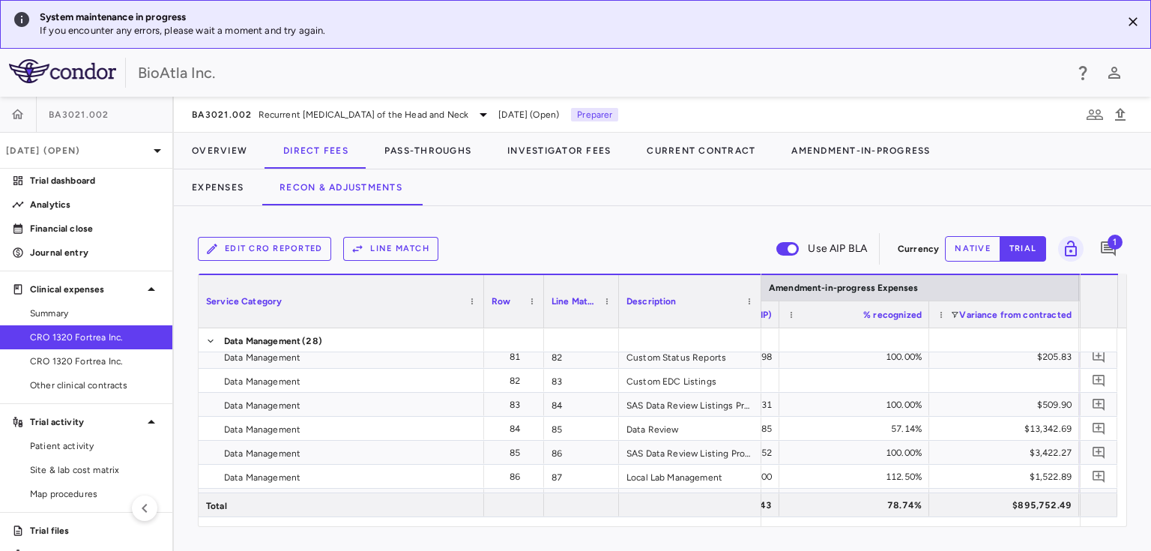
scroll to position [0, 3329]
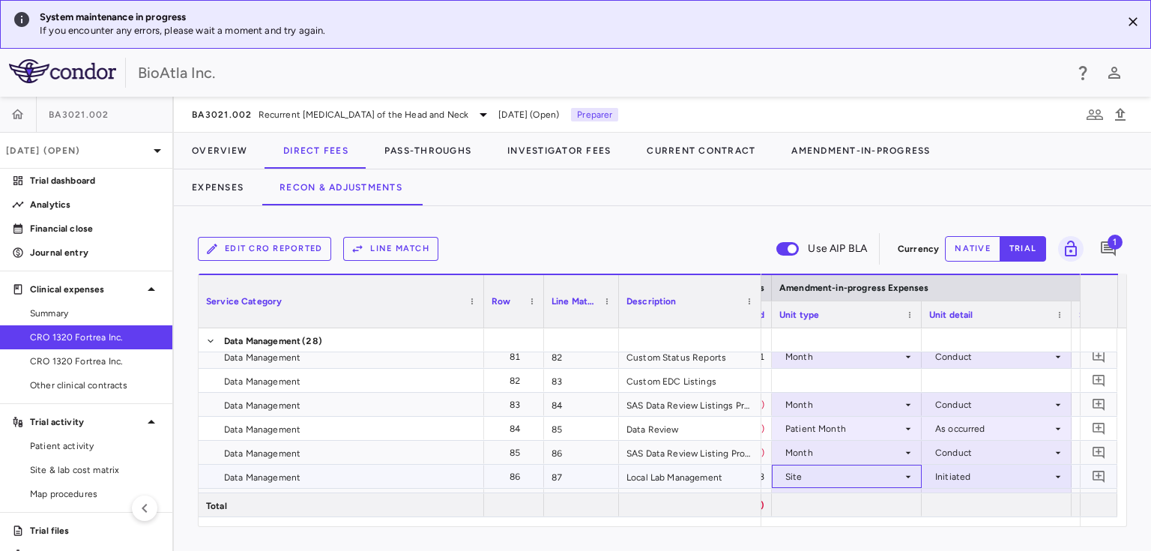
click at [905, 475] on icon at bounding box center [908, 477] width 12 height 12
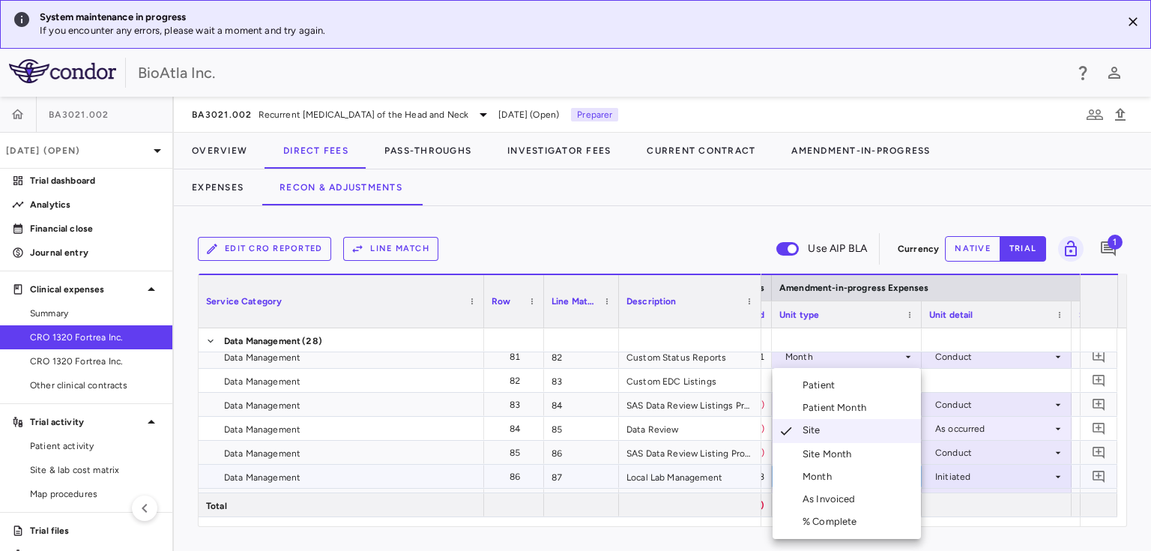
click at [800, 476] on div "Month" at bounding box center [804, 476] width 65 height 13
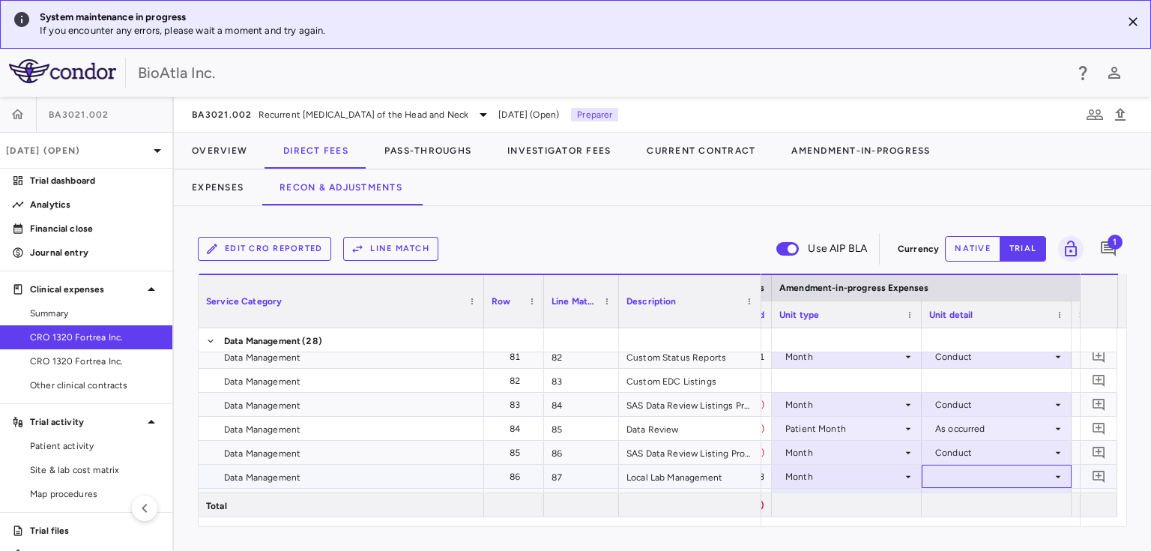
click at [1058, 474] on icon at bounding box center [1058, 477] width 12 height 12
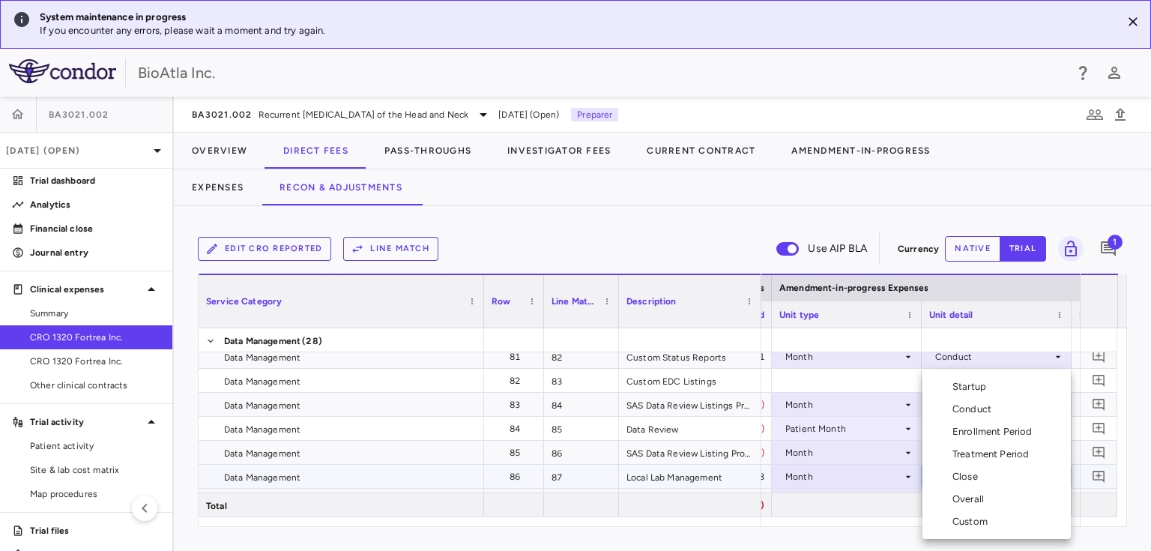
click at [964, 405] on div "Conduct" at bounding box center [974, 408] width 45 height 13
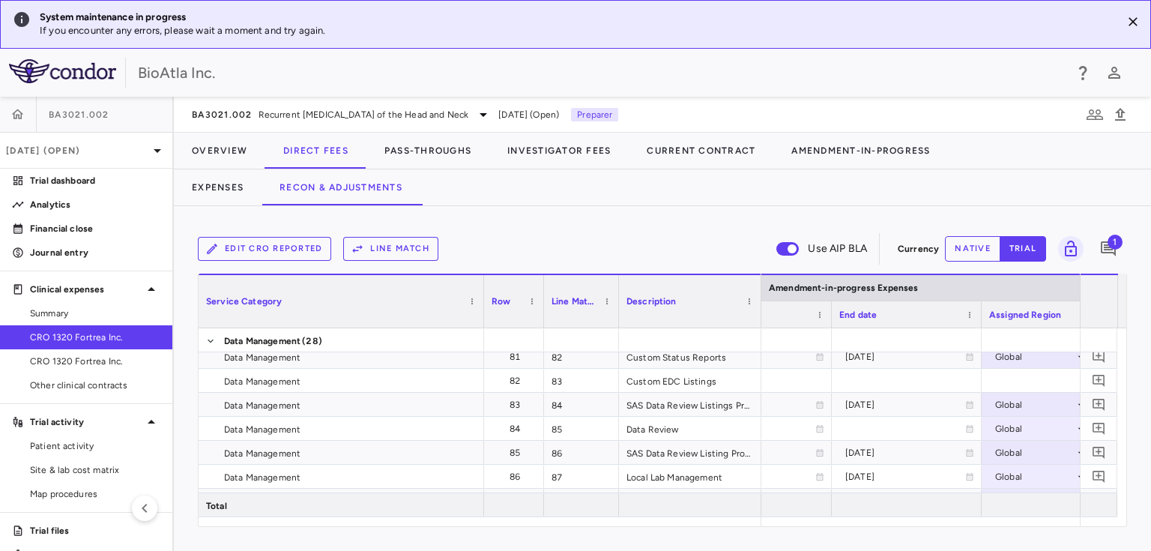
scroll to position [0, 2216]
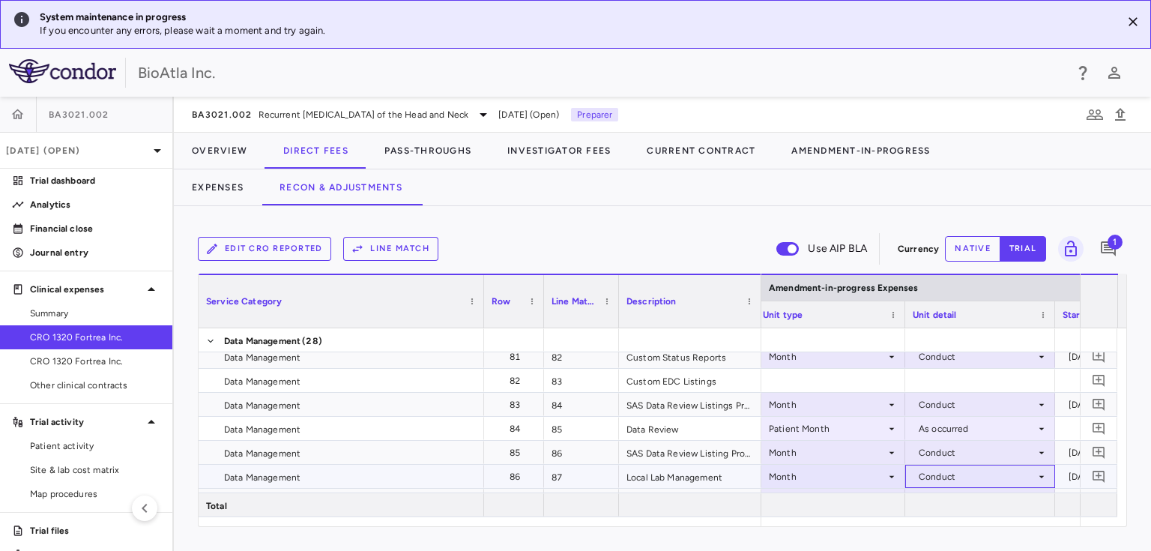
click at [1042, 473] on icon at bounding box center [1041, 477] width 12 height 12
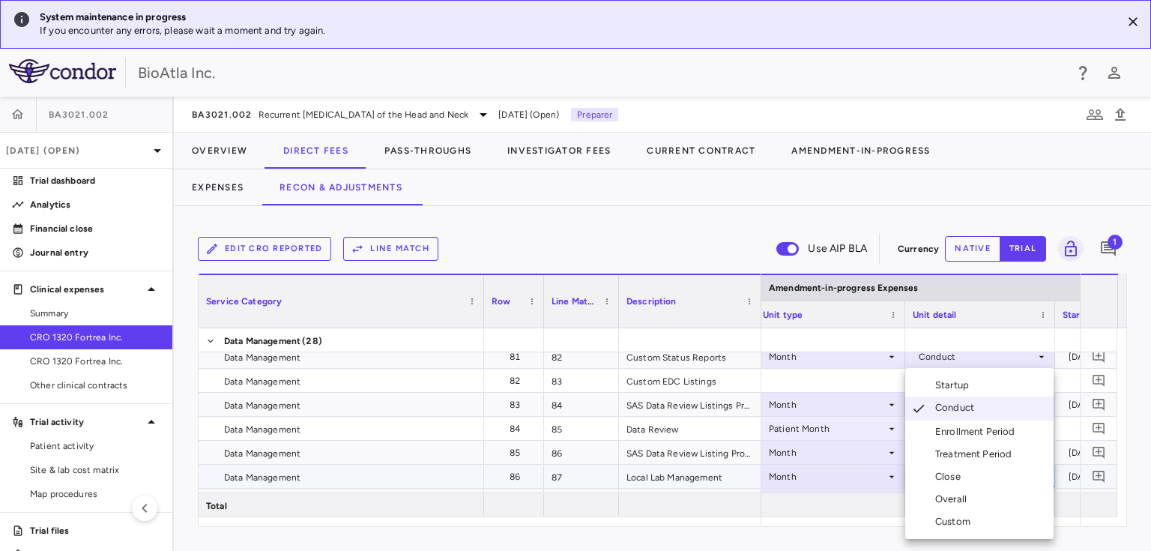
click at [944, 497] on div "Overall" at bounding box center [953, 498] width 37 height 13
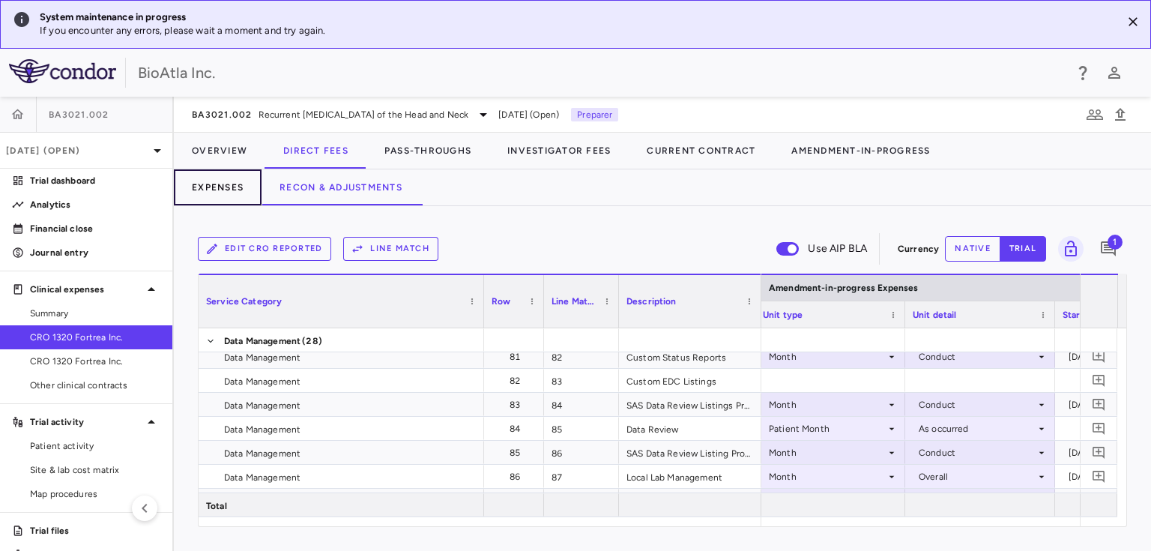
click at [211, 186] on button "Expenses" at bounding box center [218, 187] width 88 height 36
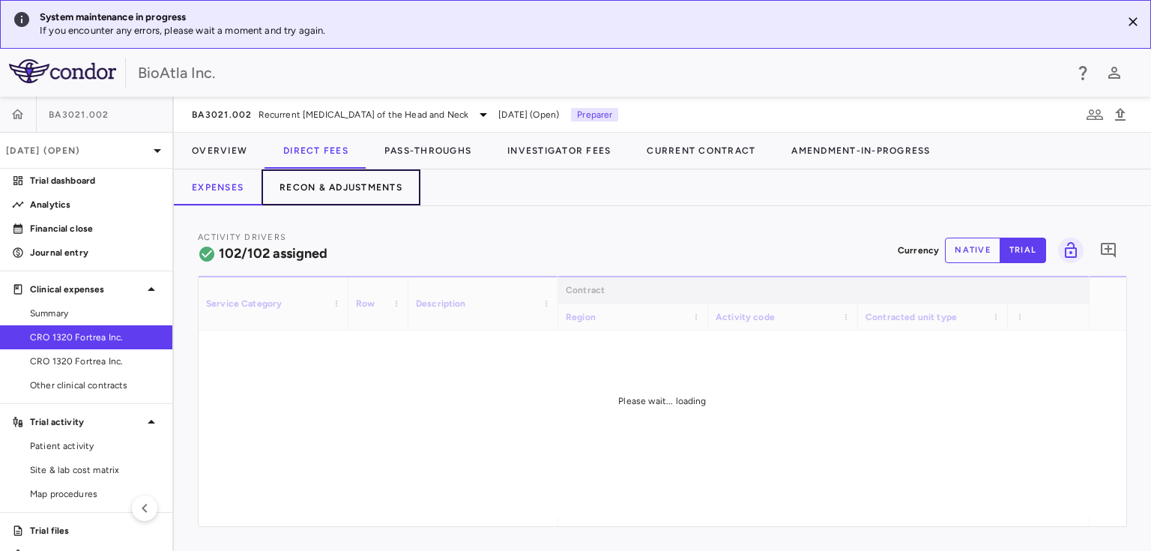
click at [330, 180] on button "Recon & Adjustments" at bounding box center [340, 187] width 159 height 36
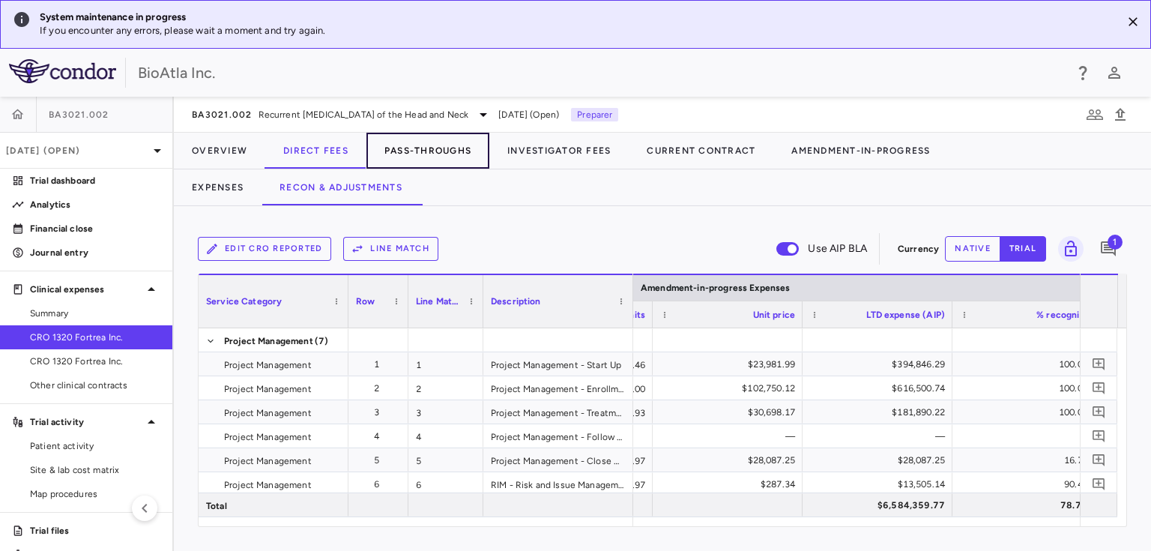
click at [441, 148] on button "Pass-Throughs" at bounding box center [427, 151] width 123 height 36
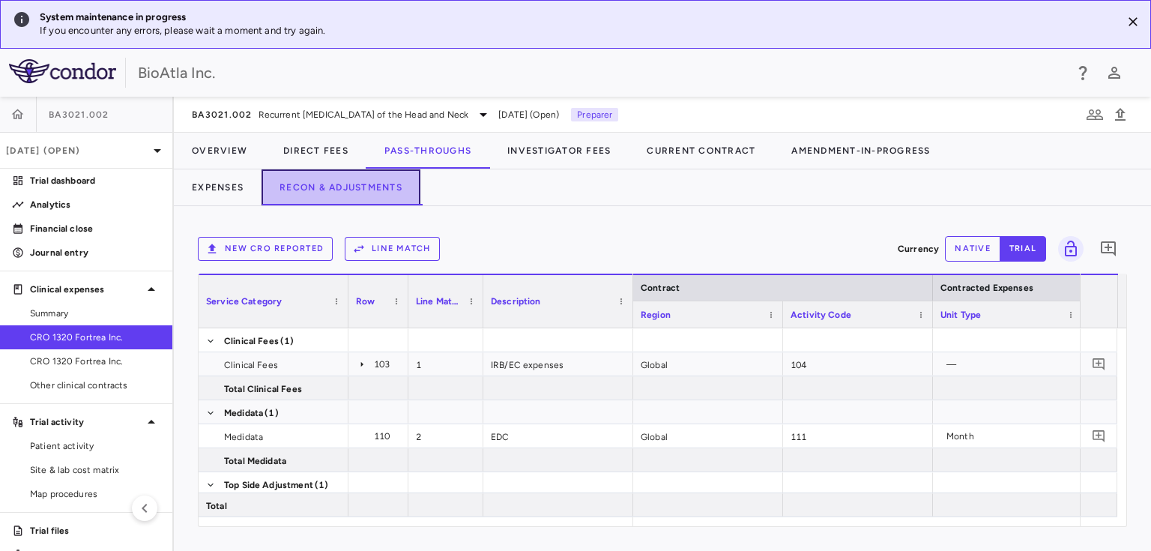
click at [316, 184] on button "Recon & Adjustments" at bounding box center [340, 187] width 159 height 36
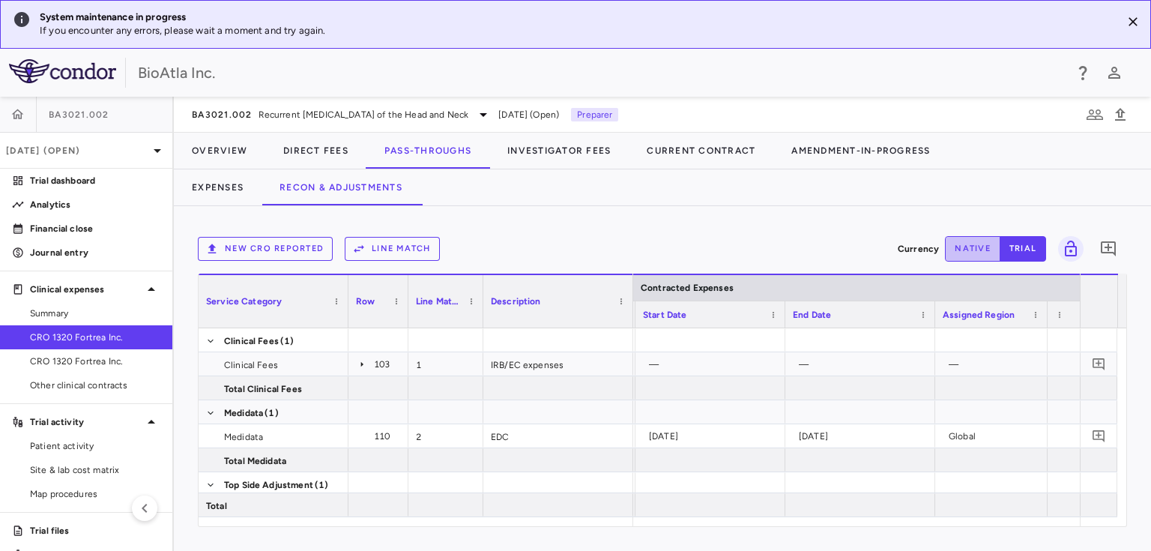
click at [981, 249] on button "native" at bounding box center [972, 248] width 55 height 25
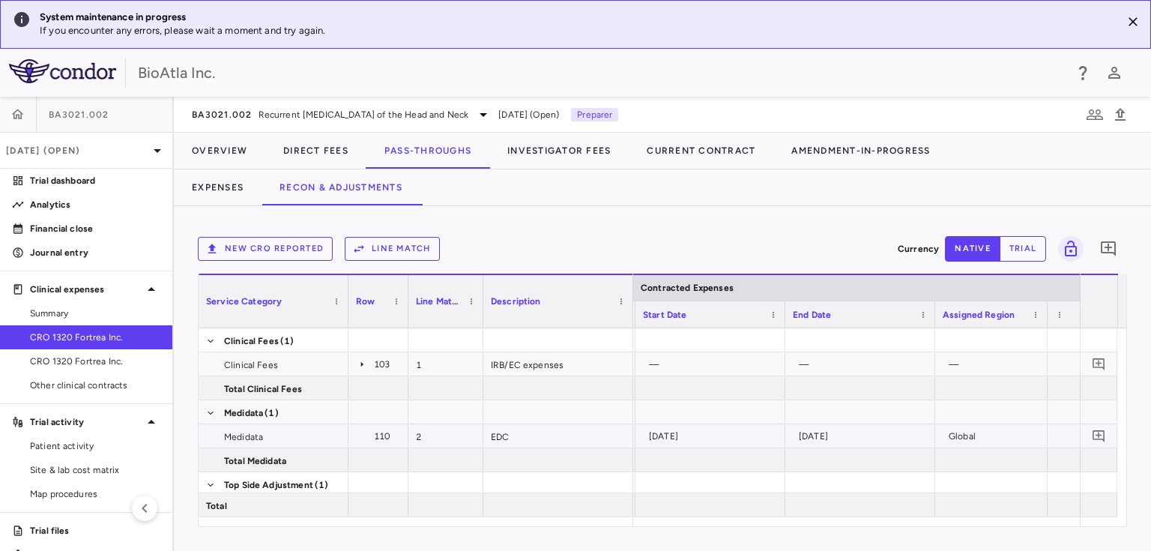
click at [853, 434] on div "[DATE]" at bounding box center [863, 436] width 129 height 24
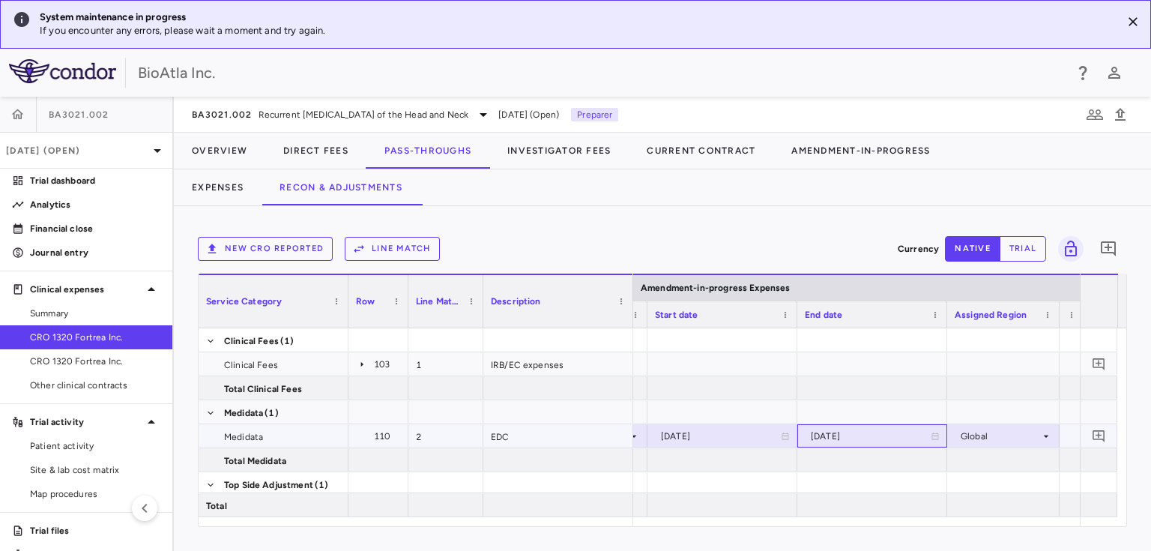
click at [935, 438] on icon at bounding box center [935, 436] width 9 height 9
click at [935, 438] on icon "Choose date, selected date is Mar 14, 2026" at bounding box center [934, 437] width 13 height 13
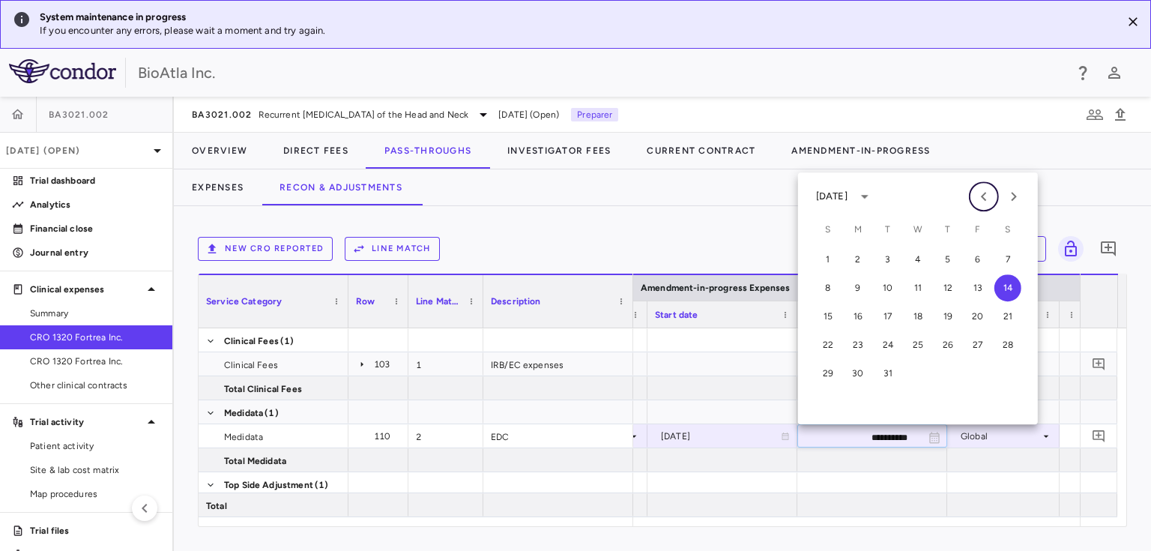
click at [983, 193] on icon "Previous month" at bounding box center [984, 196] width 18 height 18
click at [1008, 372] on button "31" at bounding box center [1007, 373] width 27 height 27
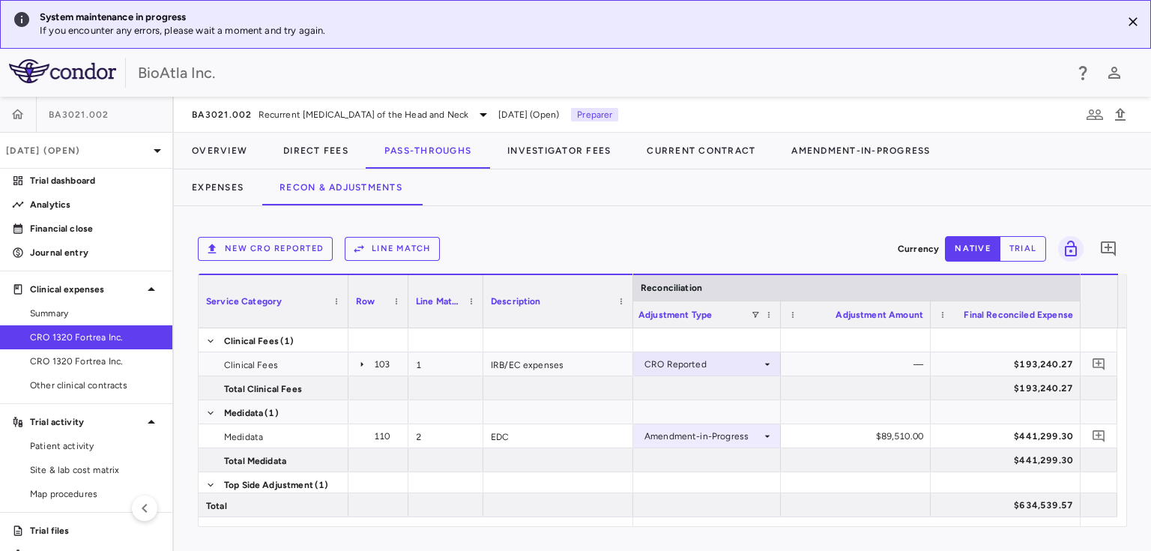
click at [990, 172] on div "Expenses Recon & Adjustments" at bounding box center [662, 187] width 977 height 36
click at [315, 148] on button "Direct Fees" at bounding box center [315, 151] width 101 height 36
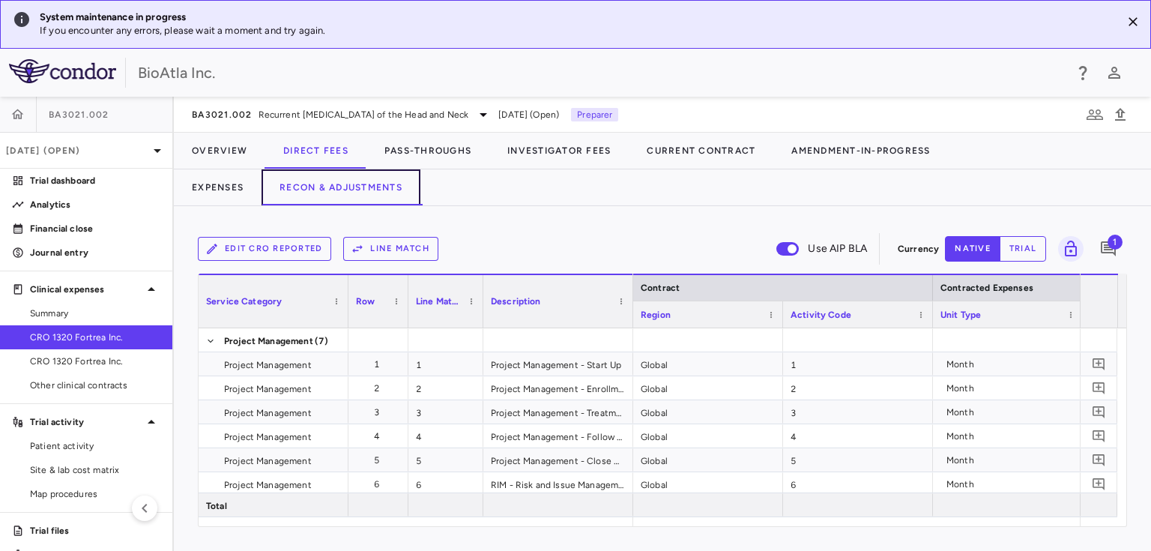
click at [342, 188] on button "Recon & Adjustments" at bounding box center [340, 187] width 159 height 36
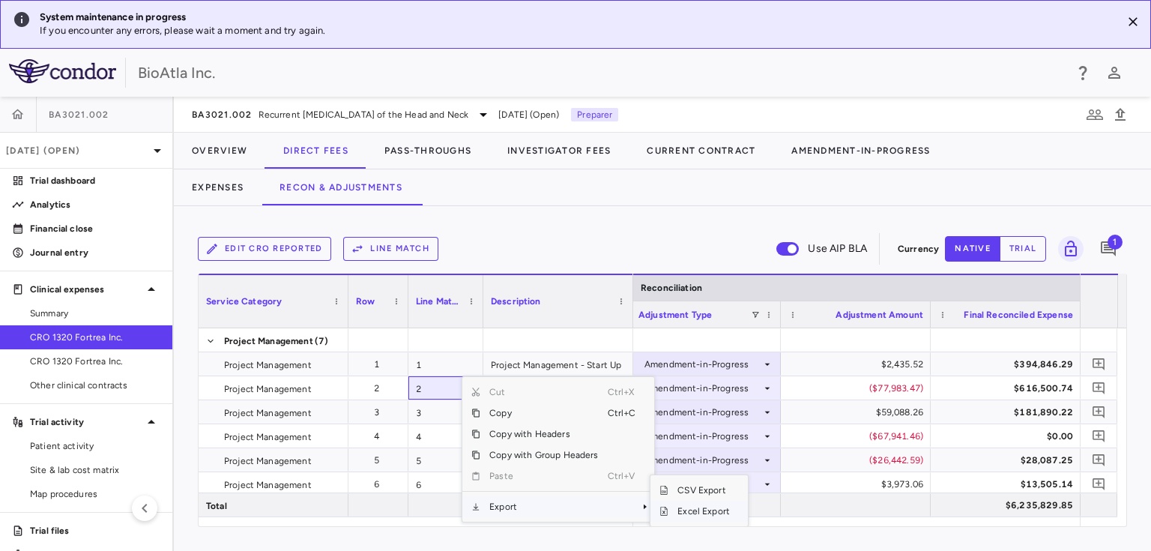
click at [708, 509] on span "Excel Export" at bounding box center [703, 510] width 70 height 21
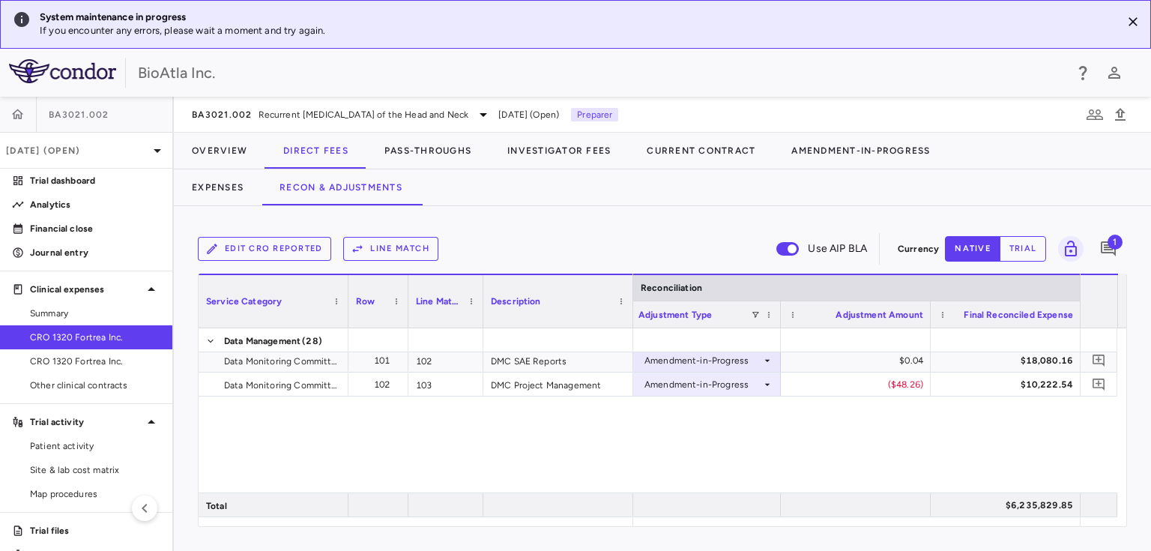
scroll to position [3070, 0]
